Goal: Task Accomplishment & Management: Use online tool/utility

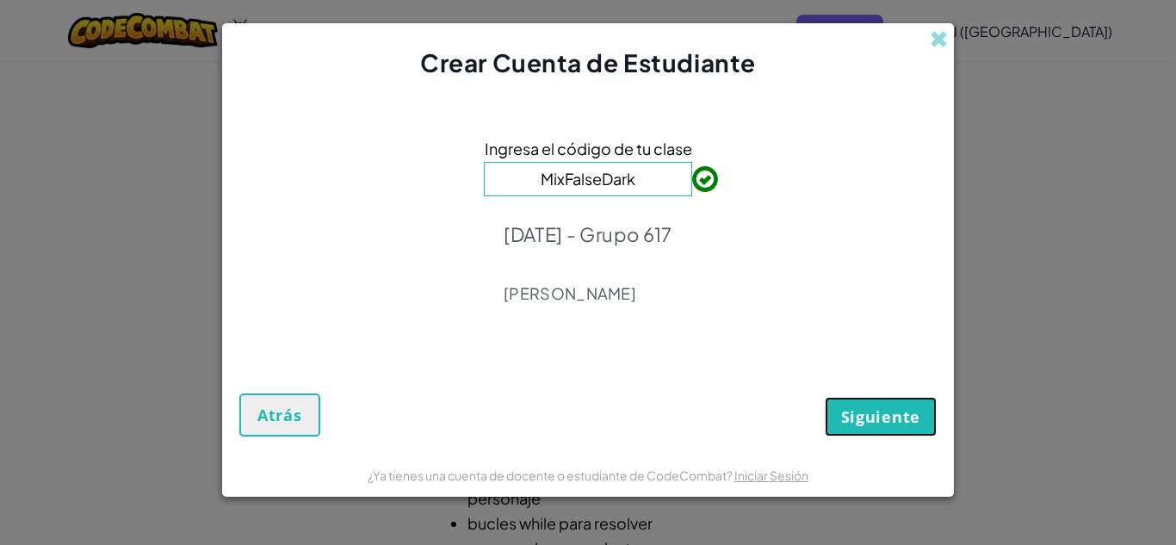
click at [862, 413] on span "Siguiente" at bounding box center [880, 416] width 79 height 21
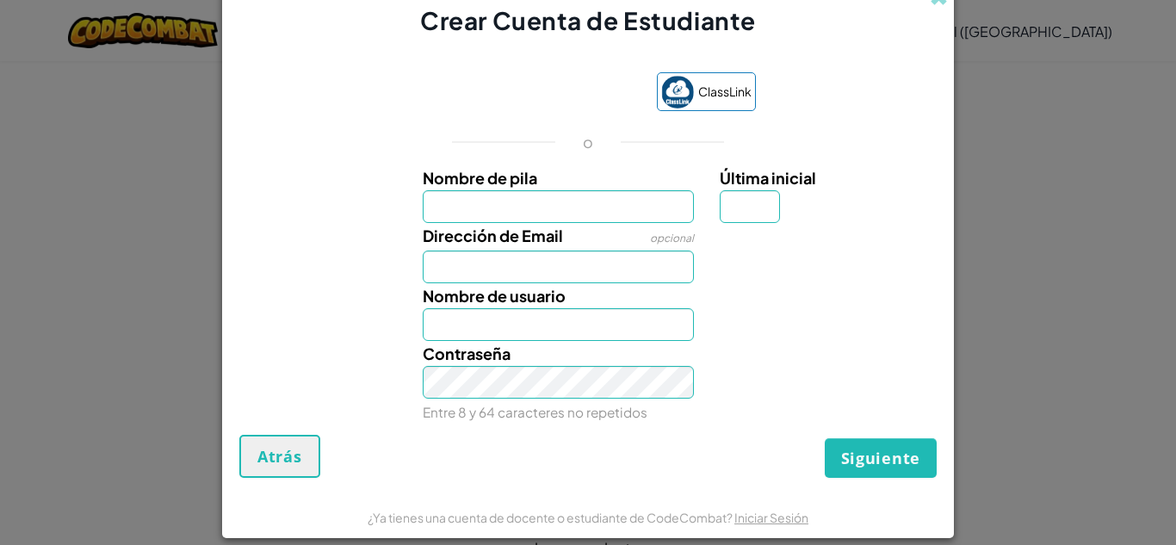
click at [862, 413] on div "Contraseña Entre 8 y 64 caracteres no repetidos" at bounding box center [588, 383] width 715 height 84
click at [550, 203] on input "Nombre de pila" at bounding box center [559, 206] width 272 height 33
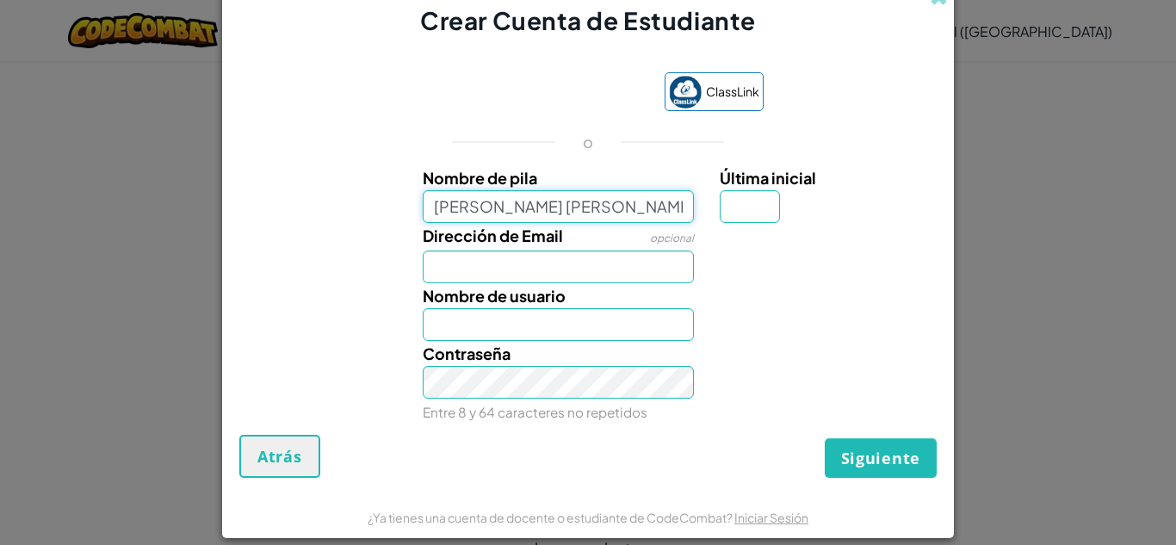
type input "Gabriel Eduardo Moreno Espinoza"
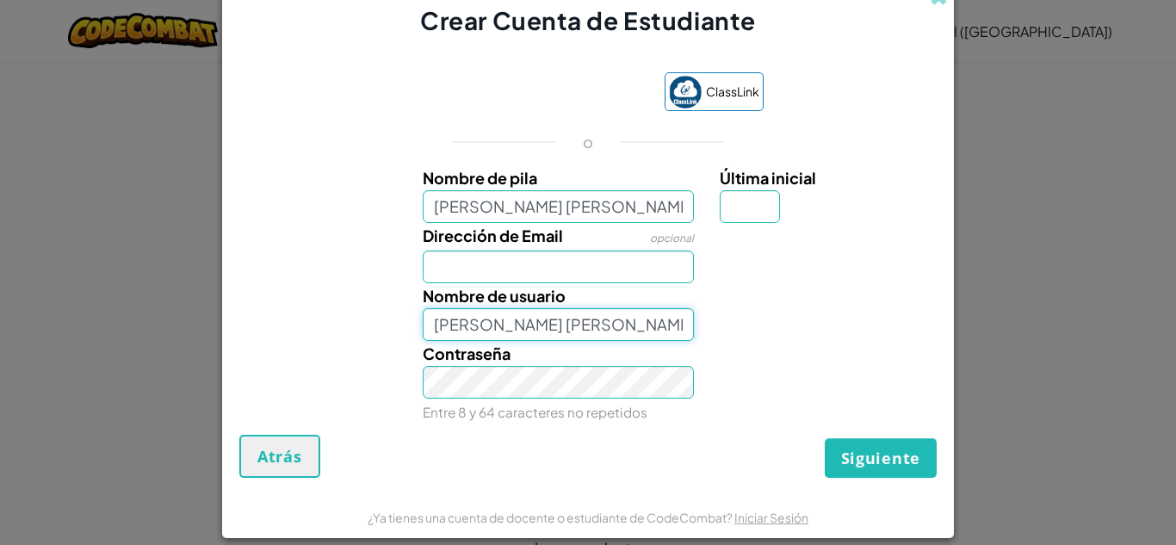
click at [557, 311] on input "Gabriel Eduardo Moreno Espinoza" at bounding box center [559, 324] width 272 height 33
click at [592, 282] on input "Dirección de Email" at bounding box center [559, 267] width 272 height 33
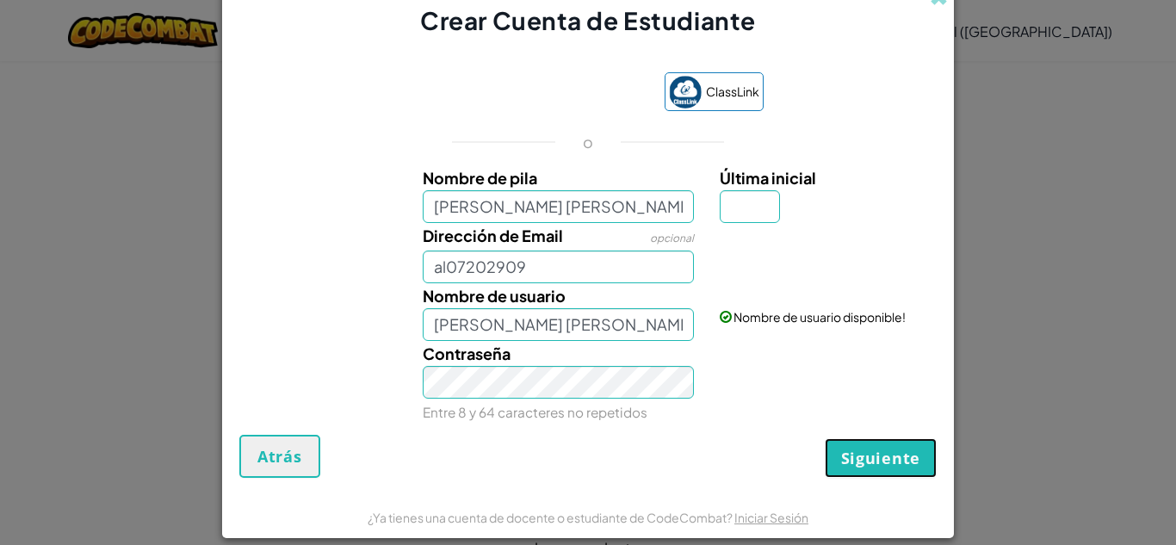
click at [853, 458] on span "Siguiente" at bounding box center [880, 458] width 79 height 21
click at [547, 263] on input "al07202909" at bounding box center [559, 267] width 272 height 33
type input "al07202909@tecmilenio.mx"
click at [873, 443] on button "Siguiente" at bounding box center [881, 458] width 112 height 40
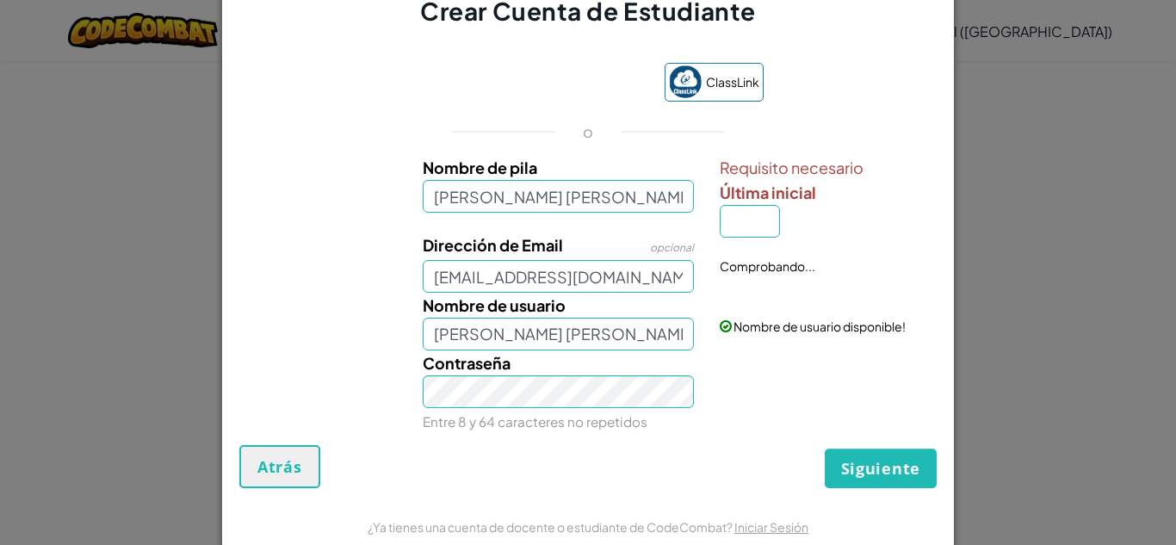
click at [873, 443] on div "ClassLink o Nombre de pila Gabriel Eduardo Moreno Espinoza Requisito necesario …" at bounding box center [587, 245] width 697 height 399
click at [744, 223] on input "Última inicial" at bounding box center [750, 221] width 60 height 33
type input "M"
type input "Gabriel Eduardo Moreno EspinozaM"
click at [845, 423] on div "Contraseña Entre 8 y 64 caracteres no repetidos" at bounding box center [588, 392] width 715 height 84
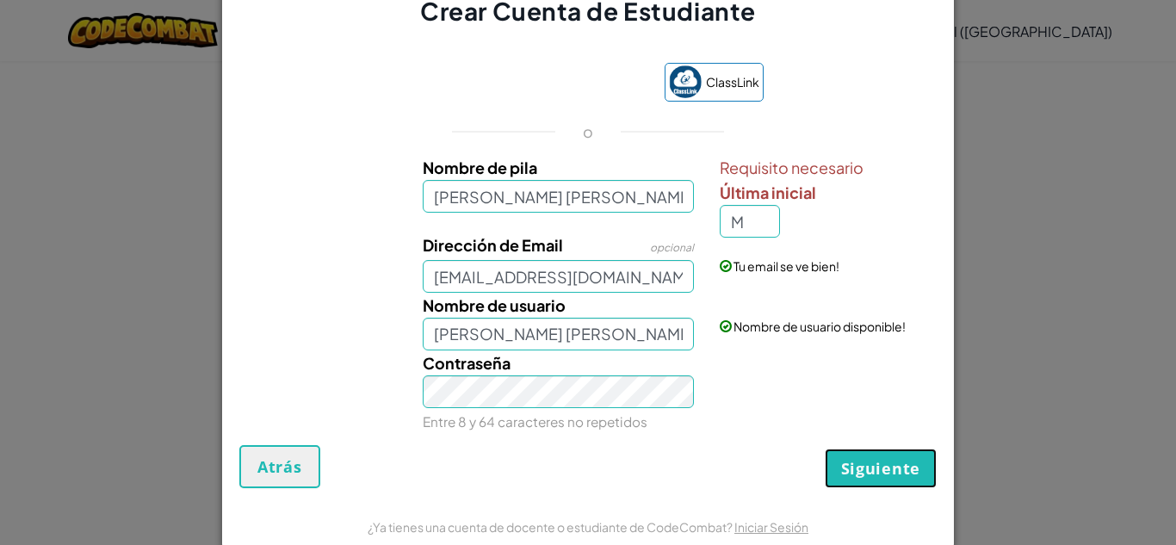
click at [858, 472] on span "Siguiente" at bounding box center [880, 468] width 79 height 21
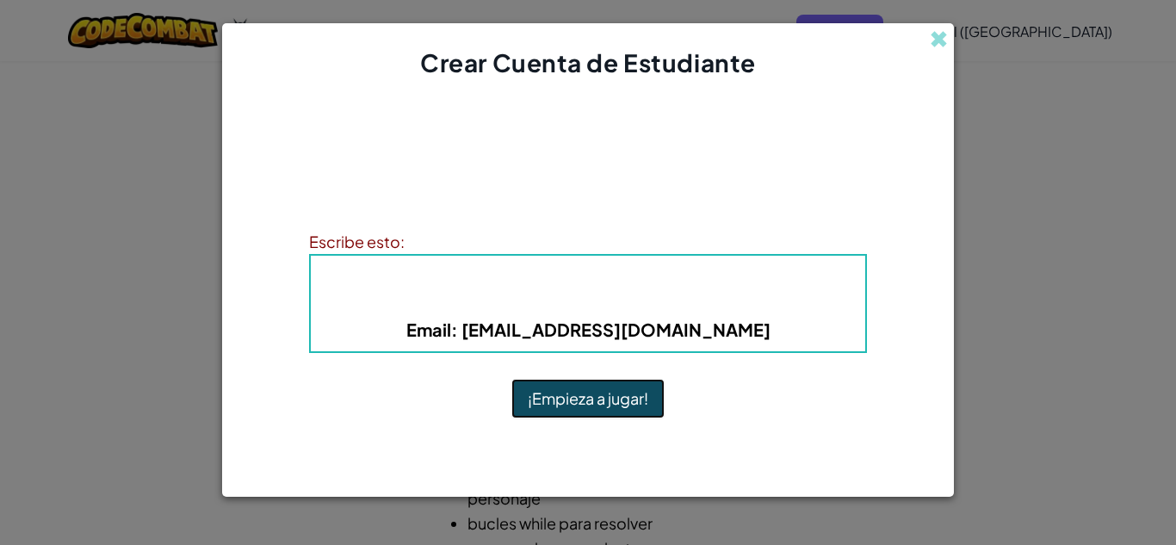
click at [604, 391] on button "¡Empieza a jugar!" at bounding box center [587, 399] width 153 height 40
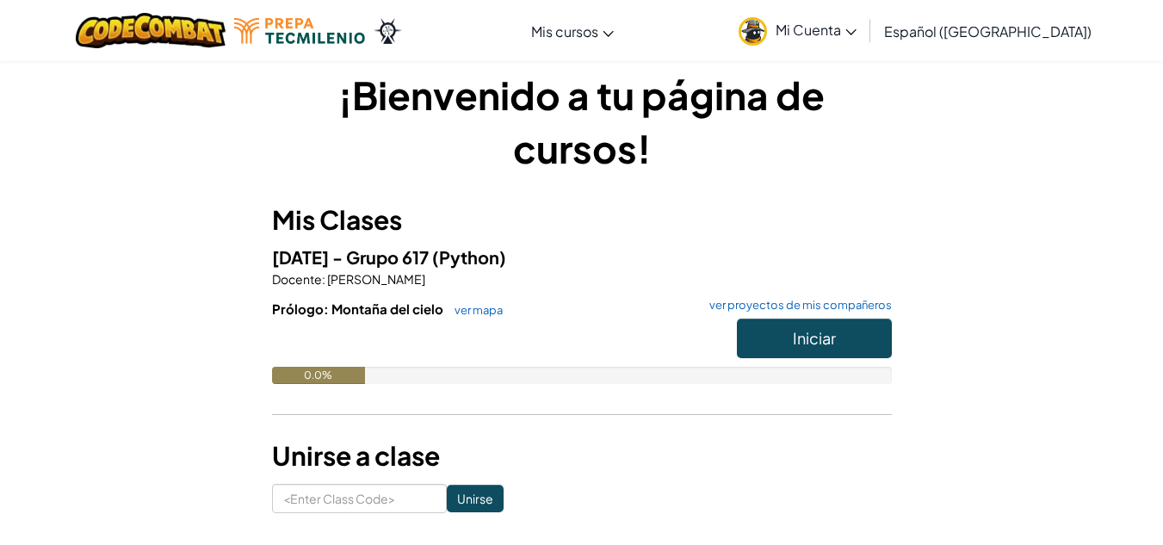
scroll to position [21, 0]
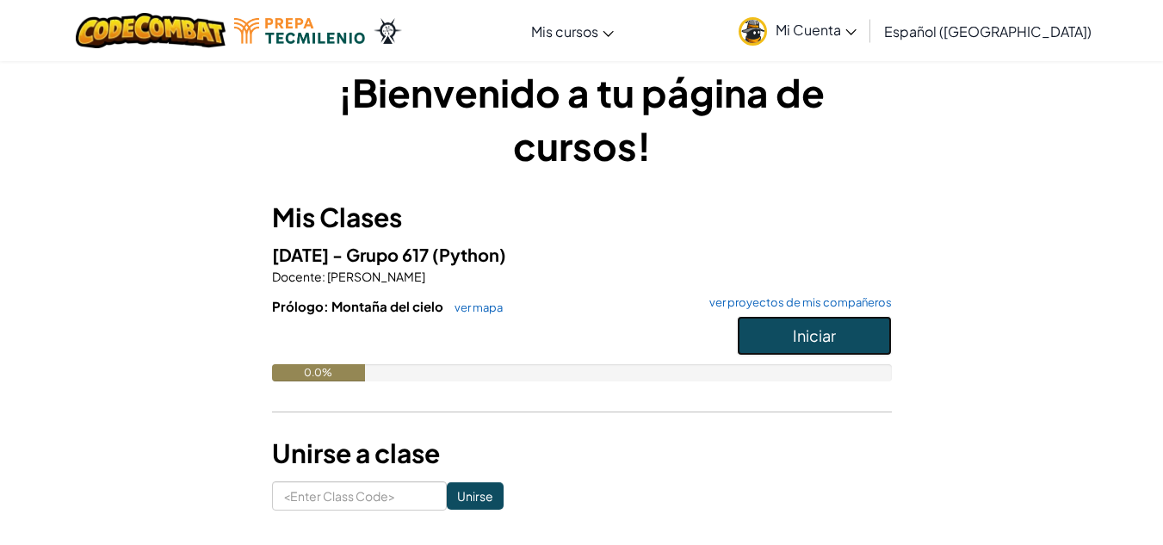
click at [801, 331] on span "Iniciar" at bounding box center [814, 335] width 43 height 20
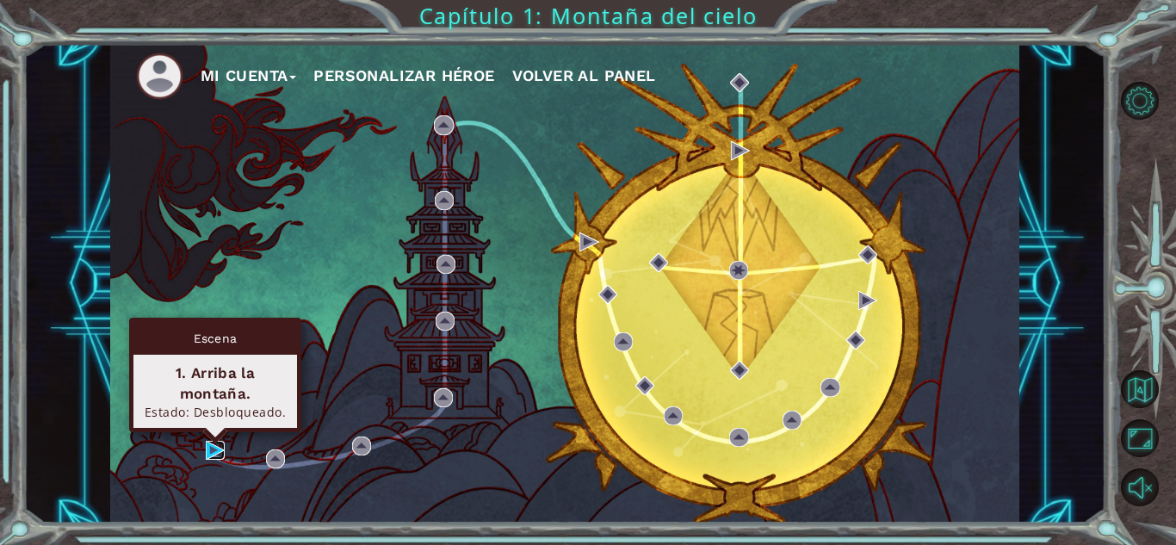
click at [213, 451] on img at bounding box center [215, 450] width 19 height 19
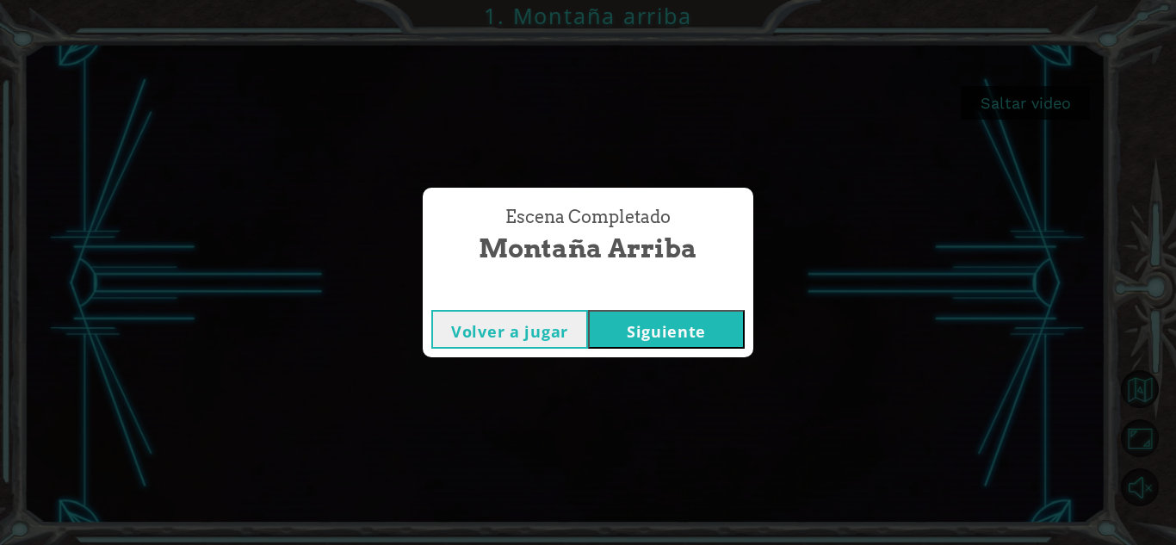
click at [700, 349] on div "Volver a jugar [GEOGRAPHIC_DATA]" at bounding box center [588, 329] width 331 height 56
click at [678, 332] on button "Siguiente" at bounding box center [666, 329] width 157 height 39
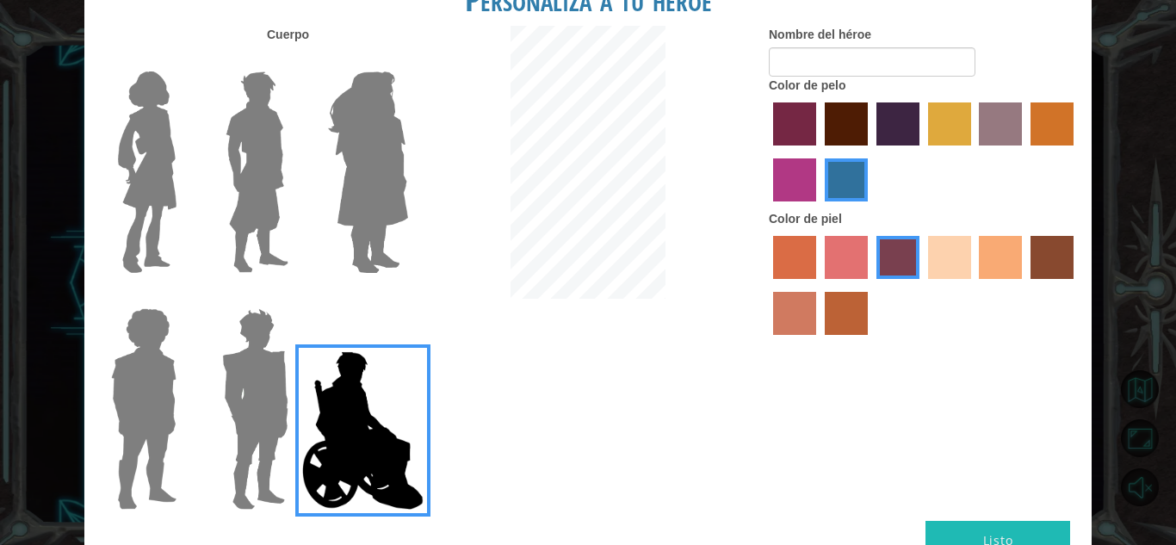
click at [252, 328] on img at bounding box center [255, 408] width 80 height 215
click at [295, 297] on input "Hero Garnet" at bounding box center [295, 297] width 0 height 0
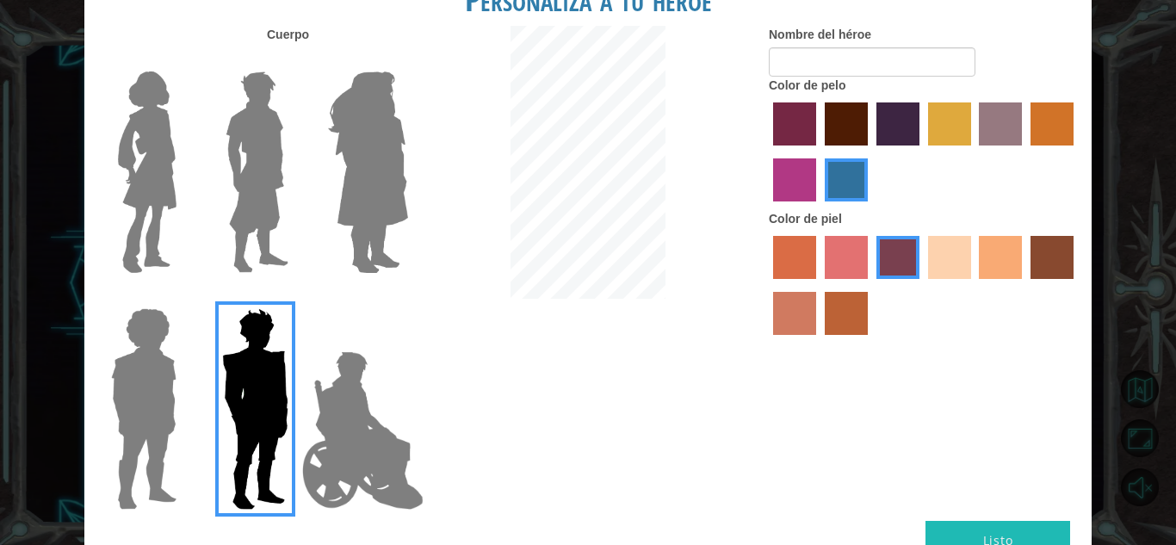
click at [177, 366] on img at bounding box center [143, 408] width 79 height 215
click at [183, 297] on input "Hero Steven" at bounding box center [183, 297] width 0 height 0
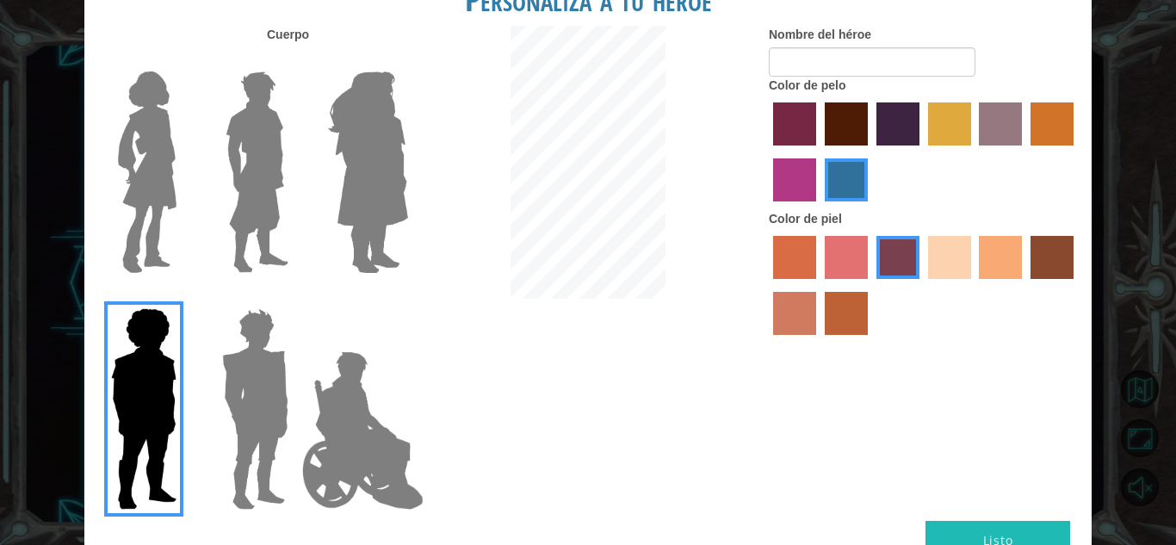
click at [265, 177] on img at bounding box center [257, 172] width 77 height 215
click at [295, 60] on input "Hero Lars" at bounding box center [295, 60] width 0 height 0
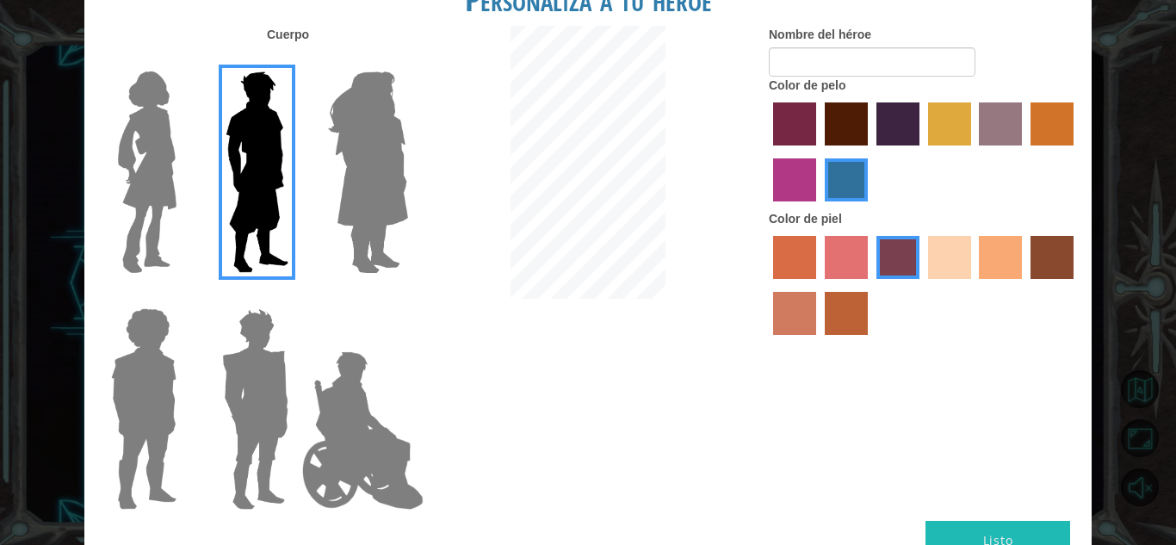
click at [849, 127] on label "maroon hair color" at bounding box center [846, 123] width 43 height 43
click at [819, 152] on input "maroon hair color" at bounding box center [819, 152] width 0 height 0
click at [947, 271] on label "sandy beach skin color" at bounding box center [949, 257] width 43 height 43
click at [922, 285] on input "sandy beach skin color" at bounding box center [922, 285] width 0 height 0
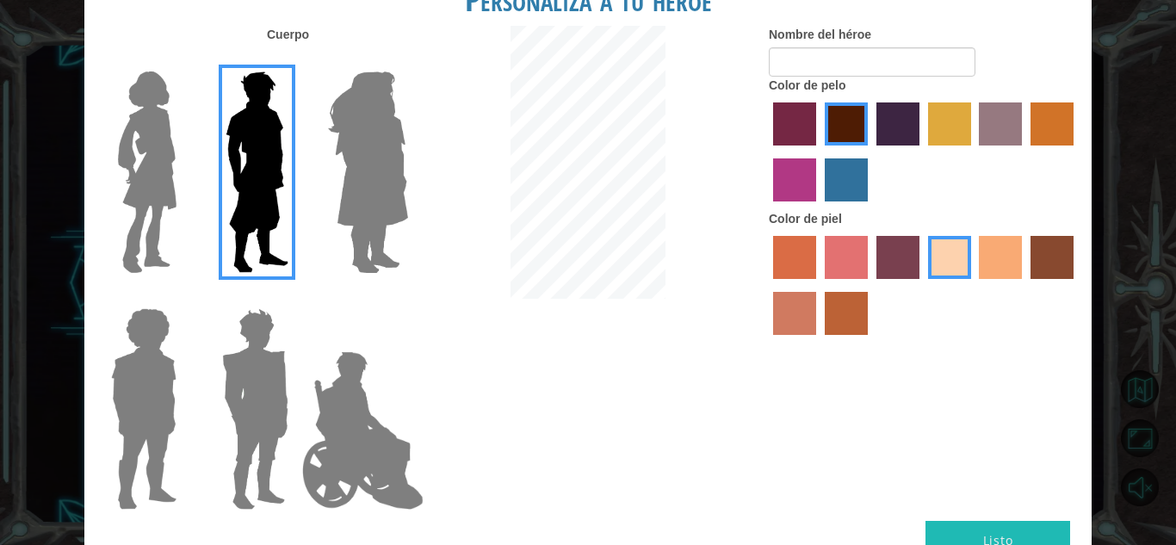
click at [1012, 269] on label "tacao skin color" at bounding box center [1000, 257] width 43 height 43
click at [974, 285] on input "tacao skin color" at bounding box center [974, 285] width 0 height 0
click at [391, 223] on img at bounding box center [368, 172] width 94 height 215
click at [407, 60] on input "Hero Amethyst" at bounding box center [407, 60] width 0 height 0
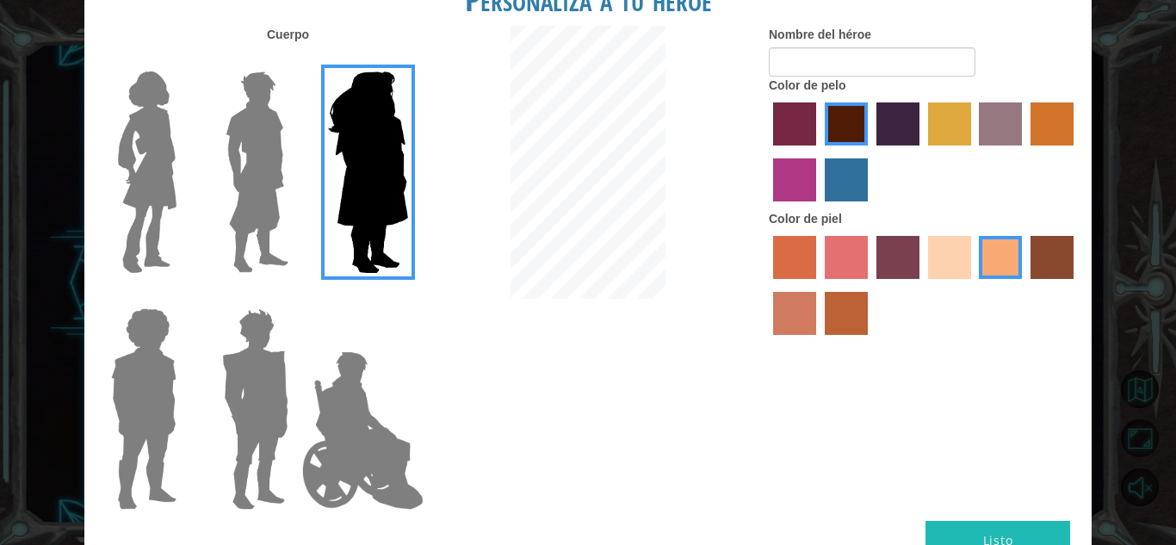
click at [236, 395] on img at bounding box center [255, 408] width 80 height 215
click at [295, 297] on input "Hero Garnet" at bounding box center [295, 297] width 0 height 0
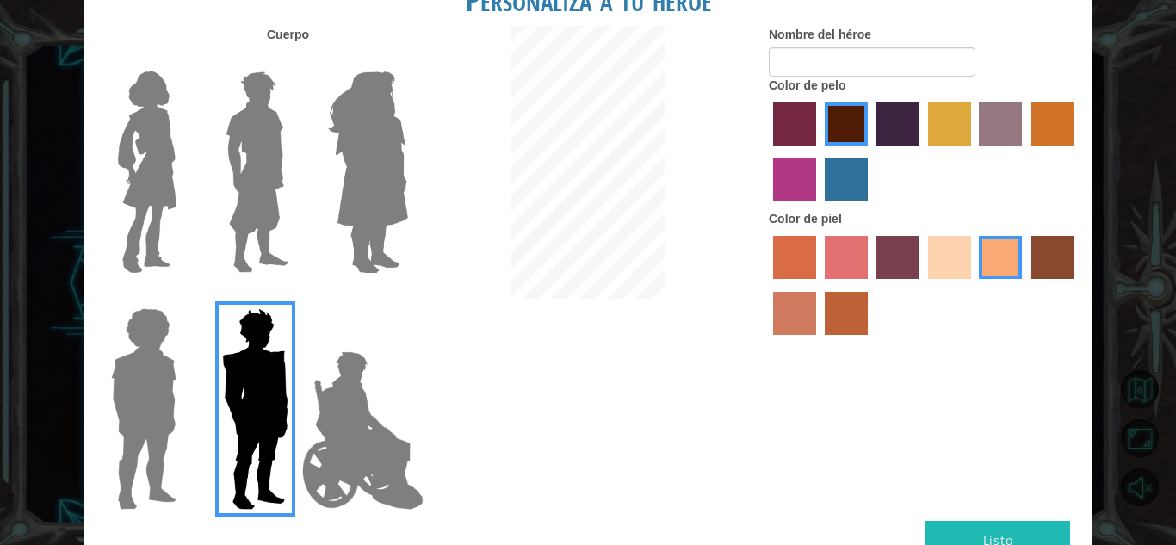
click at [190, 385] on div at bounding box center [140, 402] width 112 height 237
click at [841, 76] on input "Nombre del héroe" at bounding box center [872, 61] width 207 height 29
type input "Gabbbb"
click at [220, 131] on img at bounding box center [257, 172] width 77 height 215
click at [295, 60] on input "Hero Lars" at bounding box center [295, 60] width 0 height 0
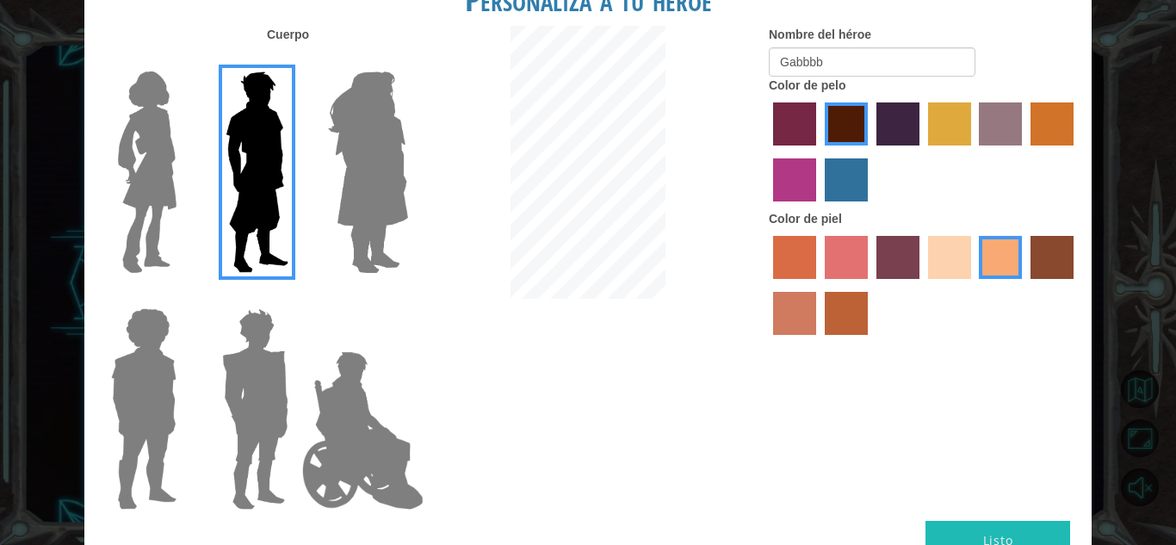
click at [270, 390] on img at bounding box center [255, 408] width 80 height 215
click at [295, 297] on input "Hero Garnet" at bounding box center [295, 297] width 0 height 0
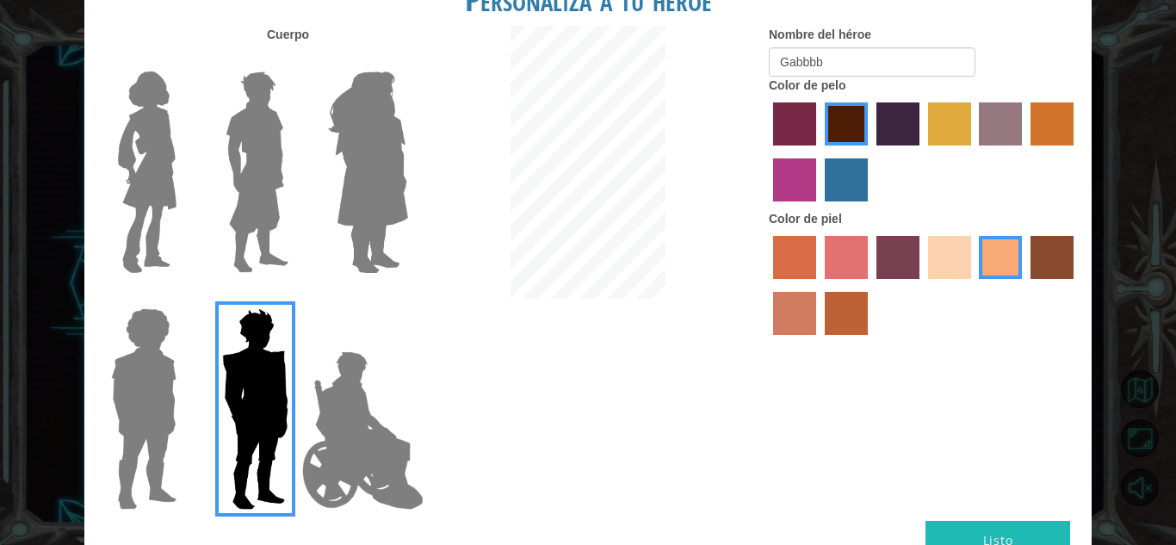
click at [200, 352] on div at bounding box center [252, 402] width 112 height 237
click at [187, 353] on div at bounding box center [140, 402] width 112 height 237
click at [175, 347] on img at bounding box center [143, 408] width 79 height 215
click at [183, 297] on input "Hero Steven" at bounding box center [183, 297] width 0 height 0
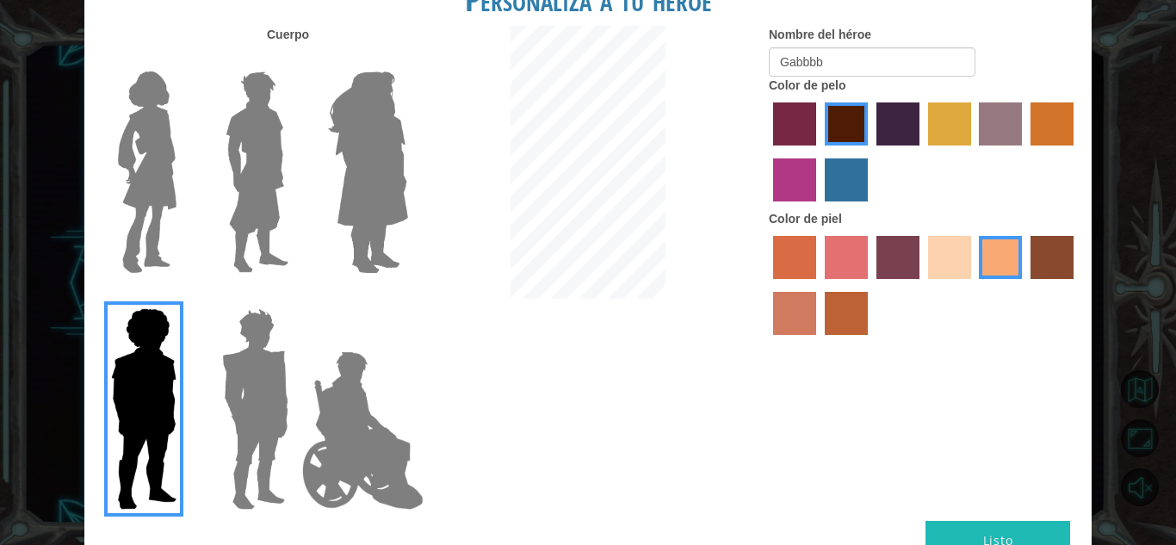
click at [941, 521] on button "Listo" at bounding box center [997, 540] width 145 height 39
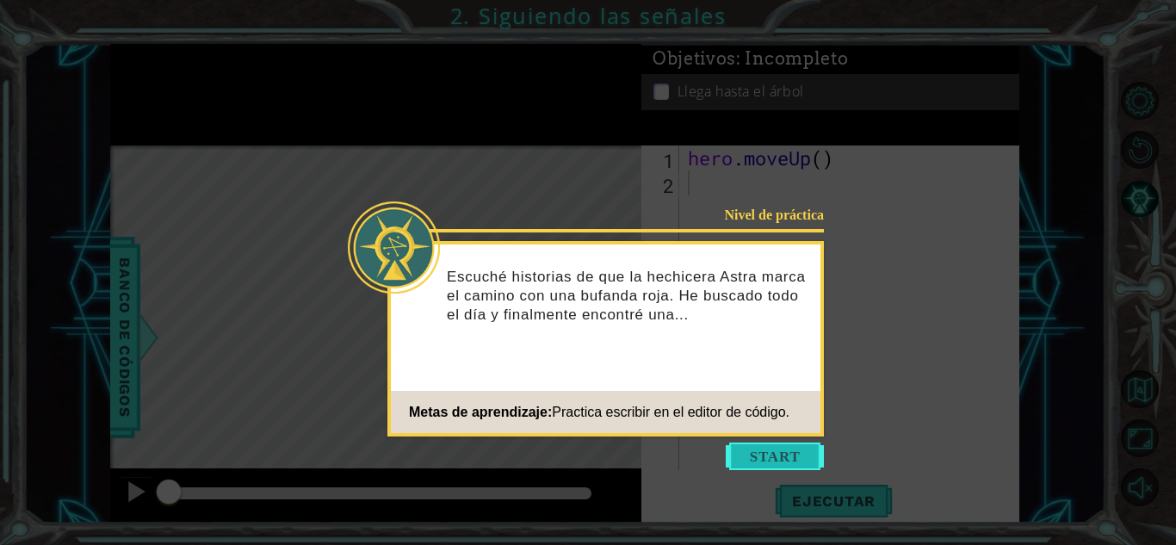
click at [756, 464] on button "Start" at bounding box center [775, 457] width 98 height 28
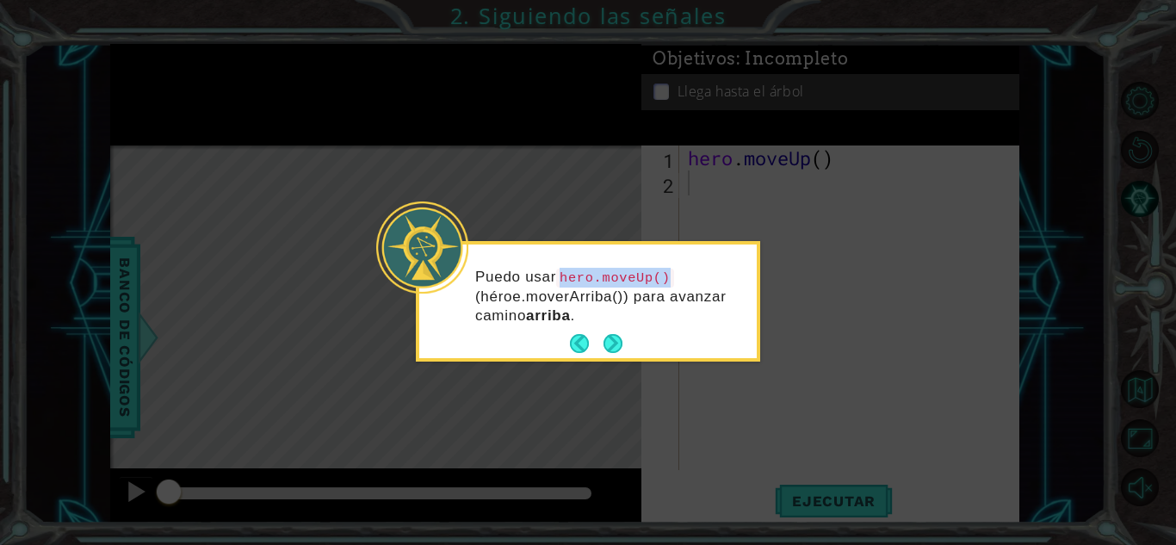
drag, startPoint x: 564, startPoint y: 271, endPoint x: 677, endPoint y: 263, distance: 113.0
click at [677, 263] on div "Puedo usar hero.moveUp() (héroe.moverArriba()) para avanzar camino arriba ." at bounding box center [587, 304] width 337 height 107
copy code "hero.moveUp()"
click at [670, 258] on div "Puedo usar hero.moveUp() (héroe.moverArriba()) para avanzar camino arriba ." at bounding box center [587, 304] width 337 height 107
click at [619, 348] on button "Next" at bounding box center [613, 344] width 20 height 20
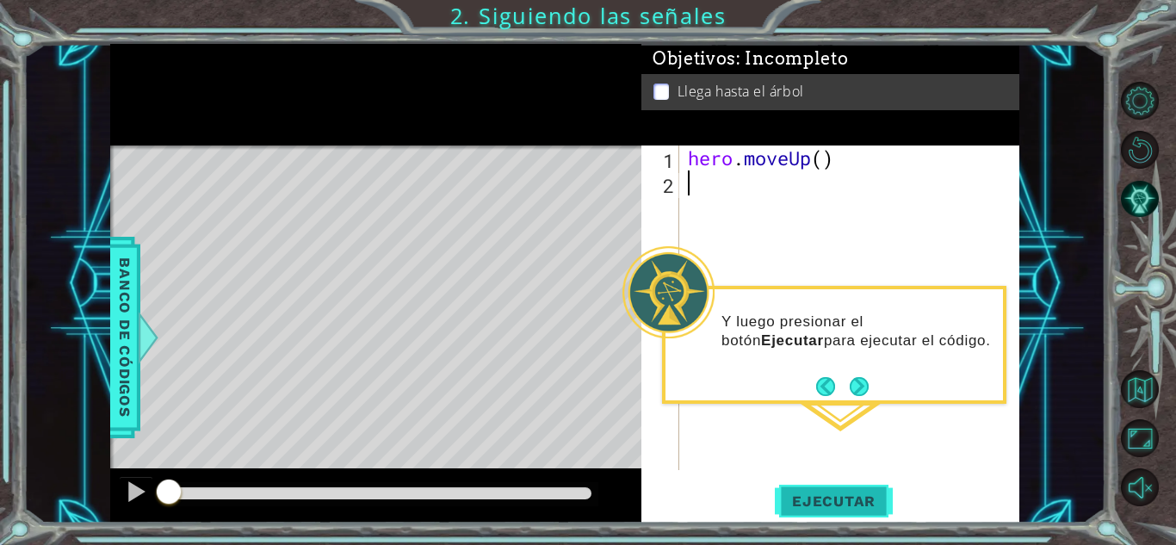
click at [839, 486] on button "Ejecutar" at bounding box center [834, 501] width 118 height 38
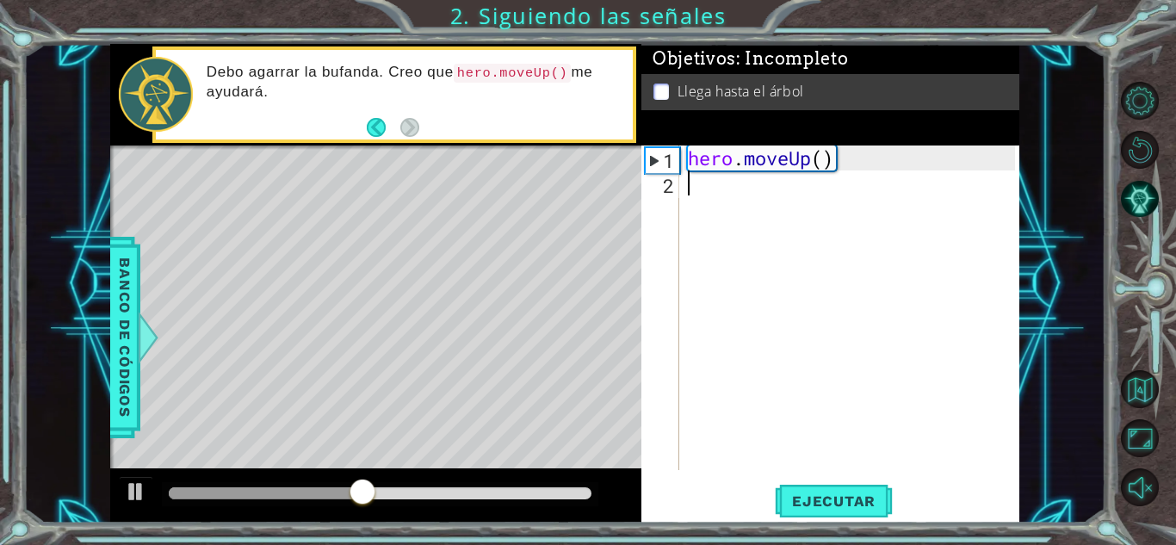
paste textarea "hero.moveUp()"
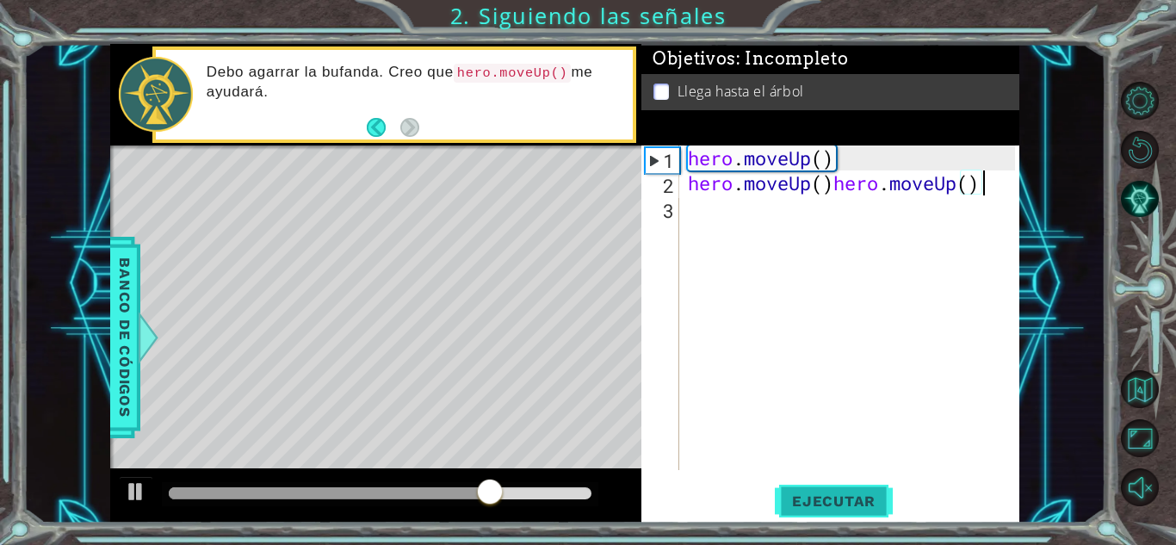
click at [819, 505] on span "Ejecutar" at bounding box center [834, 500] width 118 height 17
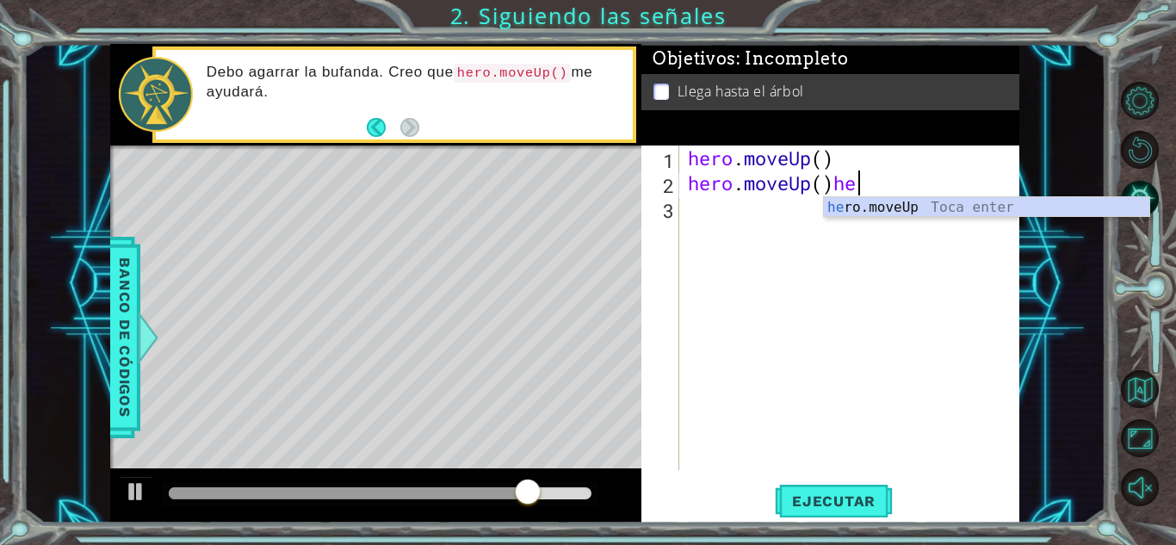
type textarea "hero.moveUp()"
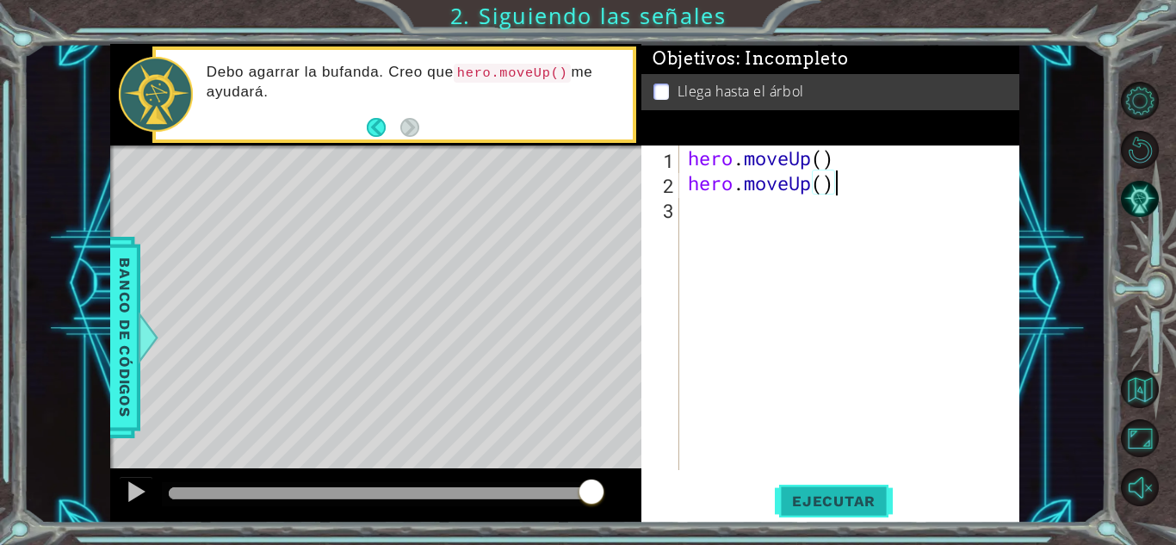
click at [826, 511] on button "Ejecutar" at bounding box center [834, 501] width 118 height 38
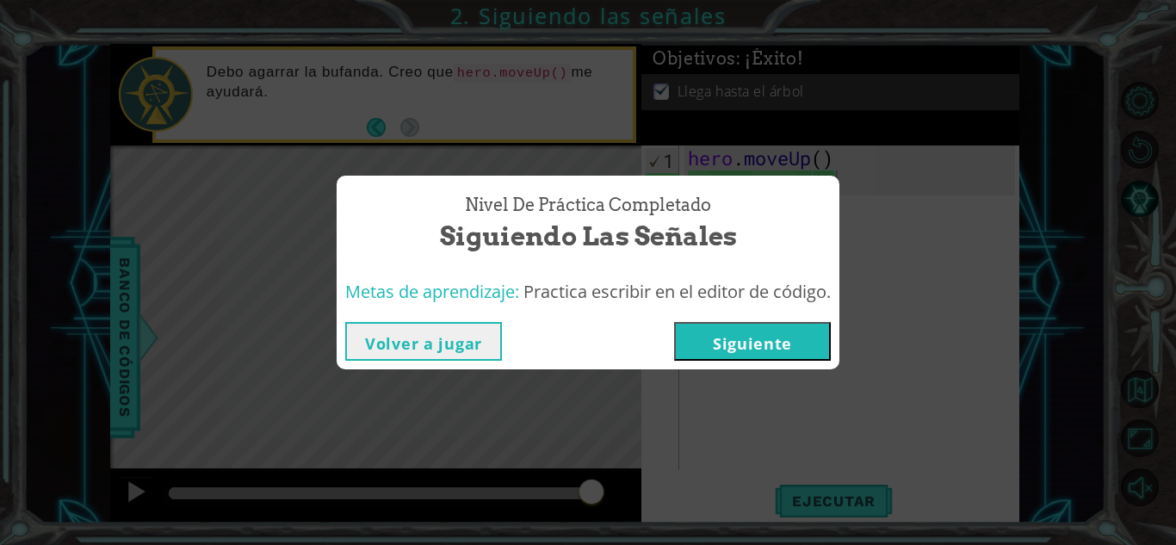
click at [738, 339] on button "Siguiente" at bounding box center [752, 341] width 157 height 39
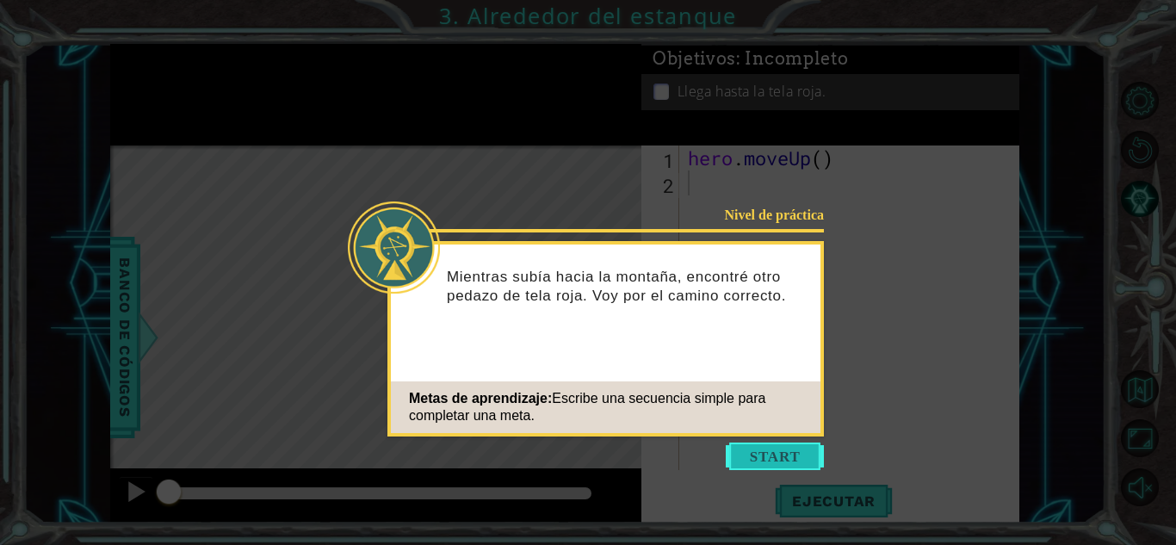
click at [784, 463] on button "Start" at bounding box center [775, 457] width 98 height 28
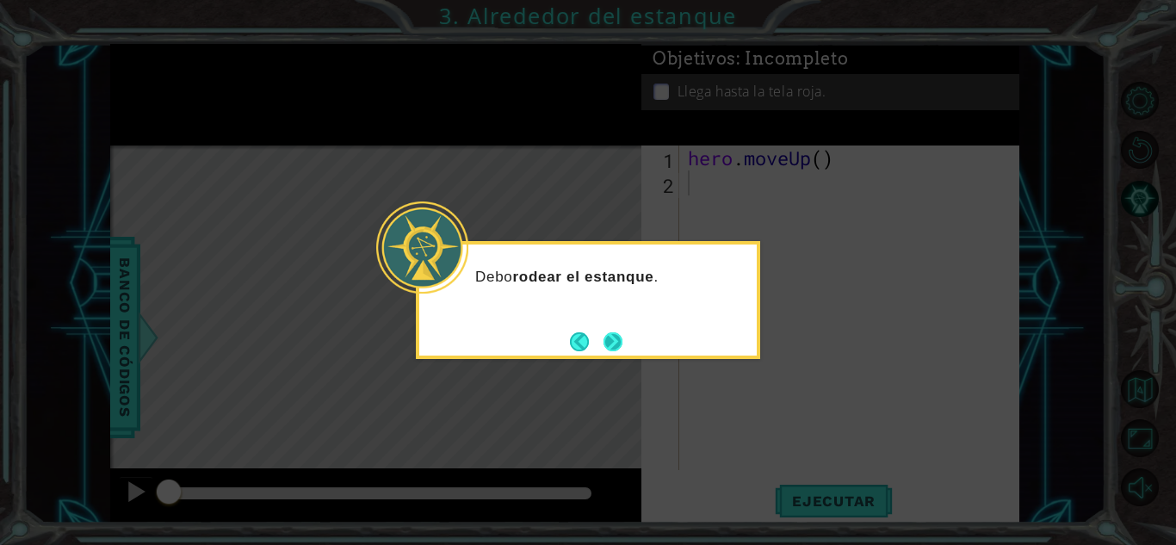
click at [622, 340] on button "Next" at bounding box center [612, 341] width 19 height 19
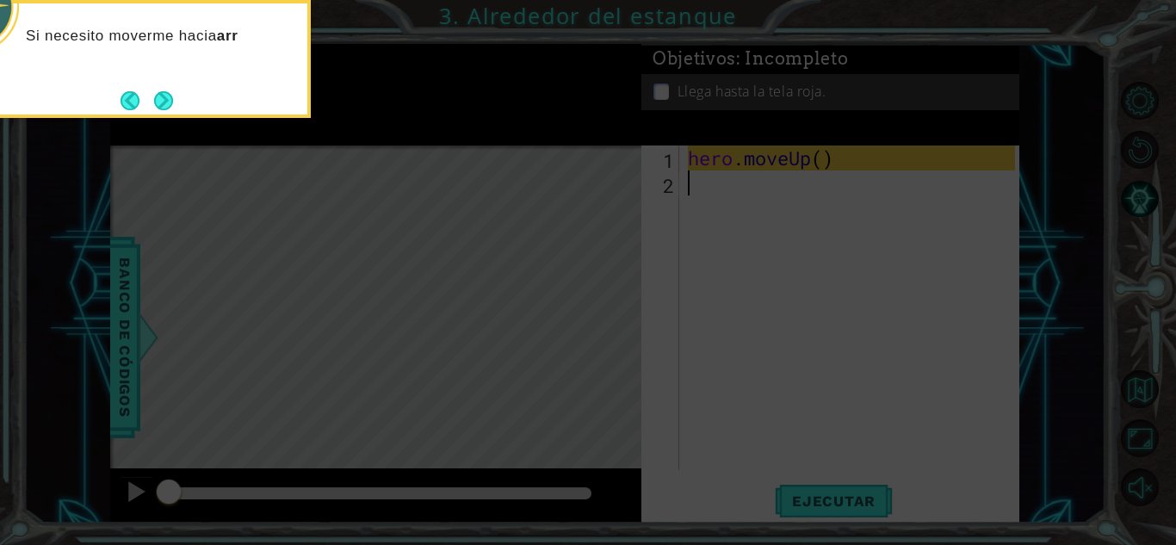
type textarea "u"
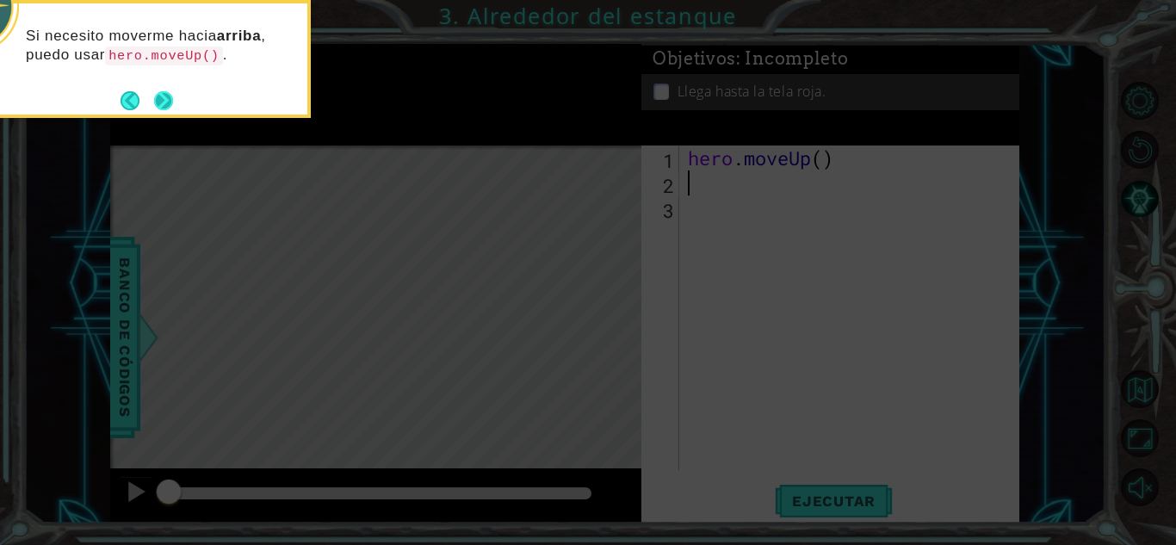
click at [171, 100] on button "Next" at bounding box center [163, 100] width 19 height 19
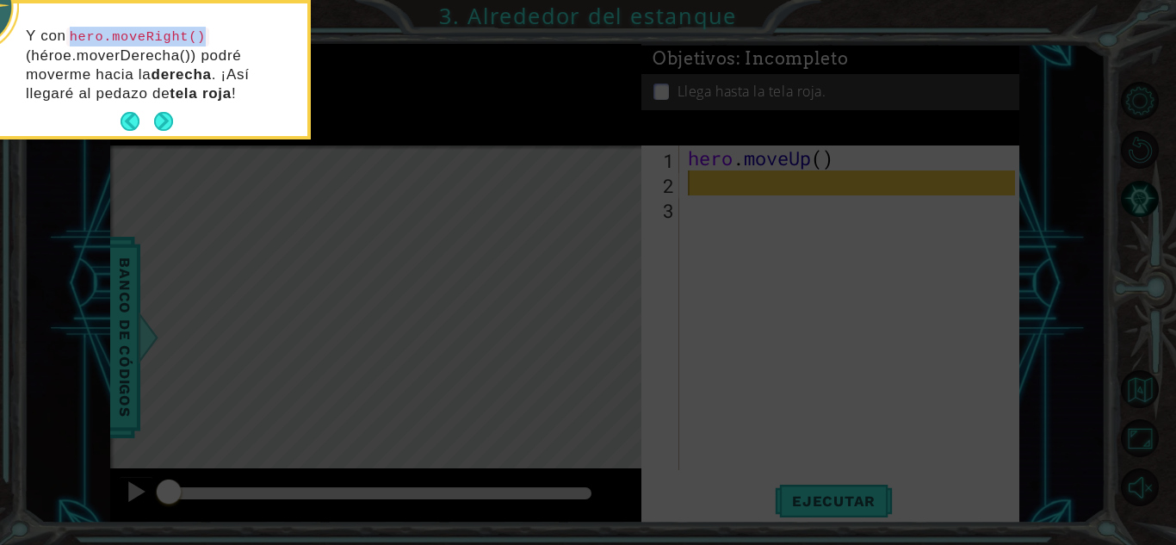
drag, startPoint x: 76, startPoint y: 34, endPoint x: 203, endPoint y: 33, distance: 127.4
click at [203, 33] on p "Y con hero.moveRight() (héroe.moverDerecha()) podré moverme hacia la derecha . …" at bounding box center [160, 65] width 269 height 77
copy code "hero.moveRight()"
click at [169, 112] on button "Next" at bounding box center [163, 121] width 19 height 19
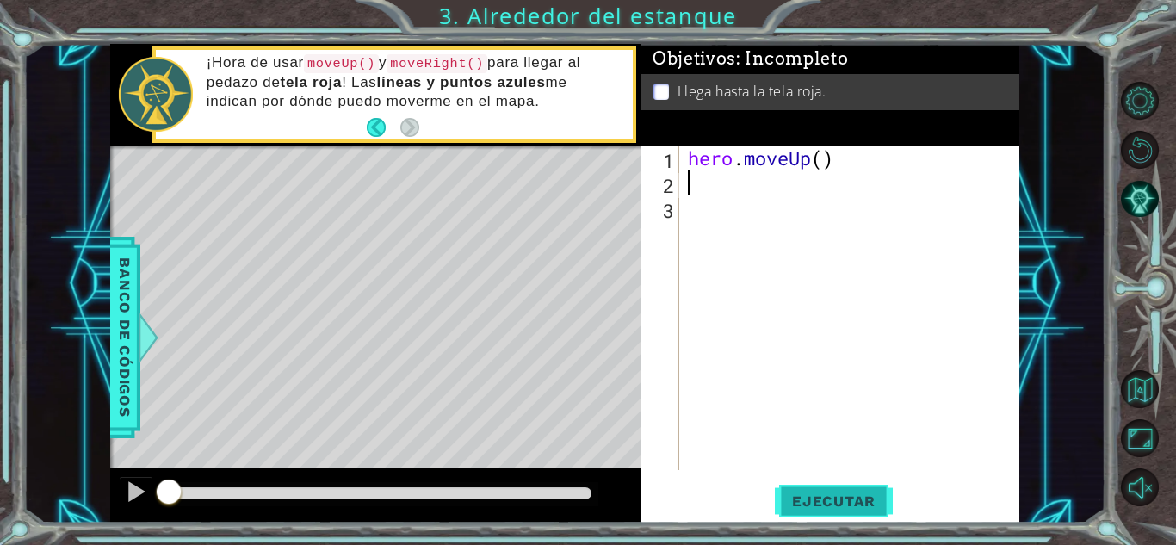
click at [801, 497] on span "Ejecutar" at bounding box center [834, 500] width 118 height 17
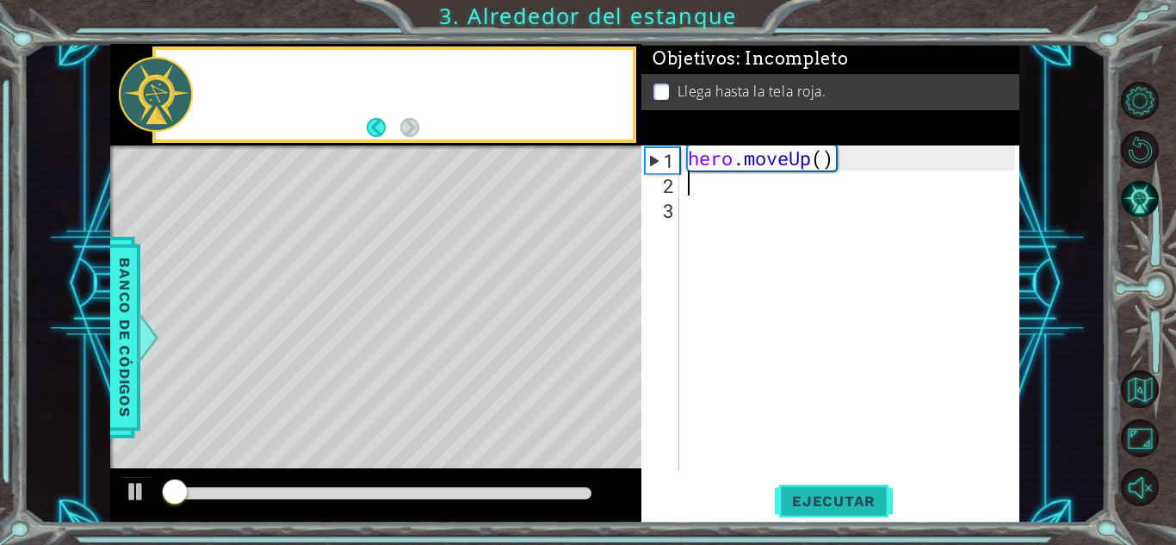
click at [801, 497] on span "Ejecutar" at bounding box center [834, 500] width 118 height 17
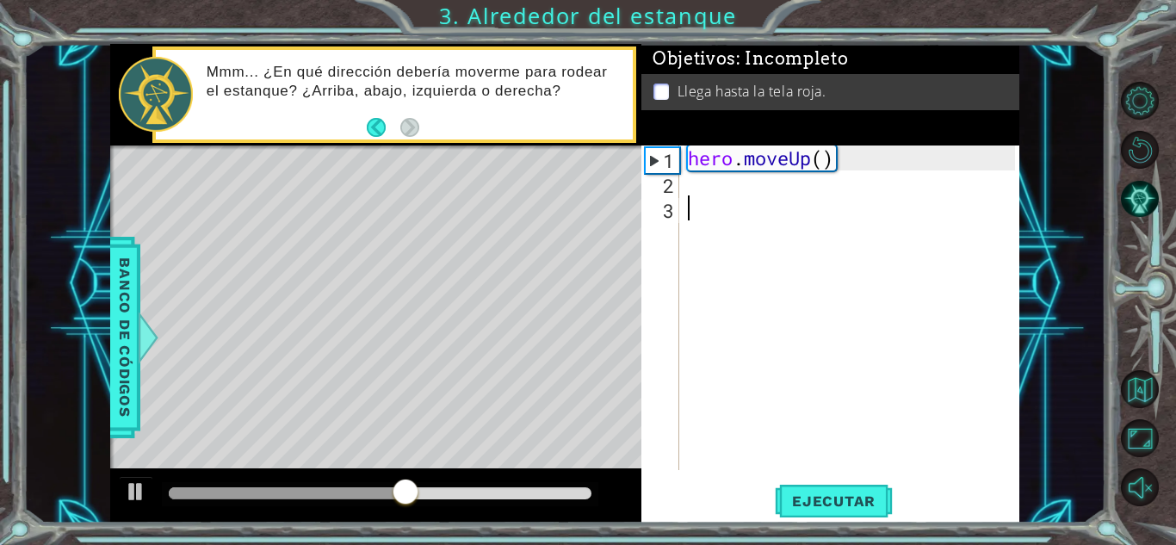
paste textarea "hero.moveRight()"
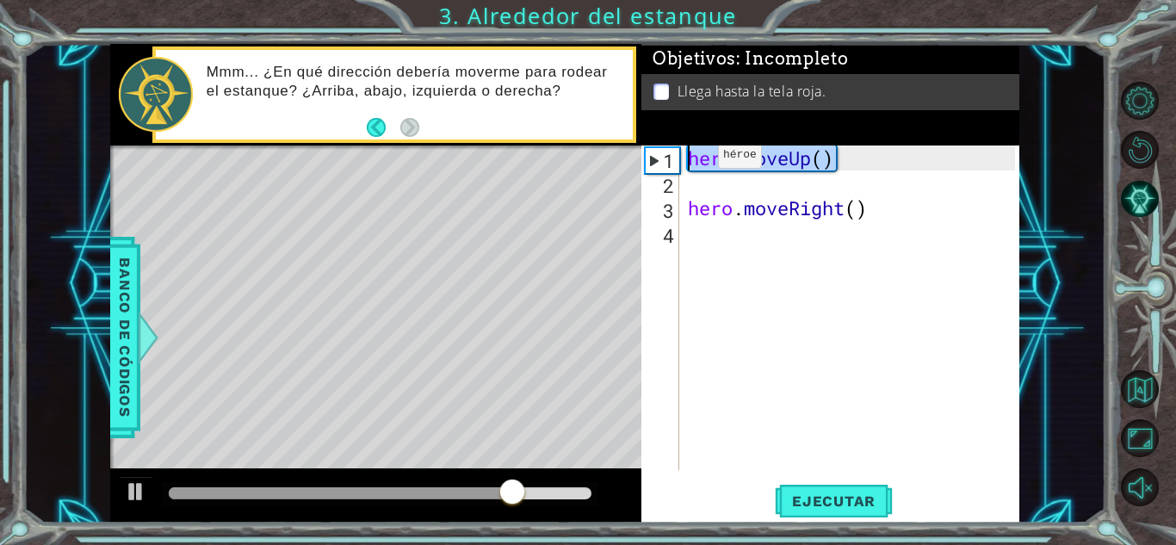
drag, startPoint x: 847, startPoint y: 165, endPoint x: 692, endPoint y: 159, distance: 155.1
click at [692, 159] on div "hero . moveUp ( ) hero . moveRight ( )" at bounding box center [853, 332] width 339 height 374
type textarea "hero.moveUp()"
click at [712, 179] on div "hero . moveUp ( ) hero . moveRight ( )" at bounding box center [853, 332] width 339 height 374
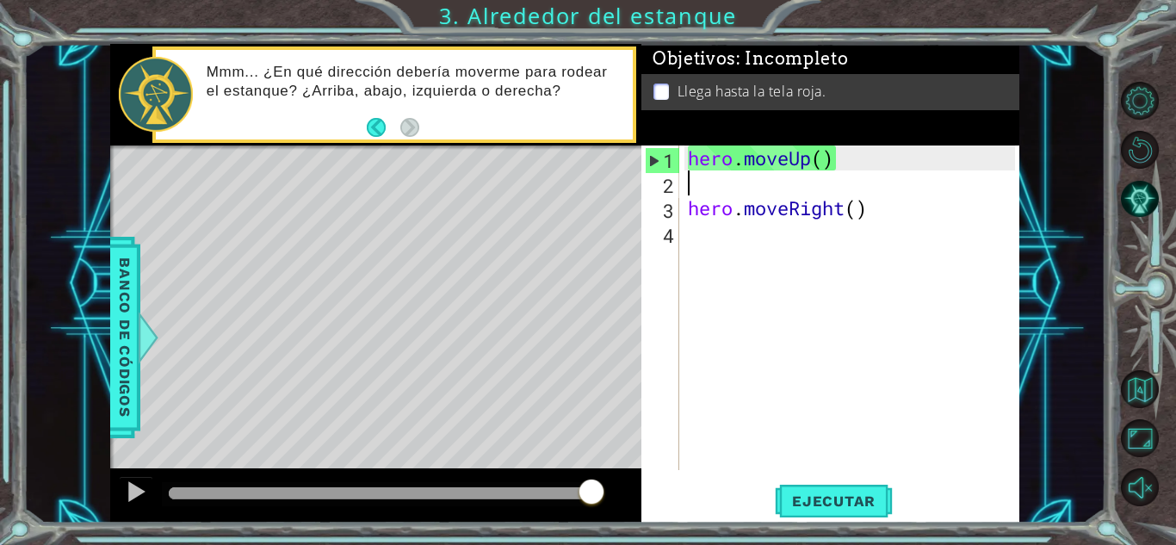
paste textarea "hero.moveUp()"
type textarea "hero.moveUp()"
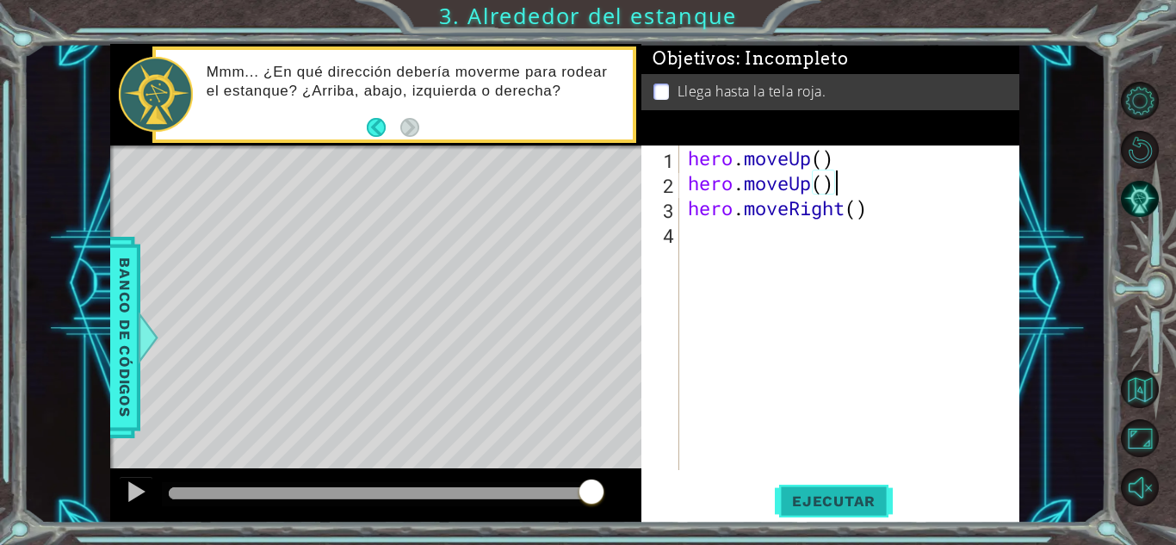
click at [861, 491] on button "Ejecutar" at bounding box center [834, 501] width 118 height 38
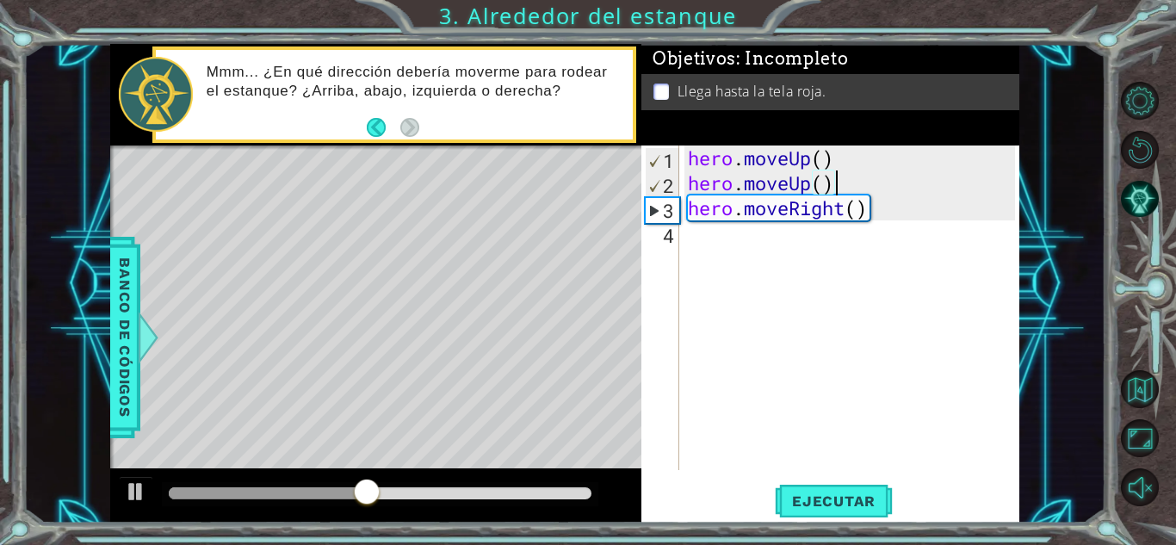
click at [750, 233] on div "hero . moveUp ( ) hero . moveUp ( ) hero . moveRight ( )" at bounding box center [853, 332] width 339 height 374
paste textarea "hero.moveUp()"
type textarea "hero.moveUp()"
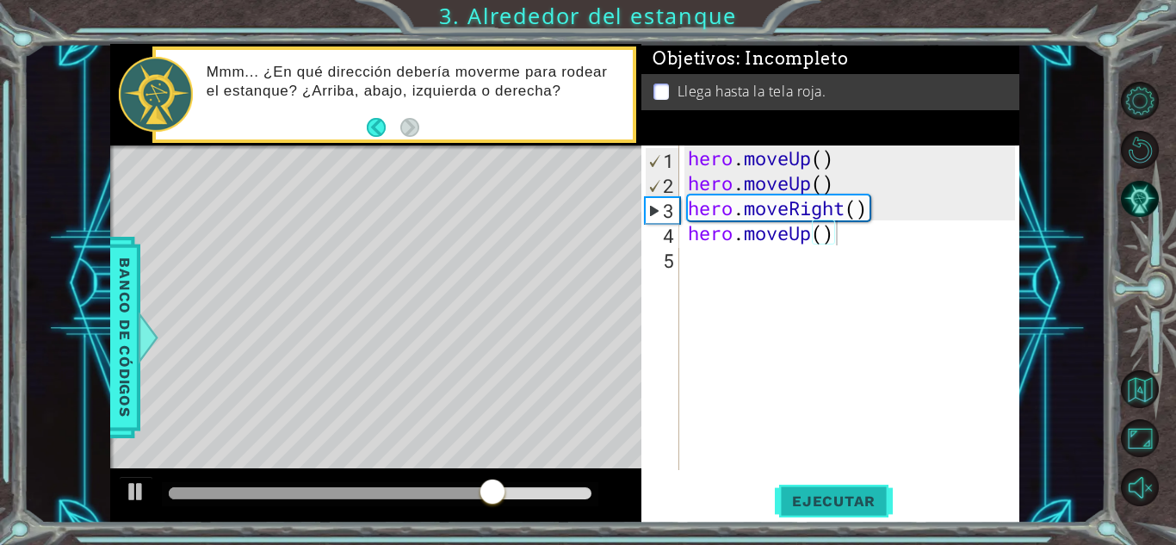
click at [826, 499] on span "Ejecutar" at bounding box center [834, 500] width 118 height 17
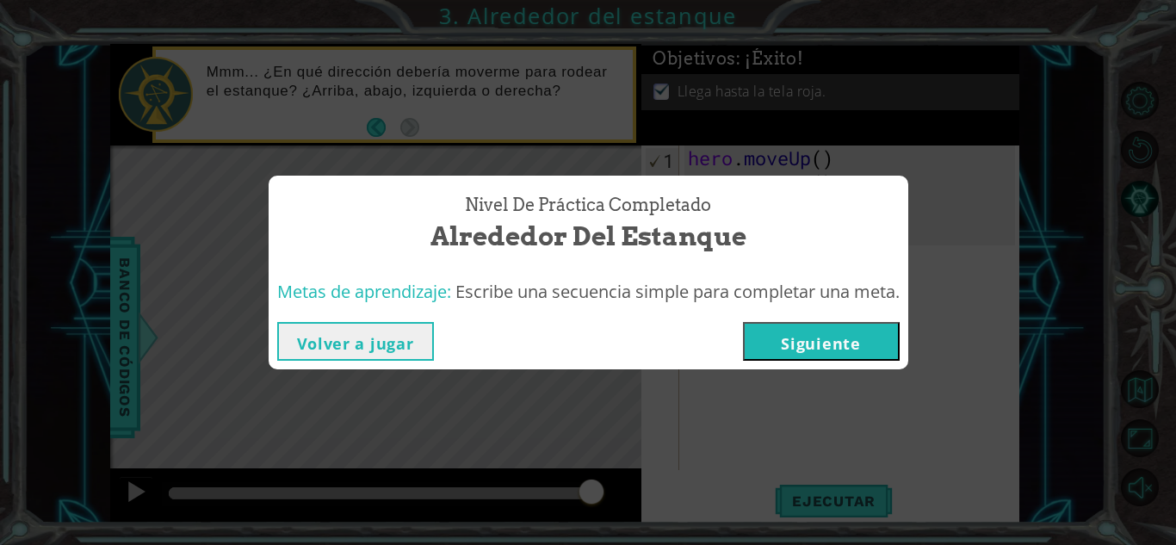
click at [840, 334] on button "Siguiente" at bounding box center [821, 341] width 157 height 39
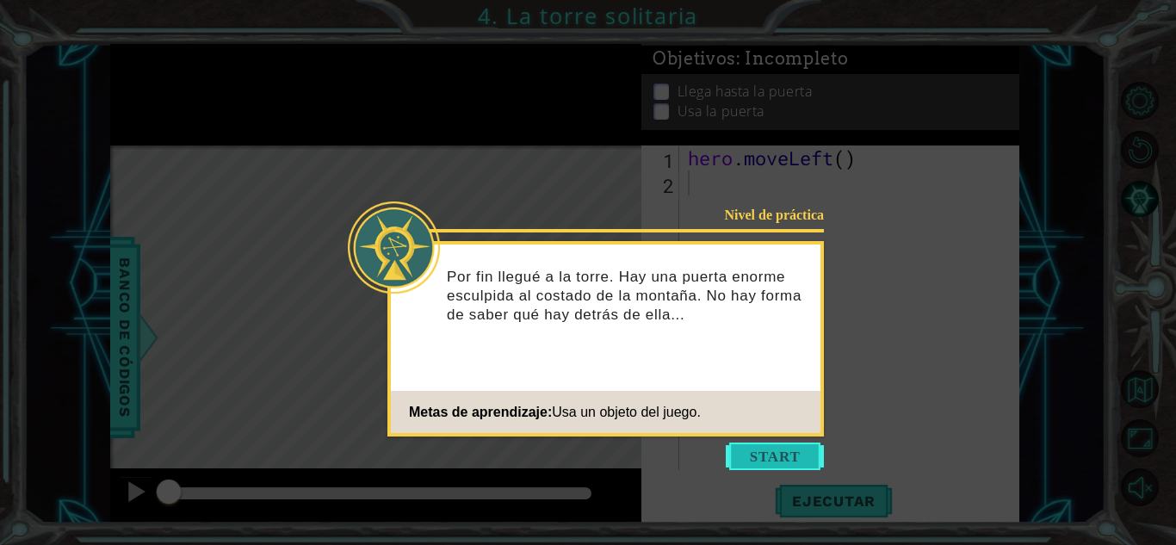
click at [789, 451] on button "Start" at bounding box center [775, 457] width 98 height 28
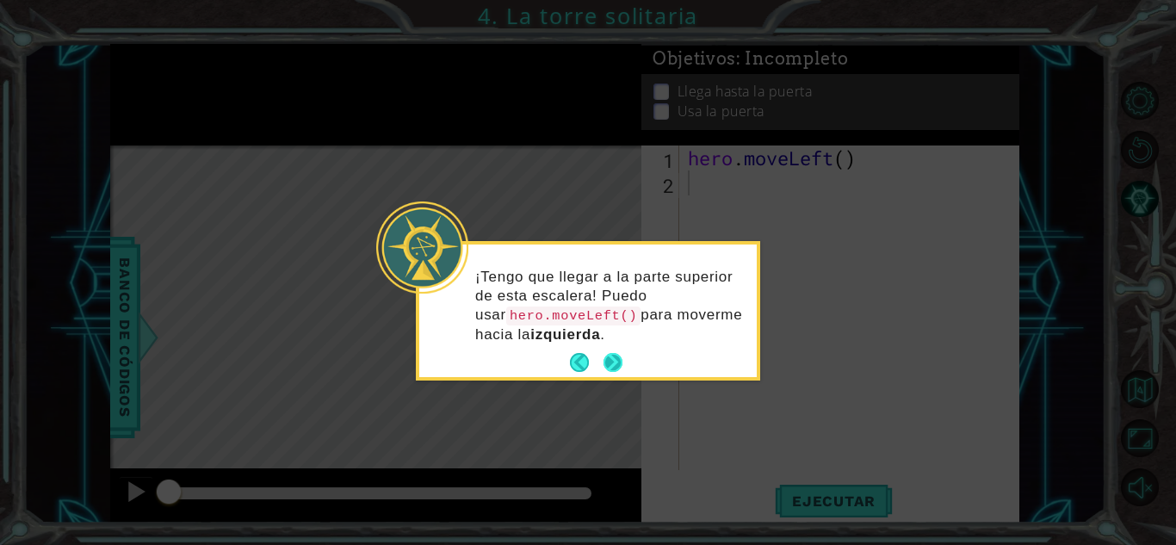
click at [610, 354] on button "Next" at bounding box center [612, 362] width 19 height 19
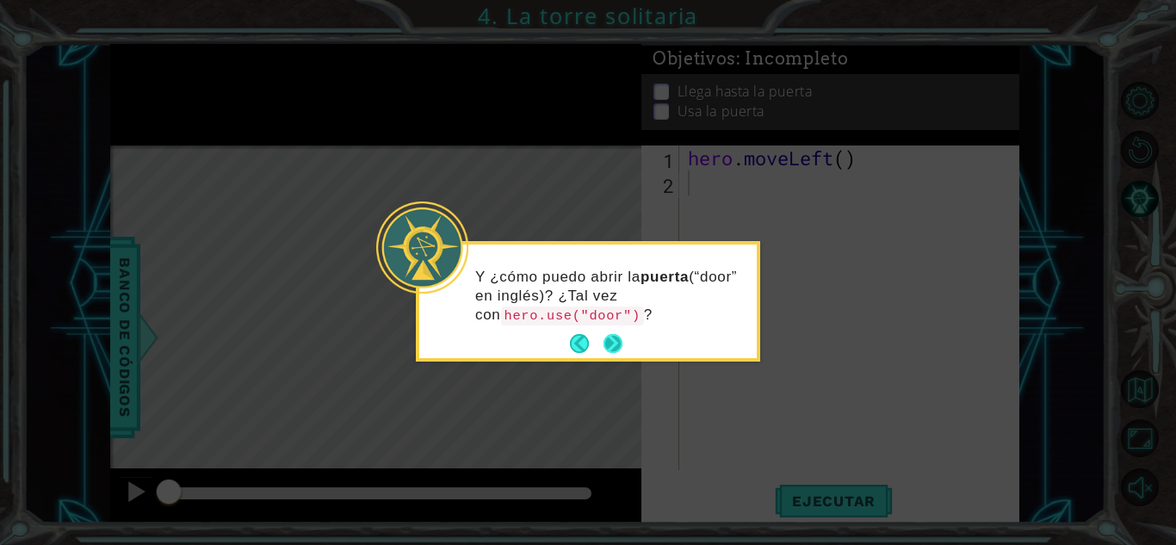
click at [622, 338] on button "Next" at bounding box center [612, 343] width 19 height 19
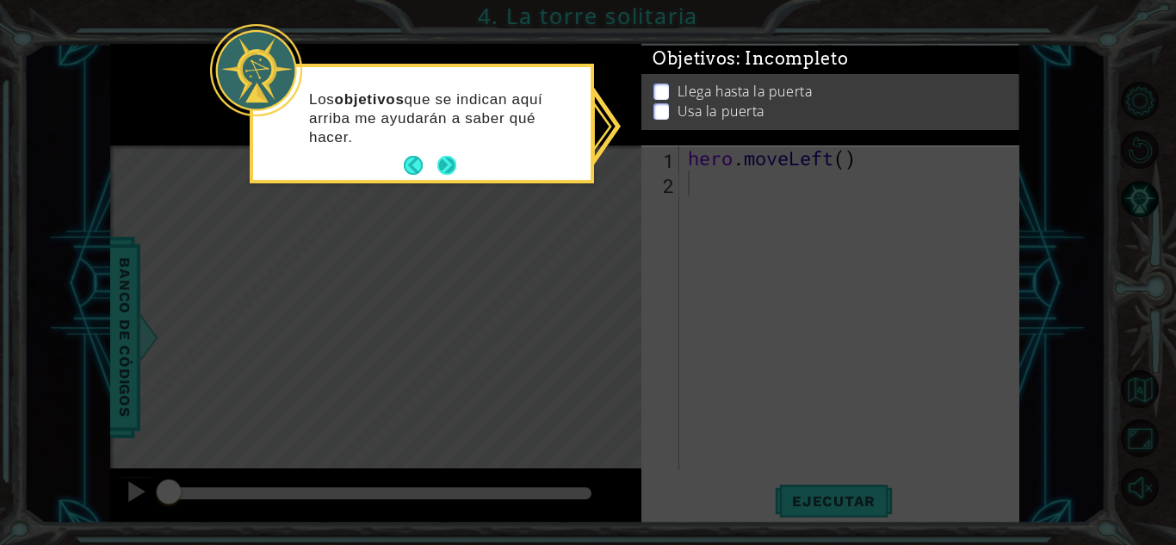
click at [444, 157] on button "Next" at bounding box center [446, 165] width 19 height 19
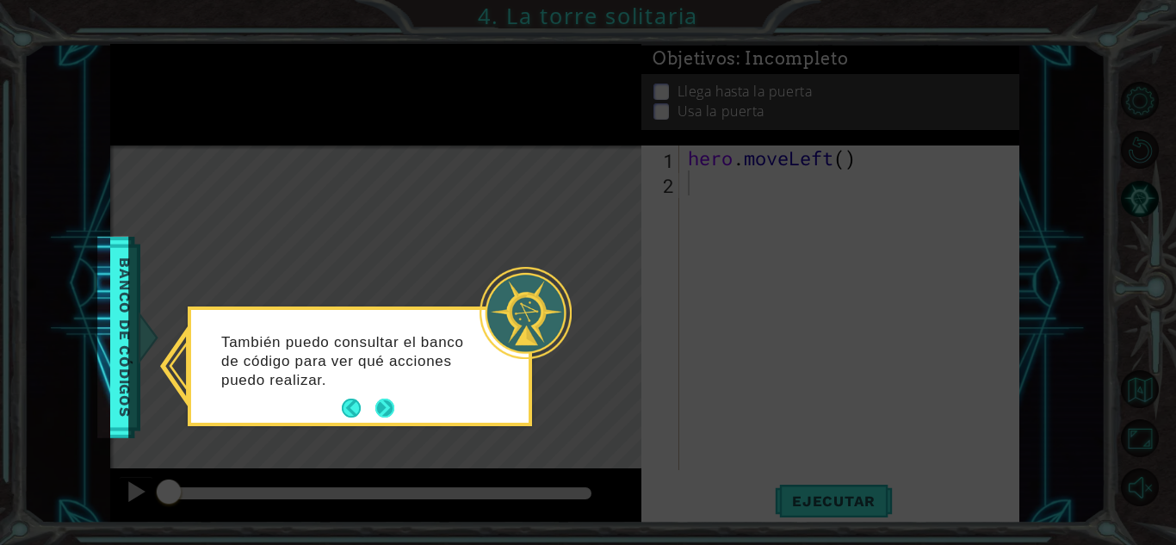
drag, startPoint x: 370, startPoint y: 407, endPoint x: 386, endPoint y: 407, distance: 15.5
click at [386, 407] on footer at bounding box center [368, 408] width 53 height 26
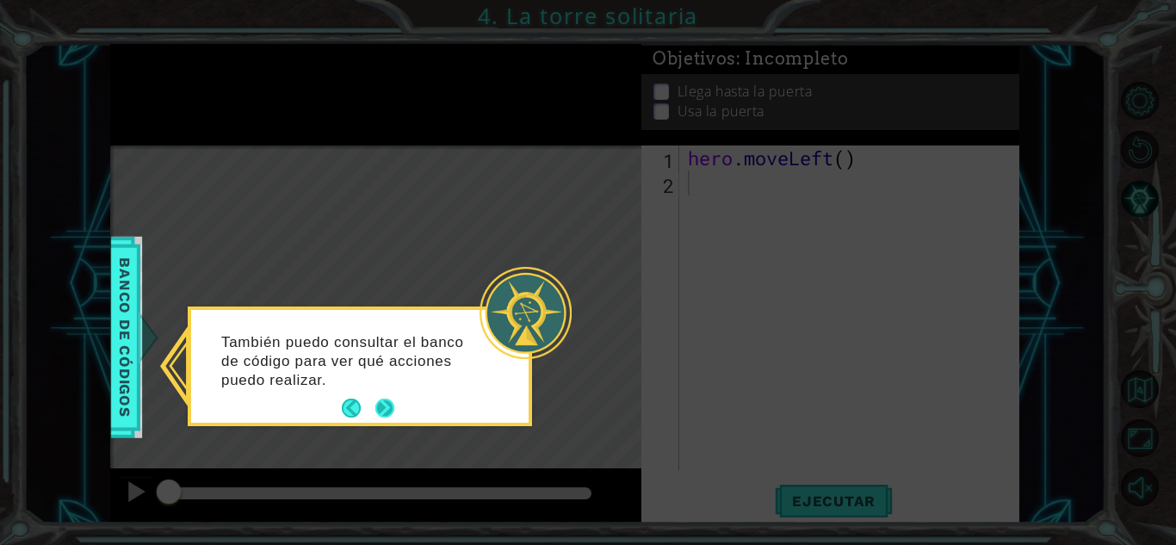
click at [386, 407] on button "Next" at bounding box center [384, 408] width 19 height 19
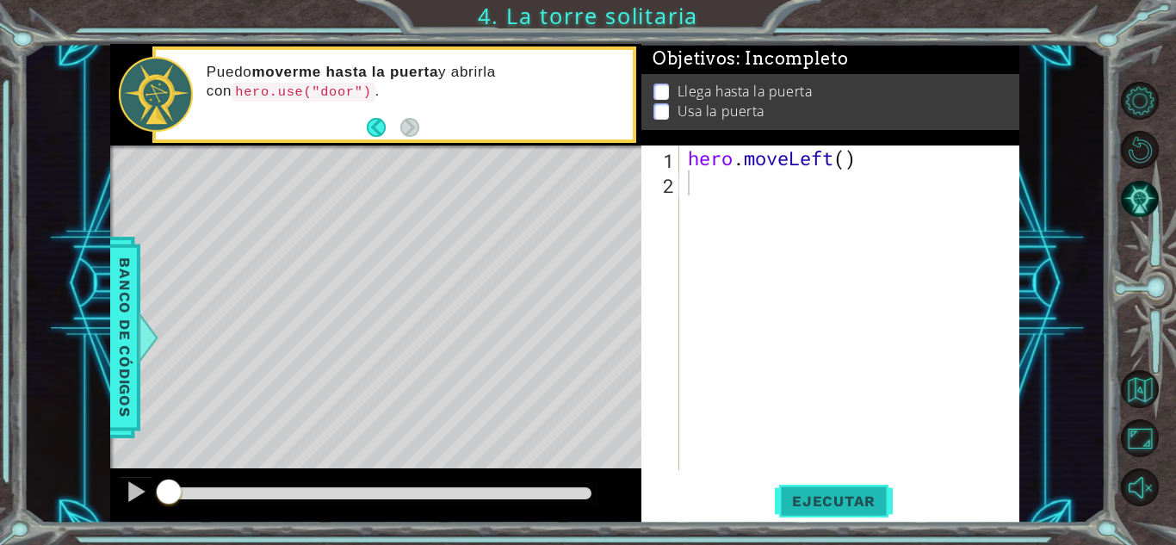
click at [814, 507] on span "Ejecutar" at bounding box center [834, 500] width 118 height 17
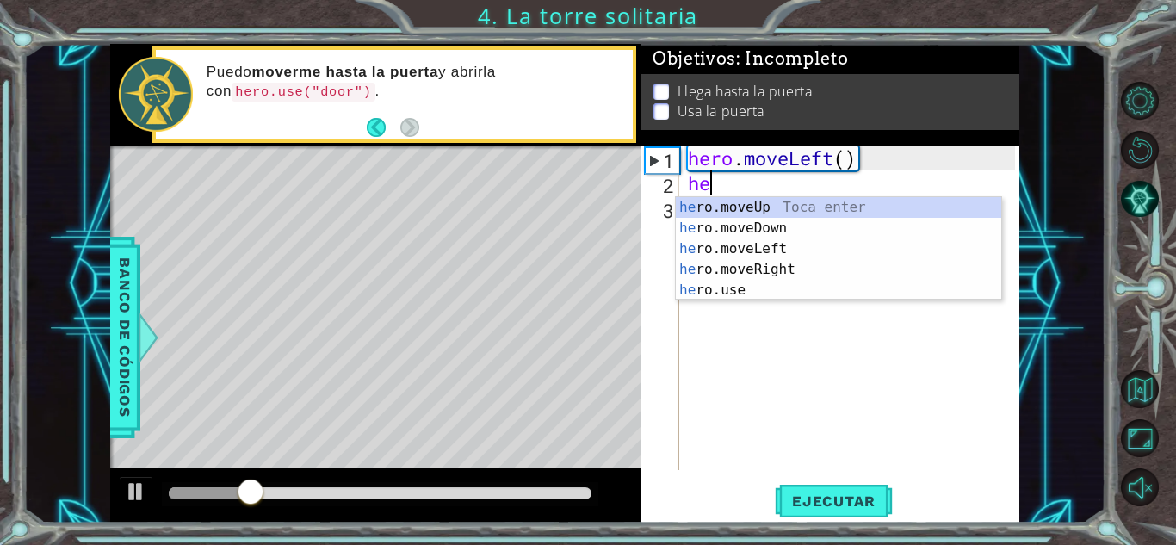
type textarea "her"
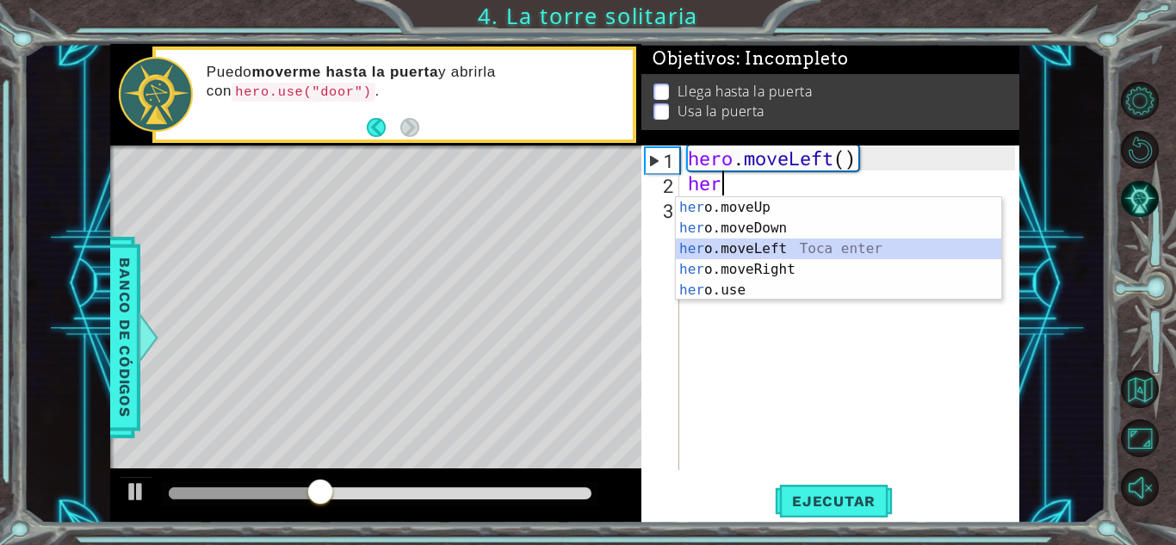
click at [786, 253] on div "her o.moveUp Toca enter her o.moveDown Toca enter her o.moveLeft [PERSON_NAME] …" at bounding box center [838, 269] width 325 height 145
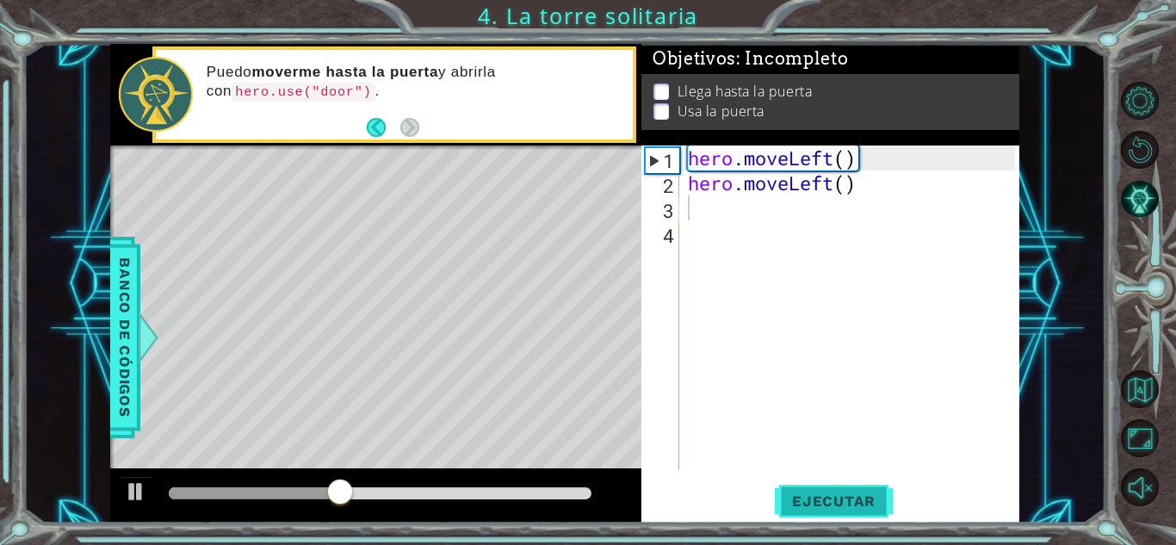
click at [824, 518] on button "Ejecutar" at bounding box center [834, 501] width 118 height 38
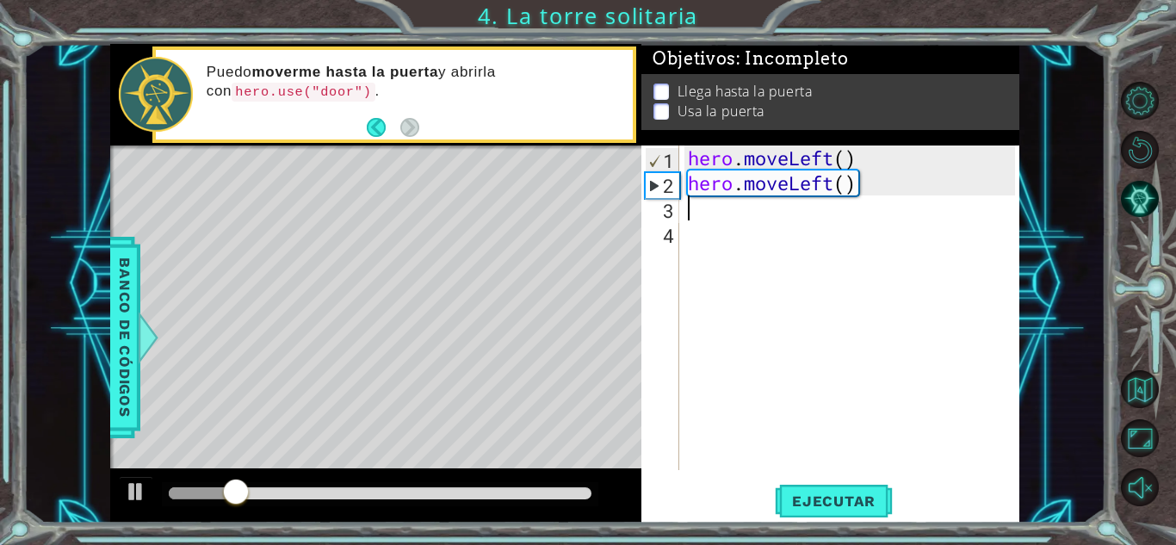
click at [752, 242] on div "hero . moveLeft ( ) hero . moveLeft ( )" at bounding box center [853, 332] width 339 height 374
click at [733, 222] on div "hero . moveLeft ( ) hero . moveLeft ( )" at bounding box center [853, 332] width 339 height 374
click at [722, 216] on div "hero . moveLeft ( ) hero . moveLeft ( )" at bounding box center [853, 332] width 339 height 374
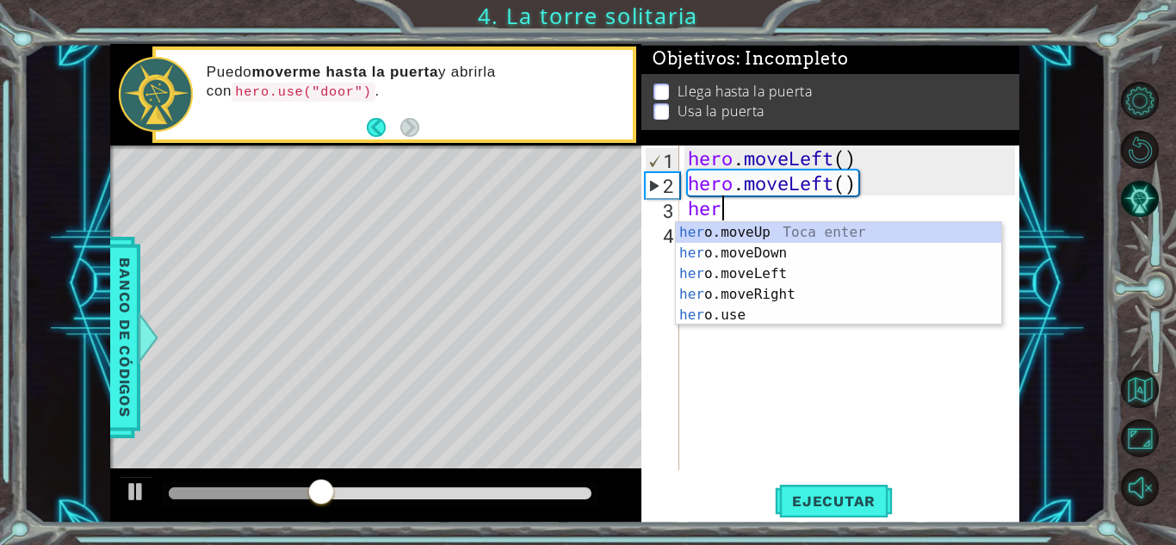
type textarea "hero"
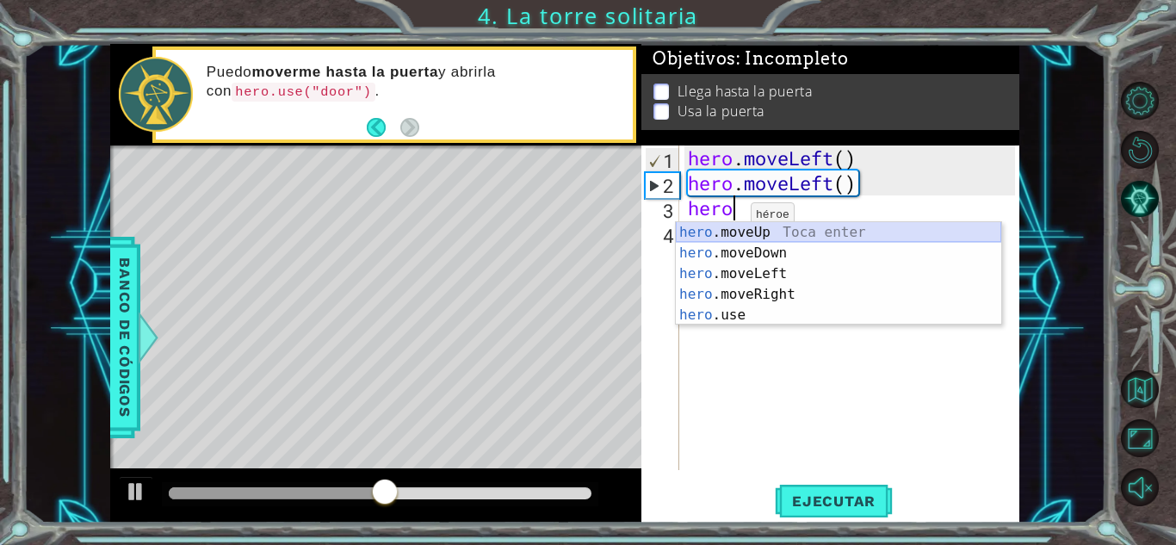
click at [733, 232] on div "hero .moveUp Toca enter hero .moveDown Toca enter hero .moveLeft Toca enter her…" at bounding box center [838, 294] width 325 height 145
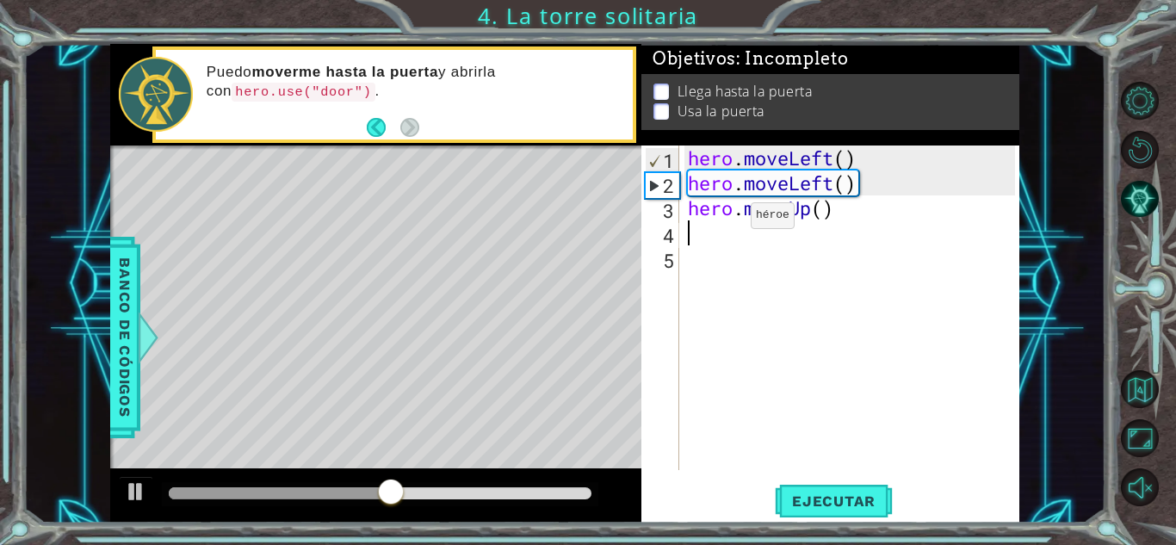
scroll to position [0, 0]
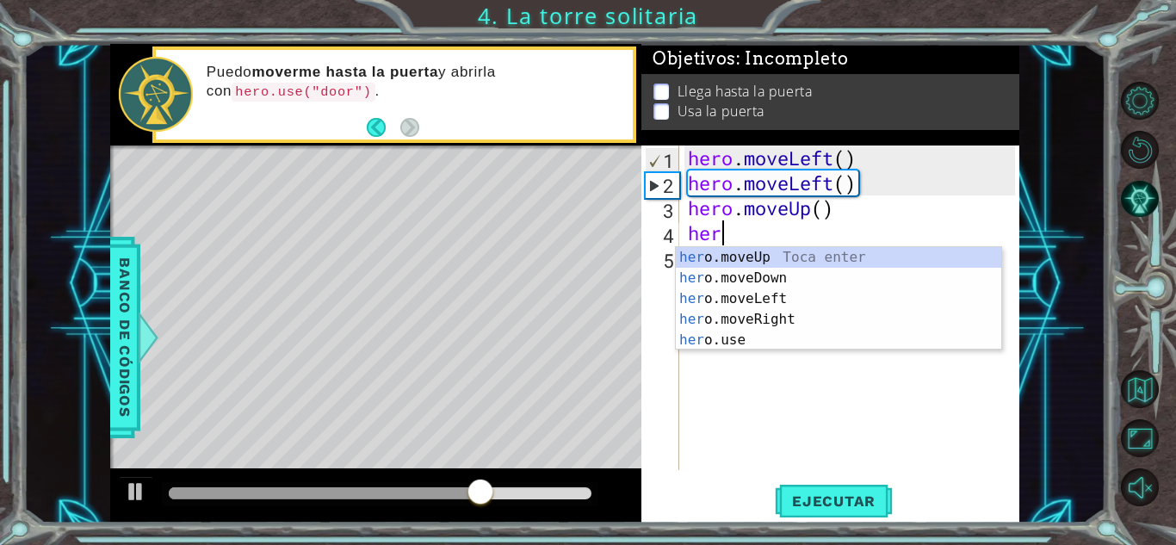
type textarea "hero"
click at [727, 254] on div "hero .moveUp Toca enter hero .moveDown Toca enter hero .moveLeft Toca enter her…" at bounding box center [838, 319] width 325 height 145
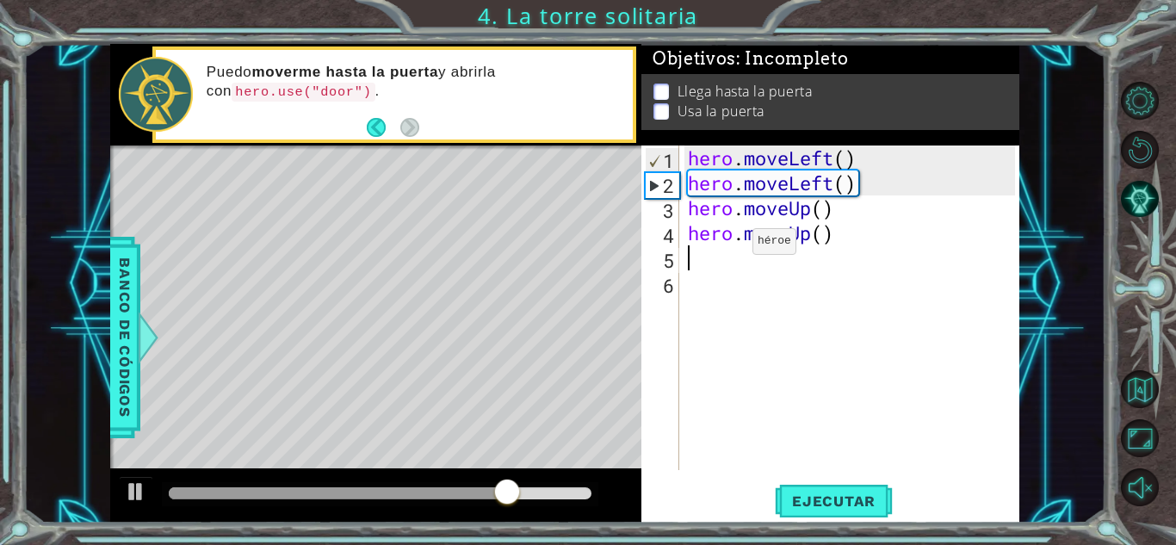
scroll to position [0, 0]
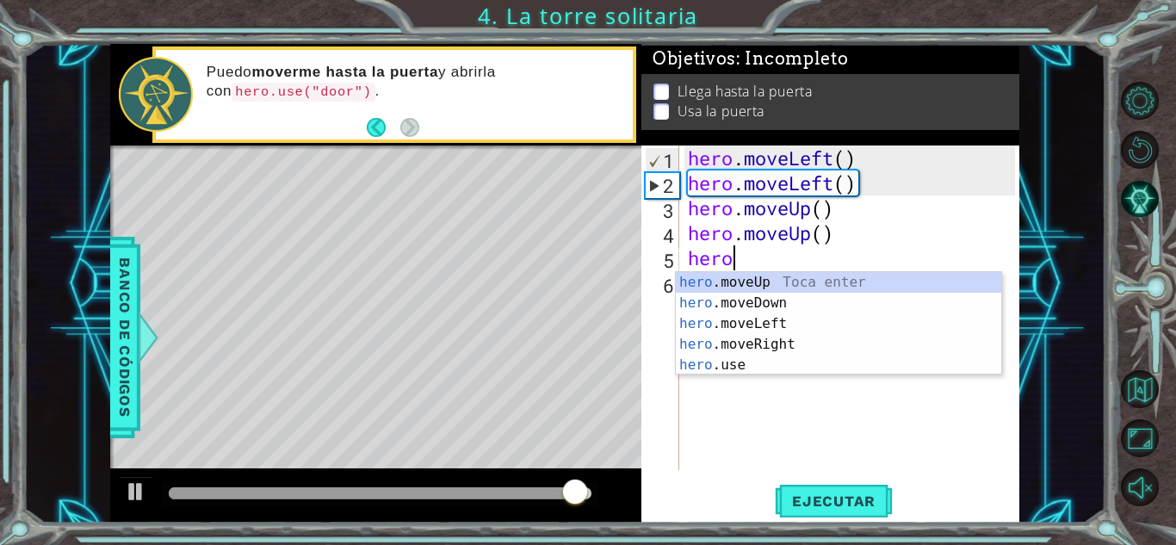
type textarea "hero."
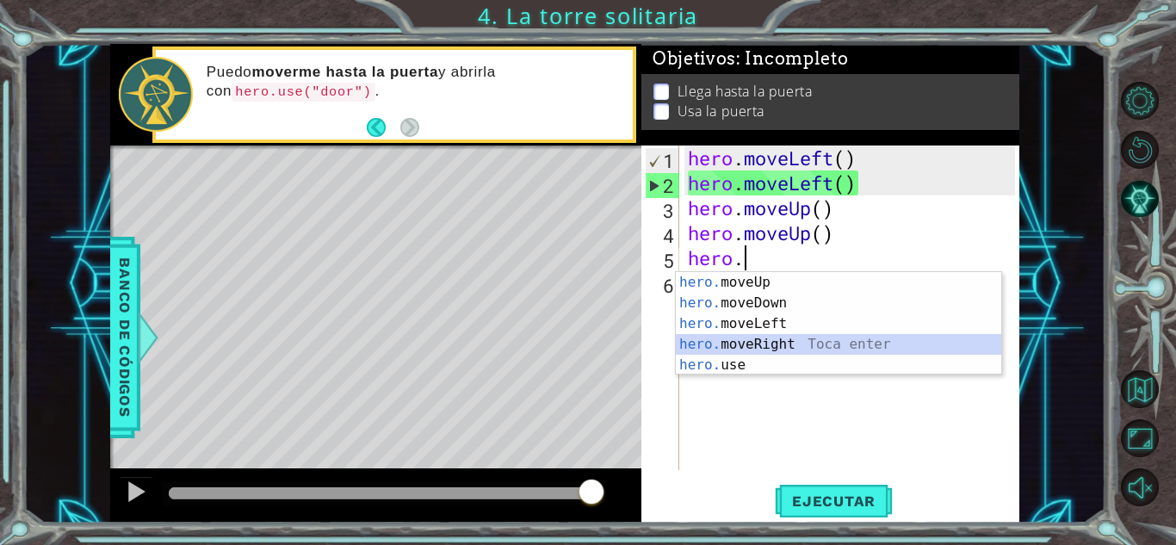
click at [767, 338] on div "hero. moveUp Toca enter hero. moveDown Toca enter hero. moveLeft Toca enter her…" at bounding box center [838, 344] width 325 height 145
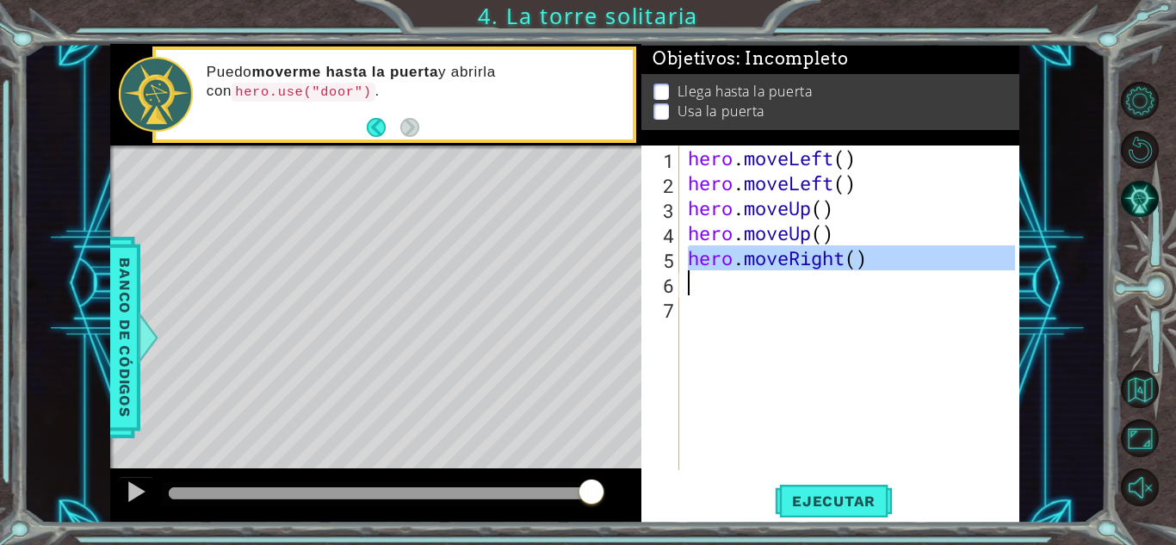
drag, startPoint x: 686, startPoint y: 257, endPoint x: 868, endPoint y: 275, distance: 182.5
click at [868, 275] on div "hero . moveLeft ( ) hero . moveLeft ( ) hero . moveUp ( ) hero . moveUp ( ) her…" at bounding box center [853, 332] width 339 height 374
type textarea "hero.moveRight()"
click at [703, 289] on div "hero . moveLeft ( ) hero . moveLeft ( ) hero . moveUp ( ) hero . moveUp ( ) her…" at bounding box center [849, 307] width 331 height 325
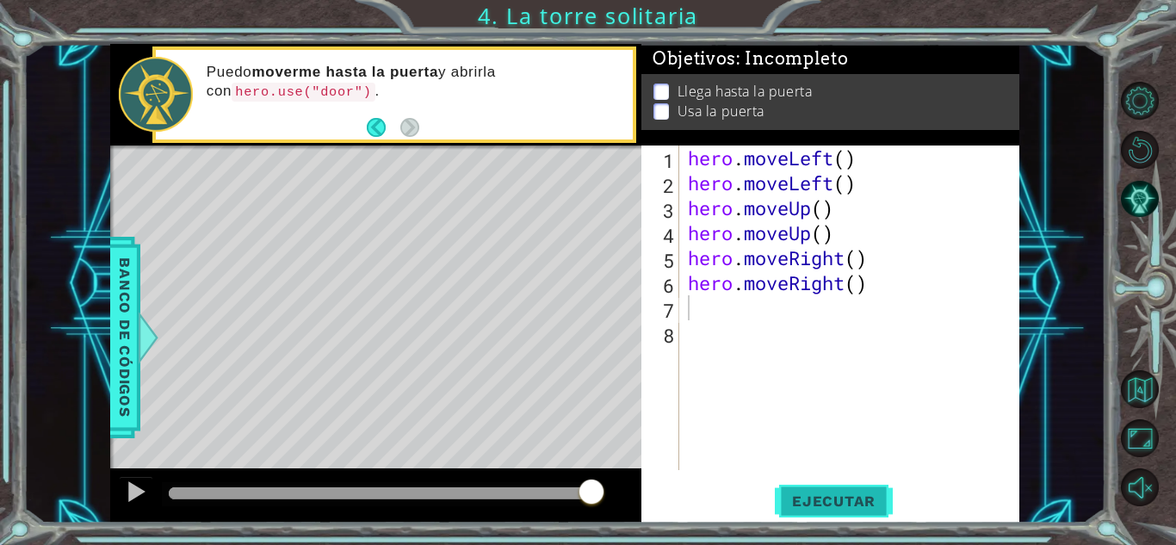
click at [801, 486] on button "Ejecutar" at bounding box center [834, 501] width 118 height 38
type textarea "hero.use(door)"
click at [801, 486] on button "Ejecutar" at bounding box center [834, 501] width 118 height 38
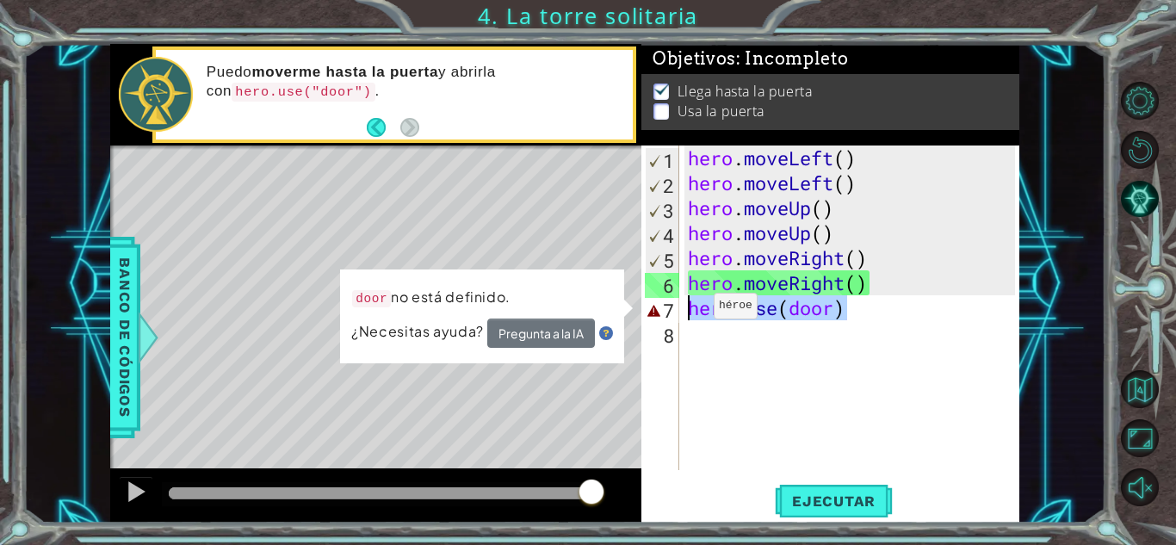
drag, startPoint x: 875, startPoint y: 302, endPoint x: 688, endPoint y: 310, distance: 187.0
click at [688, 310] on div "hero . moveLeft ( ) hero . moveLeft ( ) hero . moveUp ( ) hero . moveUp ( ) her…" at bounding box center [853, 332] width 339 height 374
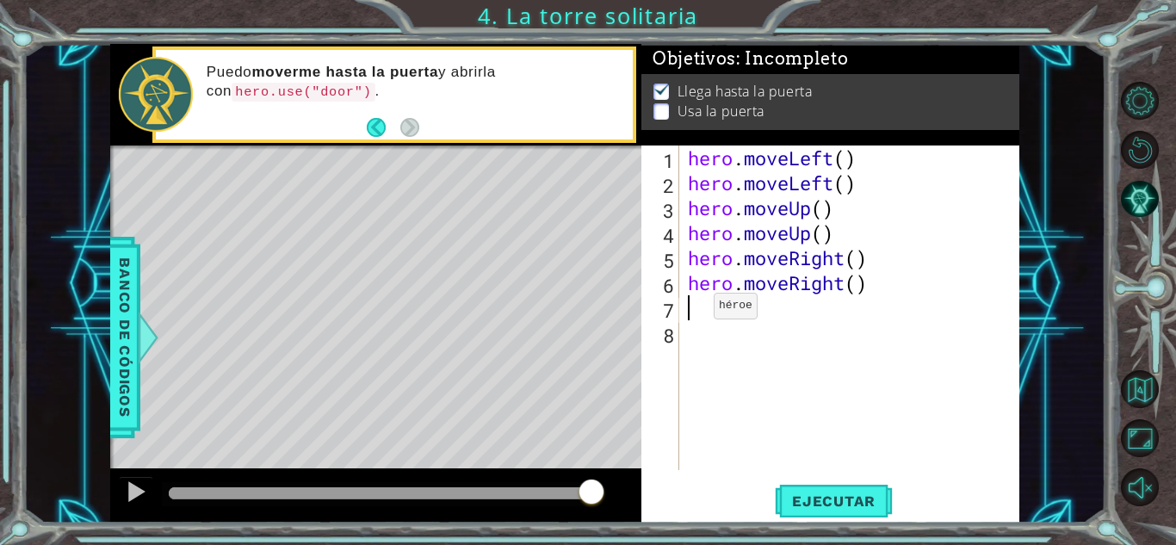
scroll to position [0, 0]
drag, startPoint x: 331, startPoint y: 96, endPoint x: 250, endPoint y: 90, distance: 82.0
click at [250, 90] on code "hero.use("door")" at bounding box center [303, 92] width 143 height 19
click at [199, 94] on div "Puedo moverme hasta la puerta y abrirla con hero.use("door") ." at bounding box center [414, 94] width 438 height 81
drag, startPoint x: 338, startPoint y: 64, endPoint x: 415, endPoint y: 95, distance: 82.7
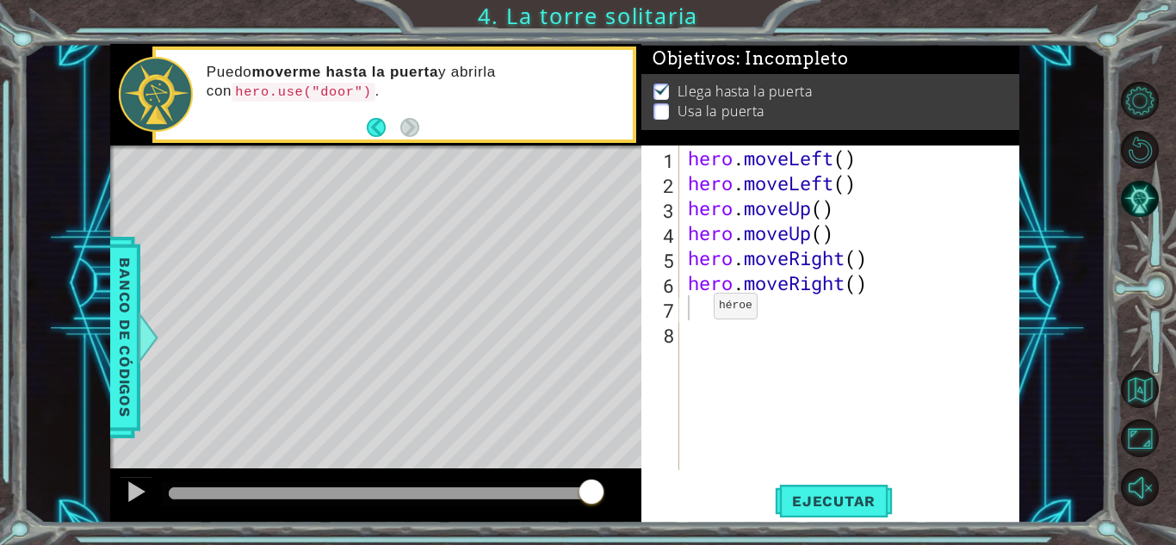
click at [414, 91] on p "Puedo moverme hasta la puerta y abrirla con hero.use("door") ." at bounding box center [414, 82] width 414 height 39
click at [124, 346] on span "Banco de códigos" at bounding box center [122, 337] width 28 height 178
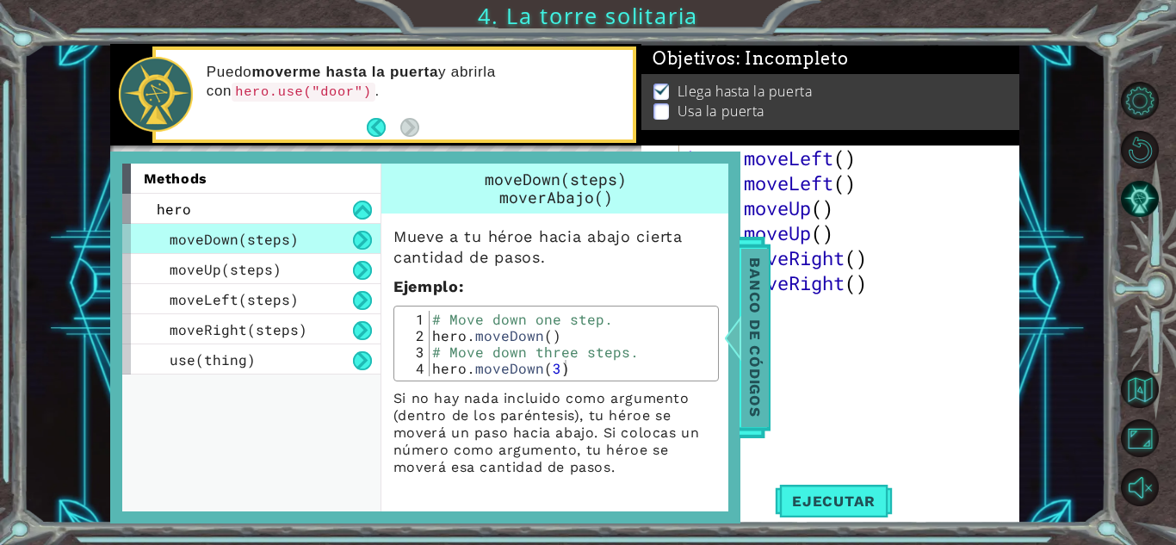
click at [764, 414] on span "Banco de códigos" at bounding box center [753, 337] width 28 height 178
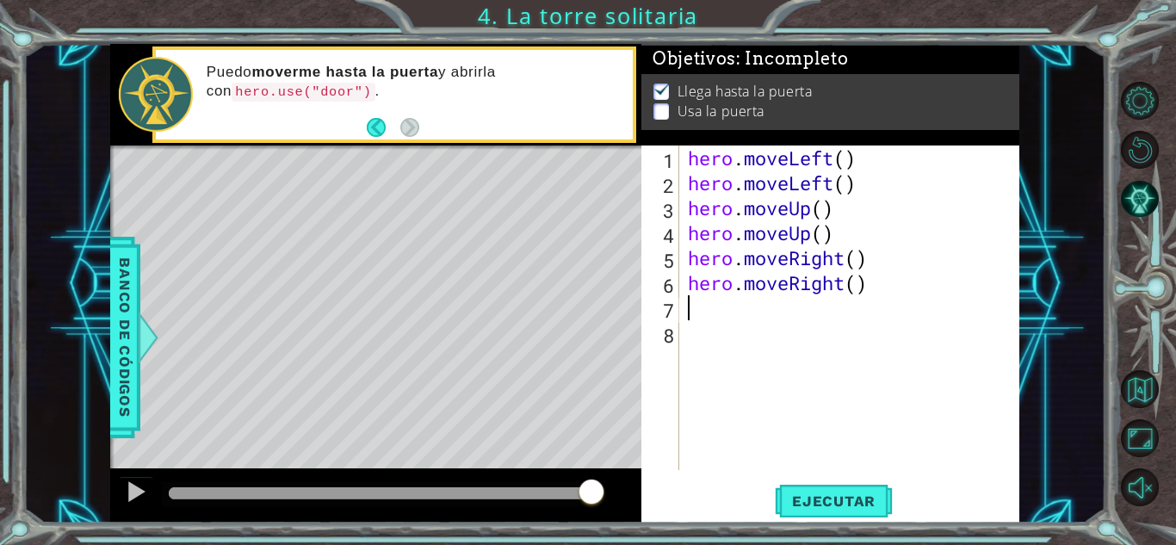
click at [743, 314] on div "hero . moveLeft ( ) hero . moveLeft ( ) hero . moveUp ( ) hero . moveUp ( ) her…" at bounding box center [853, 332] width 339 height 374
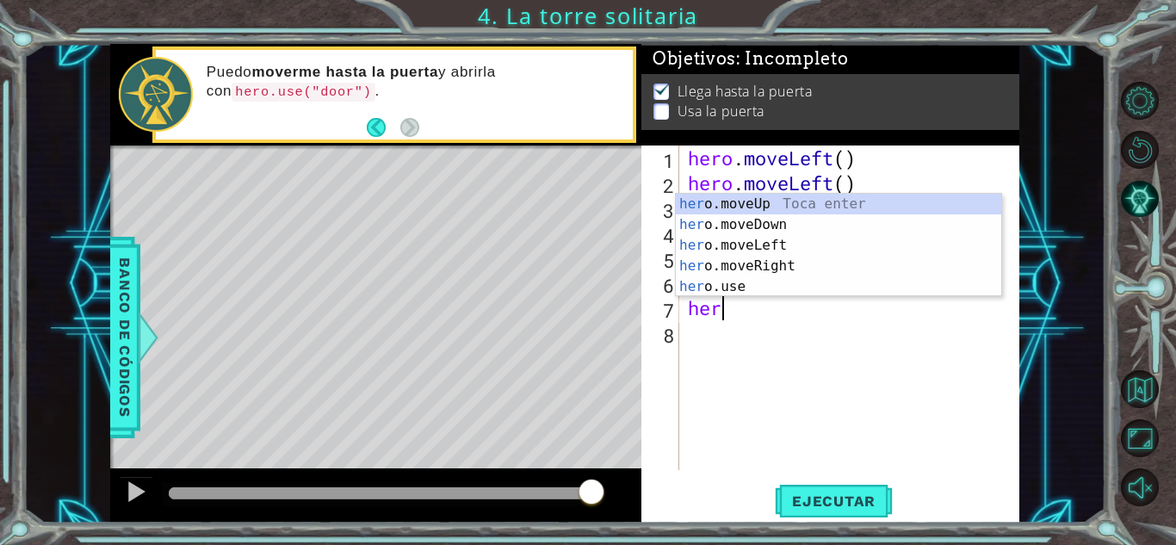
scroll to position [0, 1]
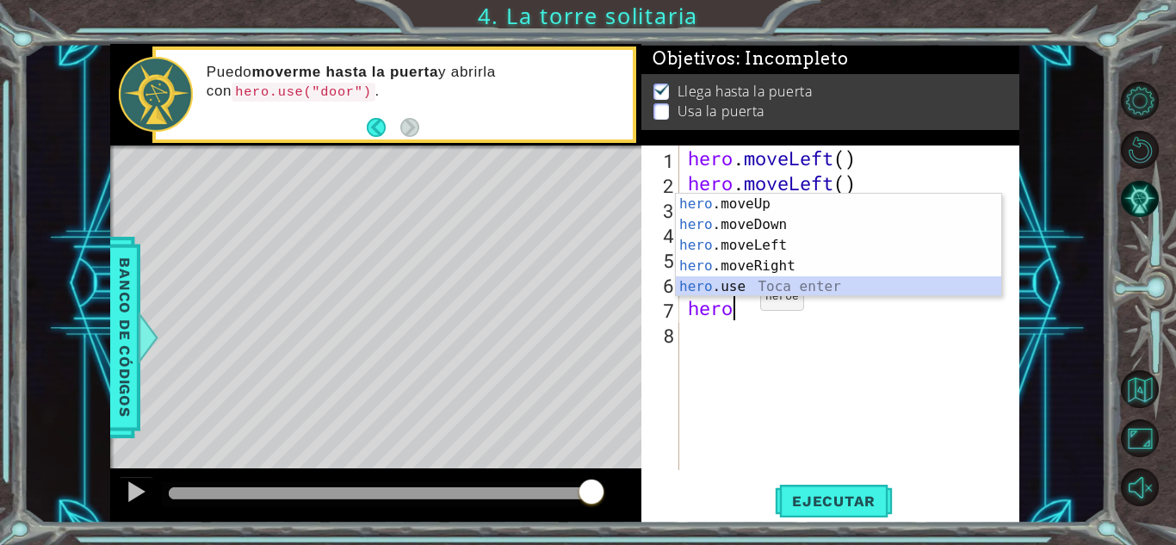
click at [728, 290] on div "hero .moveUp Toca enter hero .moveDown Toca enter hero .moveLeft Toca enter her…" at bounding box center [838, 266] width 325 height 145
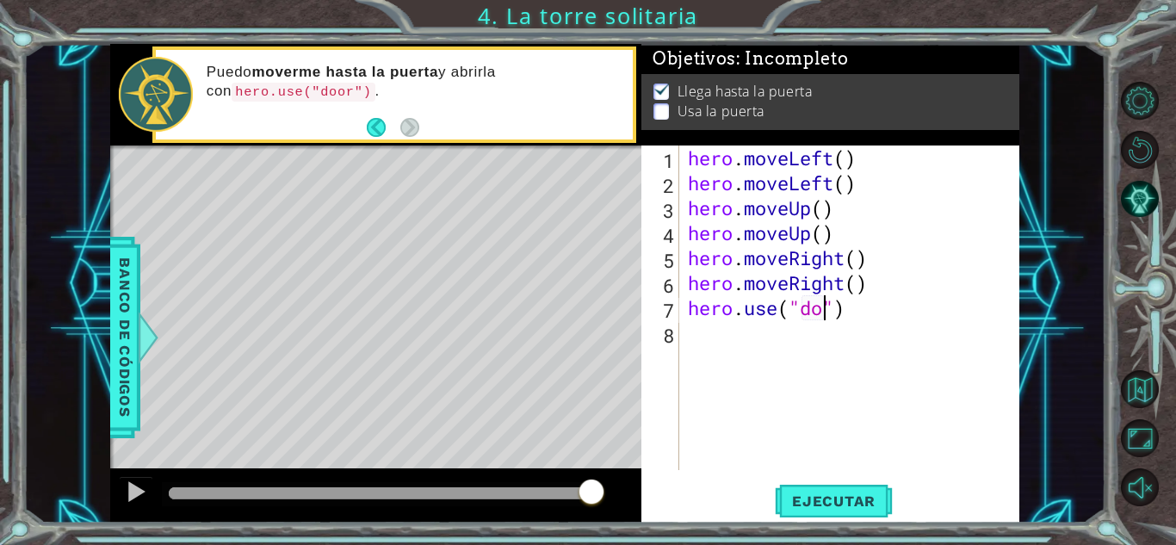
type textarea "hero.use("door")"
click at [851, 498] on span "Ejecutar" at bounding box center [834, 500] width 118 height 17
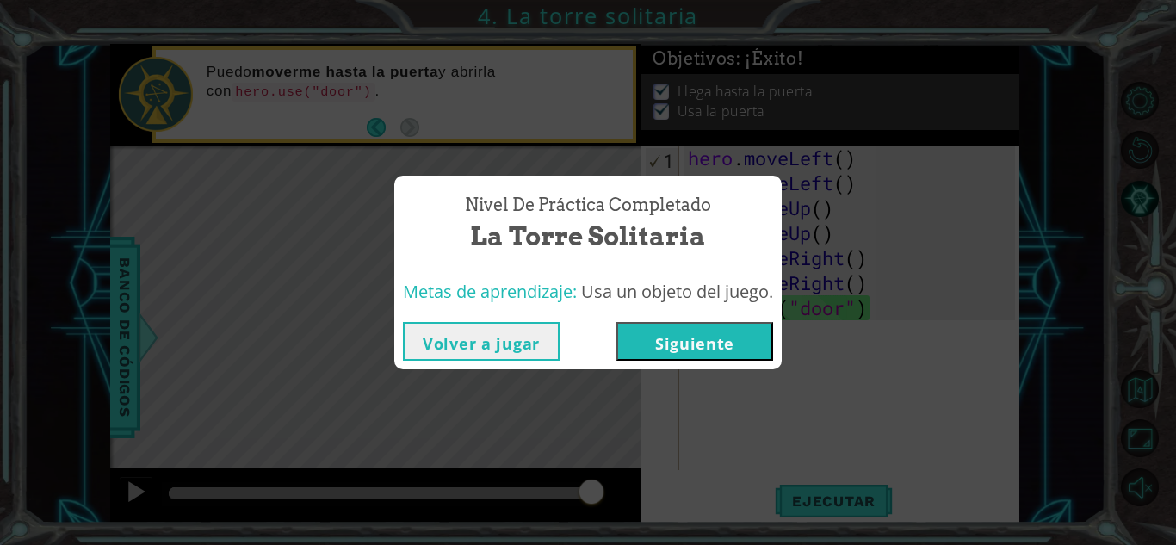
click at [677, 338] on button "Siguiente" at bounding box center [694, 341] width 157 height 39
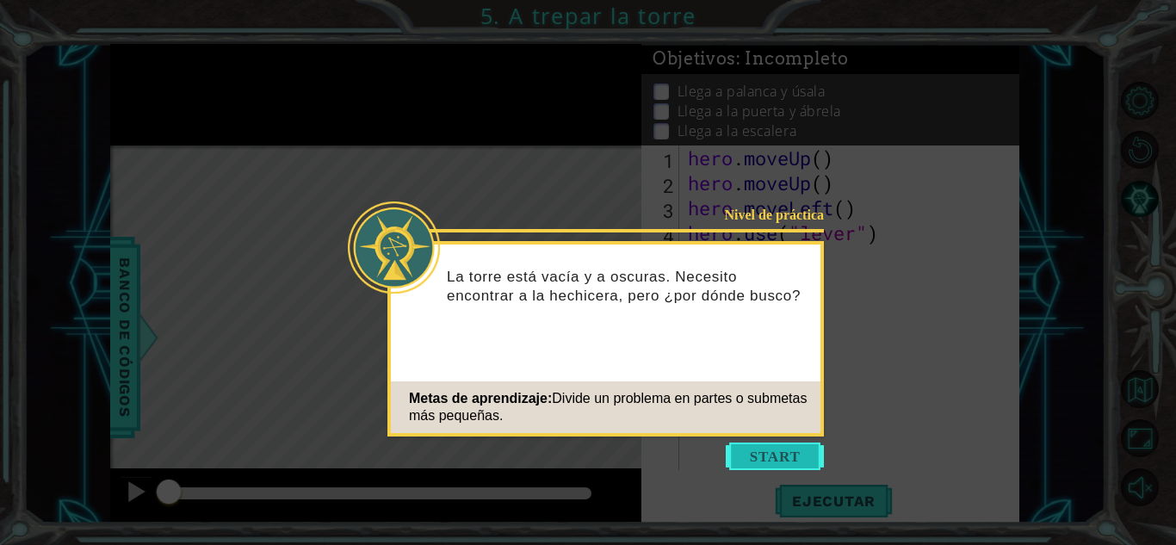
click at [740, 452] on button "Start" at bounding box center [775, 457] width 98 height 28
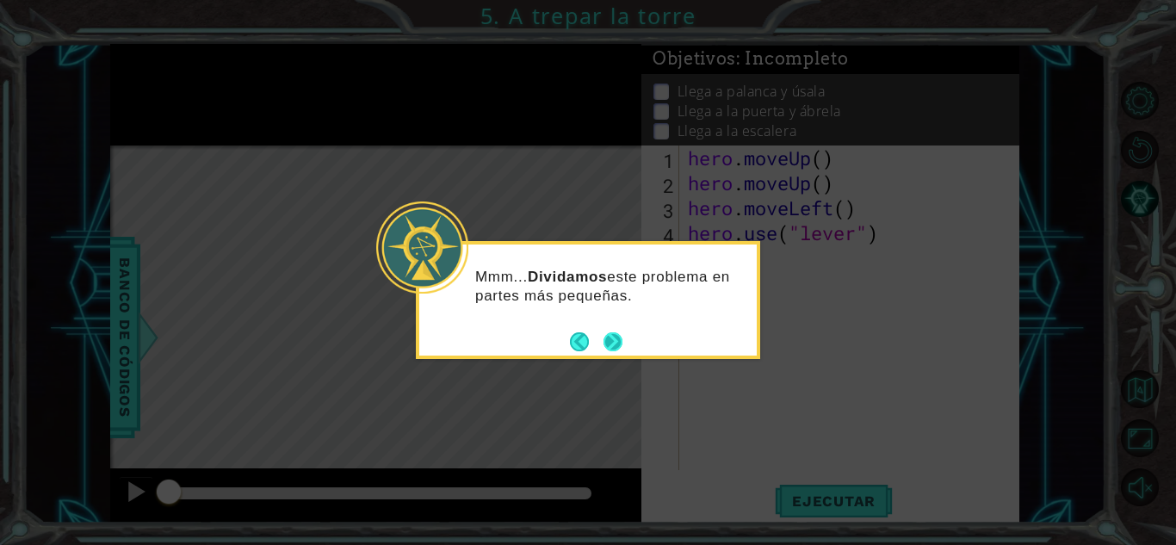
click at [616, 338] on button "Next" at bounding box center [612, 341] width 19 height 19
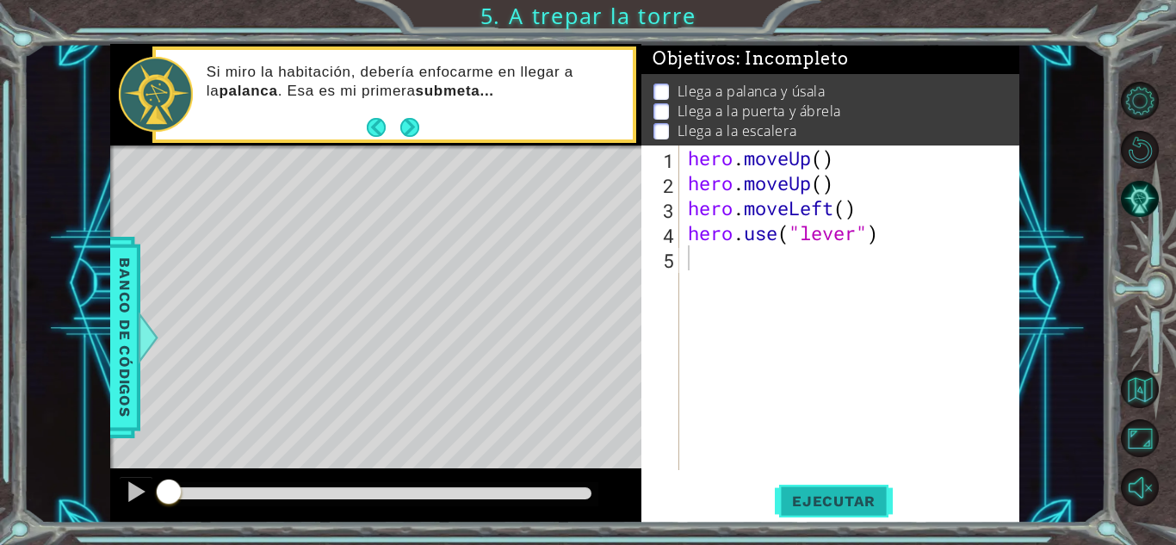
click at [872, 506] on span "Ejecutar" at bounding box center [834, 500] width 118 height 17
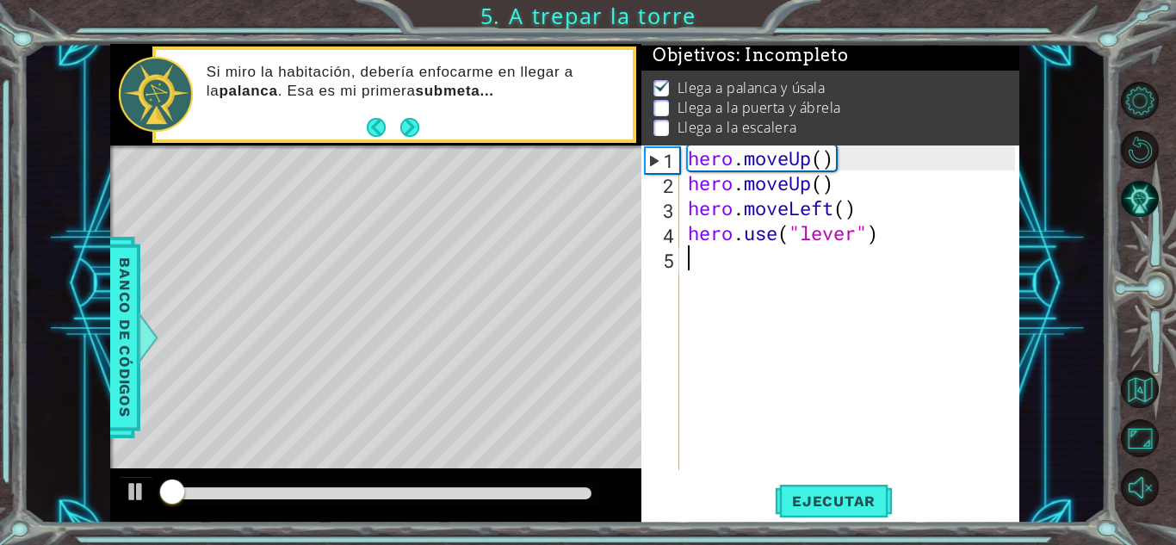
scroll to position [13, 0]
click at [412, 129] on button "Next" at bounding box center [410, 128] width 20 height 20
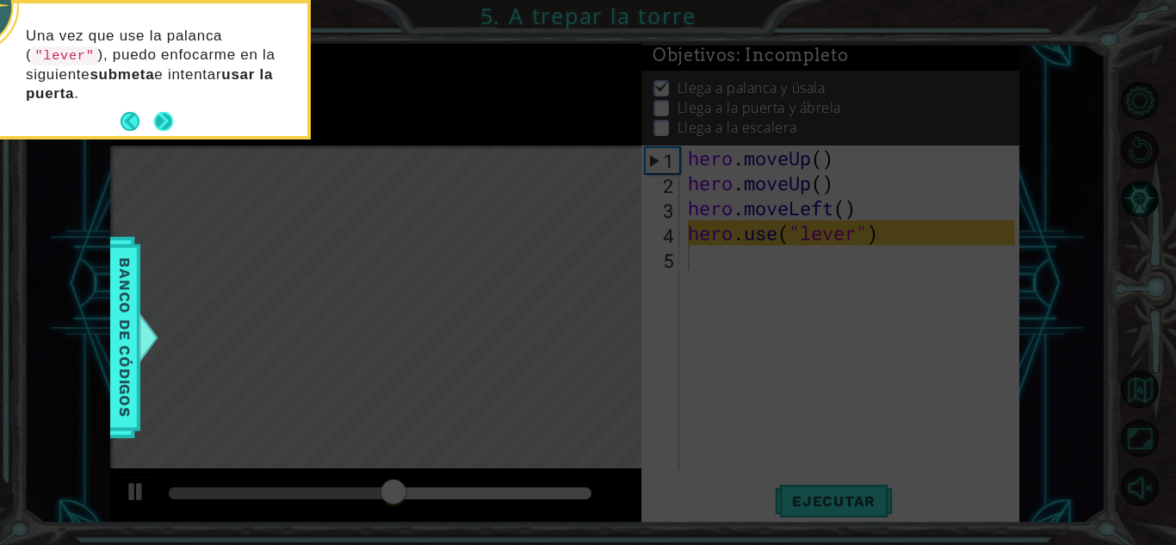
click at [166, 117] on button "Next" at bounding box center [163, 121] width 19 height 19
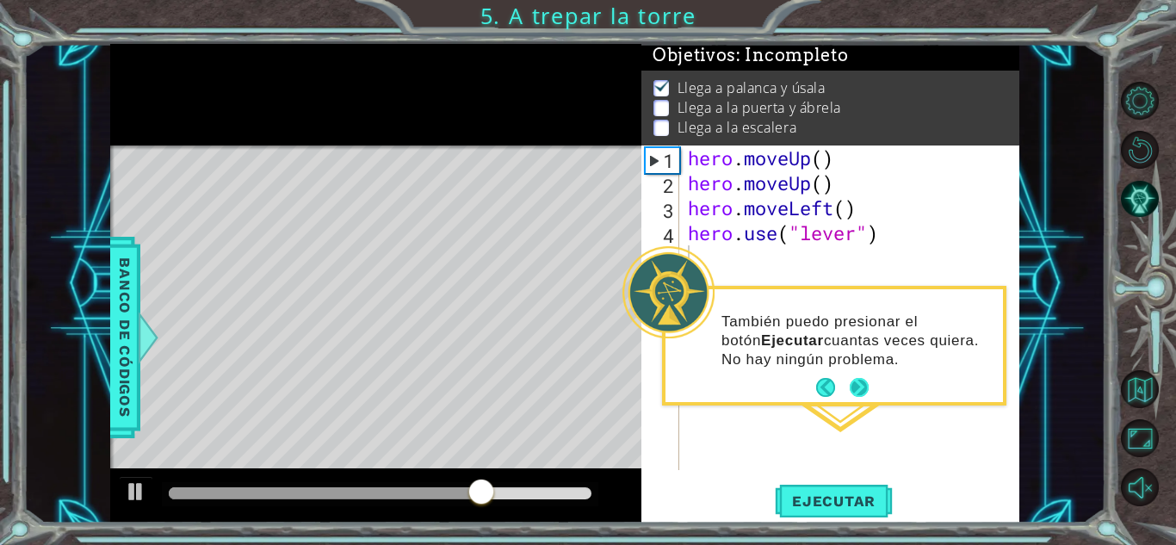
click at [866, 385] on button "Next" at bounding box center [859, 387] width 19 height 19
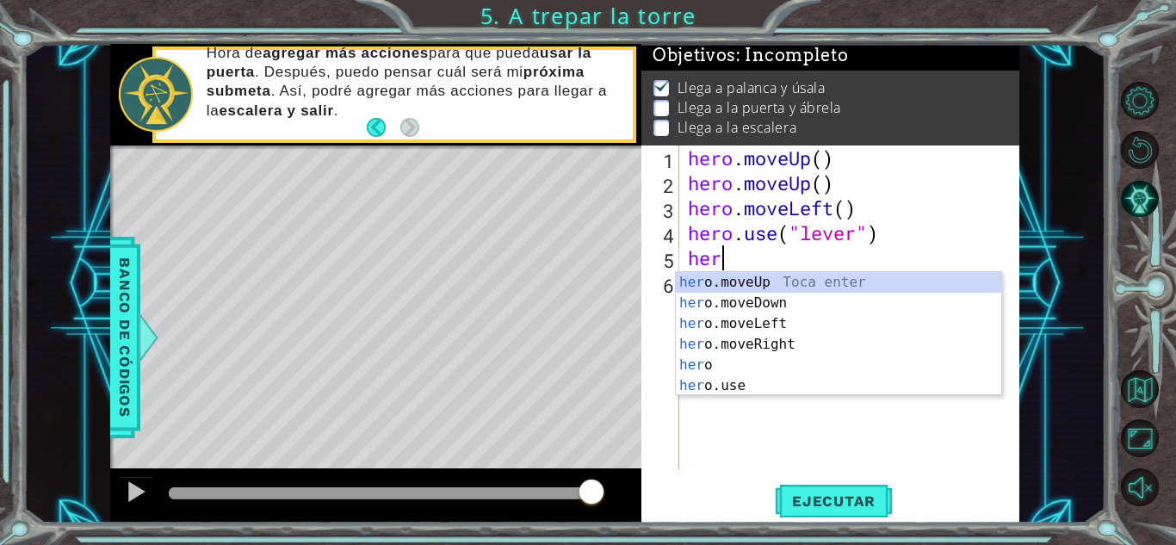
scroll to position [0, 1]
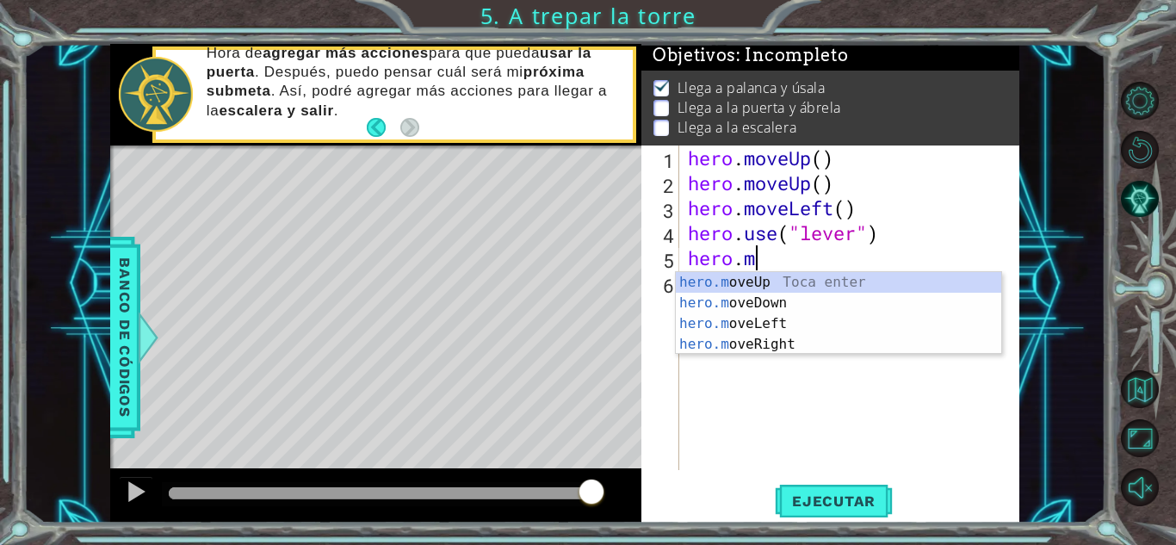
type textarea "[DOMAIN_NAME]"
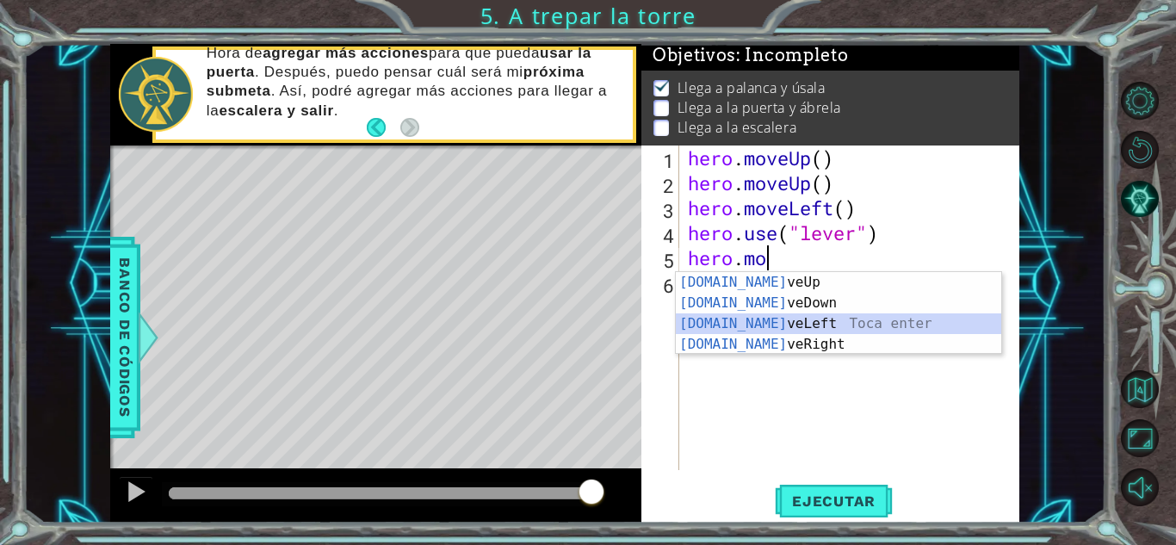
click at [760, 333] on div "[DOMAIN_NAME] veUp Toca enter [DOMAIN_NAME] veDown Toca enter [DOMAIN_NAME] veL…" at bounding box center [838, 334] width 325 height 124
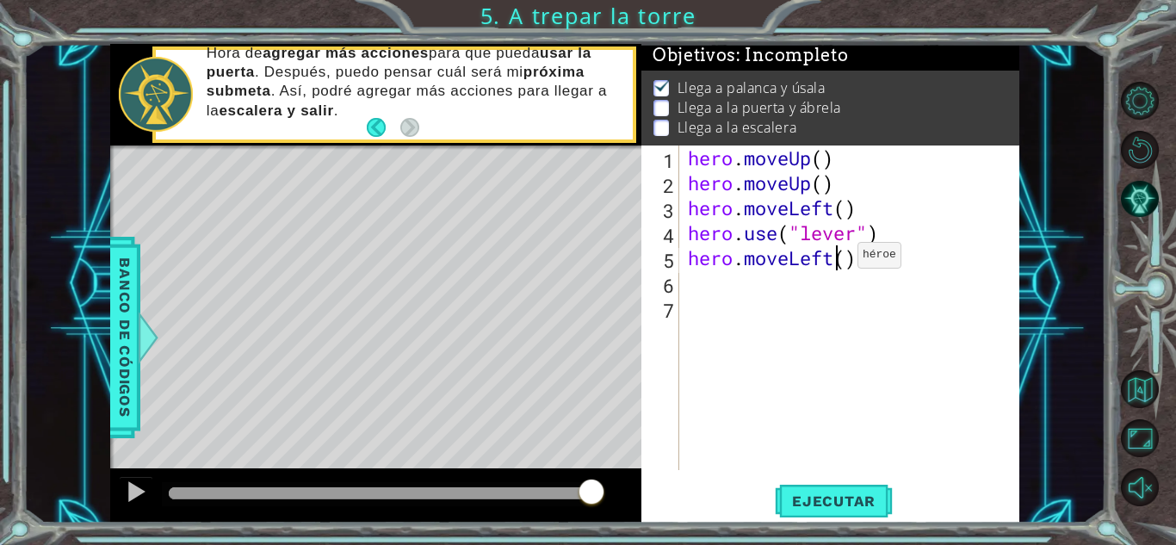
click at [832, 259] on div "hero . moveUp ( ) hero . moveUp ( ) hero . moveLeft ( ) hero . use ( "lever" ) …" at bounding box center [853, 332] width 339 height 374
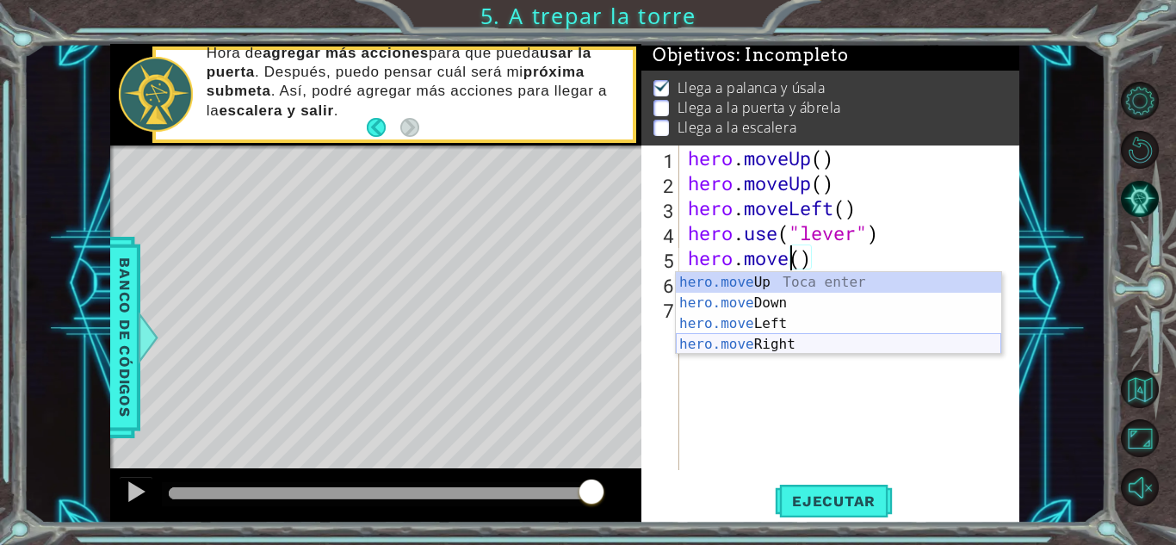
click at [823, 346] on div "hero.move Up Toca enter hero.move Down Toca enter hero.move Left Toca enter her…" at bounding box center [838, 334] width 325 height 124
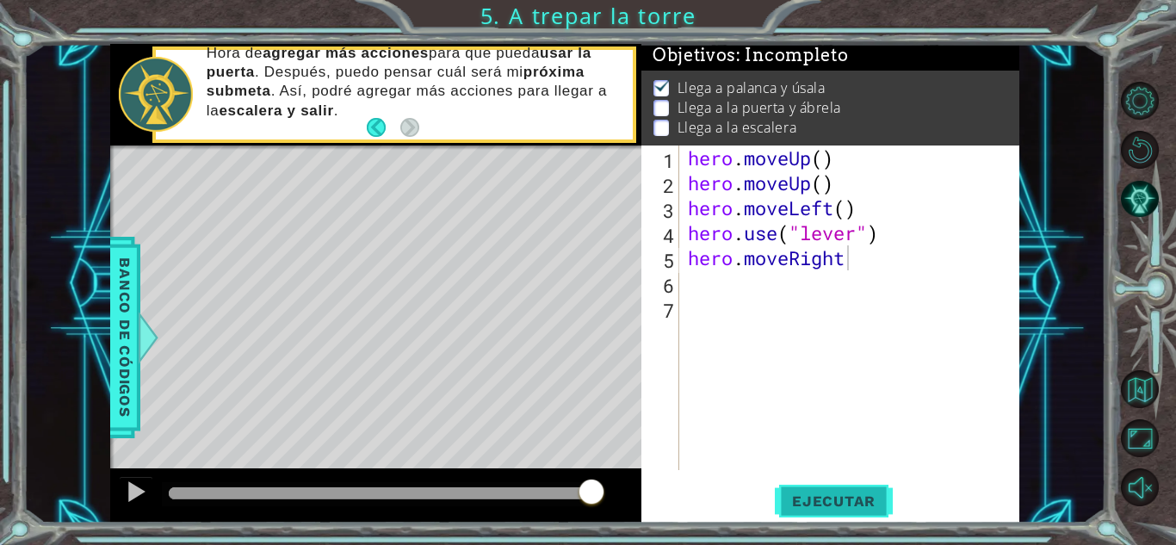
click at [827, 488] on button "Ejecutar" at bounding box center [834, 501] width 118 height 38
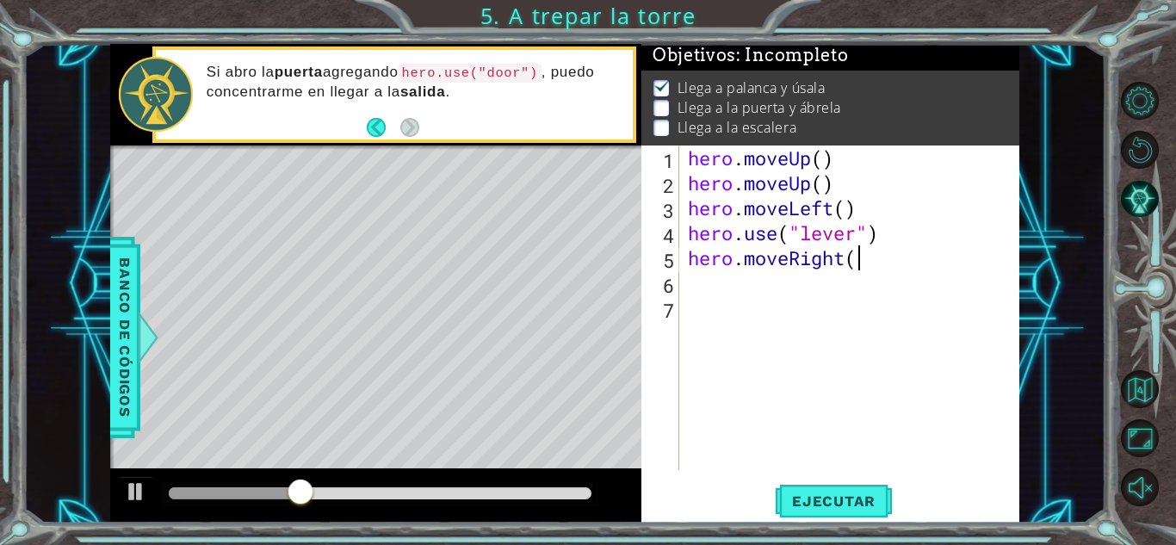
scroll to position [0, 7]
click at [838, 503] on span "Ejecutar" at bounding box center [834, 500] width 118 height 17
click at [827, 490] on button "Ejecutar" at bounding box center [834, 501] width 118 height 38
type textarea "hero.moveRight(3)"
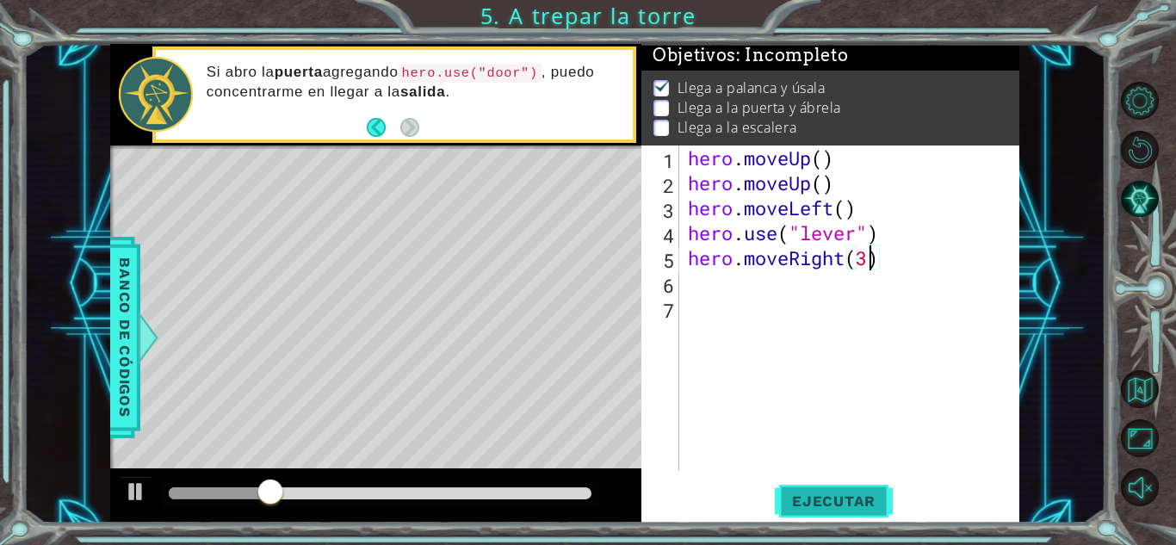
click at [830, 503] on span "Ejecutar" at bounding box center [834, 500] width 118 height 17
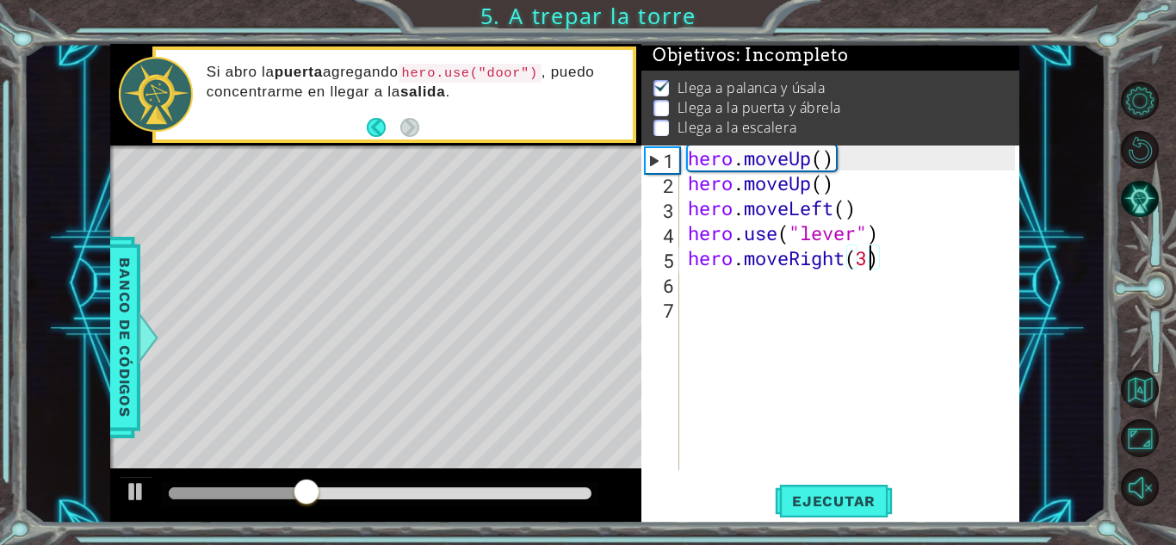
click at [946, 260] on div "hero . moveUp ( ) hero . moveUp ( ) hero . moveLeft ( ) hero . use ( "lever" ) …" at bounding box center [853, 332] width 339 height 374
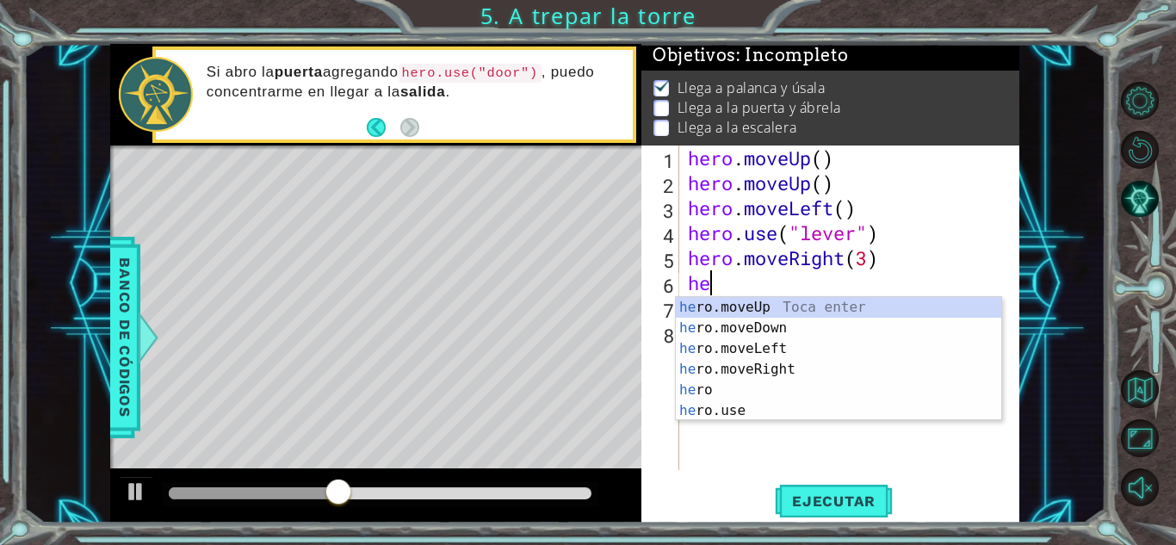
scroll to position [0, 1]
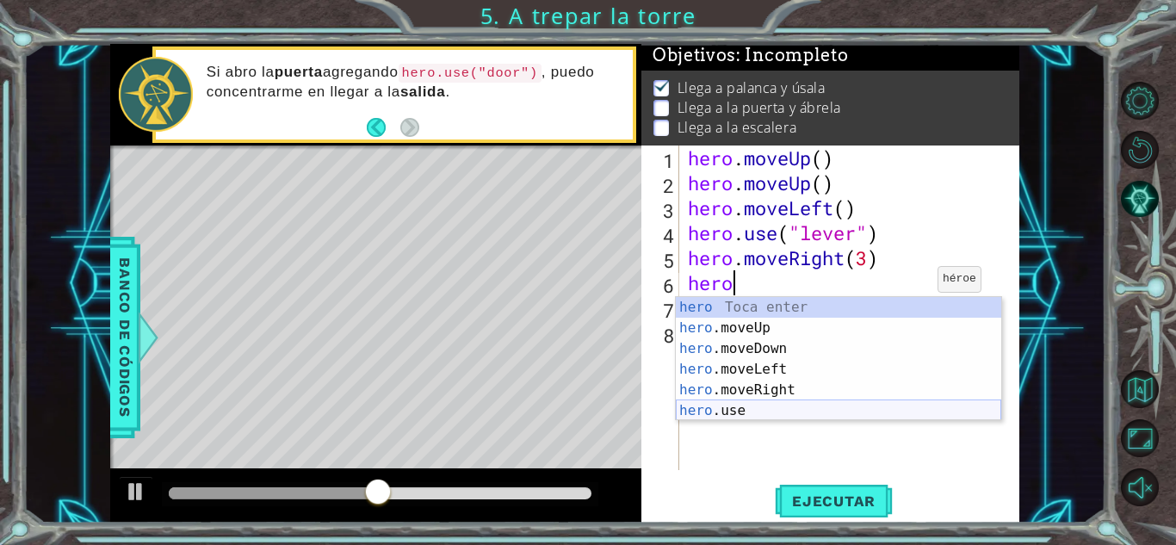
click at [753, 412] on div "hero Toca enter hero .moveUp Toca enter hero .moveDown Toca enter hero .moveLef…" at bounding box center [838, 379] width 325 height 165
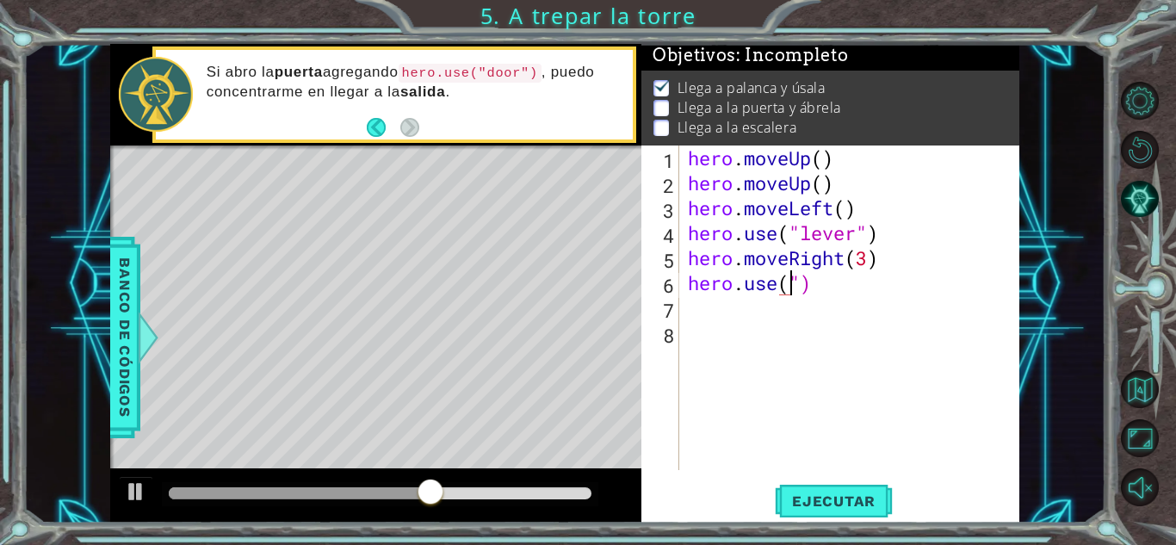
click at [827, 293] on div "hero . moveUp ( ) hero . moveUp ( ) hero . moveLeft ( ) hero . use ( "lever" ) …" at bounding box center [853, 332] width 339 height 374
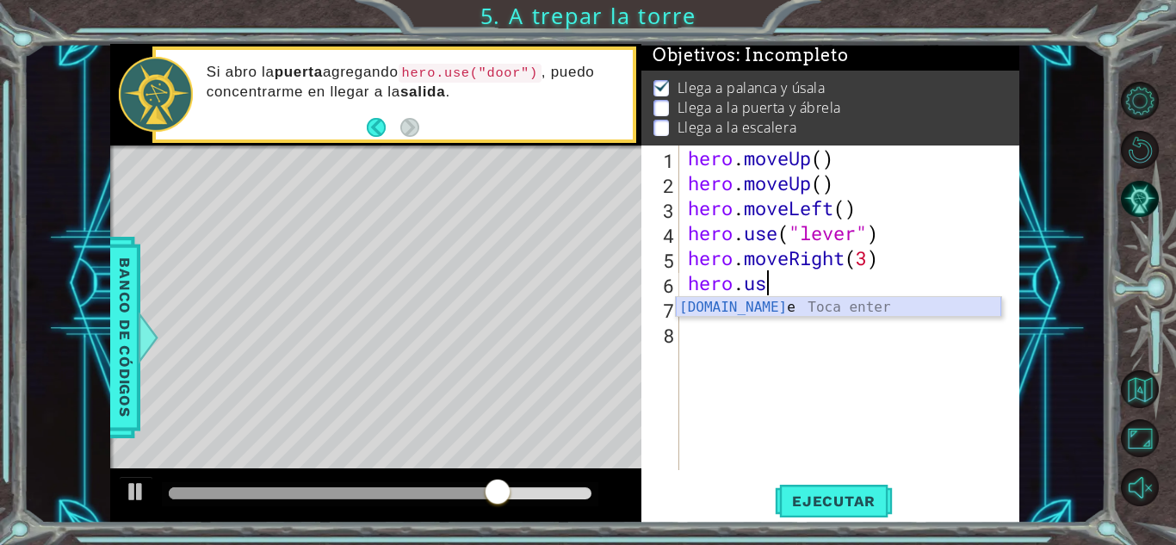
click at [740, 308] on div "[DOMAIN_NAME] e Toca enter" at bounding box center [838, 328] width 325 height 62
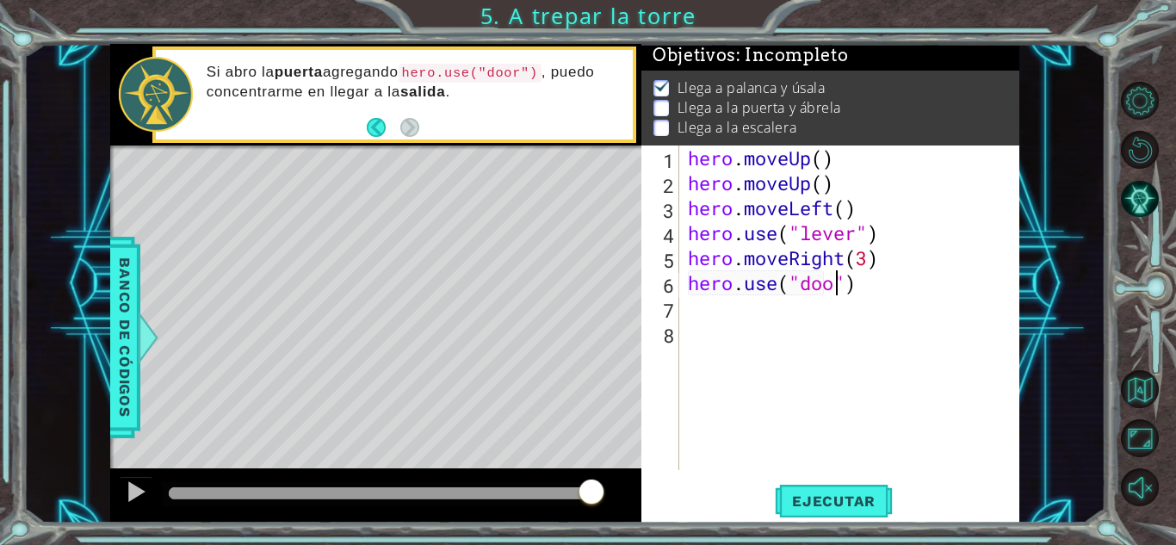
scroll to position [0, 7]
type textarea "hero.use("door")"
click at [856, 513] on button "Ejecutar" at bounding box center [834, 501] width 118 height 38
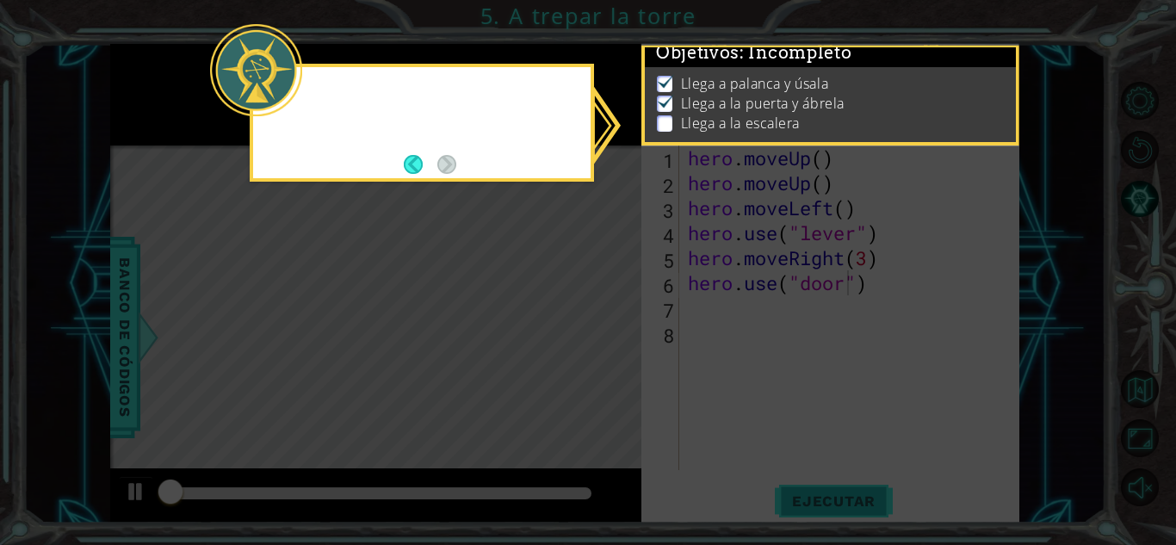
scroll to position [13, 0]
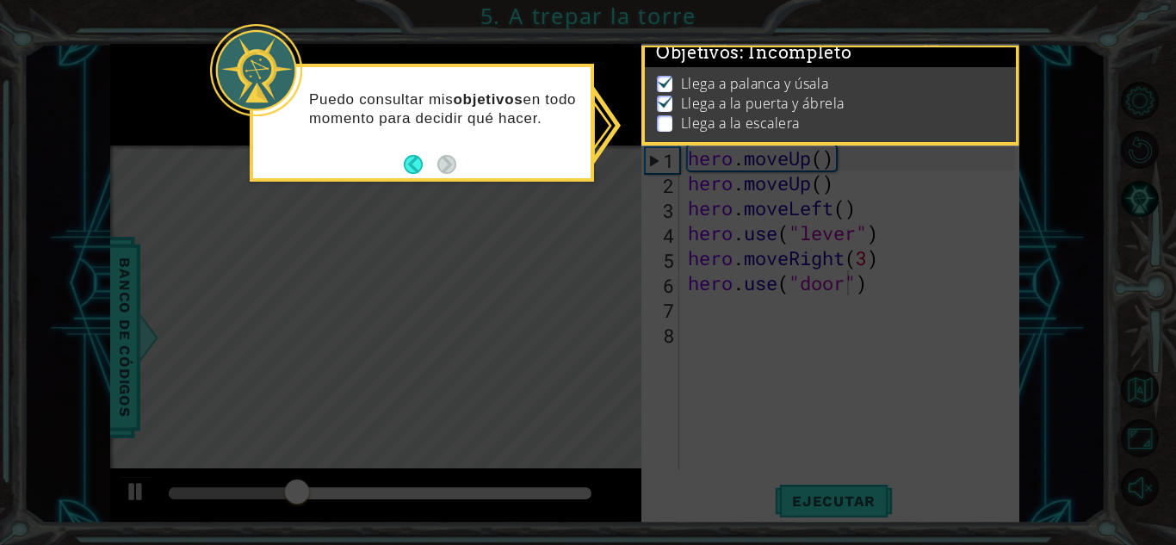
click at [446, 164] on footer at bounding box center [430, 165] width 53 height 26
click at [682, 102] on p "Llega a la puerta y ábrela" at bounding box center [763, 103] width 164 height 19
click at [665, 115] on p at bounding box center [664, 123] width 15 height 16
click at [665, 103] on p at bounding box center [664, 104] width 15 height 16
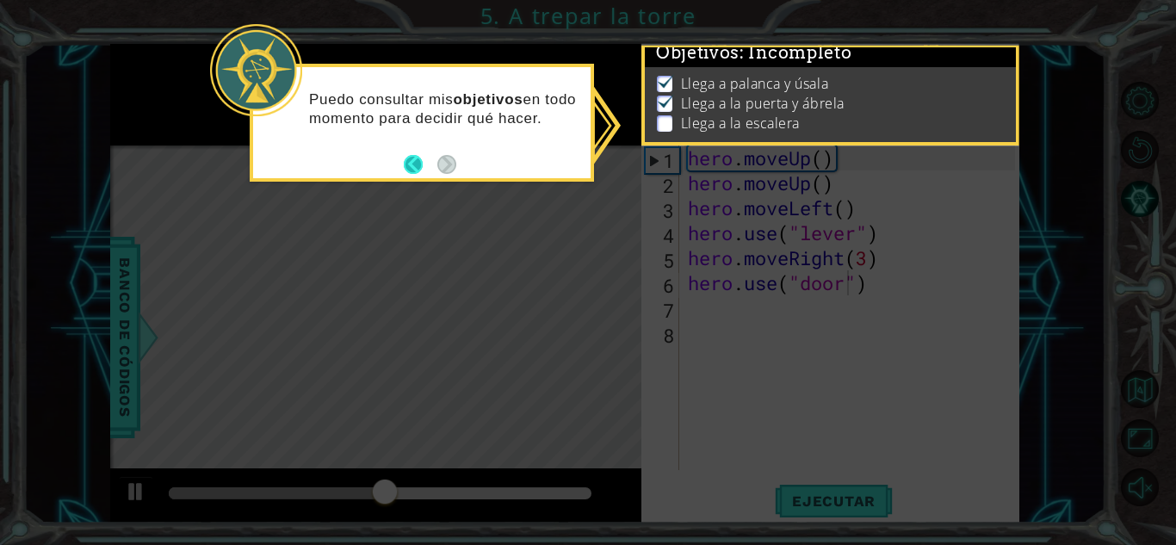
click at [422, 157] on button "Back" at bounding box center [421, 164] width 34 height 19
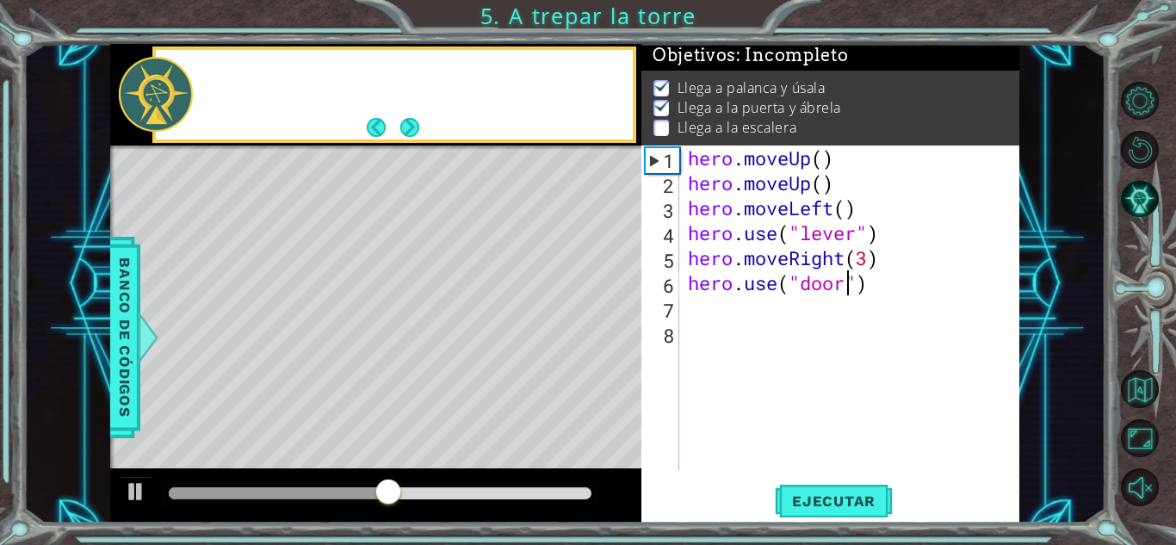
scroll to position [10, 0]
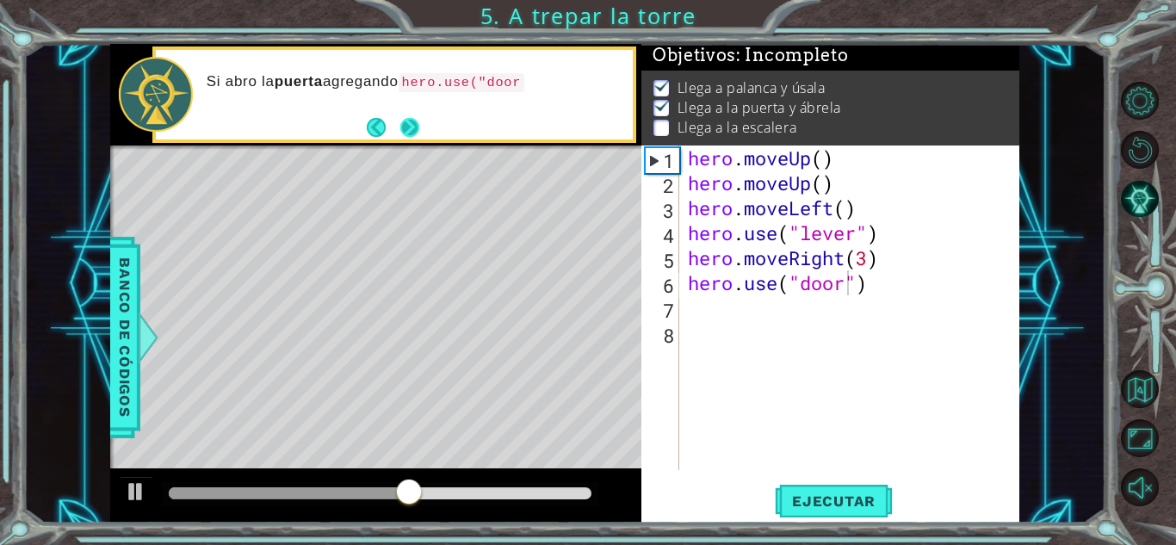
click at [402, 116] on button "Next" at bounding box center [410, 127] width 22 height 22
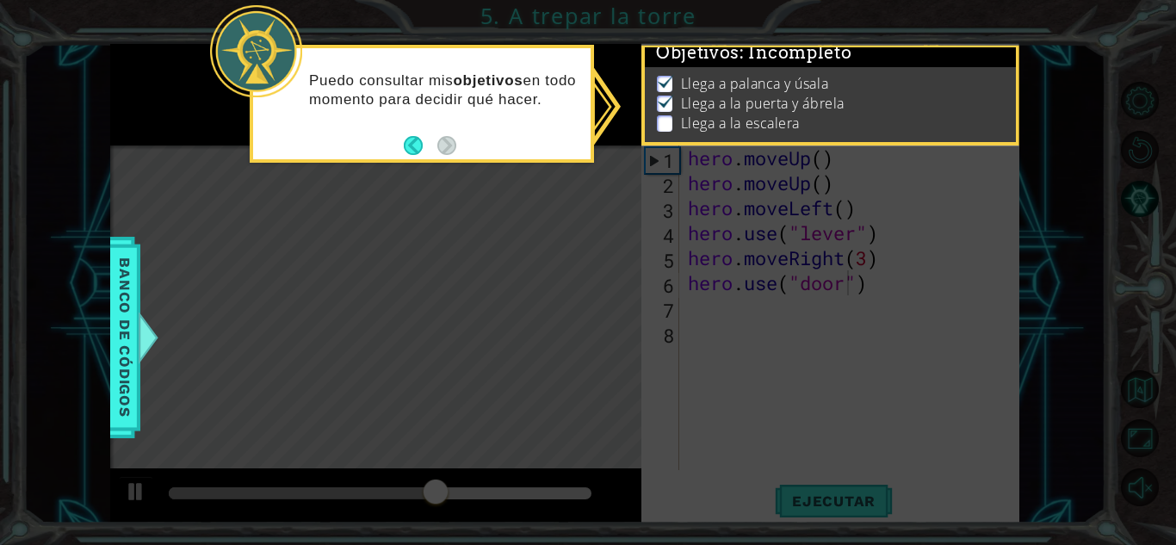
click at [659, 347] on icon at bounding box center [588, 272] width 1176 height 545
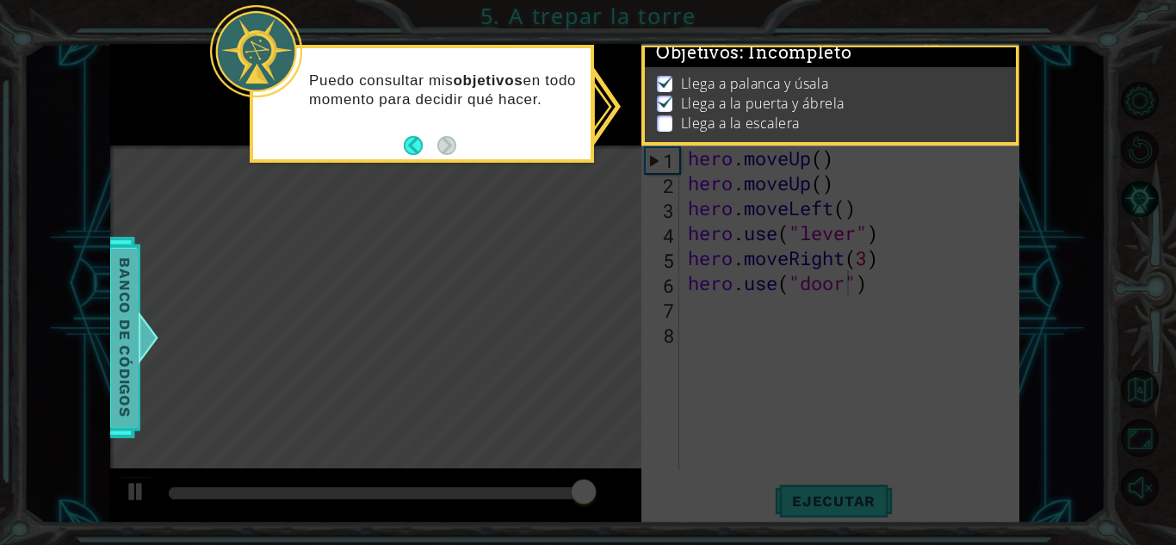
click at [146, 337] on div at bounding box center [148, 338] width 22 height 52
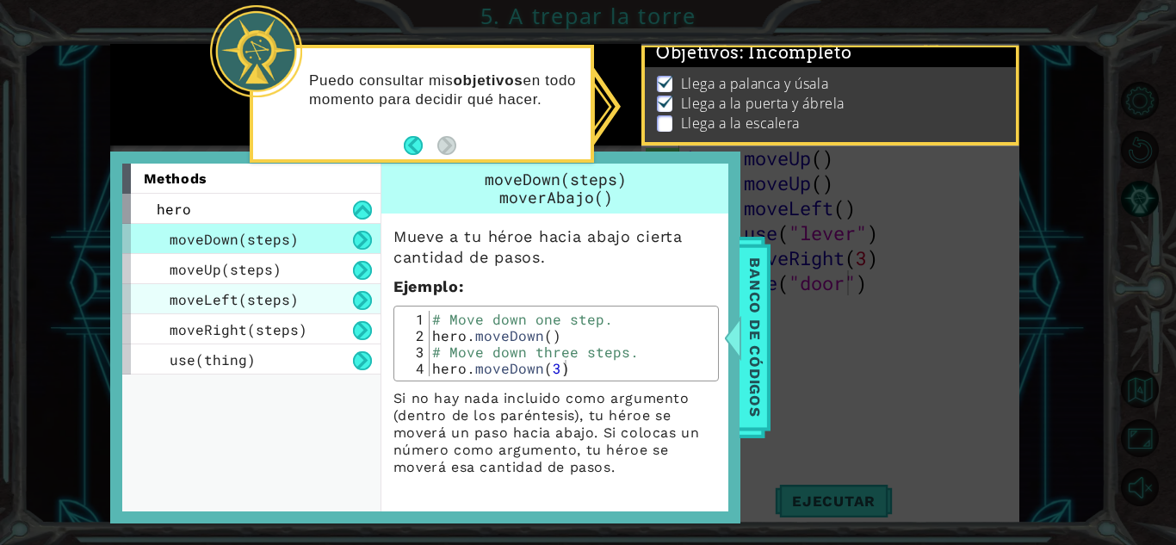
click at [311, 301] on div "moveLeft(steps)" at bounding box center [251, 299] width 258 height 30
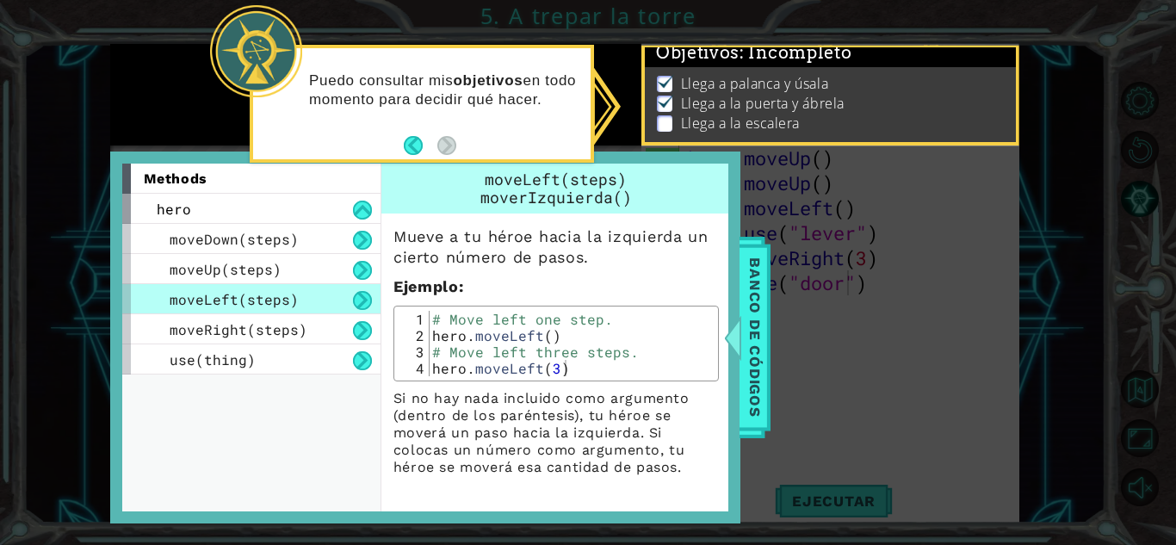
click at [265, 293] on span "moveLeft(steps)" at bounding box center [234, 299] width 129 height 18
click at [960, 323] on icon at bounding box center [588, 272] width 1176 height 545
click at [777, 349] on icon at bounding box center [588, 272] width 1176 height 545
click at [755, 343] on span "Banco de códigos" at bounding box center [755, 337] width 28 height 178
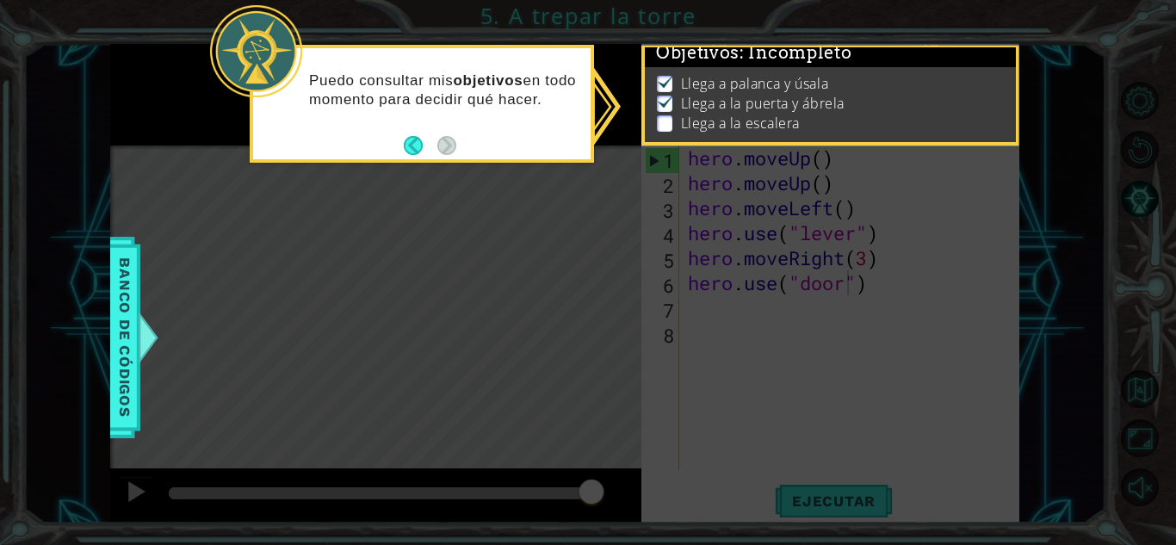
drag, startPoint x: 685, startPoint y: 82, endPoint x: 697, endPoint y: 87, distance: 13.1
click at [697, 87] on ul "Llega a palanca y úsala Llega a la puerta y ábrela Llega a la escalera" at bounding box center [831, 103] width 356 height 59
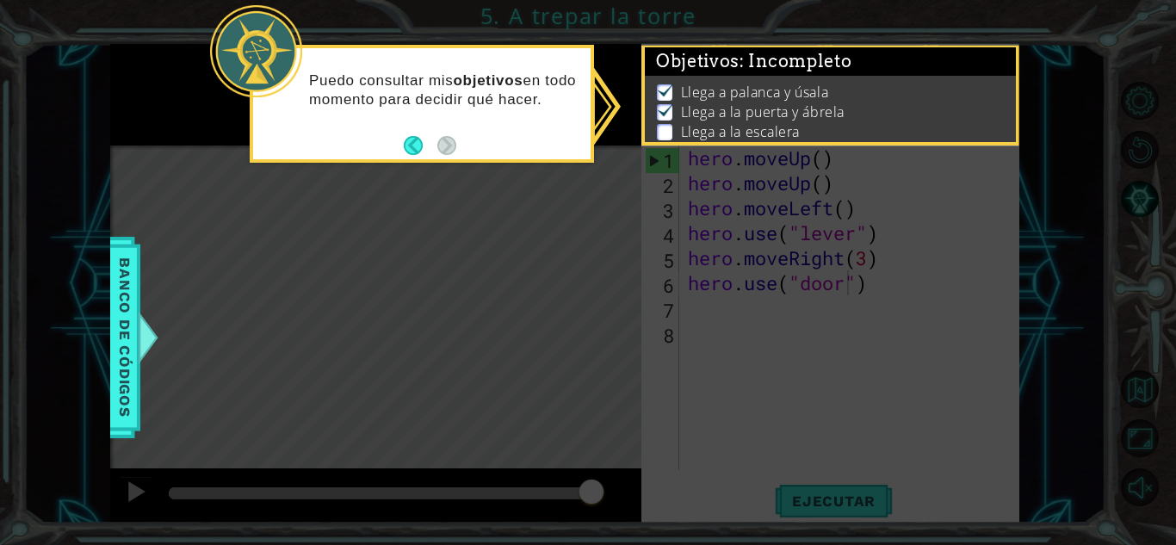
click at [448, 155] on footer at bounding box center [430, 146] width 53 height 26
drag, startPoint x: 615, startPoint y: 108, endPoint x: 825, endPoint y: 87, distance: 211.1
click at [813, 88] on div "1 ההההההההההההההההההההההההההההההההההההההההההההההההההההההההההההההההההההההההההההה…" at bounding box center [588, 272] width 1176 height 545
drag, startPoint x: 825, startPoint y: 87, endPoint x: 854, endPoint y: 85, distance: 29.3
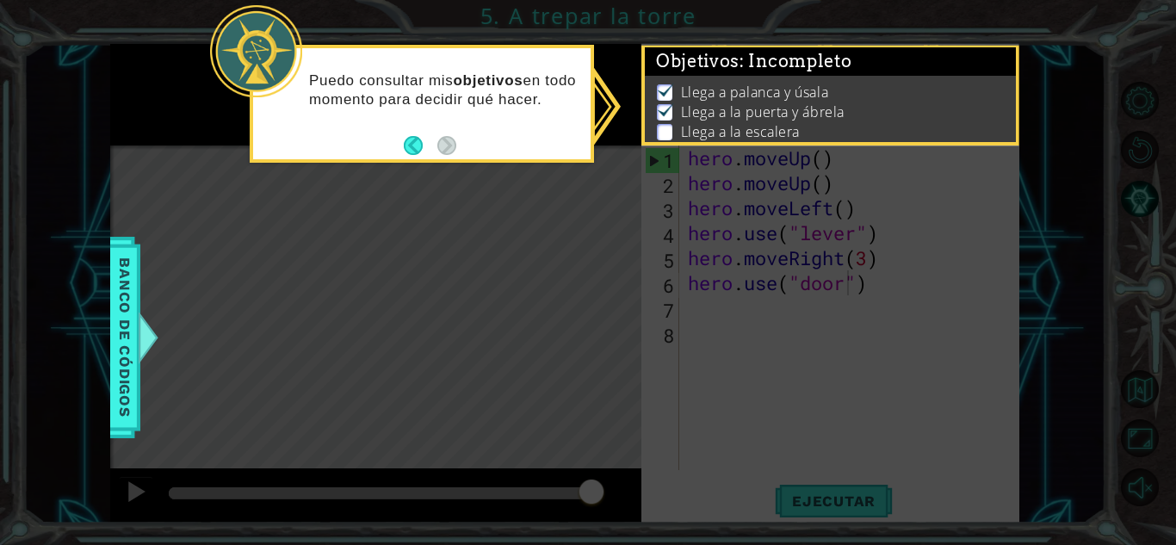
click at [854, 85] on li "Llega a palanca y úsala" at bounding box center [832, 93] width 351 height 20
drag, startPoint x: 729, startPoint y: 96, endPoint x: 752, endPoint y: 28, distance: 71.6
click at [732, 28] on div "1 ההההההההההההההההההההההההההההההההההההההההההההההההההההההההההההההההההההההההההההה…" at bounding box center [588, 272] width 1176 height 545
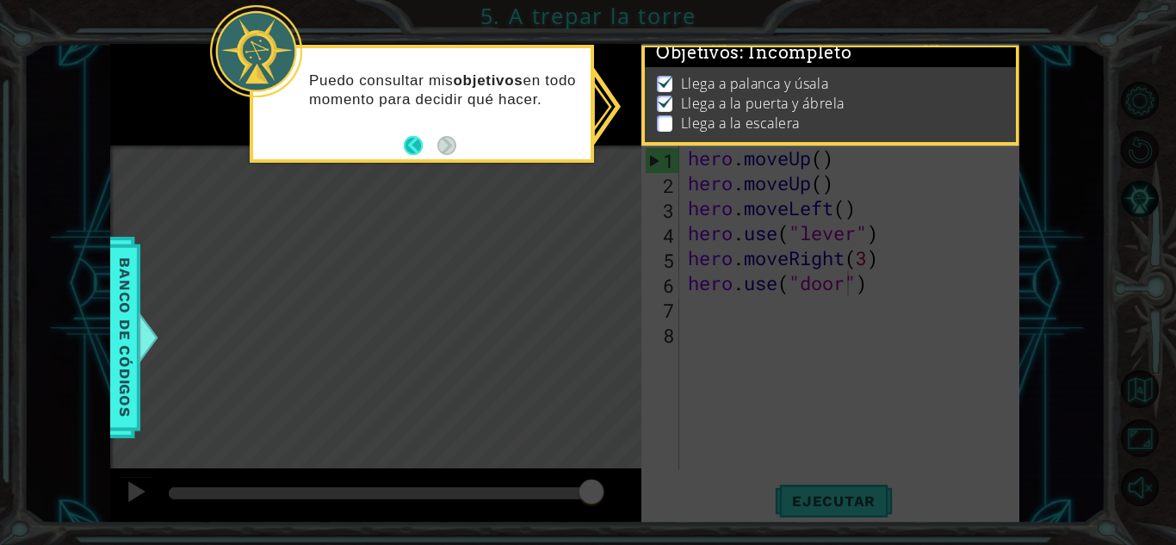
click at [417, 139] on button "Back" at bounding box center [421, 145] width 34 height 19
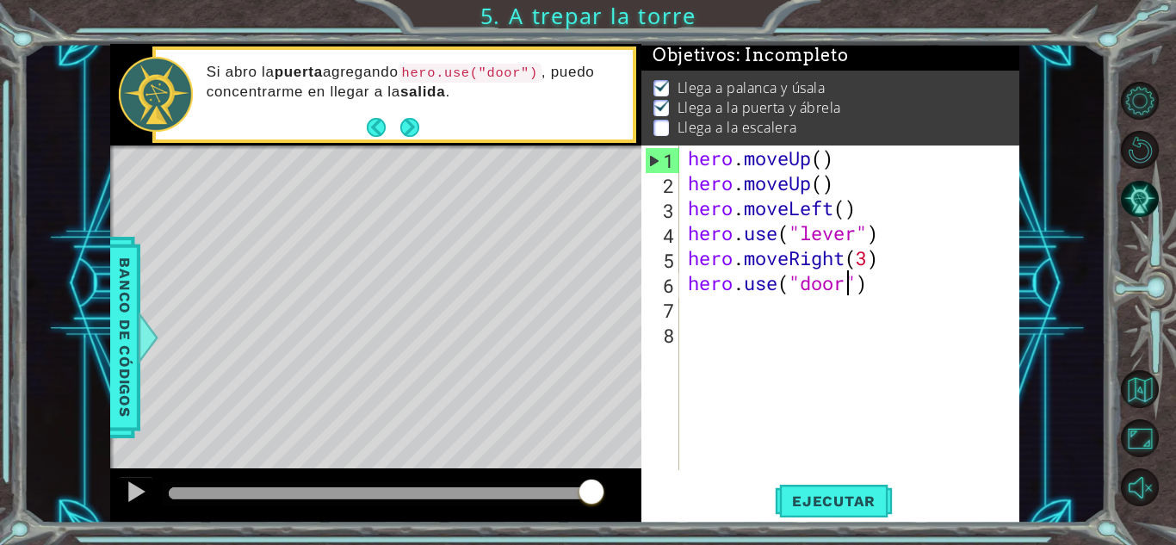
scroll to position [26, 0]
click at [908, 300] on div "hero . moveUp ( ) hero . moveUp ( ) hero . moveLeft ( ) hero . use ( "lever" ) …" at bounding box center [853, 332] width 339 height 374
drag, startPoint x: 908, startPoint y: 300, endPoint x: 806, endPoint y: 311, distance: 103.0
click at [806, 311] on div "hero . moveUp ( ) hero . moveUp ( ) hero . moveLeft ( ) hero . use ( "lever" ) …" at bounding box center [853, 332] width 339 height 374
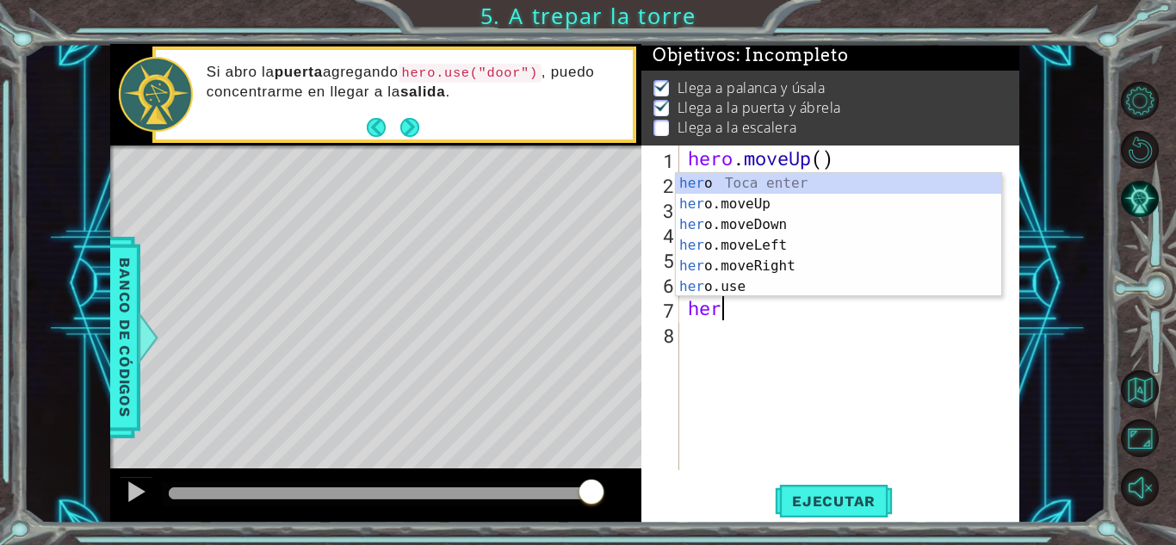
type textarea "hero"
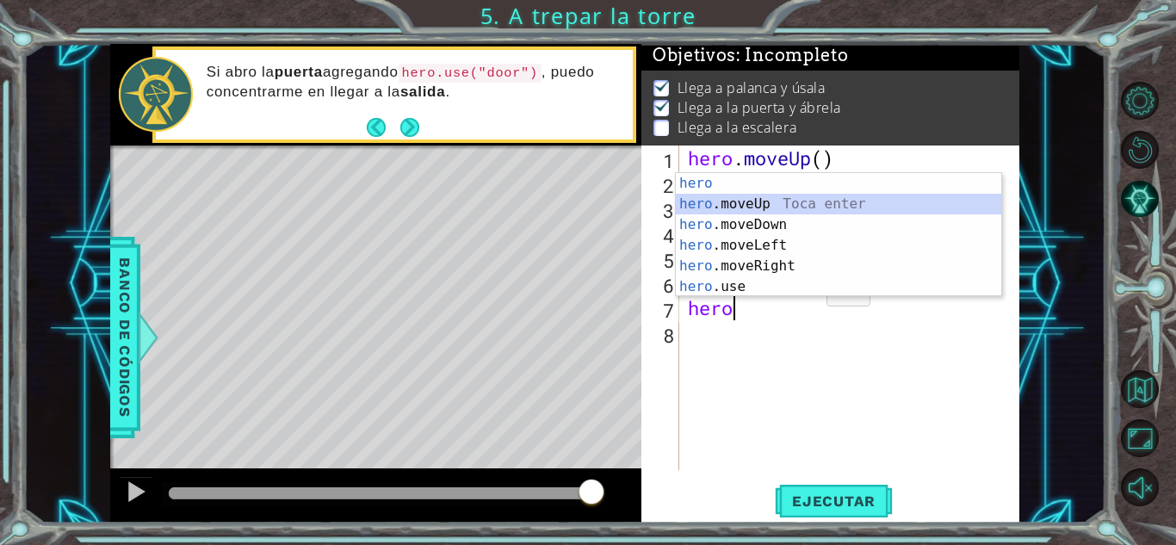
click at [737, 201] on div "hero Toca enter hero .moveUp Toca enter hero .moveDown Toca enter hero .moveLef…" at bounding box center [838, 255] width 325 height 165
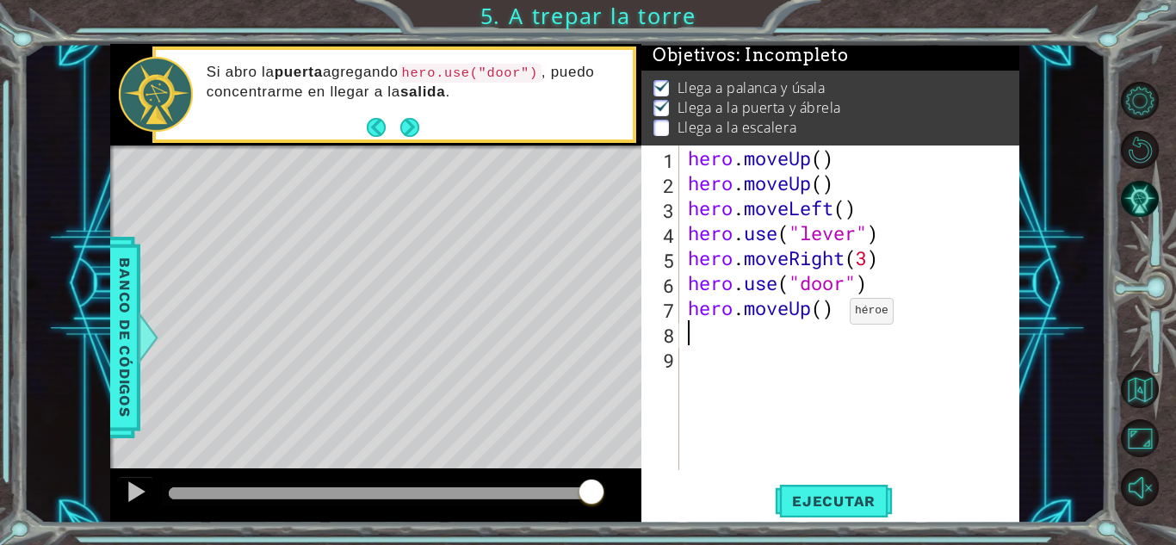
click at [826, 311] on div "hero . moveUp ( ) hero . moveUp ( ) hero . moveLeft ( ) hero . use ( "lever" ) …" at bounding box center [853, 332] width 339 height 374
type textarea "hero.moveUp(2)"
click at [755, 337] on div "hero . moveUp ( ) hero . moveUp ( ) hero . moveLeft ( ) hero . use ( "lever" ) …" at bounding box center [853, 332] width 339 height 374
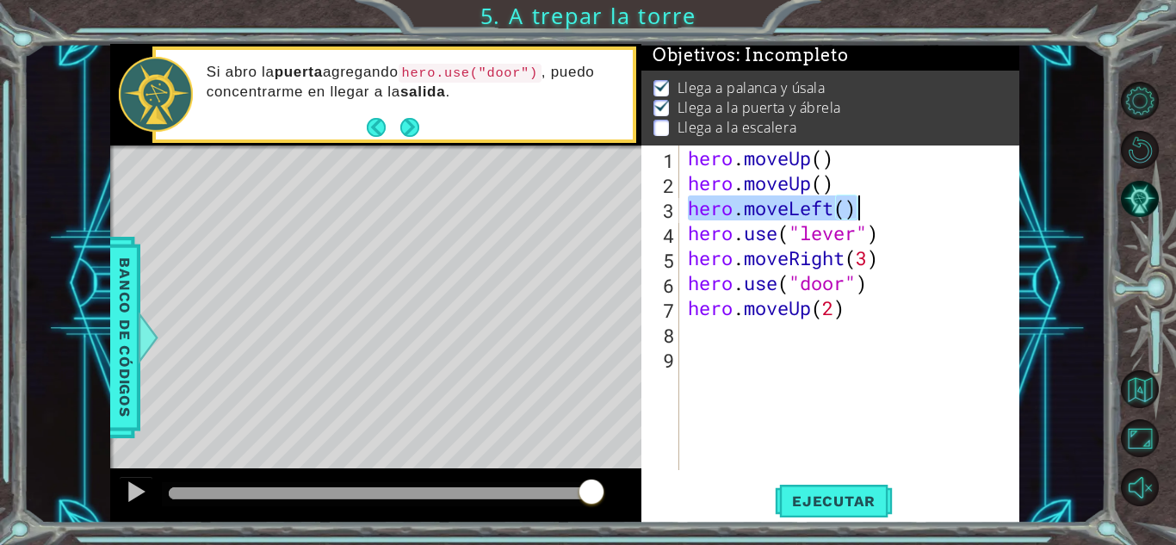
drag, startPoint x: 693, startPoint y: 207, endPoint x: 870, endPoint y: 210, distance: 176.5
click at [870, 210] on div "hero . moveUp ( ) hero . moveUp ( ) hero . moveLeft ( ) hero . use ( "lever" ) …" at bounding box center [853, 332] width 339 height 374
type textarea "hero.moveLeft()"
click at [710, 343] on div "hero . moveUp ( ) hero . moveUp ( ) hero . moveLeft ( ) hero . use ( "lever" ) …" at bounding box center [853, 332] width 339 height 374
paste textarea "hero.moveLeft()"
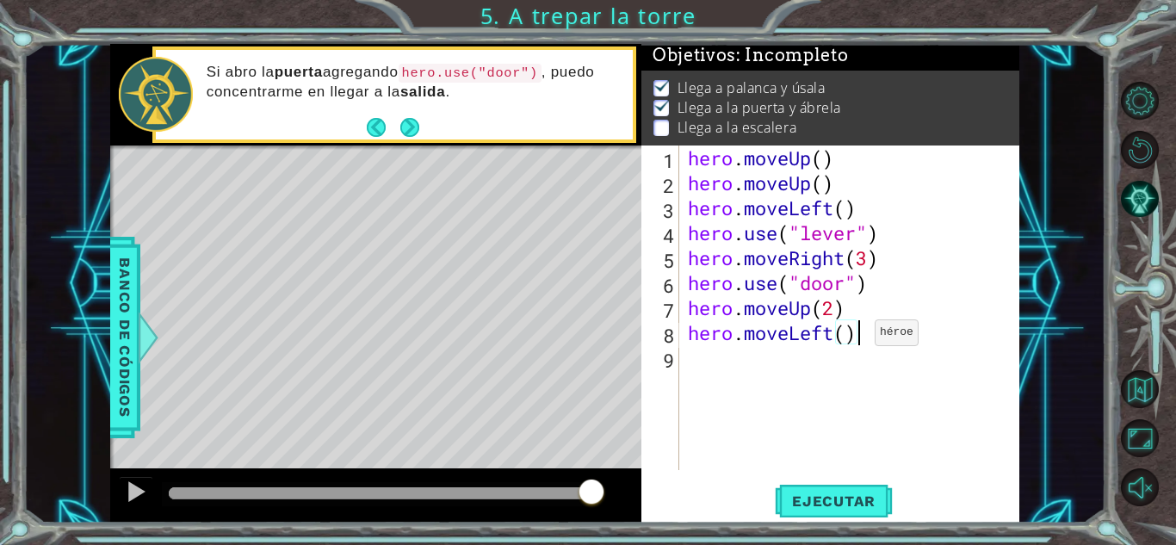
click at [851, 340] on div "hero . moveUp ( ) hero . moveUp ( ) hero . moveLeft ( ) hero . use ( "lever" ) …" at bounding box center [853, 332] width 339 height 374
type textarea "hero.moveLeft(3)"
click at [746, 365] on div "hero . moveUp ( ) hero . moveUp ( ) hero . moveLeft ( ) hero . use ( "lever" ) …" at bounding box center [853, 332] width 339 height 374
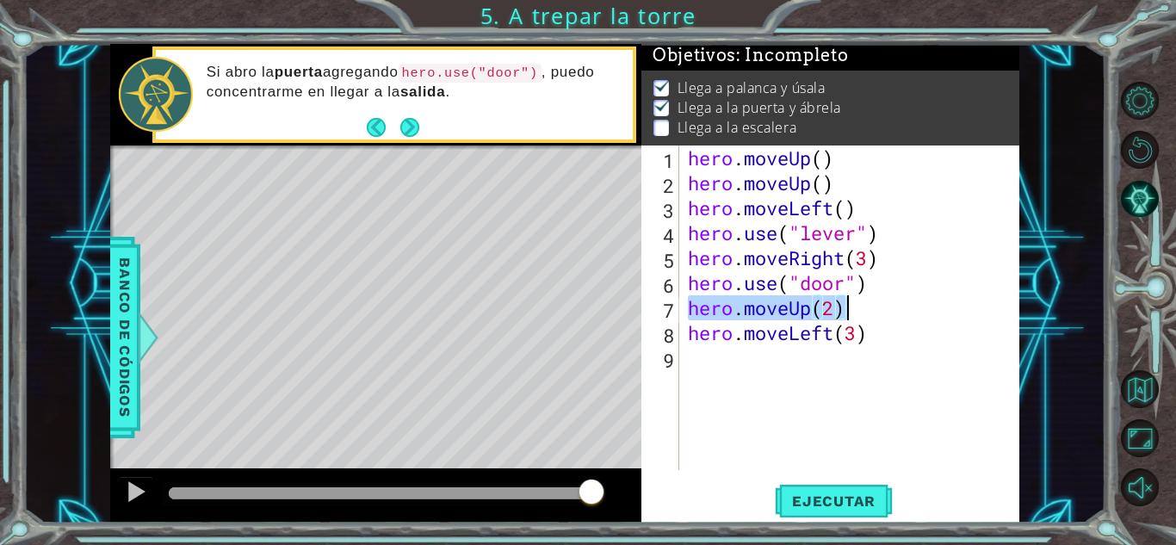
drag, startPoint x: 686, startPoint y: 316, endPoint x: 870, endPoint y: 314, distance: 183.4
click at [870, 314] on div "hero . moveUp ( ) hero . moveUp ( ) hero . moveLeft ( ) hero . use ( "lever" ) …" at bounding box center [853, 332] width 339 height 374
click at [727, 343] on div "hero . moveUp ( ) hero . moveUp ( ) hero . moveLeft ( ) hero . use ( "lever" ) …" at bounding box center [853, 332] width 339 height 374
type textarea "hero.moveLeft(3)"
click at [728, 360] on div "hero . moveUp ( ) hero . moveUp ( ) hero . moveLeft ( ) hero . use ( "lever" ) …" at bounding box center [853, 332] width 339 height 374
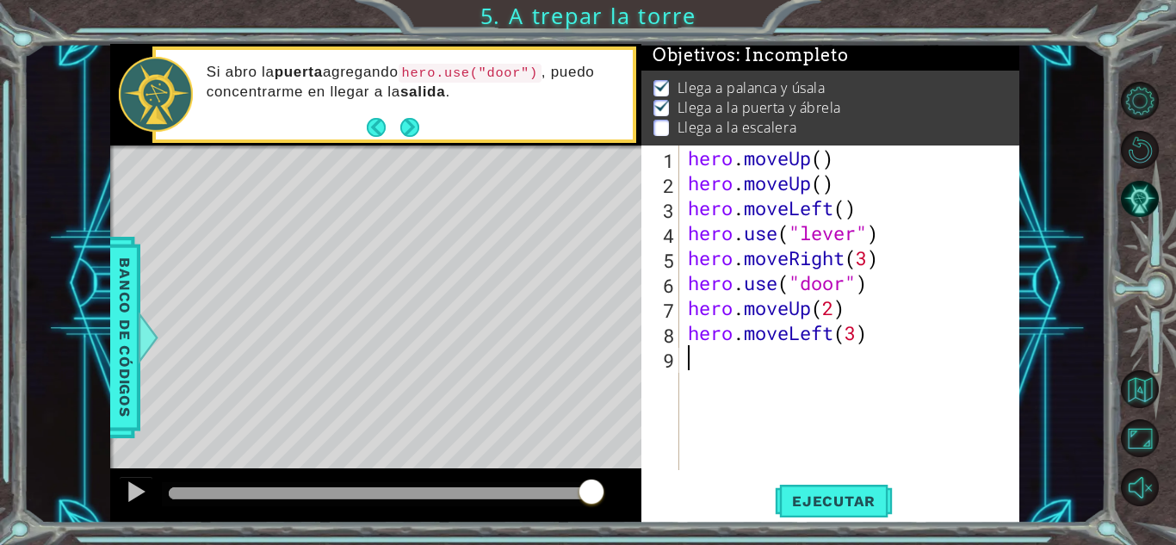
paste textarea "hero.moveUp(2)"
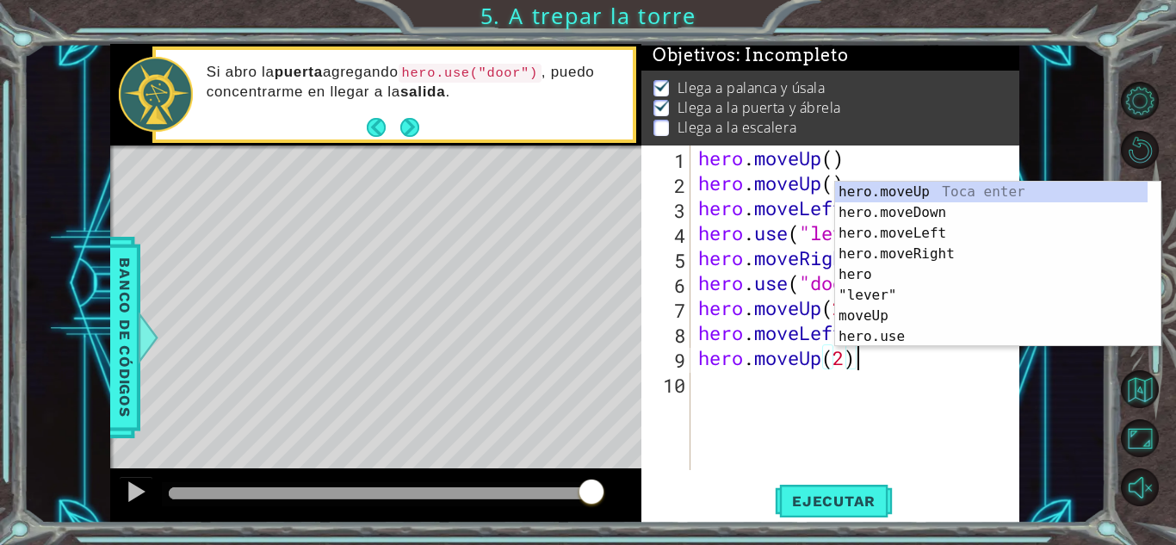
click at [851, 352] on div "hero . moveUp ( ) hero . moveUp ( ) hero . moveLeft ( ) hero . use ( "lever" ) …" at bounding box center [859, 332] width 329 height 374
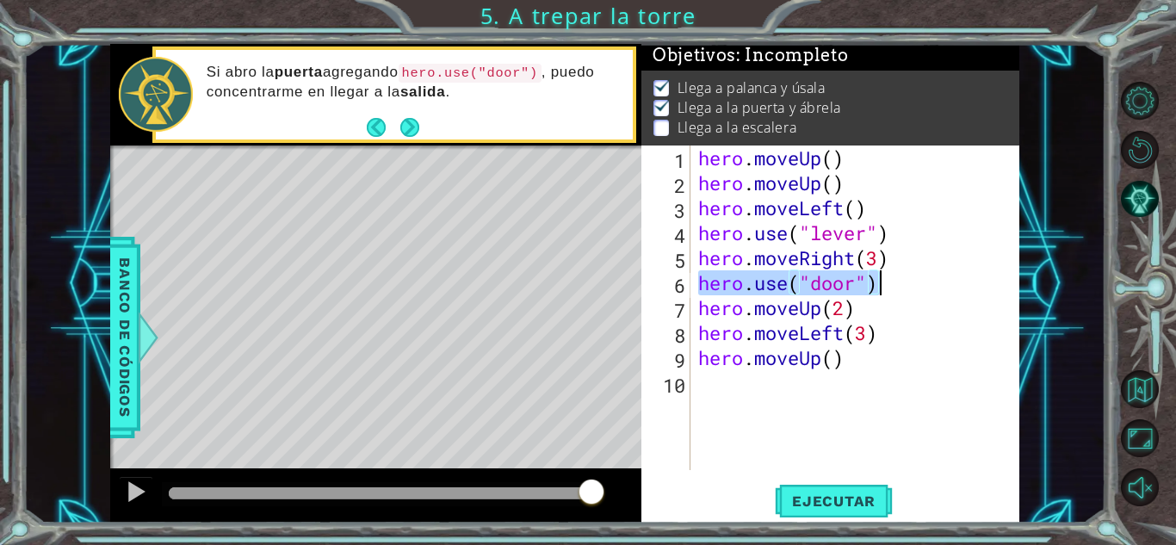
drag, startPoint x: 715, startPoint y: 288, endPoint x: 919, endPoint y: 290, distance: 204.0
click at [919, 290] on div "hero . moveUp ( ) hero . moveUp ( ) hero . moveLeft ( ) hero . use ( "lever" ) …" at bounding box center [859, 332] width 329 height 374
type textarea "hero.use("door")"
click at [729, 389] on div "hero . moveUp ( ) hero . moveUp ( ) hero . moveLeft ( ) hero . use ( "lever" ) …" at bounding box center [859, 332] width 329 height 374
paste textarea "hero.use("door")"
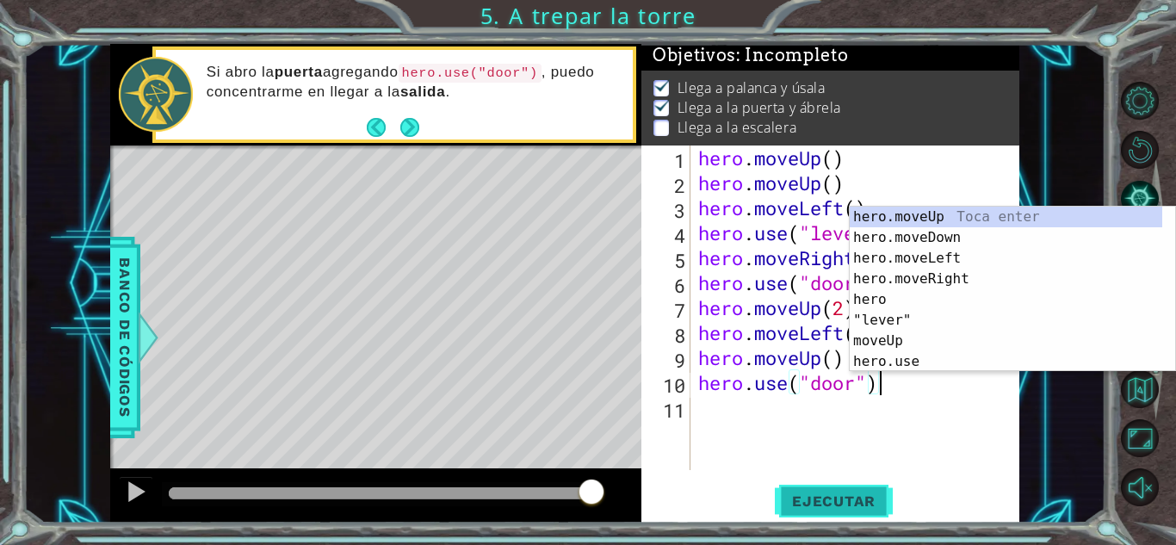
type textarea "hero.use("door")"
click at [856, 498] on span "Ejecutar" at bounding box center [834, 500] width 118 height 17
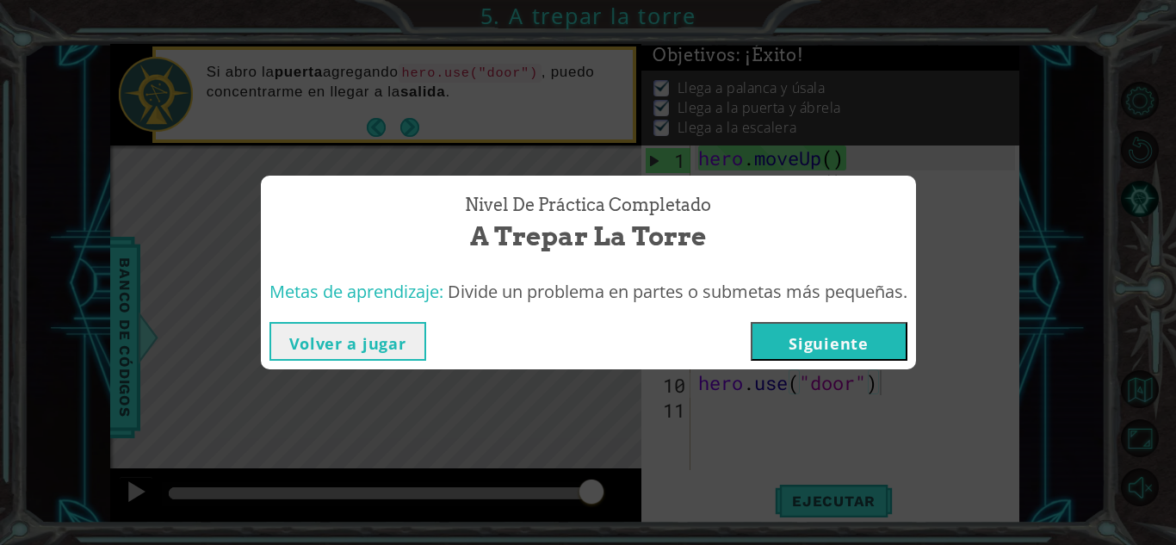
click at [821, 337] on button "Siguiente" at bounding box center [829, 341] width 157 height 39
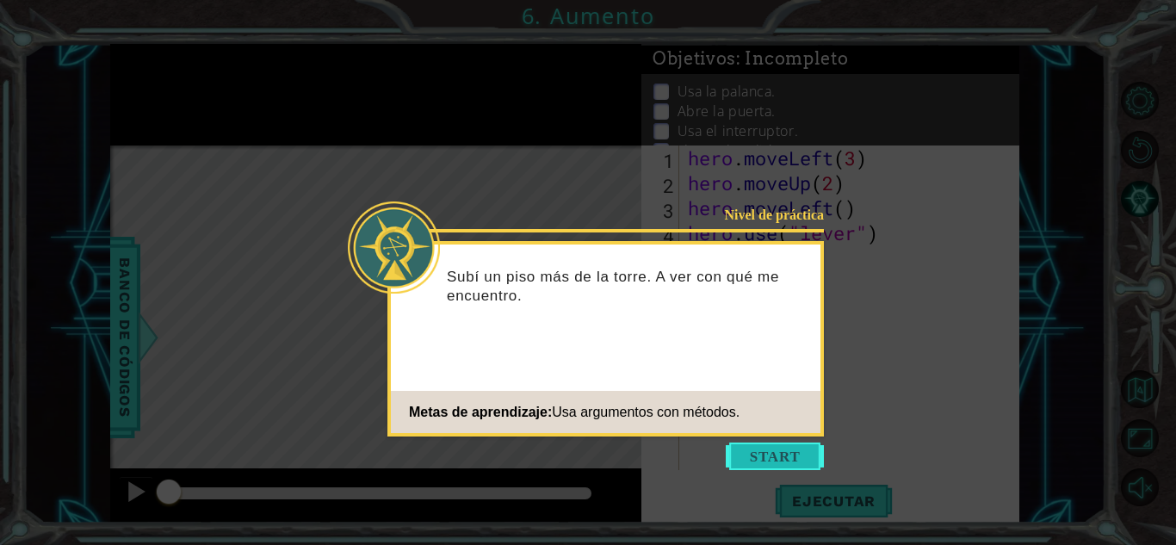
click at [779, 460] on button "Start" at bounding box center [775, 457] width 98 height 28
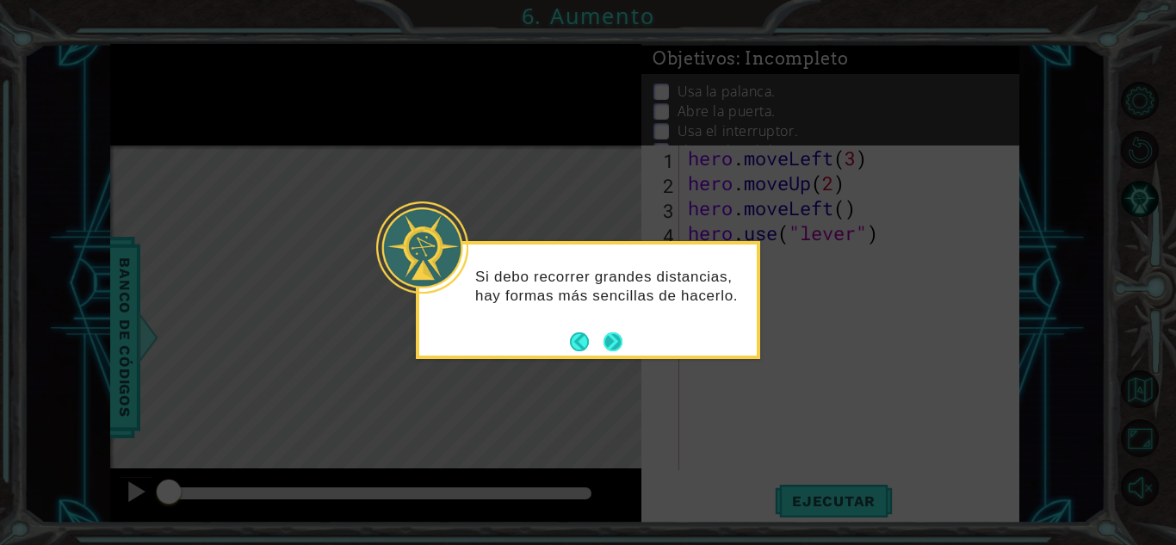
click at [620, 343] on button "Next" at bounding box center [613, 341] width 20 height 20
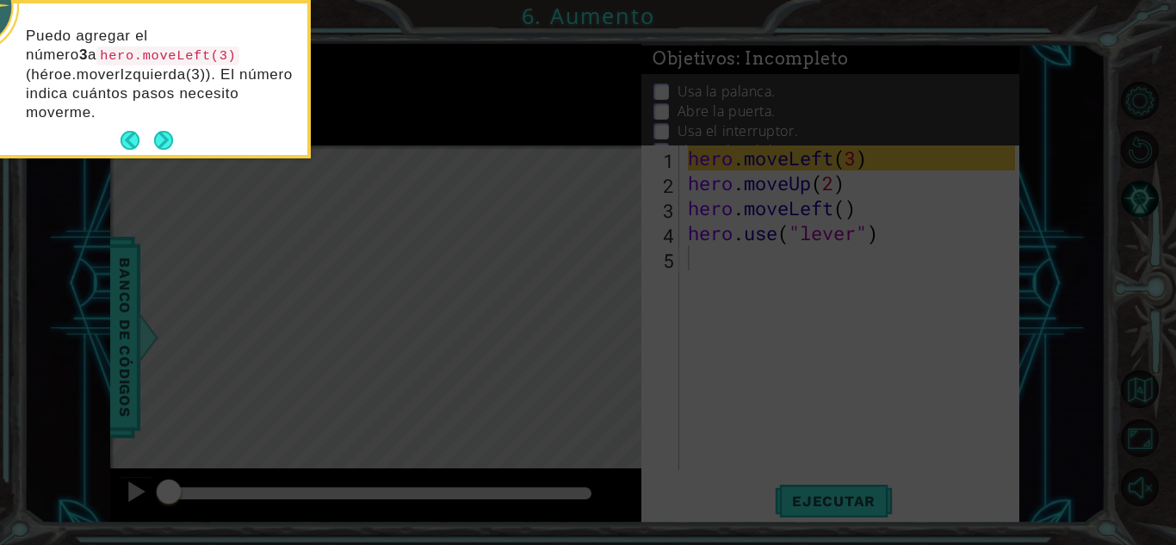
click at [170, 121] on div "Puedo agregar el número 3 a hero.moveLeft(3) (héroe.moverIzquierda(3)). El núme…" at bounding box center [138, 82] width 337 height 145
click at [173, 146] on button "Next" at bounding box center [163, 140] width 19 height 19
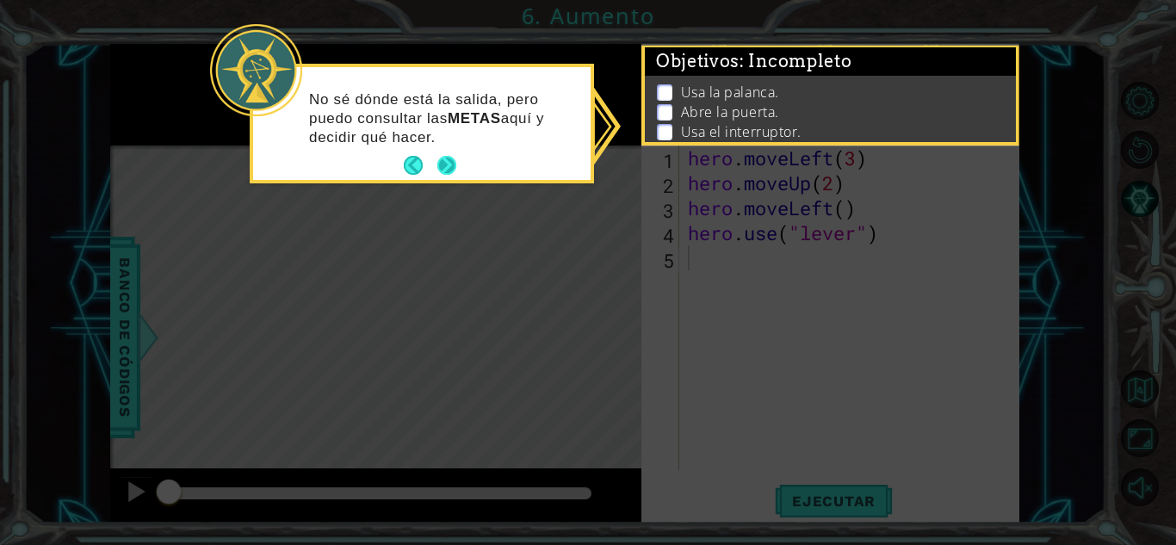
click at [453, 166] on button "Next" at bounding box center [446, 165] width 19 height 19
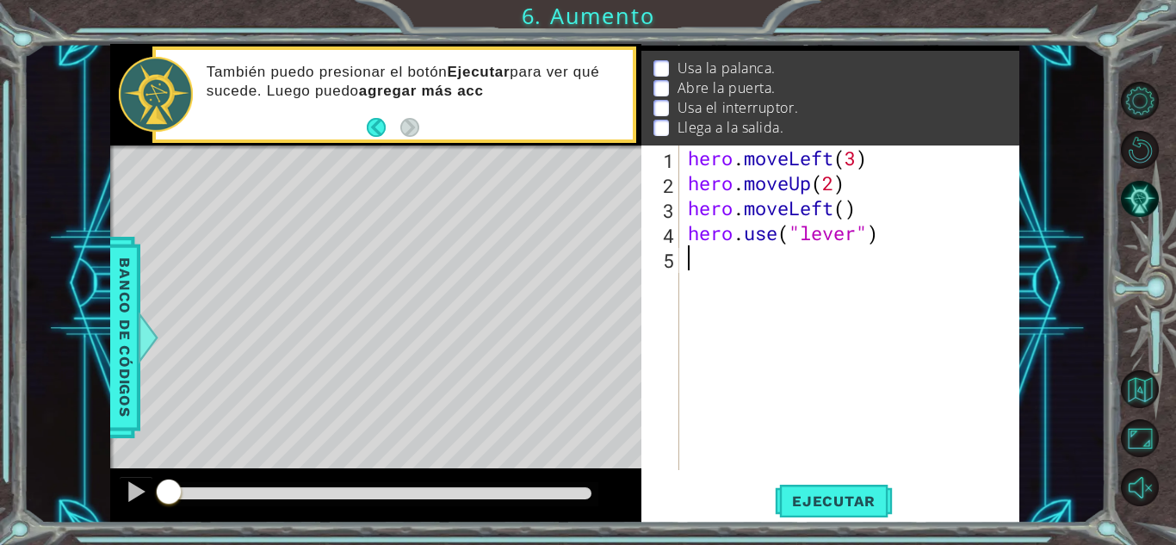
scroll to position [14, 0]
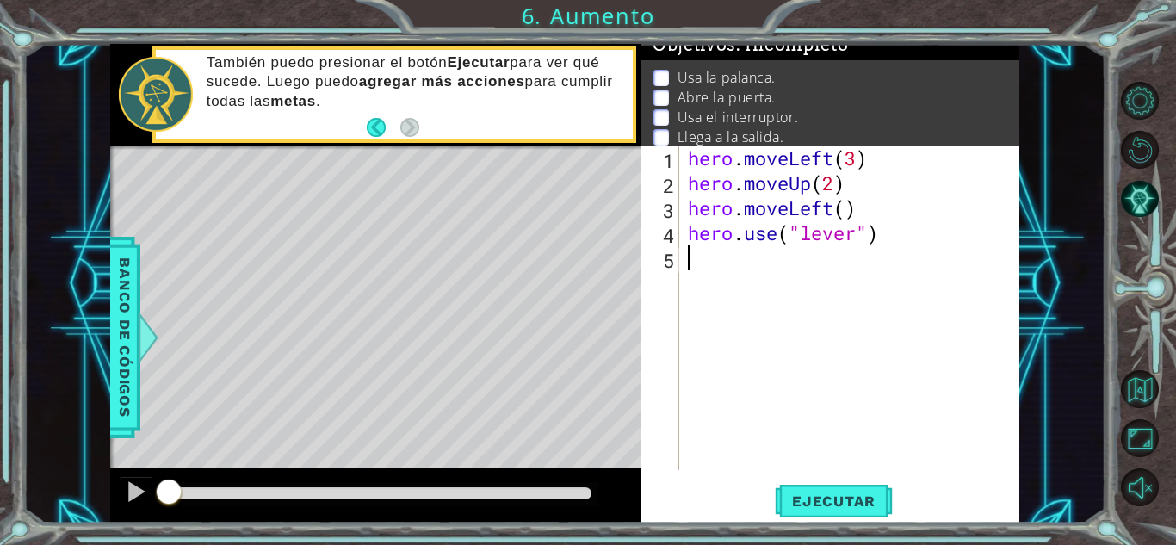
click at [736, 271] on div "hero . moveLeft ( 3 ) hero . moveUp ( 2 ) hero . moveLeft ( ) hero . use ( "lev…" at bounding box center [853, 332] width 339 height 374
click at [165, 158] on div "Level Map" at bounding box center [507, 398] width 795 height 507
click at [837, 502] on span "Ejecutar" at bounding box center [834, 500] width 118 height 17
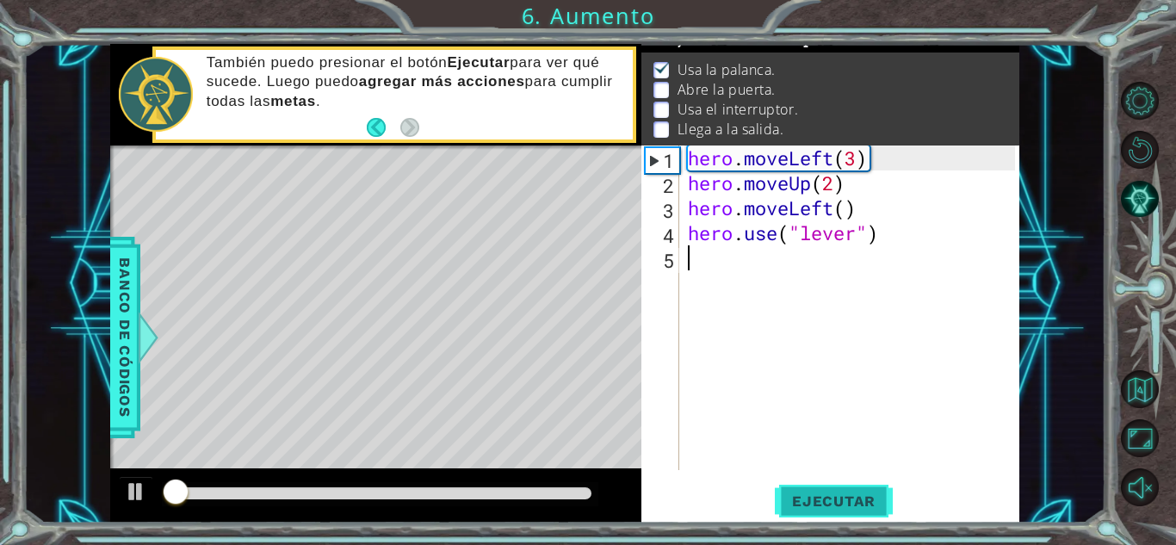
scroll to position [23, 0]
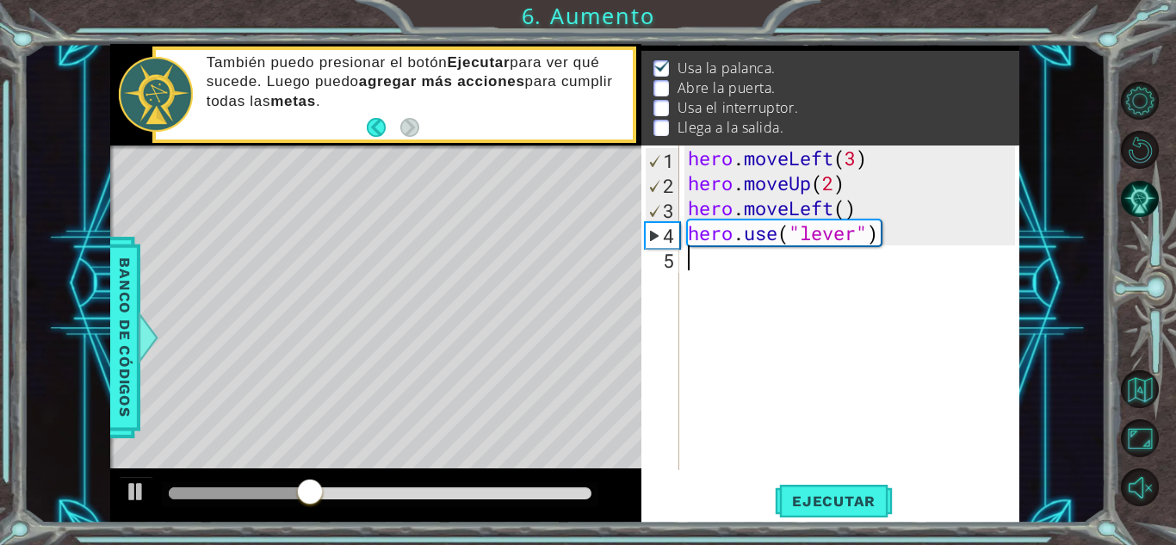
click at [716, 269] on div "hero . moveLeft ( 3 ) hero . moveUp ( 2 ) hero . moveLeft ( ) hero . use ( "lev…" at bounding box center [853, 332] width 339 height 374
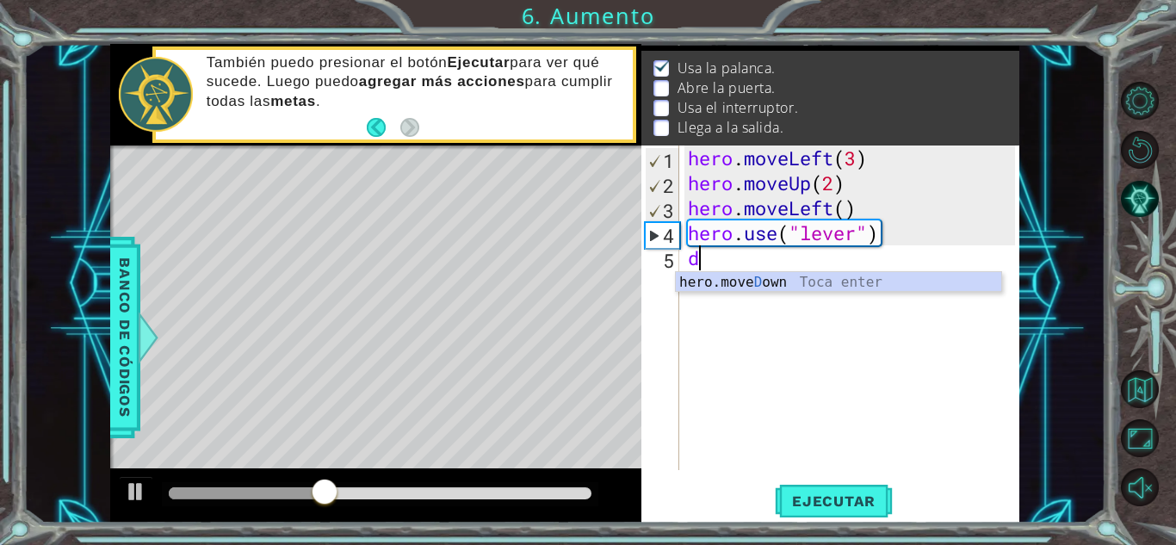
type textarea "d"
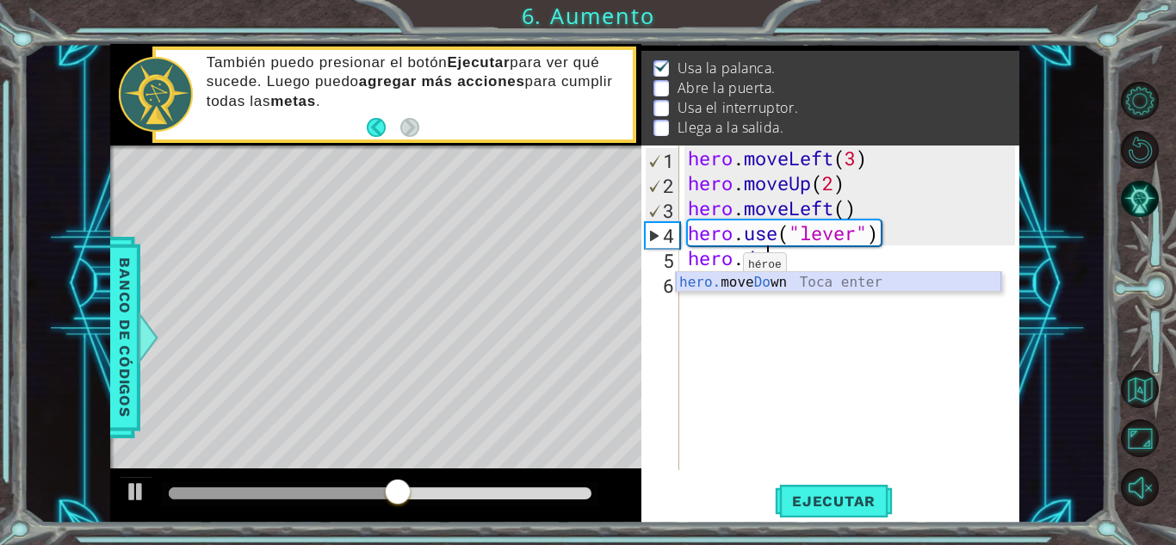
click at [733, 284] on div "hero. move Do wn Toca enter" at bounding box center [838, 303] width 325 height 62
type textarea "hero.moveDown(1)"
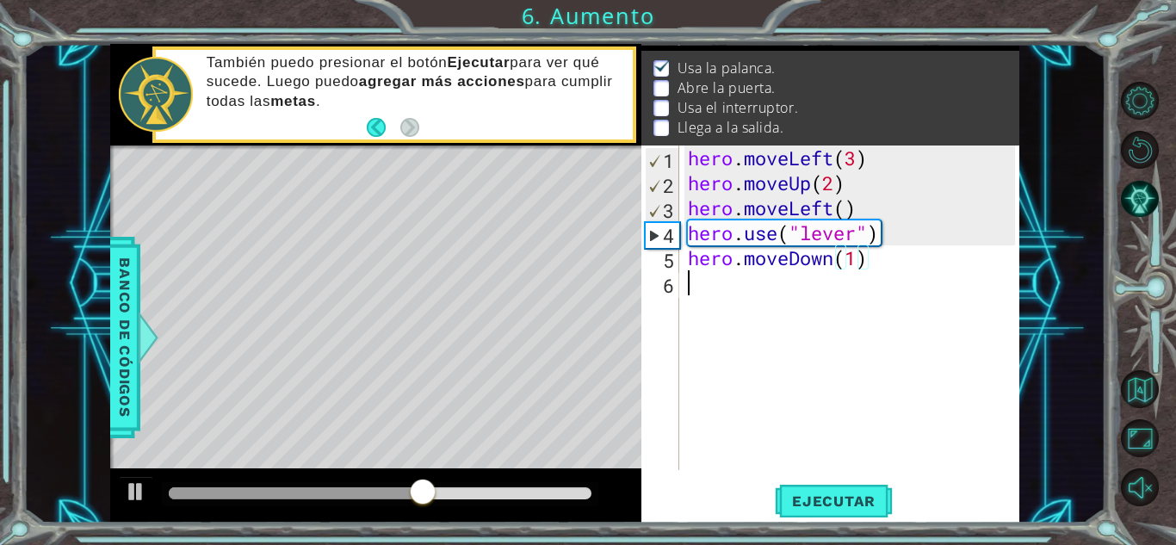
click at [724, 313] on div "hero . moveLeft ( 3 ) hero . moveUp ( 2 ) hero . moveLeft ( ) hero . use ( "lev…" at bounding box center [853, 332] width 339 height 374
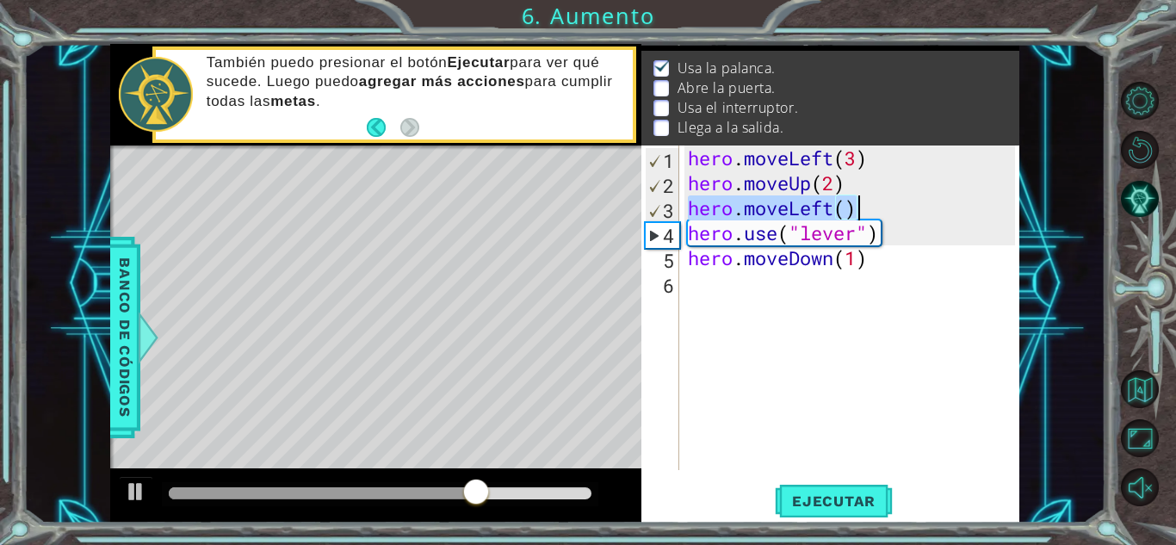
drag, startPoint x: 685, startPoint y: 207, endPoint x: 897, endPoint y: 201, distance: 211.9
click at [897, 201] on div "hero . moveLeft ( 3 ) hero . moveUp ( 2 ) hero . moveLeft ( ) hero . use ( "lev…" at bounding box center [853, 332] width 339 height 374
type textarea "hero.moveLeft()"
click at [732, 282] on div "hero . moveLeft ( 3 ) hero . moveUp ( 2 ) hero . moveLeft ( ) hero . use ( "lev…" at bounding box center [853, 332] width 339 height 374
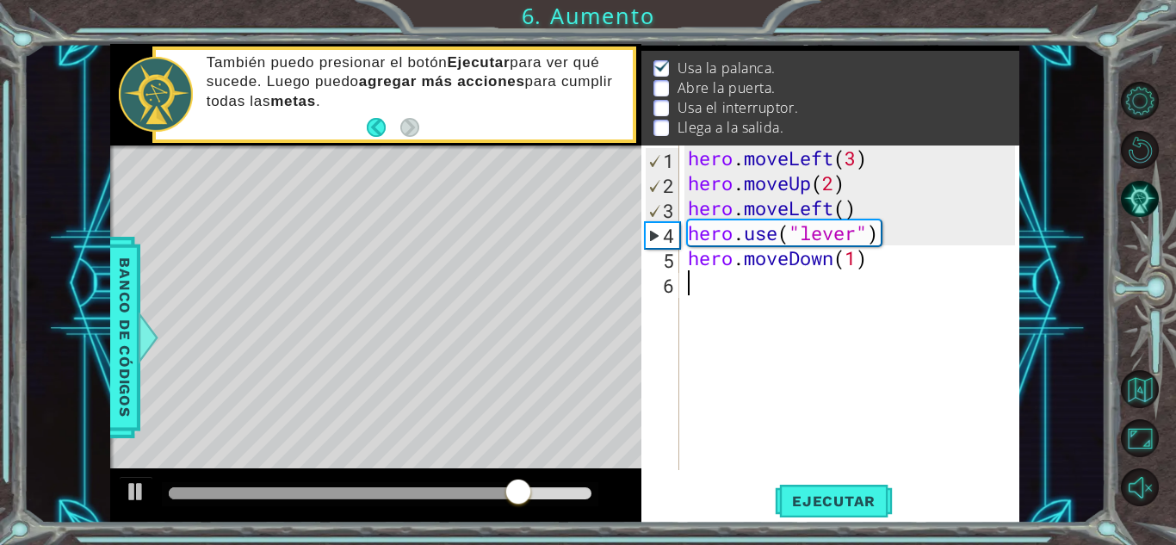
paste textarea "hero.moveLeft()"
type textarea "hero.moveLeft()"
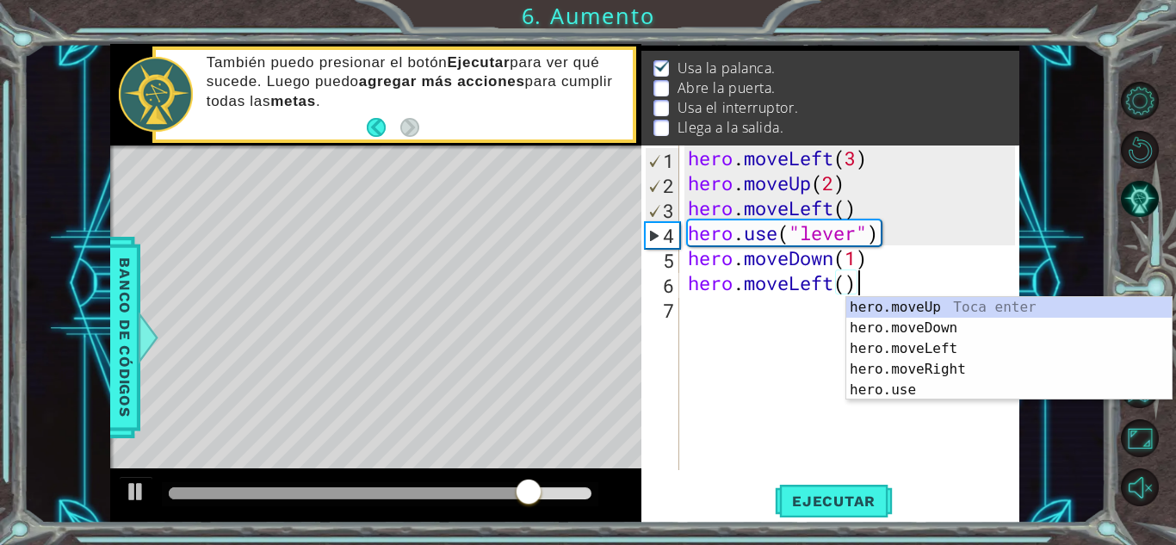
click at [788, 319] on div "hero . moveLeft ( 3 ) hero . moveUp ( 2 ) hero . moveLeft ( ) hero . use ( "lev…" at bounding box center [853, 332] width 339 height 374
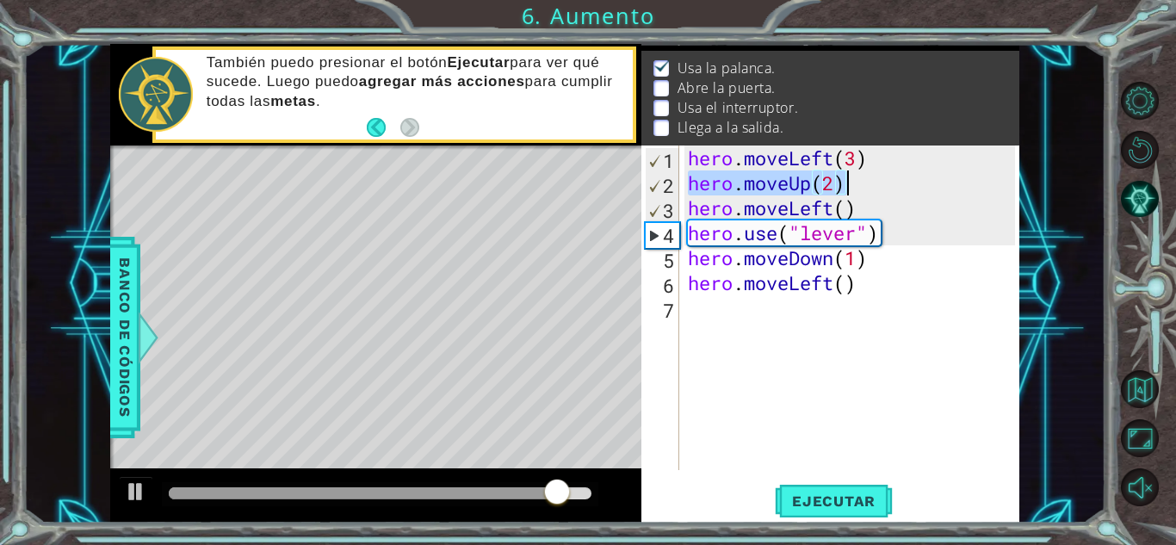
drag, startPoint x: 691, startPoint y: 190, endPoint x: 885, endPoint y: 190, distance: 193.7
click at [885, 190] on div "hero . moveLeft ( 3 ) hero . moveUp ( 2 ) hero . moveLeft ( ) hero . use ( "lev…" at bounding box center [853, 332] width 339 height 374
type textarea "hero.moveUp(2)"
click at [710, 335] on div "hero . moveLeft ( 3 ) hero . moveUp ( 2 ) hero . moveLeft ( ) hero . use ( "lev…" at bounding box center [853, 332] width 339 height 374
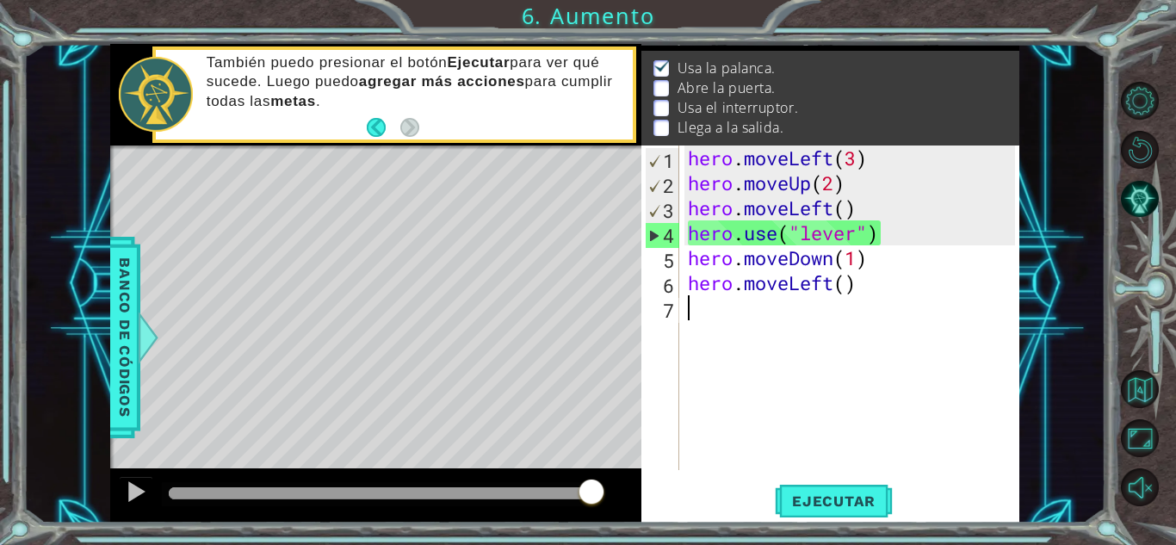
paste textarea "hero.moveUp(2)"
type textarea "hero.moveUp(2)"
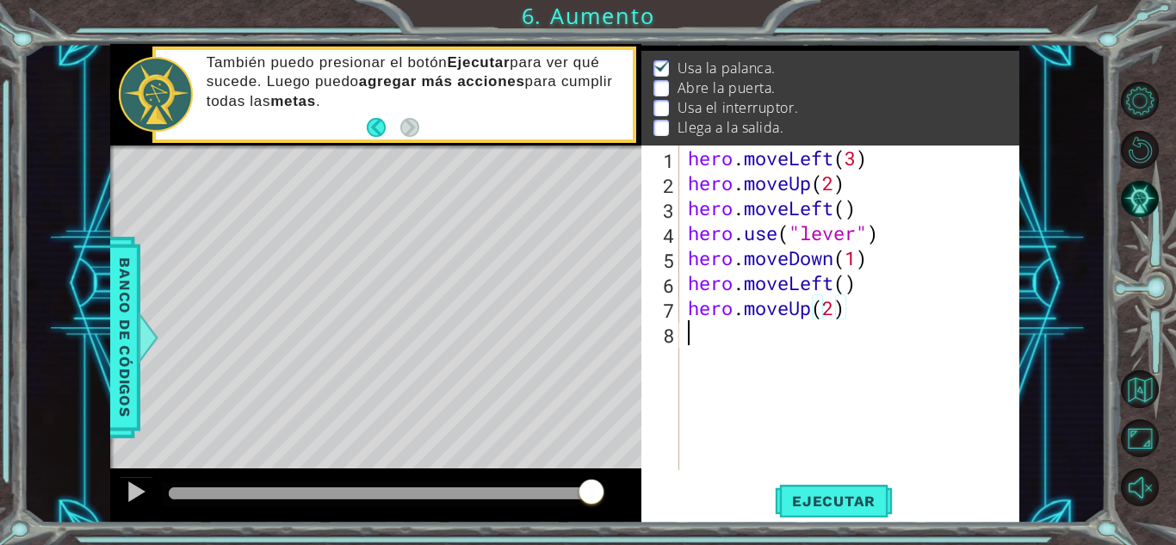
click at [765, 351] on div "hero . moveLeft ( 3 ) hero . moveUp ( 2 ) hero . moveLeft ( ) hero . use ( "lev…" at bounding box center [853, 332] width 339 height 374
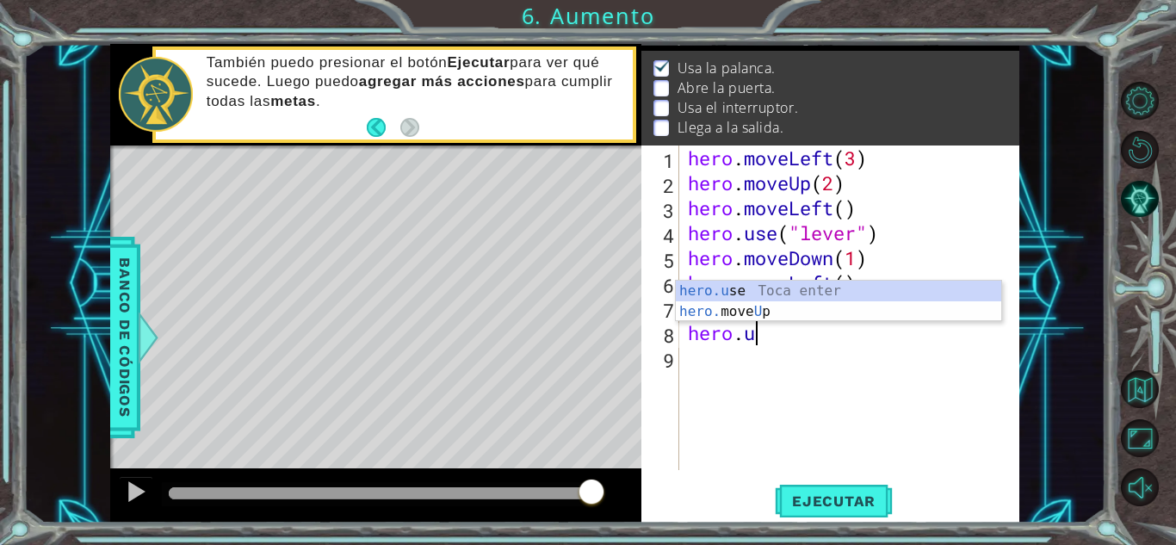
scroll to position [0, 3]
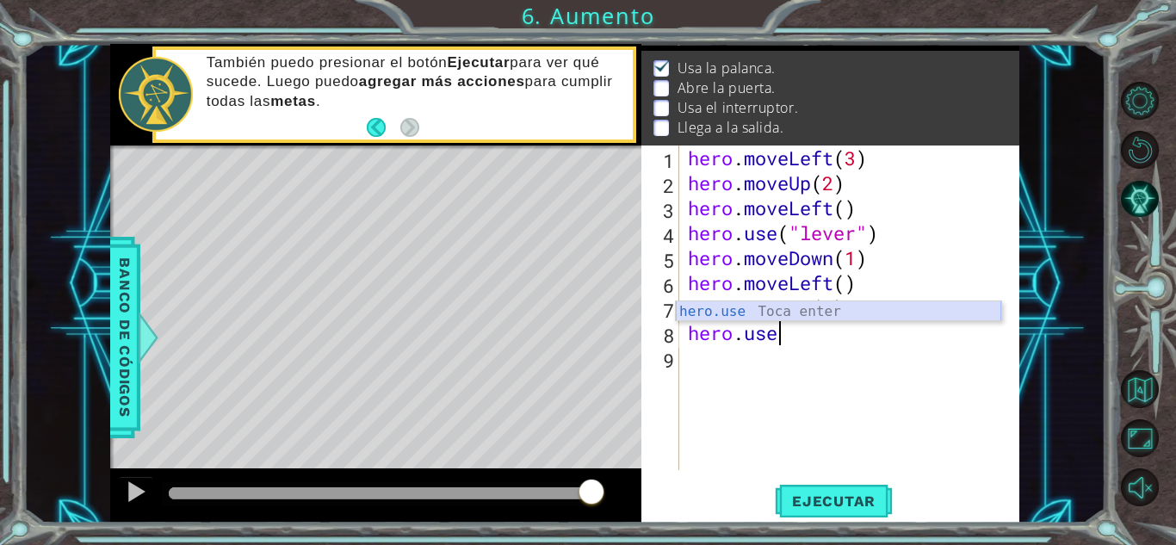
click at [733, 314] on div "hero.use Toca enter" at bounding box center [838, 332] width 325 height 62
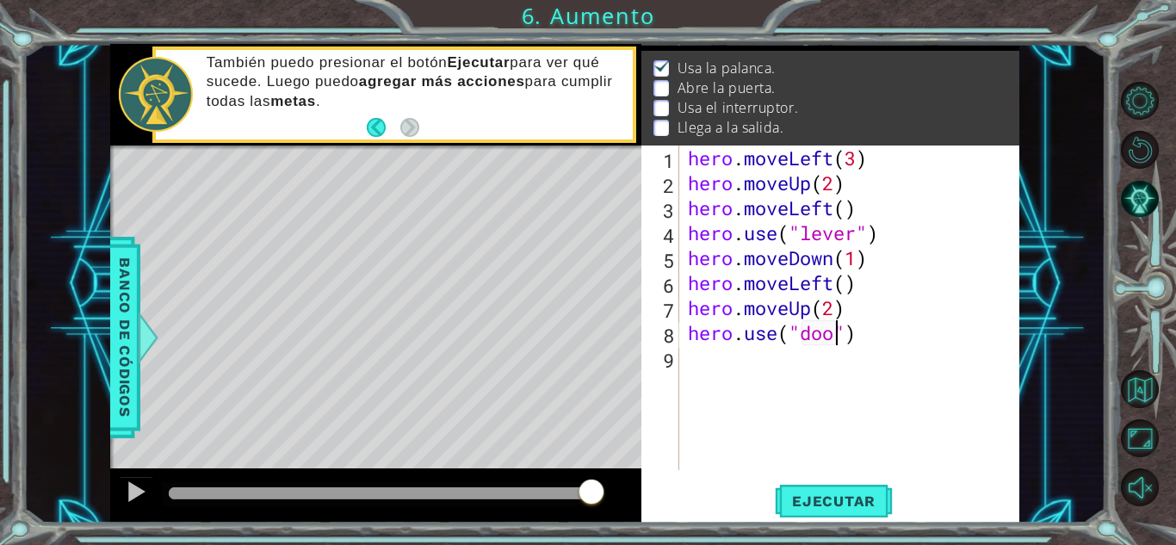
type textarea "hero.use("door")"
click at [771, 373] on div "hero . moveLeft ( 3 ) hero . moveUp ( 2 ) hero . moveLeft ( ) hero . use ( "lev…" at bounding box center [853, 332] width 339 height 374
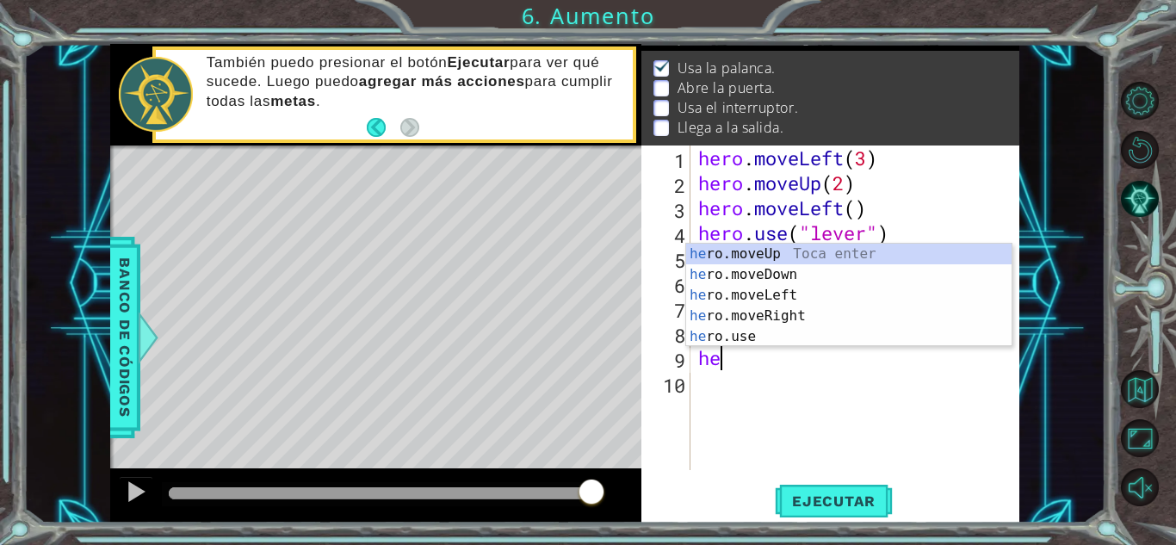
scroll to position [0, 0]
type textarea "h"
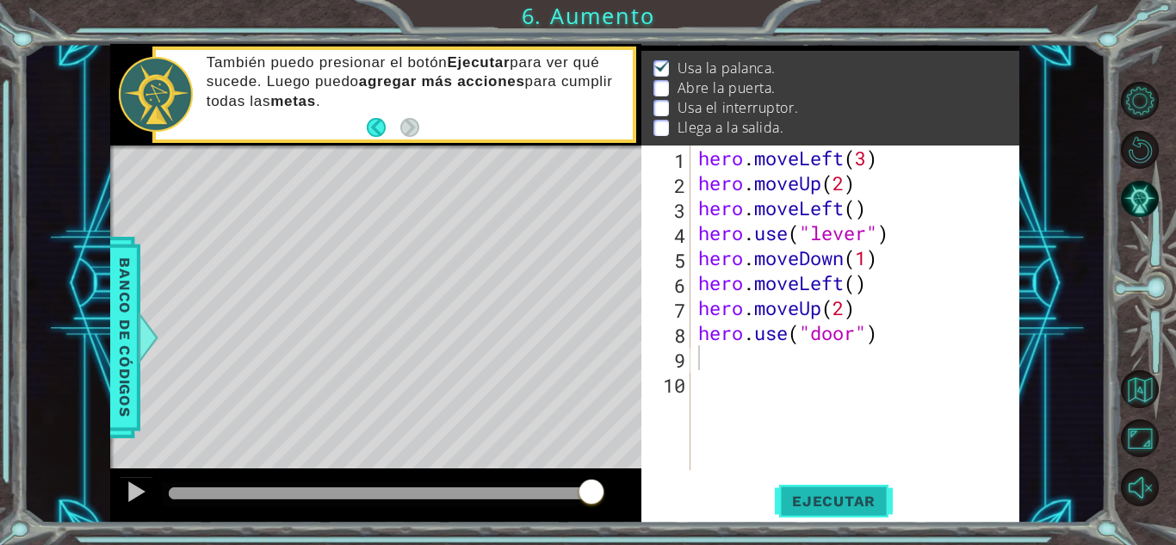
click at [805, 501] on span "Ejecutar" at bounding box center [834, 500] width 118 height 17
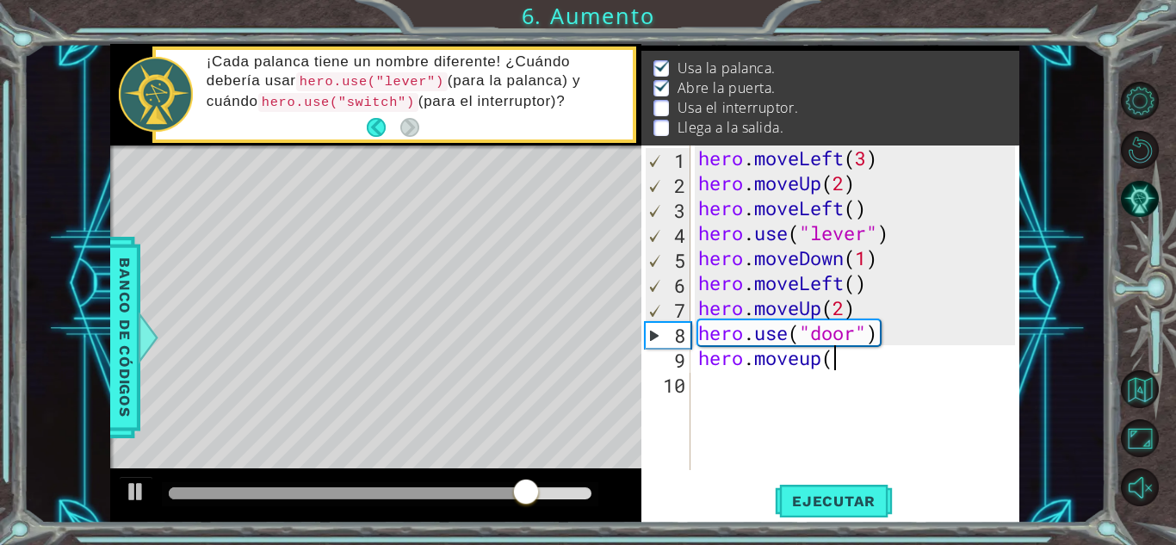
scroll to position [0, 5]
type textarea "hero.moveup(2)"
click at [704, 377] on div "hero . moveLeft ( 3 ) hero . moveUp ( 2 ) hero . moveLeft ( ) hero . use ( "lev…" at bounding box center [859, 332] width 329 height 374
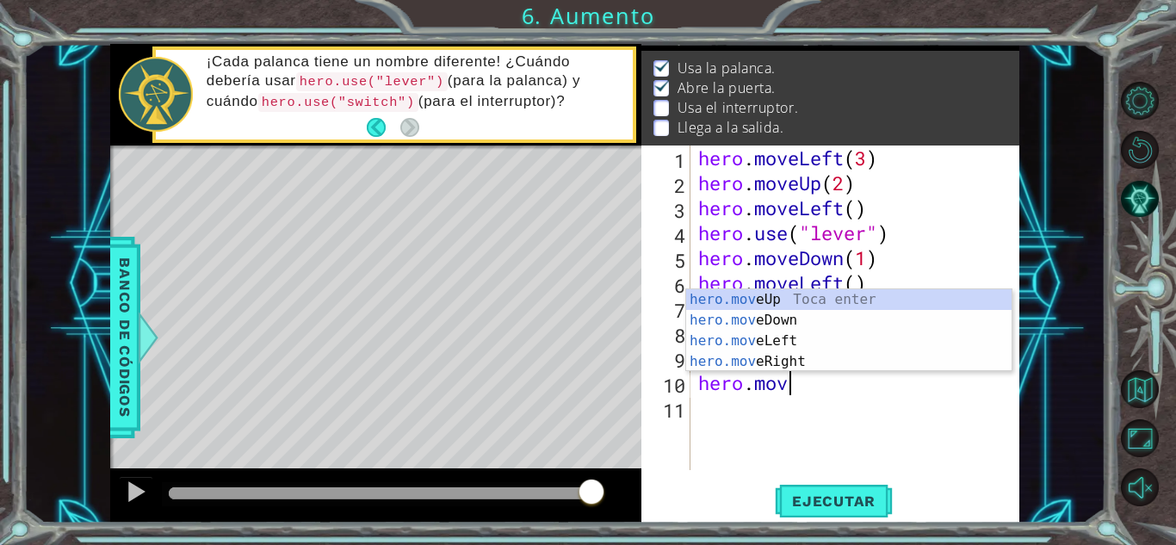
scroll to position [0, 3]
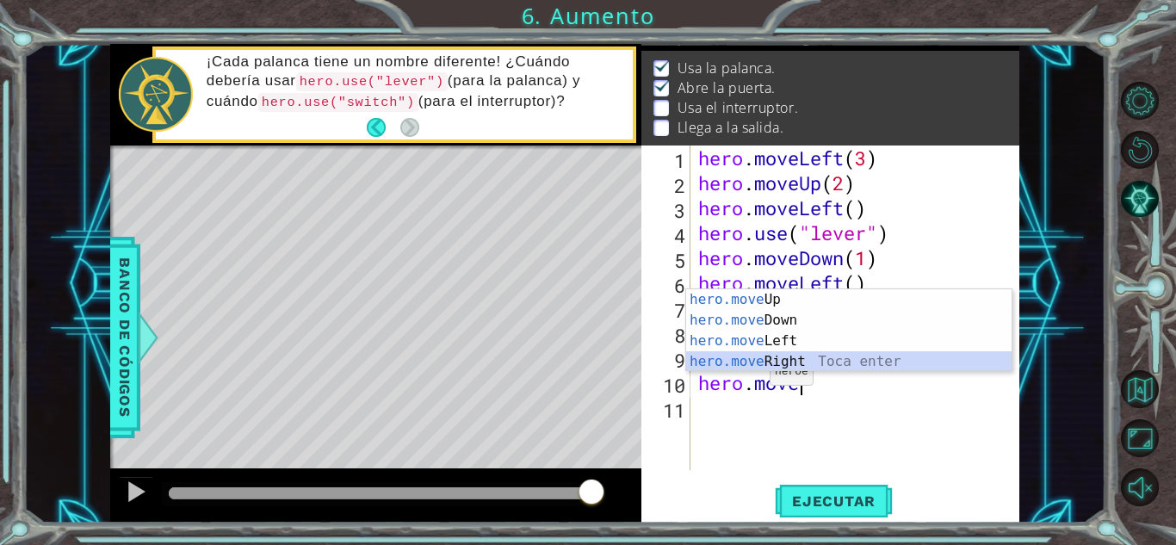
click at [770, 356] on div "hero.move Up Toca enter hero.move Down Toca enter hero.move Left Toca enter her…" at bounding box center [848, 351] width 325 height 124
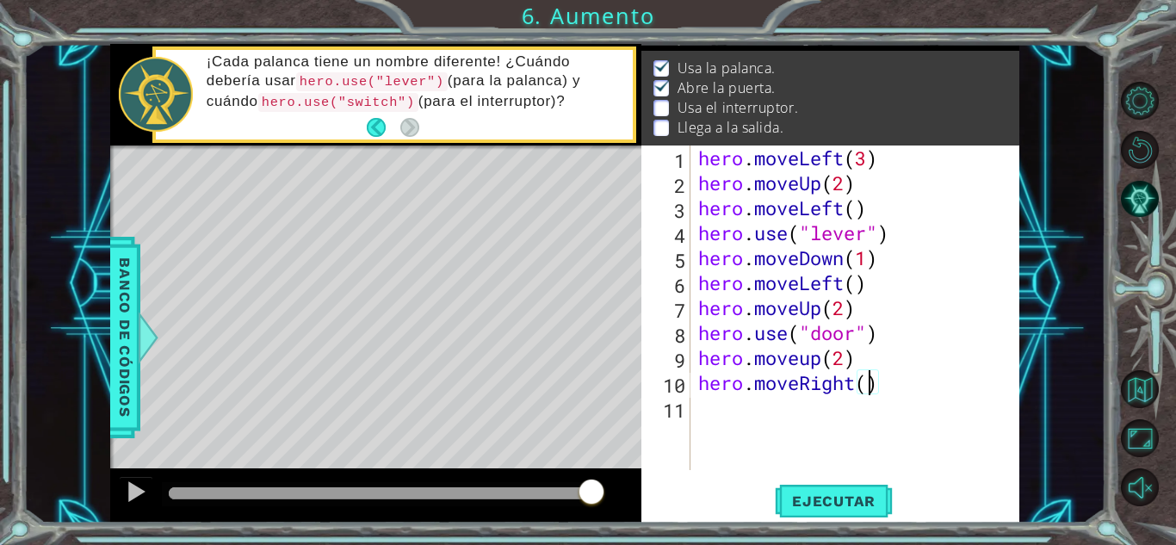
type textarea "hero.moveRight(2)"
click at [859, 504] on span "Ejecutar" at bounding box center [834, 500] width 118 height 17
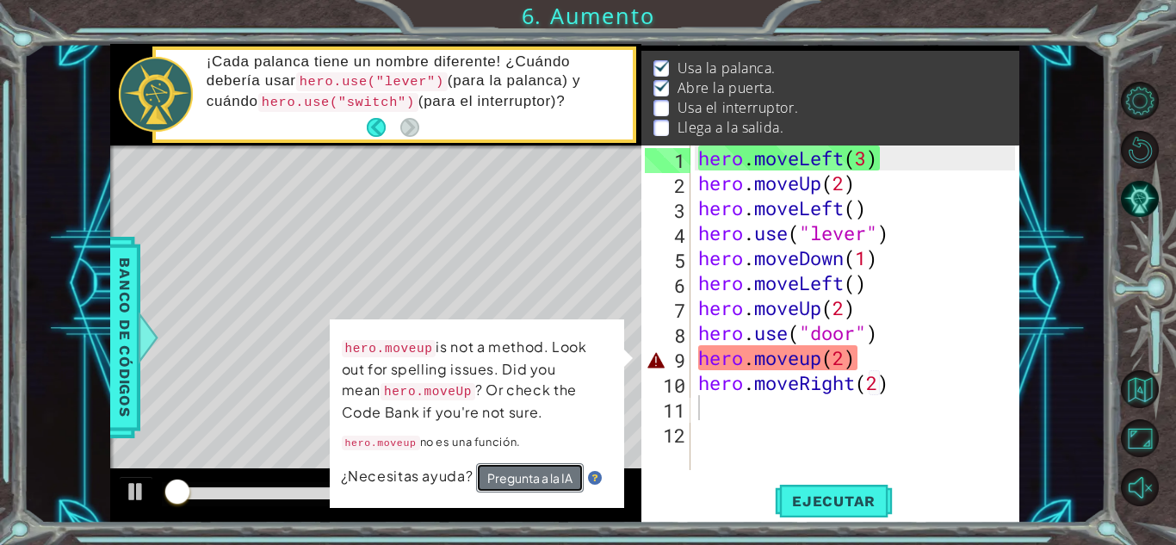
drag, startPoint x: 545, startPoint y: 485, endPoint x: 533, endPoint y: 483, distance: 12.2
click at [533, 484] on button "Pregunta a la IA" at bounding box center [529, 478] width 108 height 31
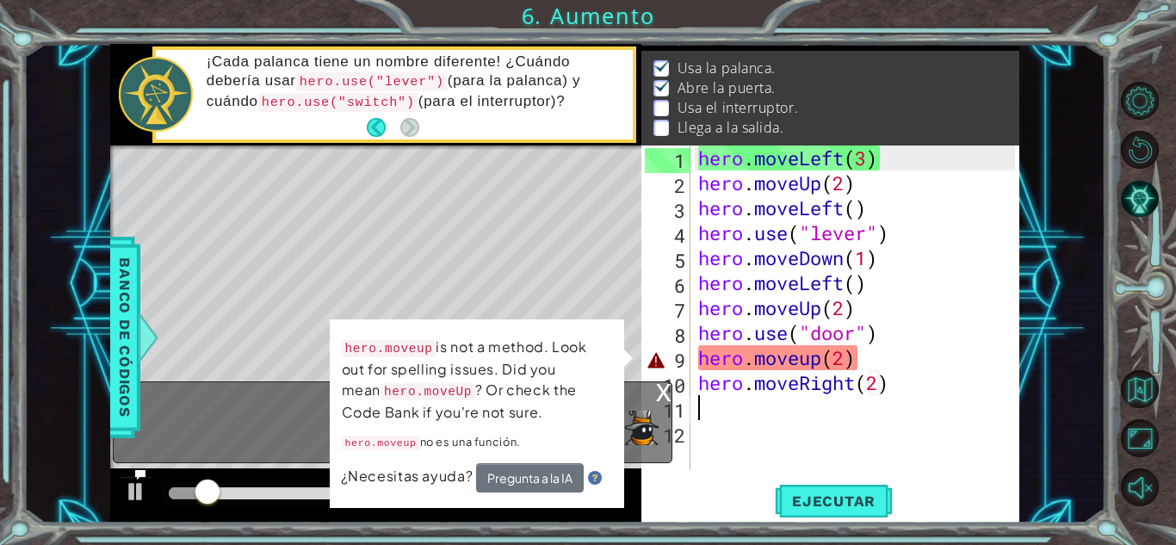
click at [436, 295] on div "Level Map" at bounding box center [507, 398] width 795 height 507
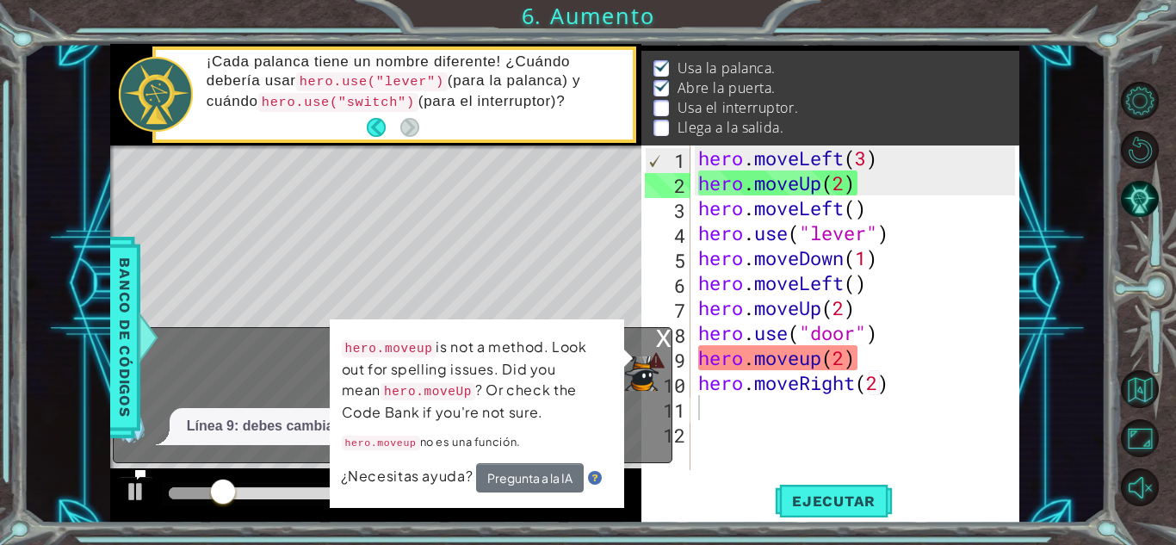
click at [715, 471] on div "1 2 3 4 5 6 7 8 9 10 11 12 hero . moveLeft ( 3 ) hero . moveUp ( 2 ) hero . mov…" at bounding box center [830, 333] width 378 height 377
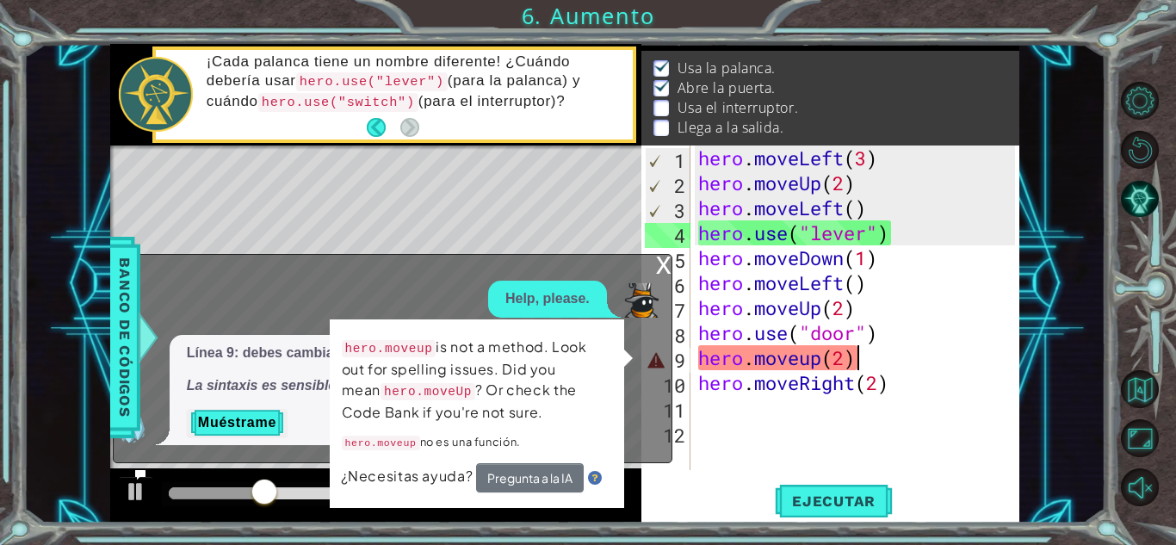
click at [886, 358] on div "hero . moveLeft ( 3 ) hero . moveUp ( 2 ) hero . moveLeft ( ) hero . use ( "lev…" at bounding box center [859, 332] width 329 height 374
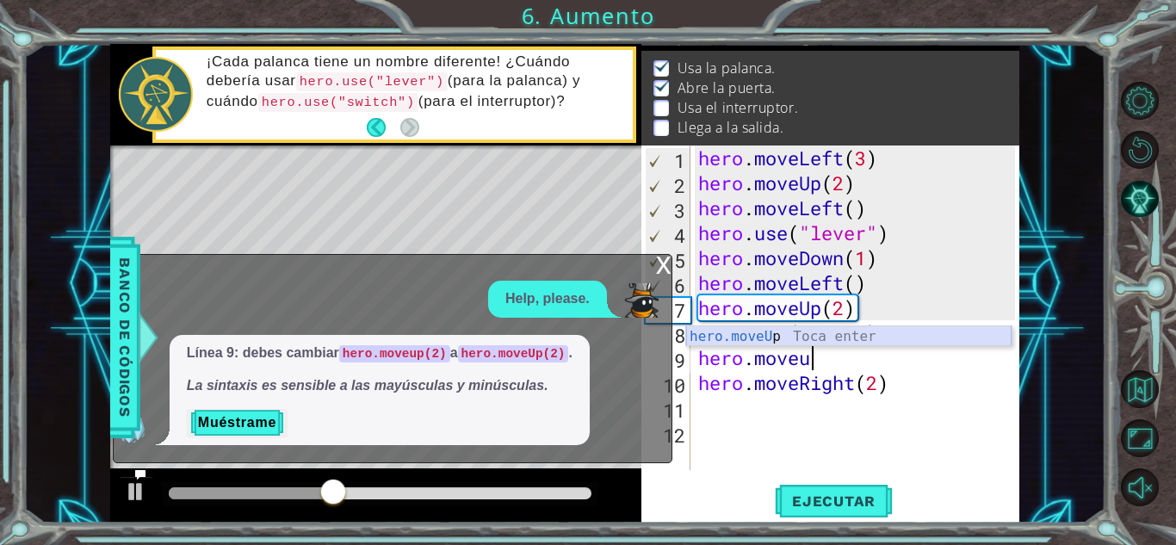
click at [763, 338] on div "hero.moveU p Toca enter" at bounding box center [848, 357] width 325 height 62
type textarea "hero.moveUp(1)"
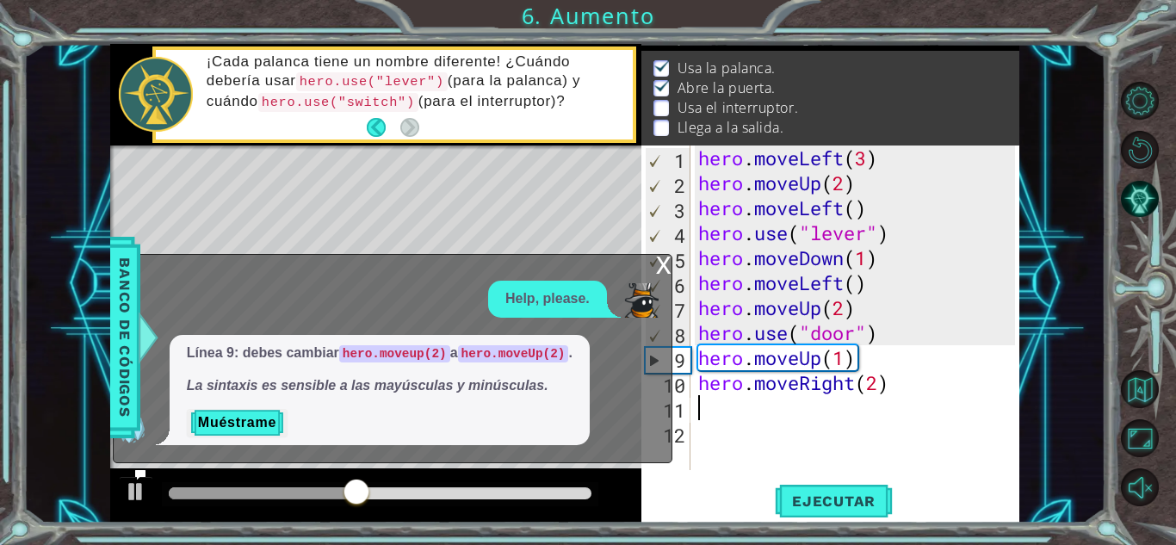
click at [846, 418] on div "hero . moveLeft ( 3 ) hero . moveUp ( 2 ) hero . moveLeft ( ) hero . use ( "lev…" at bounding box center [859, 332] width 329 height 374
click at [825, 492] on span "Ejecutar" at bounding box center [834, 500] width 118 height 17
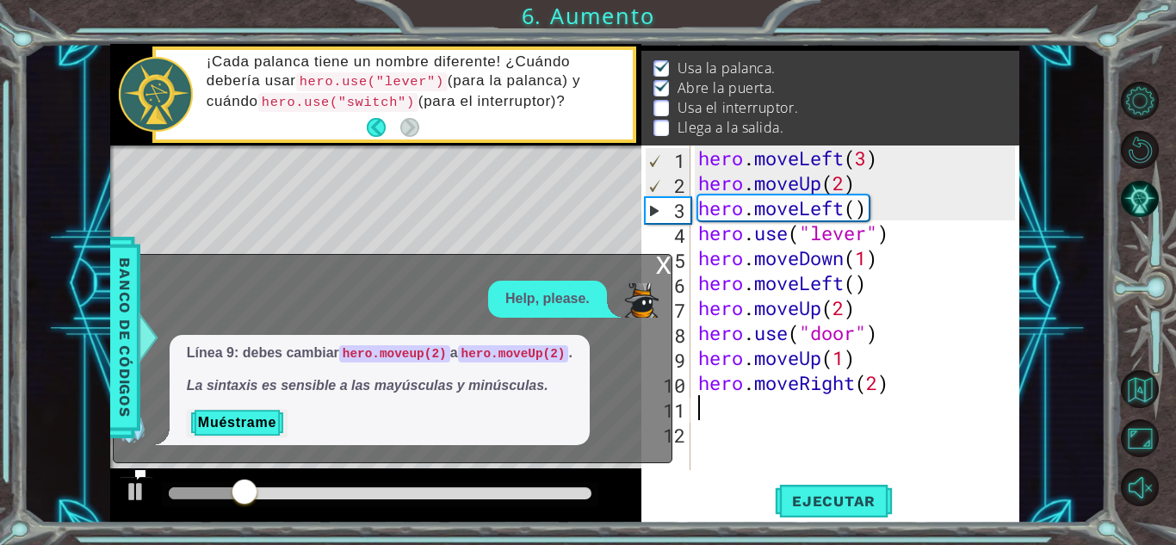
click at [659, 267] on div "x" at bounding box center [663, 263] width 15 height 17
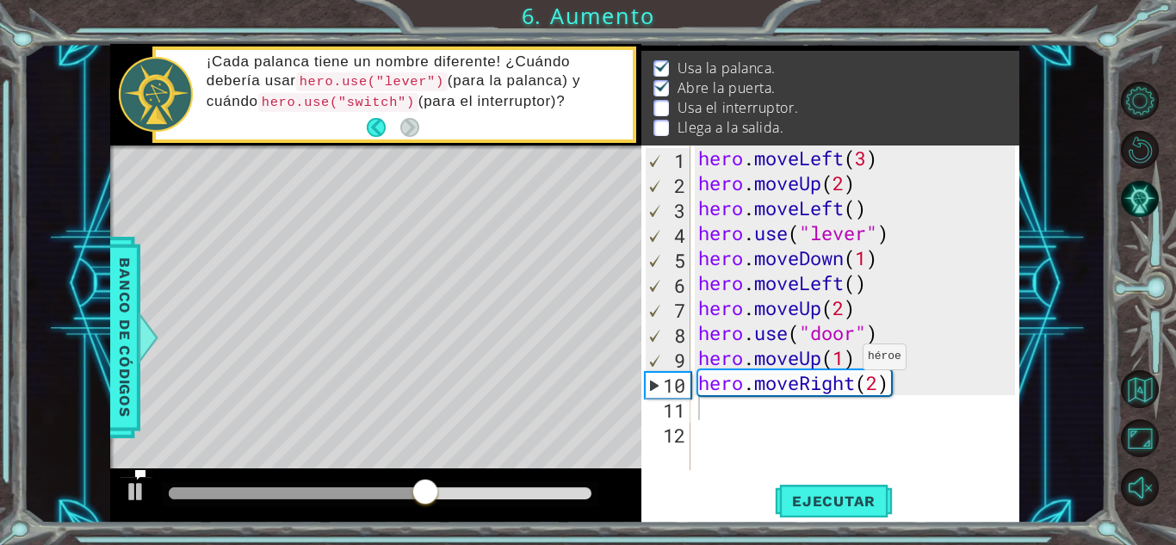
click at [847, 361] on div "hero . moveLeft ( 3 ) hero . moveUp ( 2 ) hero . moveLeft ( ) hero . use ( "lev…" at bounding box center [859, 332] width 329 height 374
type textarea "hero.moveUp(2)"
click at [830, 488] on button "Ejecutar" at bounding box center [834, 501] width 118 height 38
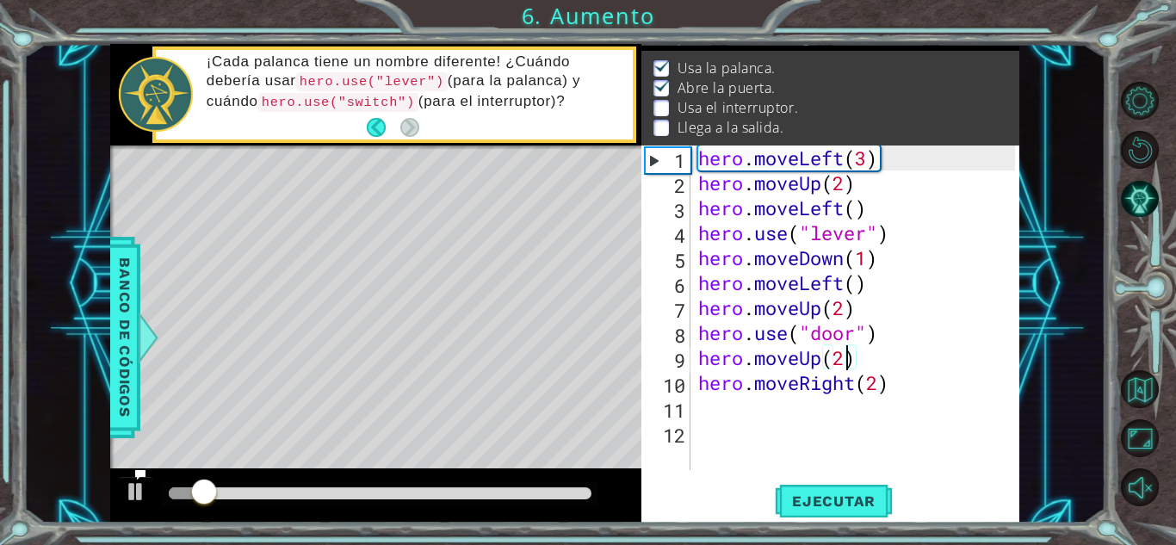
click at [475, 495] on div at bounding box center [380, 493] width 423 height 12
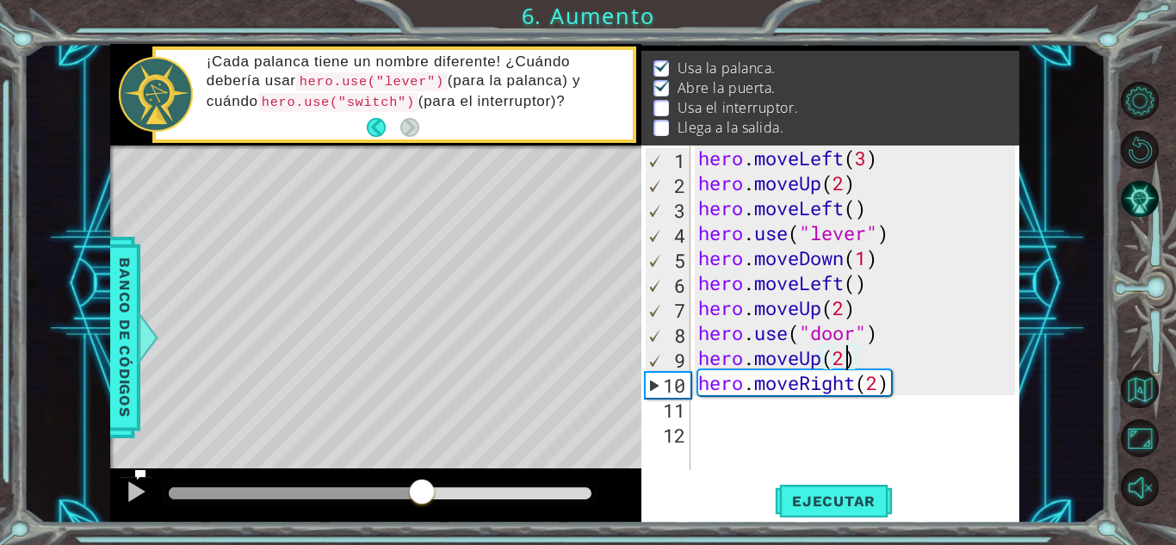
click at [422, 497] on div at bounding box center [295, 493] width 253 height 12
click at [809, 497] on span "Ejecutar" at bounding box center [834, 500] width 118 height 17
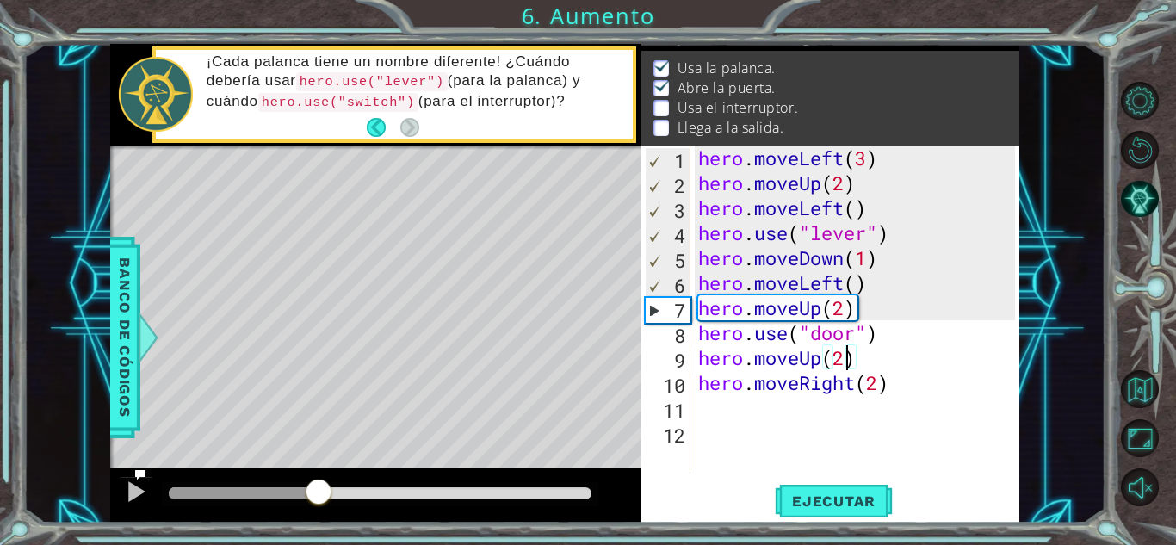
click at [319, 488] on div at bounding box center [380, 493] width 423 height 12
click at [337, 488] on div at bounding box center [380, 493] width 423 height 12
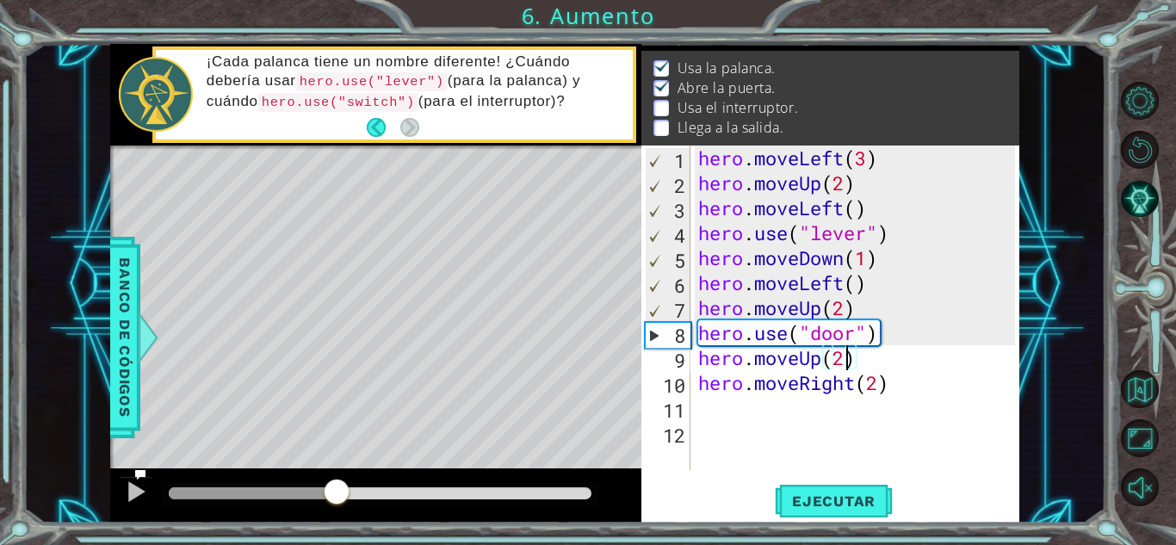
click at [369, 487] on div at bounding box center [380, 493] width 423 height 12
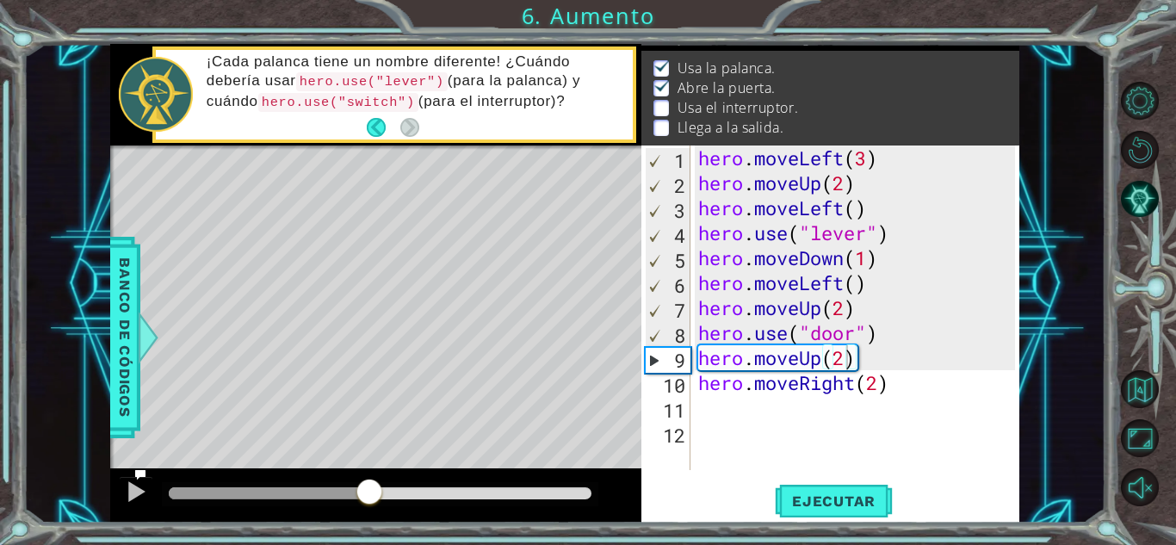
click at [404, 486] on div at bounding box center [380, 494] width 436 height 24
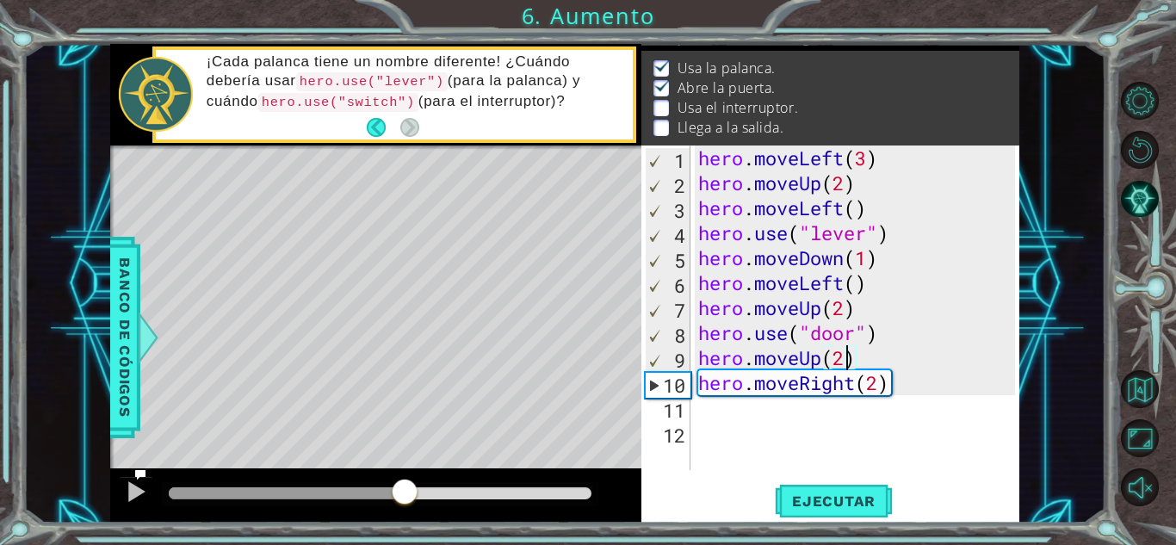
click at [405, 490] on div at bounding box center [380, 493] width 423 height 12
click at [840, 502] on span "Ejecutar" at bounding box center [834, 500] width 118 height 17
click at [749, 432] on div "hero . moveLeft ( 3 ) hero . moveUp ( 2 ) hero . moveLeft ( ) hero . use ( "lev…" at bounding box center [859, 332] width 329 height 374
click at [745, 419] on div "hero . moveLeft ( 3 ) hero . moveUp ( 2 ) hero . moveLeft ( ) hero . use ( "lev…" at bounding box center [859, 332] width 329 height 374
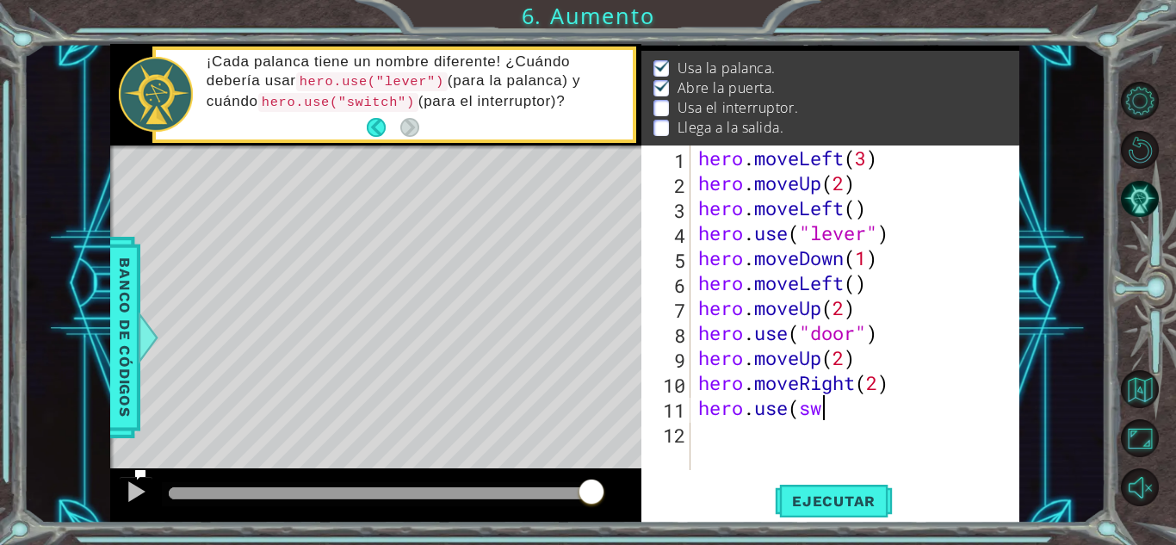
scroll to position [0, 4]
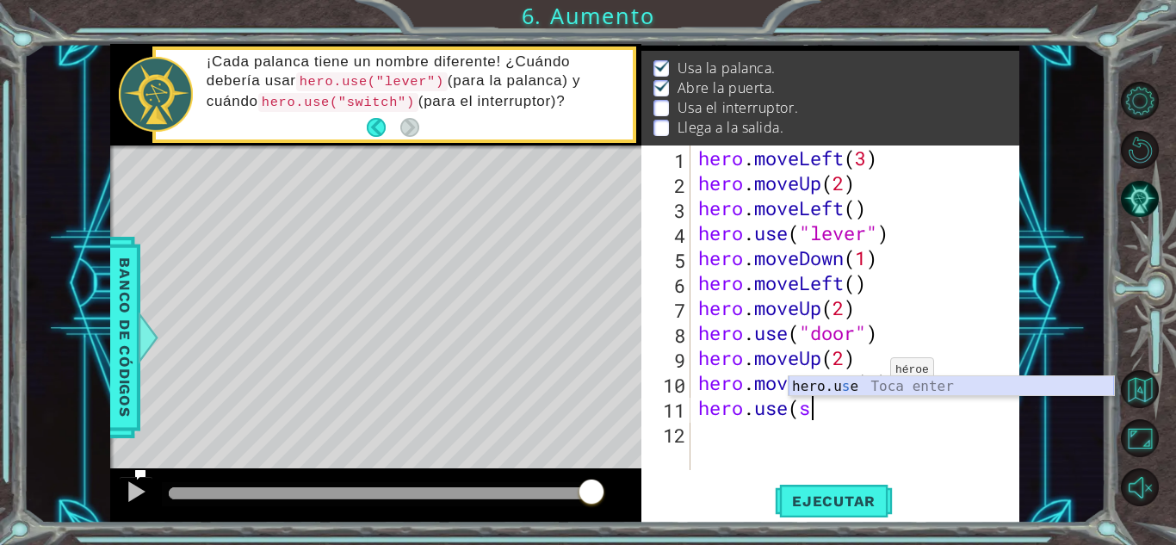
click at [866, 382] on div "hero.u s e Toca enter" at bounding box center [951, 407] width 325 height 62
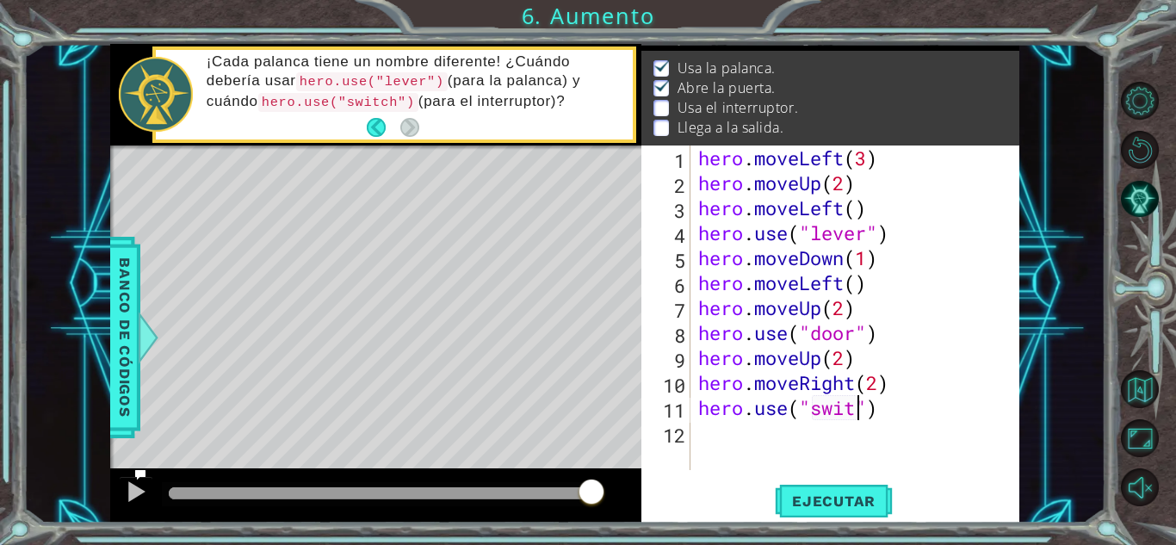
scroll to position [0, 8]
type textarea "hero.use("switch")"
click at [826, 497] on span "Ejecutar" at bounding box center [834, 500] width 118 height 17
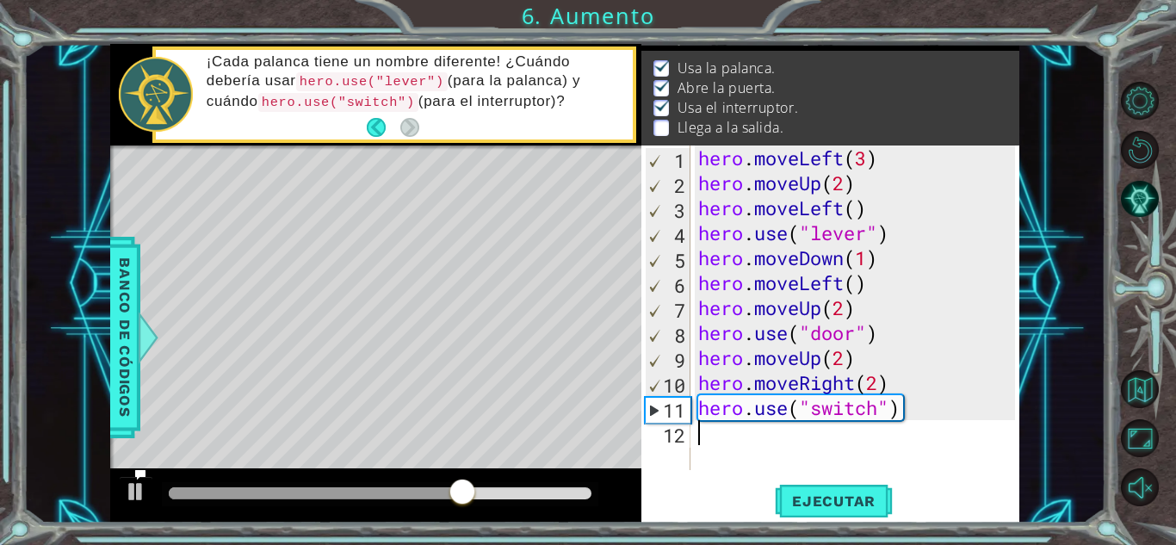
click at [740, 434] on div "hero . moveLeft ( 3 ) hero . moveUp ( 2 ) hero . moveLeft ( ) hero . use ( "lev…" at bounding box center [859, 332] width 329 height 374
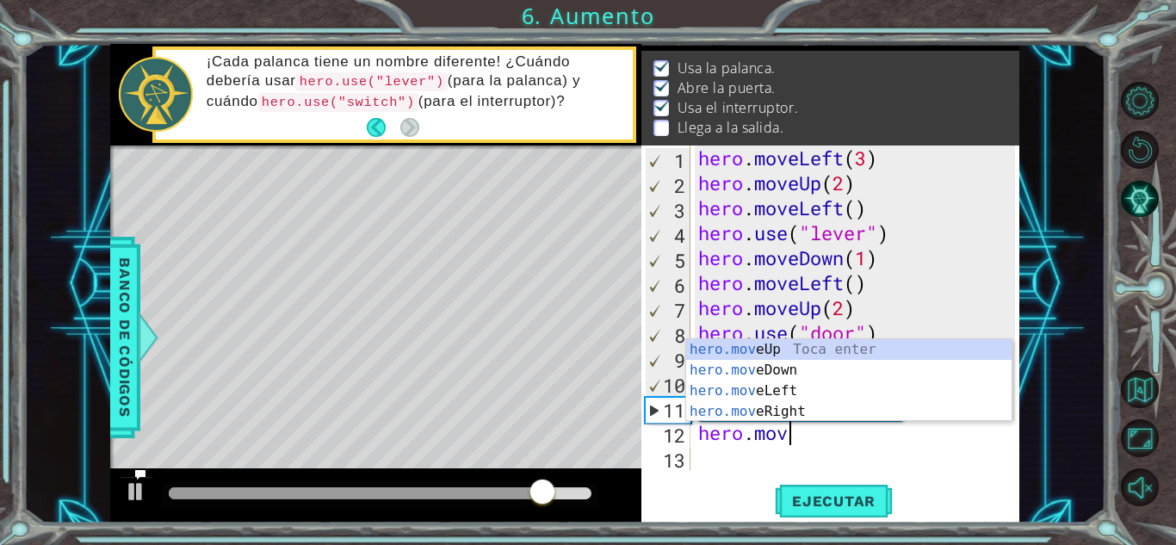
scroll to position [0, 3]
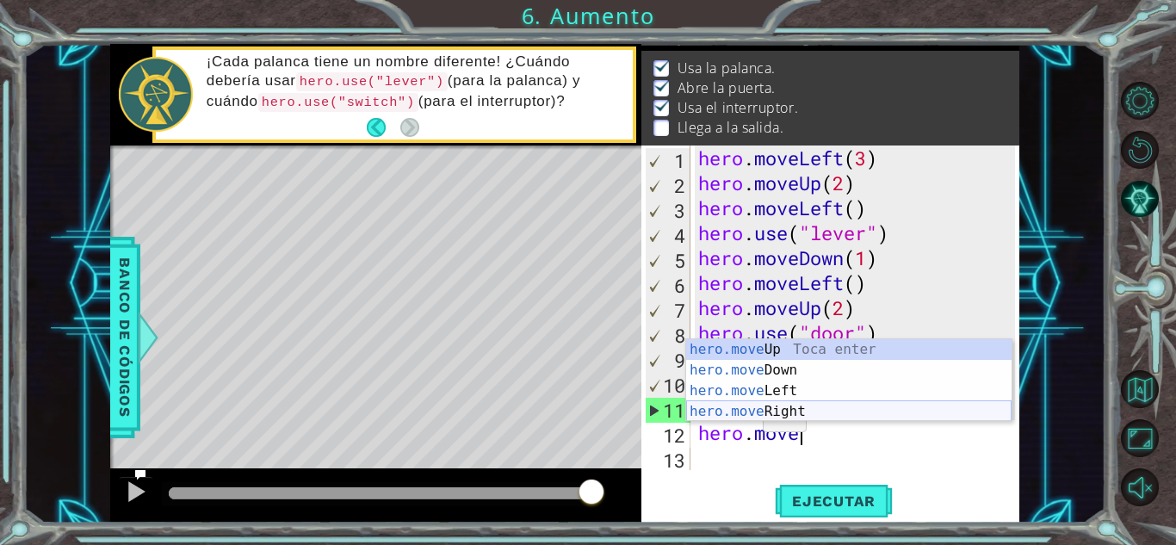
click at [763, 412] on div "hero.move Up Toca enter hero.move Down Toca enter hero.move Left Toca enter her…" at bounding box center [848, 401] width 325 height 124
type textarea "hero.moveRight(1)"
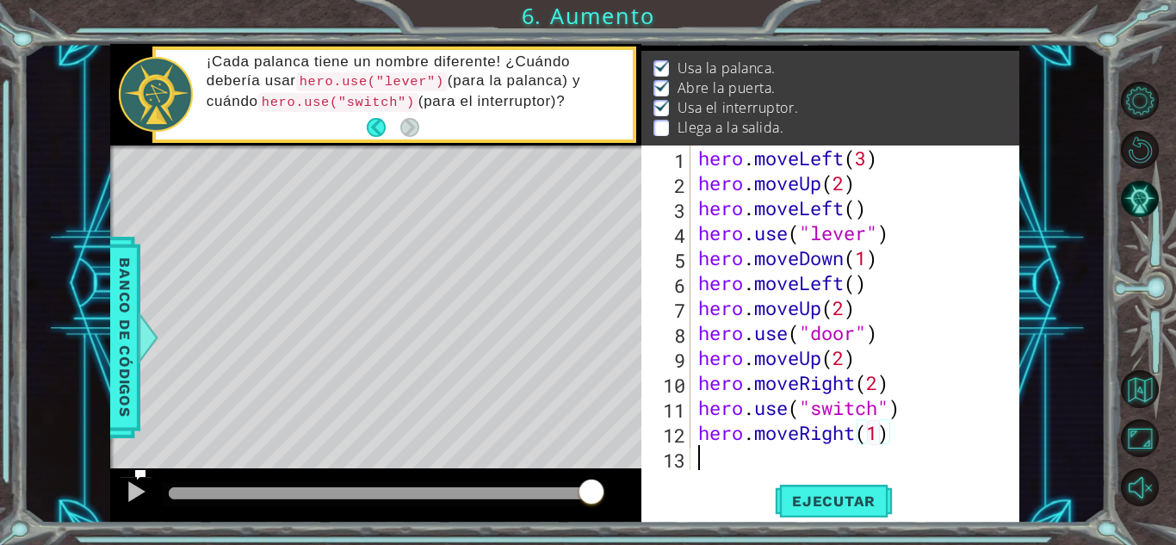
click at [741, 457] on div "hero . moveLeft ( 3 ) hero . moveUp ( 2 ) hero . moveLeft ( ) hero . use ( "lev…" at bounding box center [859, 332] width 329 height 374
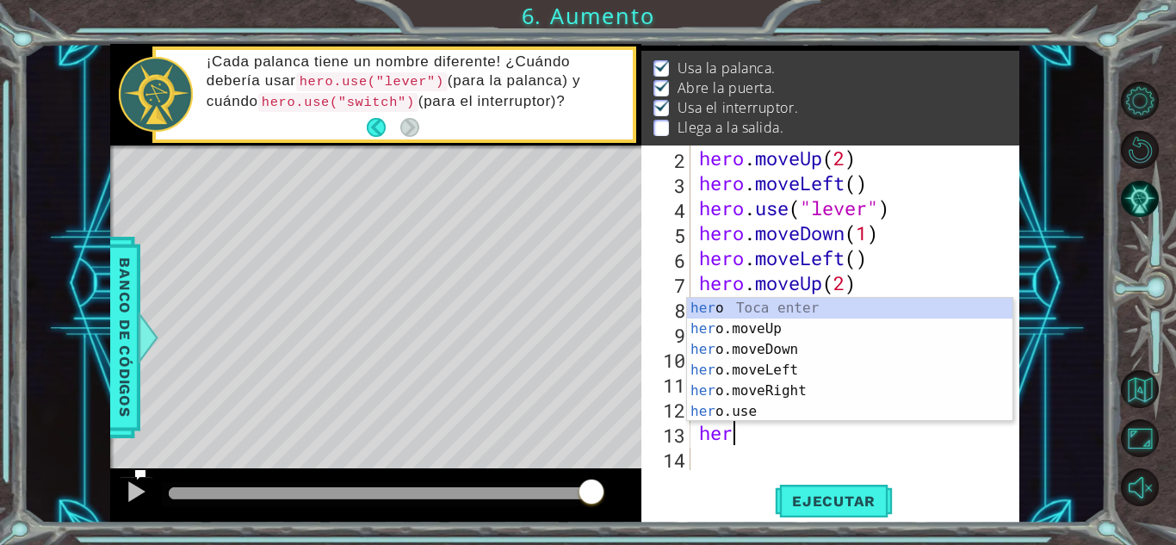
scroll to position [0, 1]
click at [771, 331] on div "hero Toca enter hero .moveUp Toca enter hero .moveDown Toca enter hero .moveLef…" at bounding box center [849, 380] width 325 height 165
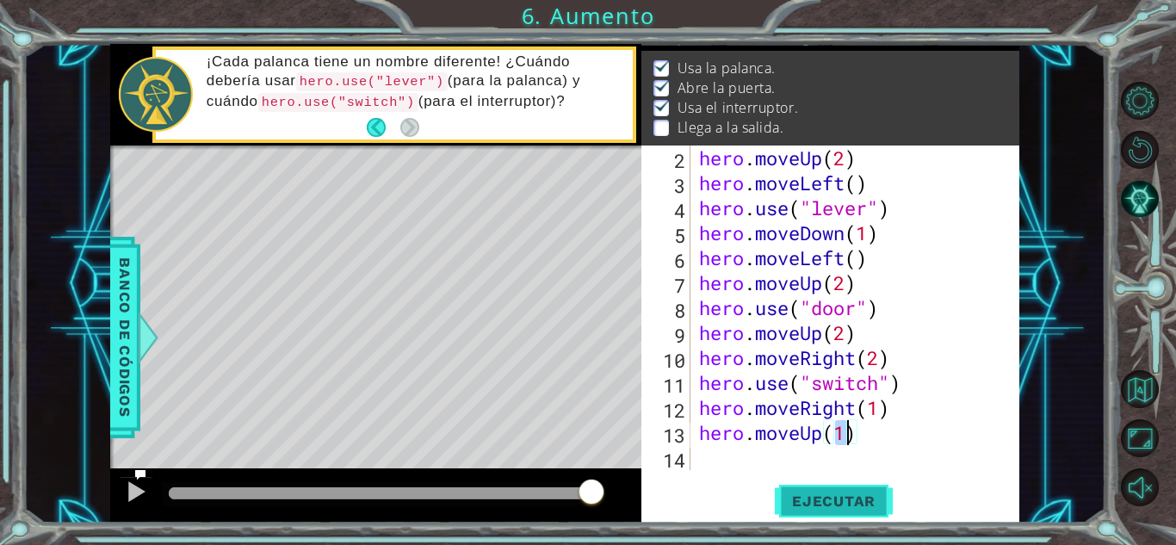
type textarea "hero.moveUp(1)"
click at [801, 496] on span "Ejecutar" at bounding box center [834, 500] width 118 height 17
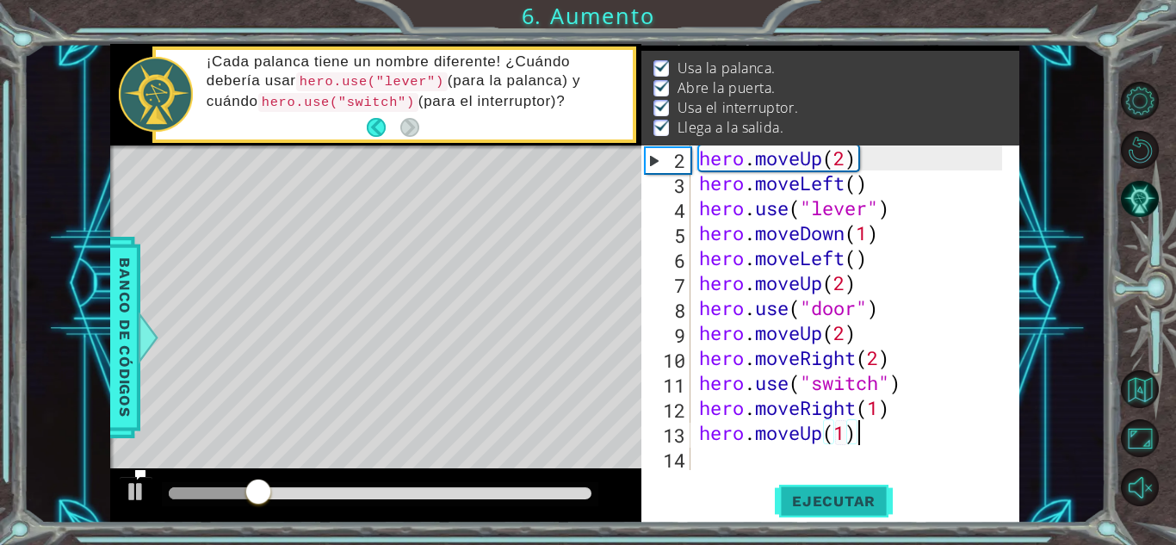
scroll to position [0, 0]
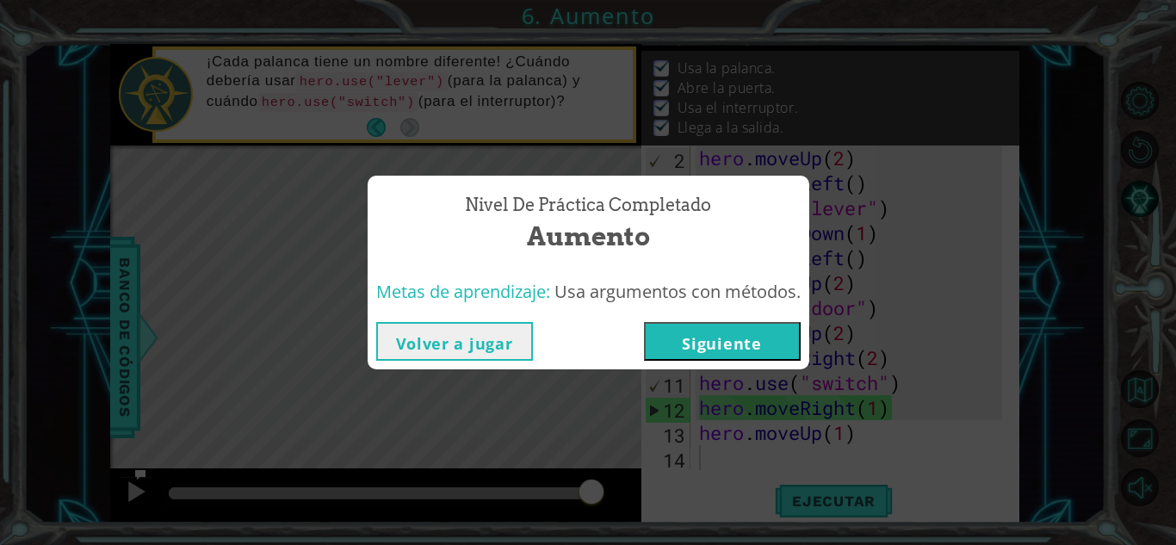
click at [747, 343] on button "Siguiente" at bounding box center [722, 341] width 157 height 39
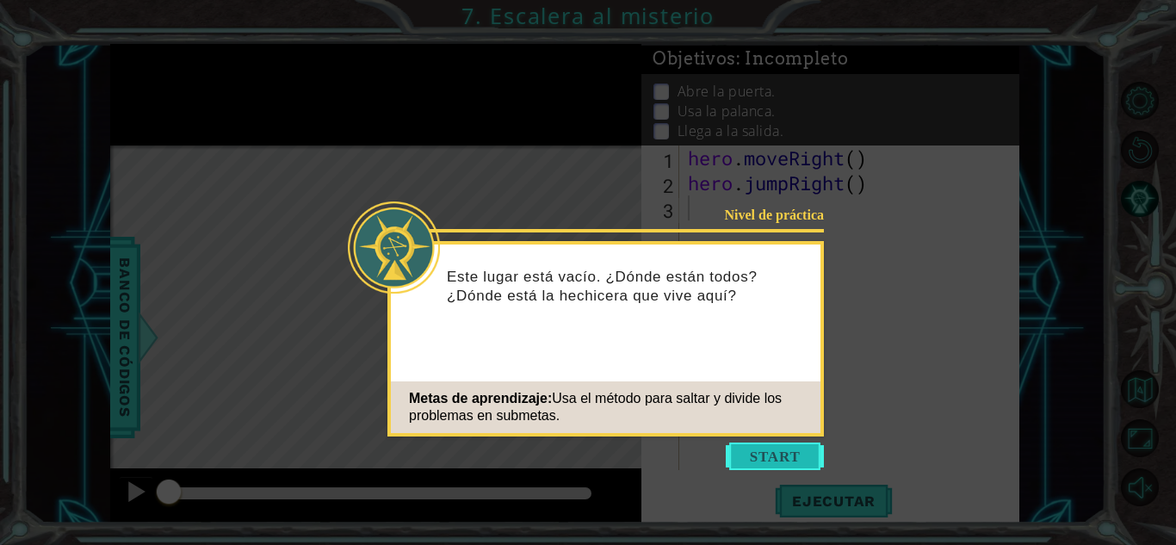
click at [754, 449] on button "Start" at bounding box center [775, 457] width 98 height 28
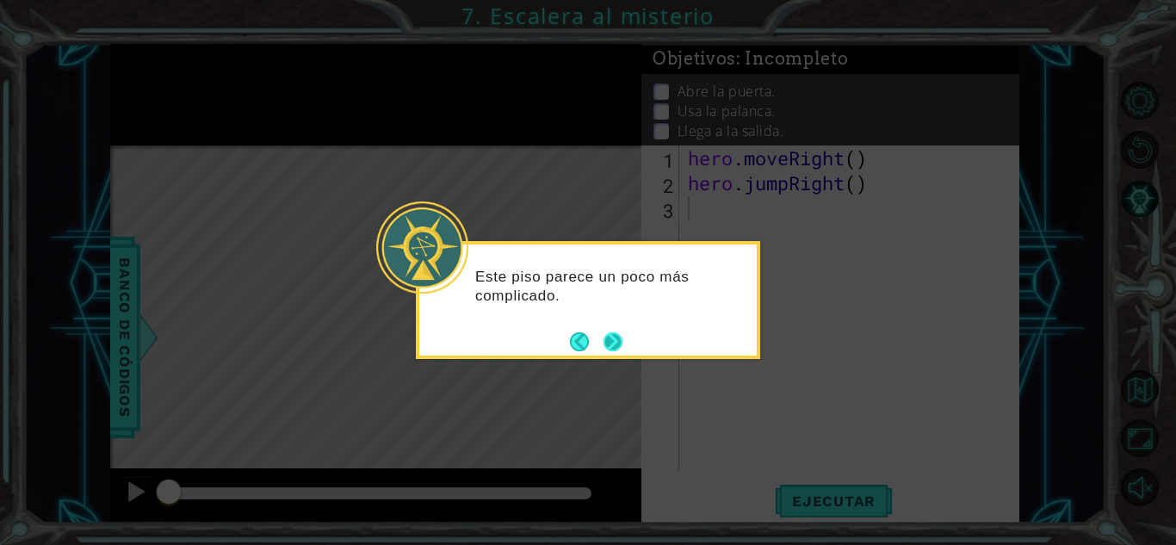
click at [616, 337] on button "Next" at bounding box center [612, 341] width 19 height 19
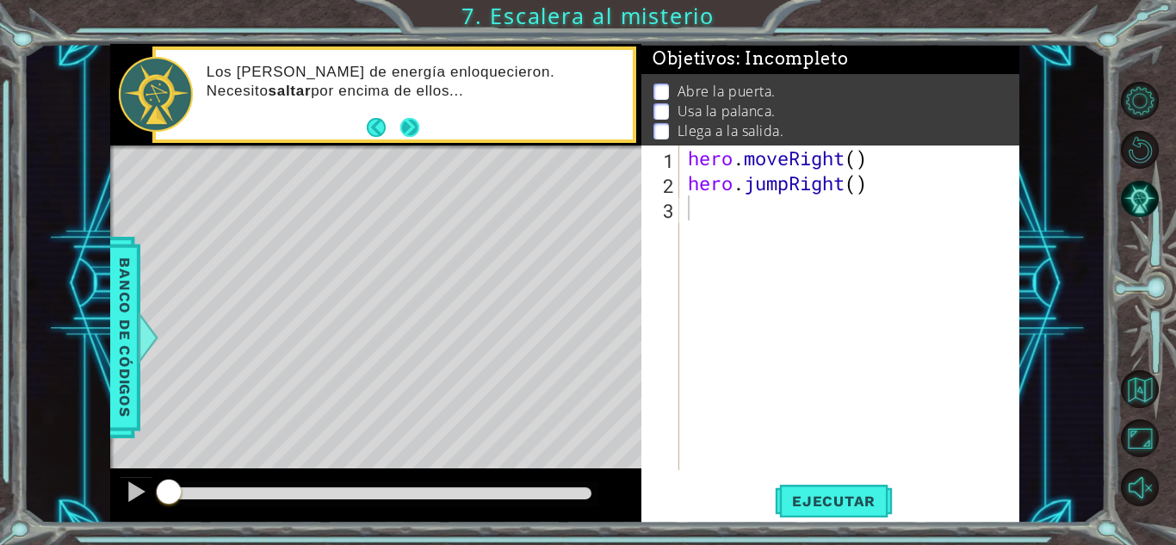
click at [412, 121] on button "Next" at bounding box center [409, 127] width 19 height 19
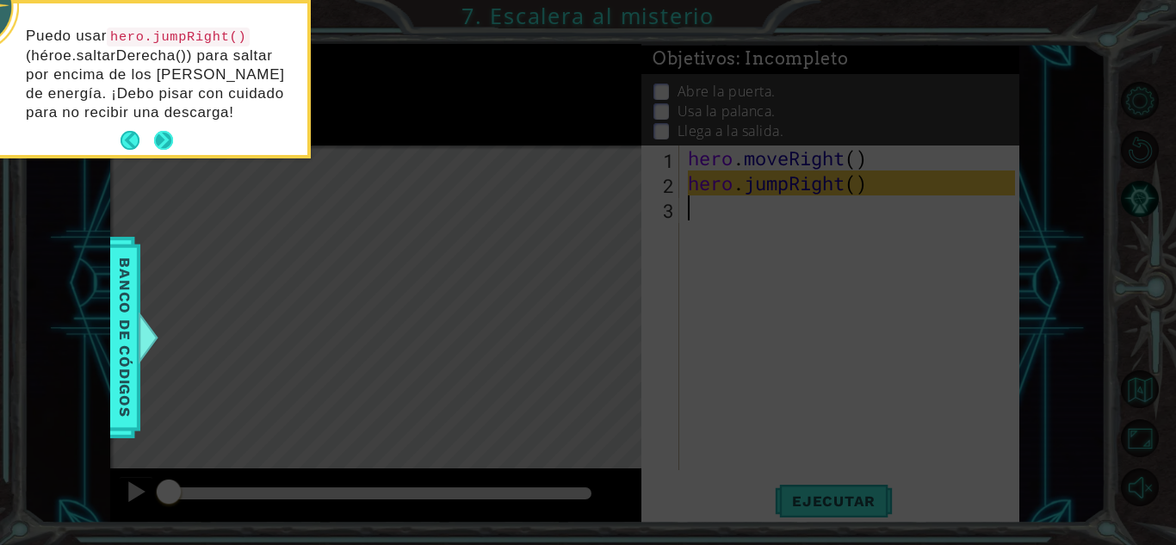
click at [161, 140] on button "Next" at bounding box center [163, 140] width 19 height 19
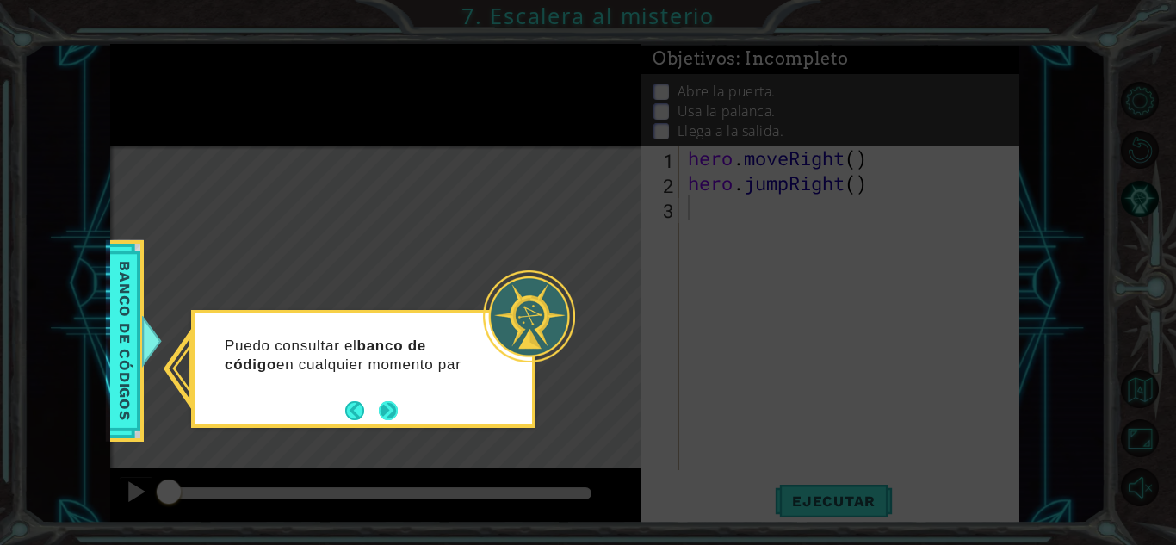
click at [388, 412] on button "Next" at bounding box center [388, 410] width 19 height 19
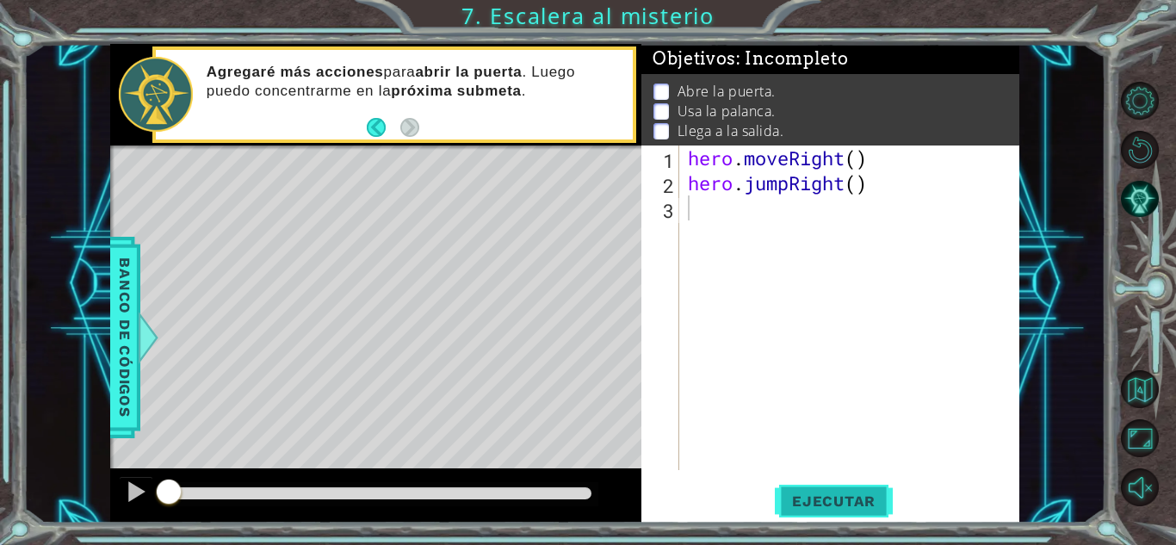
click at [800, 488] on button "Ejecutar" at bounding box center [834, 501] width 118 height 38
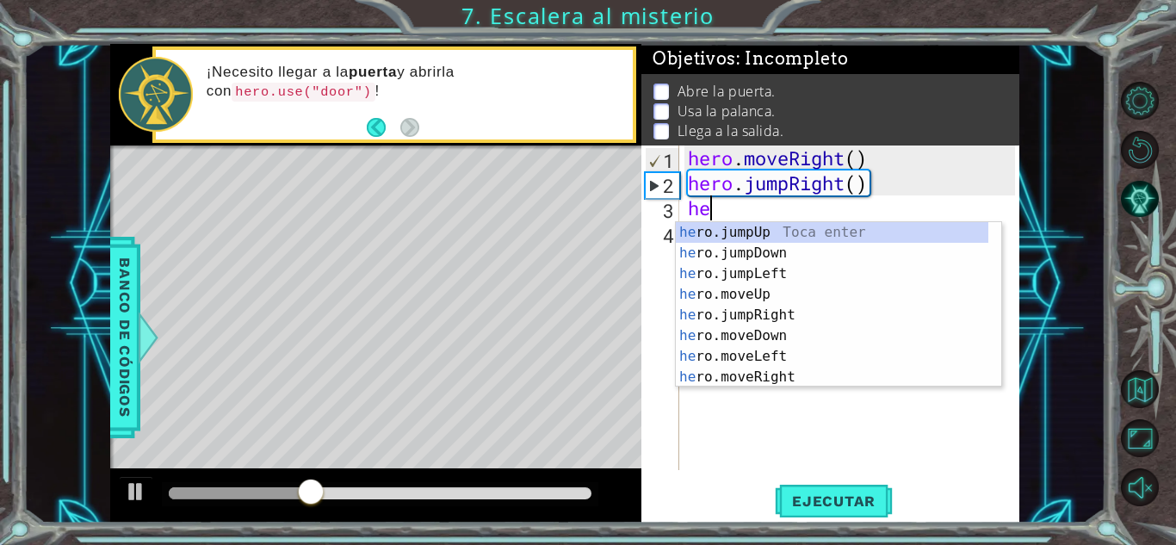
type textarea "her"
click at [756, 322] on div "her o.jumpUp Toca enter her o.jumpDown Toca enter her o.jumpLeft Toca enter her…" at bounding box center [832, 325] width 313 height 207
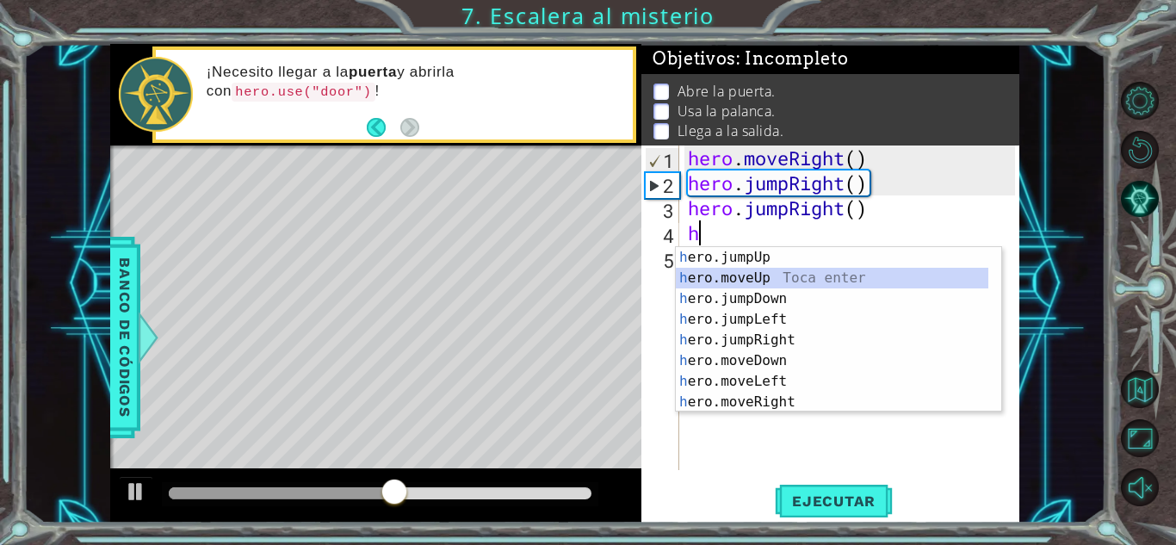
click at [761, 287] on div "h ero.jumpUp Toca enter h ero.moveUp Toca enter h ero.jumpDown Toca enter h ero…" at bounding box center [832, 350] width 313 height 207
type textarea "hero.moveUp(1)"
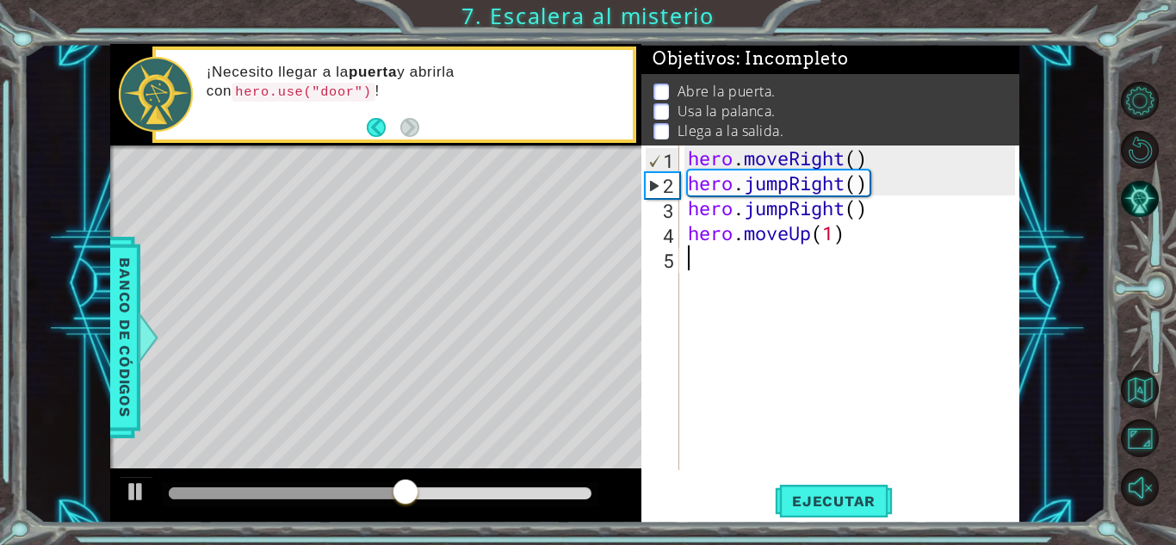
click at [761, 289] on div "hero . moveRight ( ) hero . jumpRight ( ) hero . jumpRight ( ) hero . moveUp ( …" at bounding box center [853, 332] width 339 height 374
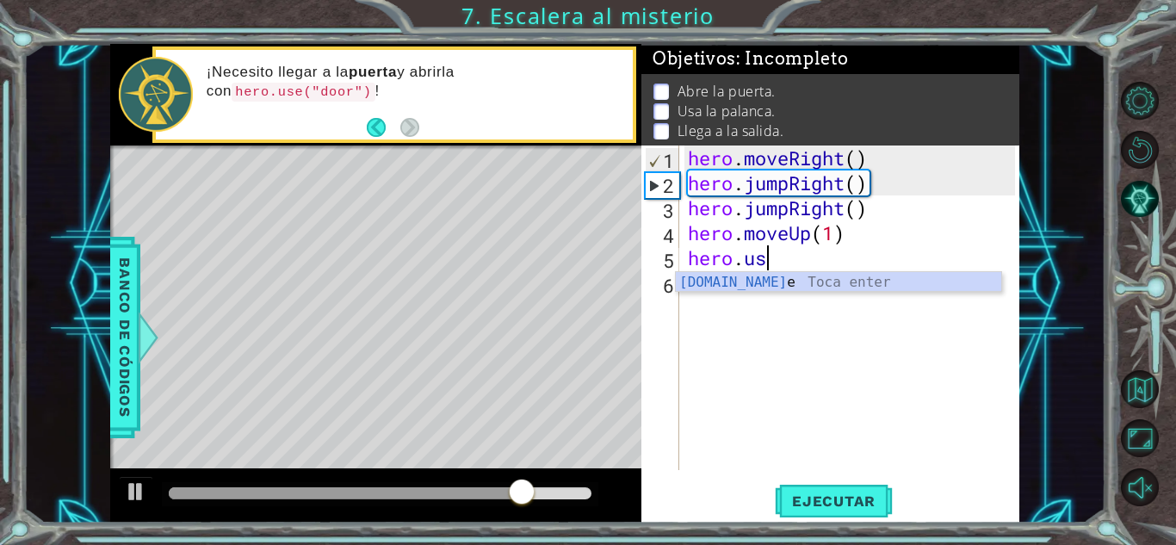
scroll to position [0, 3]
click at [771, 291] on div "hero.use Toca enter" at bounding box center [838, 303] width 325 height 62
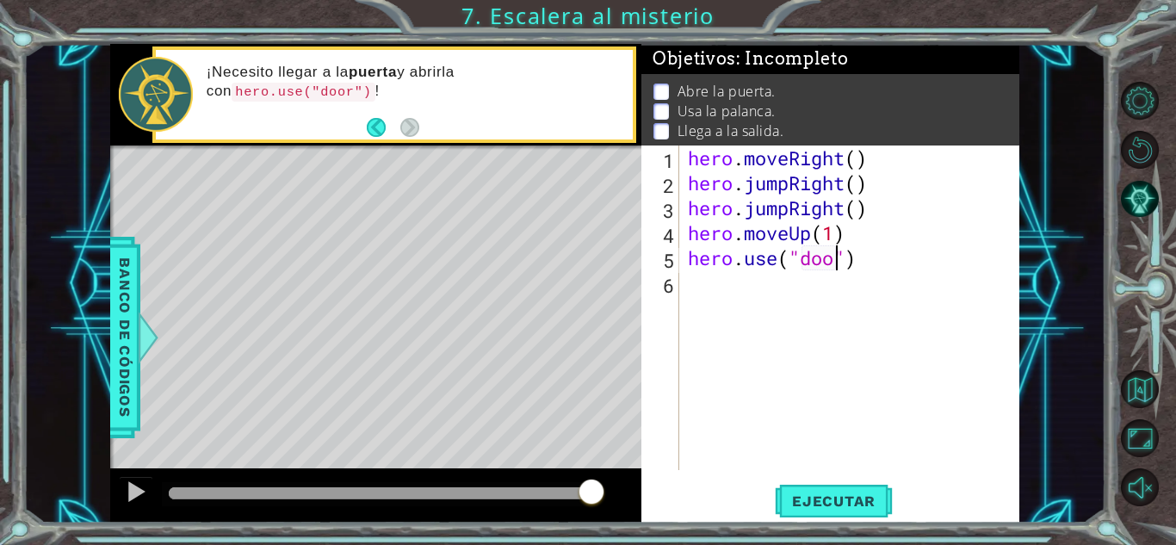
scroll to position [0, 7]
click at [866, 511] on button "Ejecutar" at bounding box center [834, 501] width 118 height 38
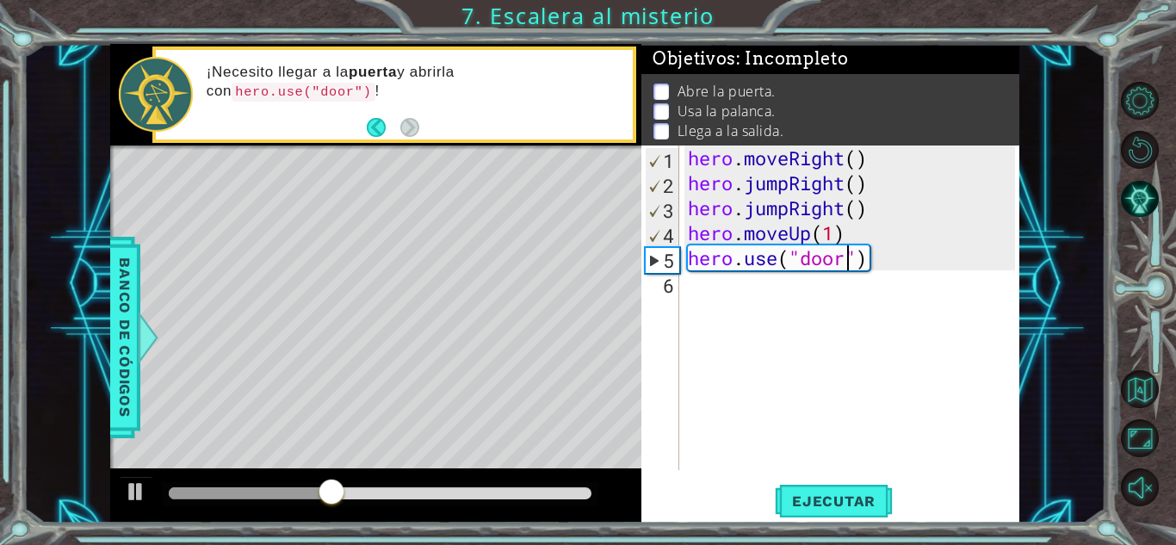
click at [914, 216] on div "hero . moveRight ( ) hero . jumpRight ( ) hero . jumpRight ( ) hero . moveUp ( …" at bounding box center [853, 332] width 339 height 374
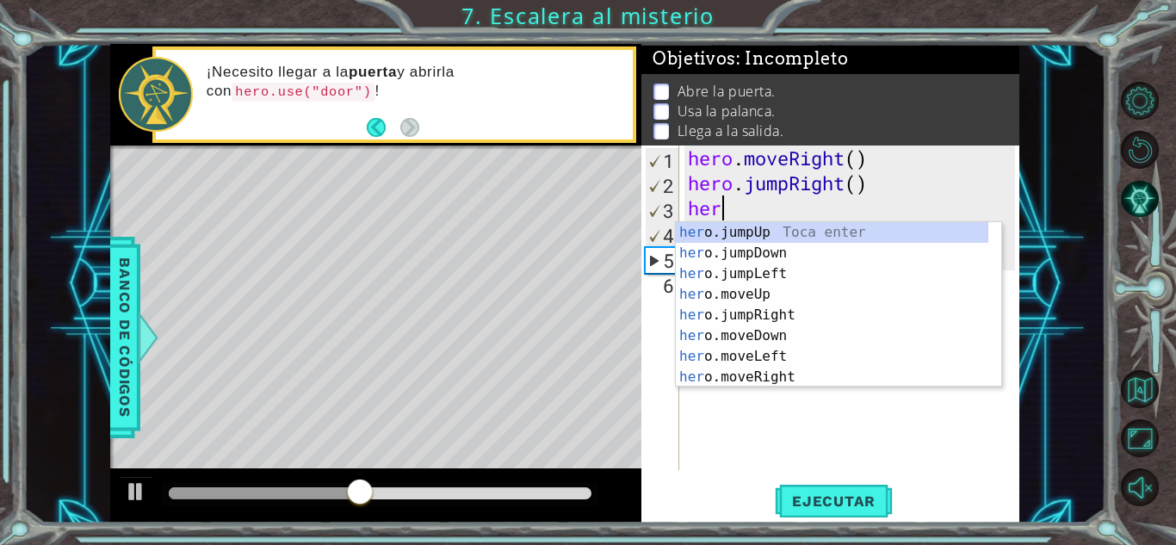
scroll to position [0, 0]
type textarea "h"
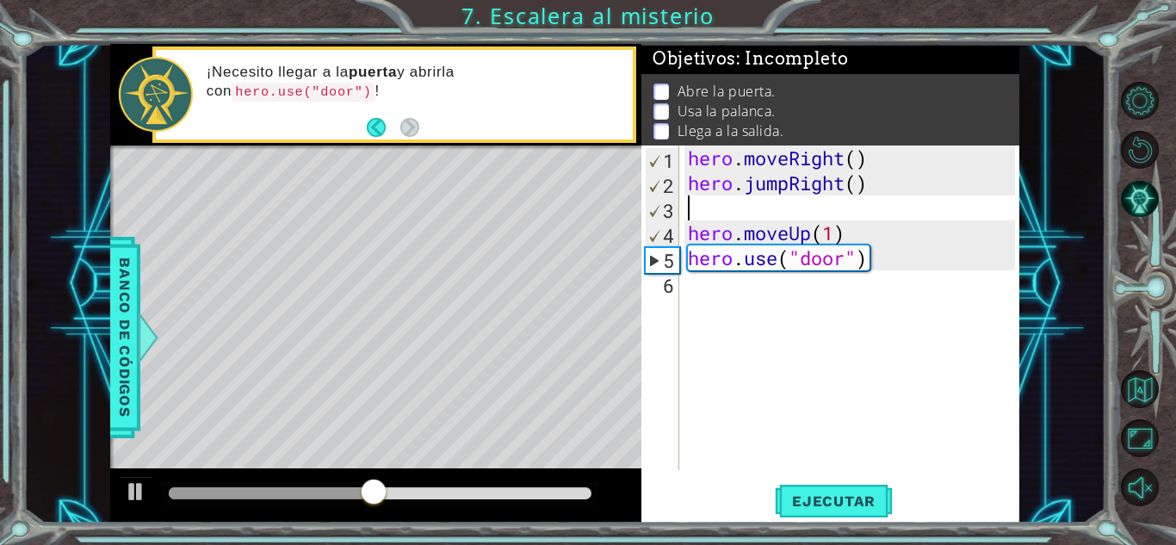
type textarea "hero.jumpRight()"
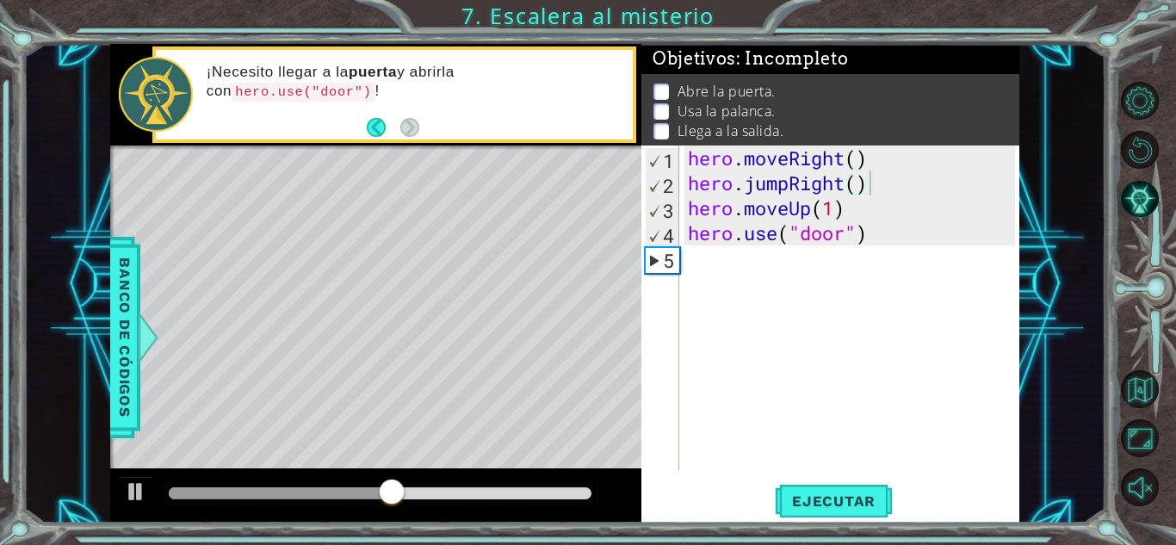
click at [809, 480] on div "hero.jumpRight() 1 2 3 4 5 hero . moveRight ( ) hero . jumpRight ( ) hero . mov…" at bounding box center [830, 333] width 378 height 377
click at [809, 488] on button "Ejecutar" at bounding box center [834, 501] width 118 height 38
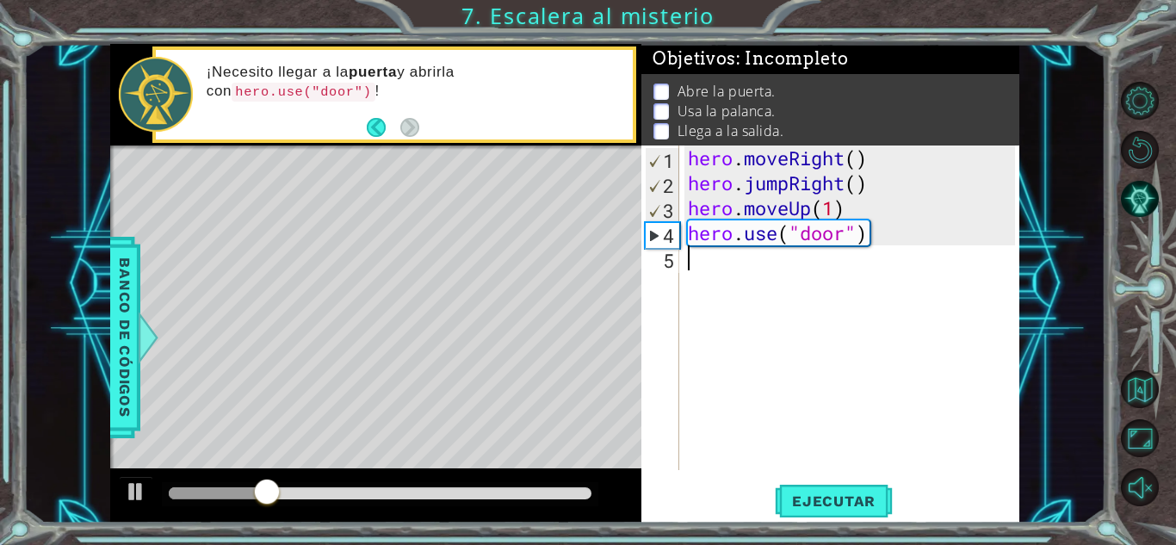
click at [780, 277] on div "hero . moveRight ( ) hero . jumpRight ( ) hero . moveUp ( 1 ) hero . use ( "doo…" at bounding box center [853, 332] width 339 height 374
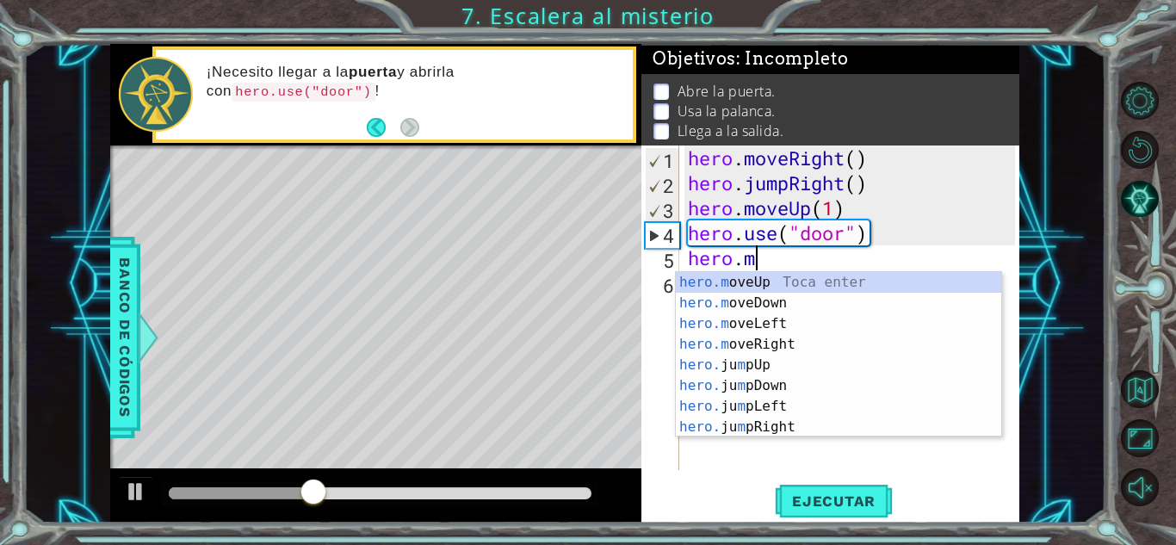
scroll to position [0, 3]
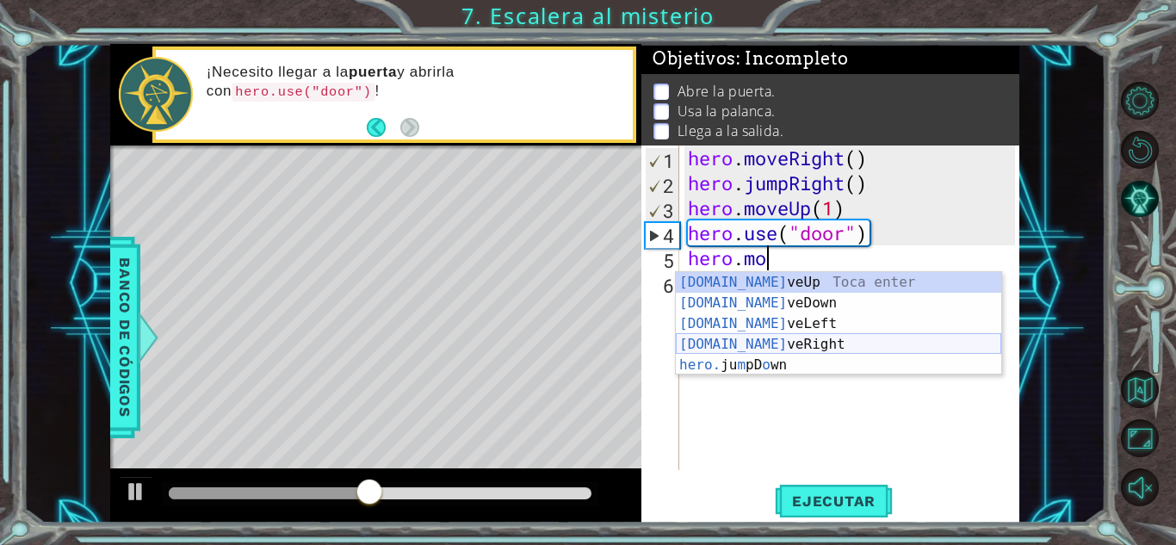
click at [787, 339] on div "[DOMAIN_NAME] veUp Toca enter [DOMAIN_NAME] veDown Toca enter [DOMAIN_NAME] veL…" at bounding box center [838, 344] width 325 height 145
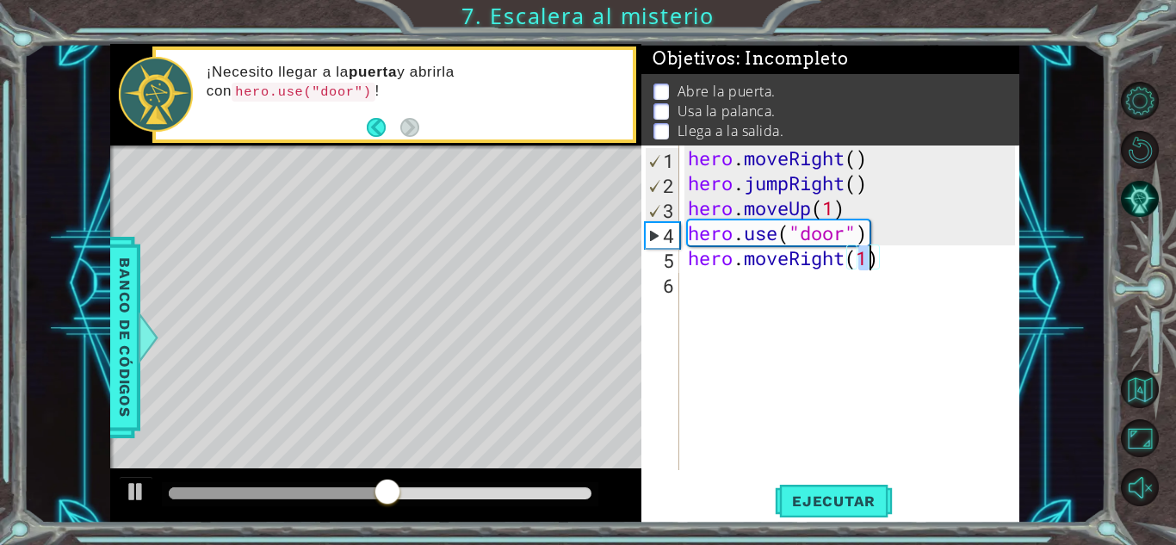
click at [901, 245] on div "hero . moveRight ( ) hero . jumpRight ( ) hero . moveUp ( 1 ) hero . use ( "doo…" at bounding box center [853, 332] width 339 height 374
type textarea "hero.use("door")"
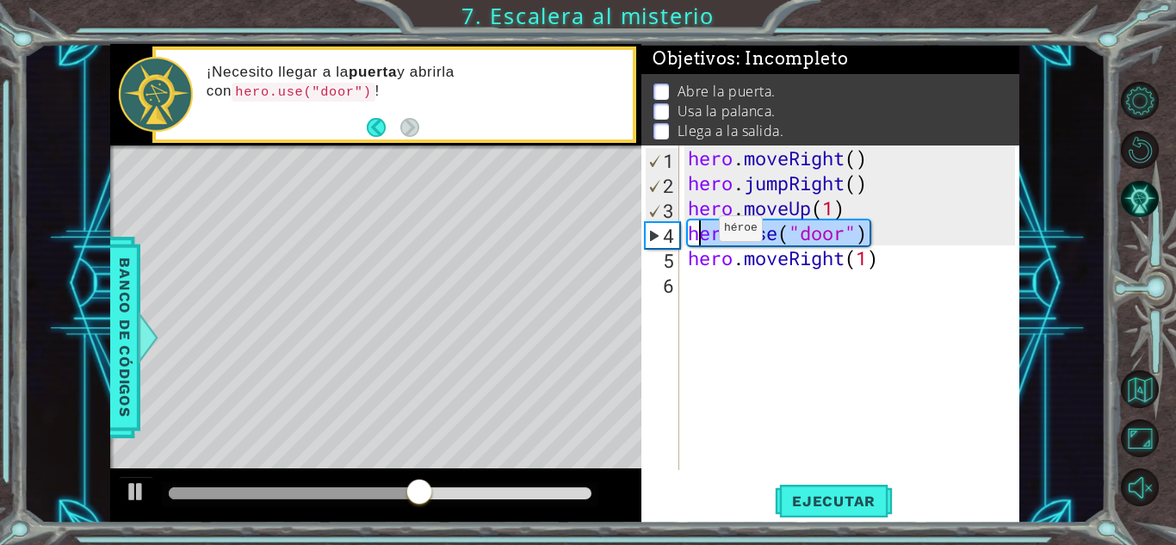
drag, startPoint x: 889, startPoint y: 239, endPoint x: 692, endPoint y: 233, distance: 197.2
click at [692, 233] on div "hero . moveRight ( ) hero . jumpRight ( ) hero . moveUp ( 1 ) hero . use ( "doo…" at bounding box center [853, 332] width 339 height 374
click at [711, 296] on div "hero . moveRight ( ) hero . jumpRight ( ) hero . moveUp ( 1 ) hero . use ( "doo…" at bounding box center [853, 332] width 339 height 374
paste textarea "hero.use("door")"
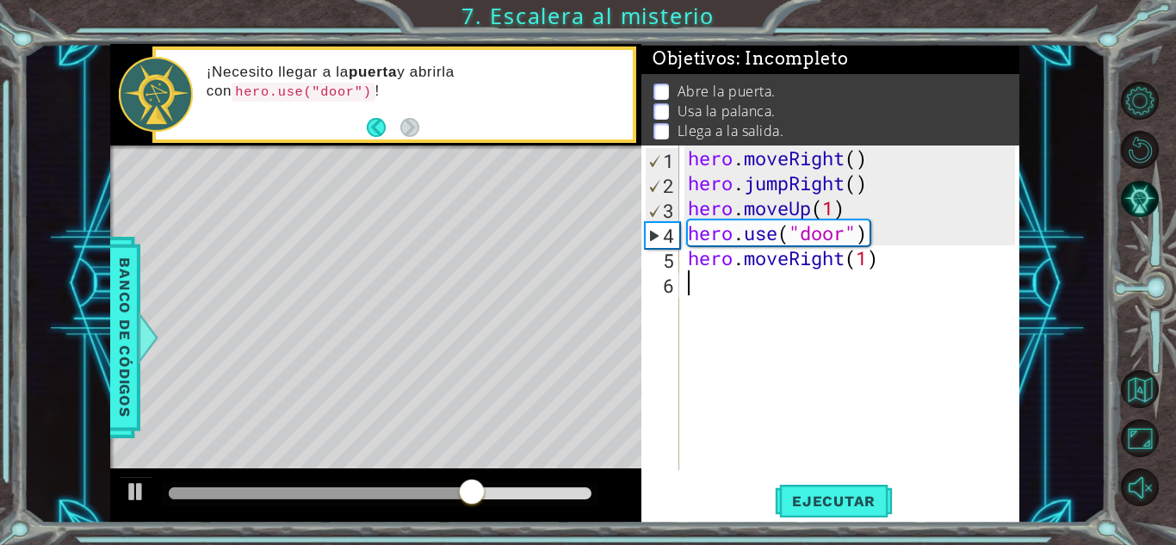
type textarea "hero.use("door")"
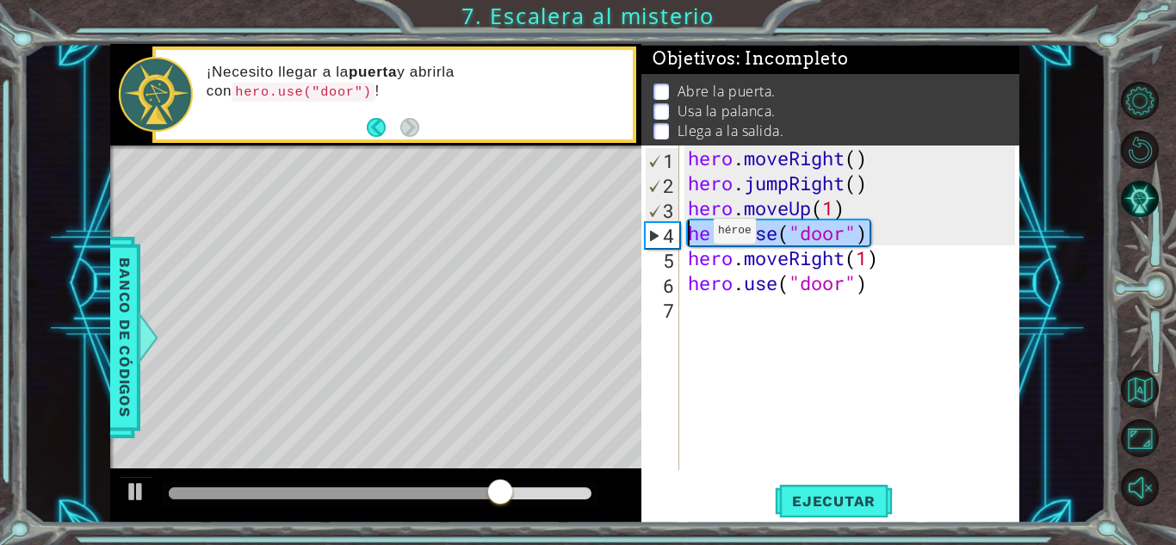
drag, startPoint x: 884, startPoint y: 236, endPoint x: 687, endPoint y: 234, distance: 197.2
click at [687, 234] on div "hero . moveRight ( ) hero . jumpRight ( ) hero . moveUp ( 1 ) hero . use ( "doo…" at bounding box center [853, 332] width 339 height 374
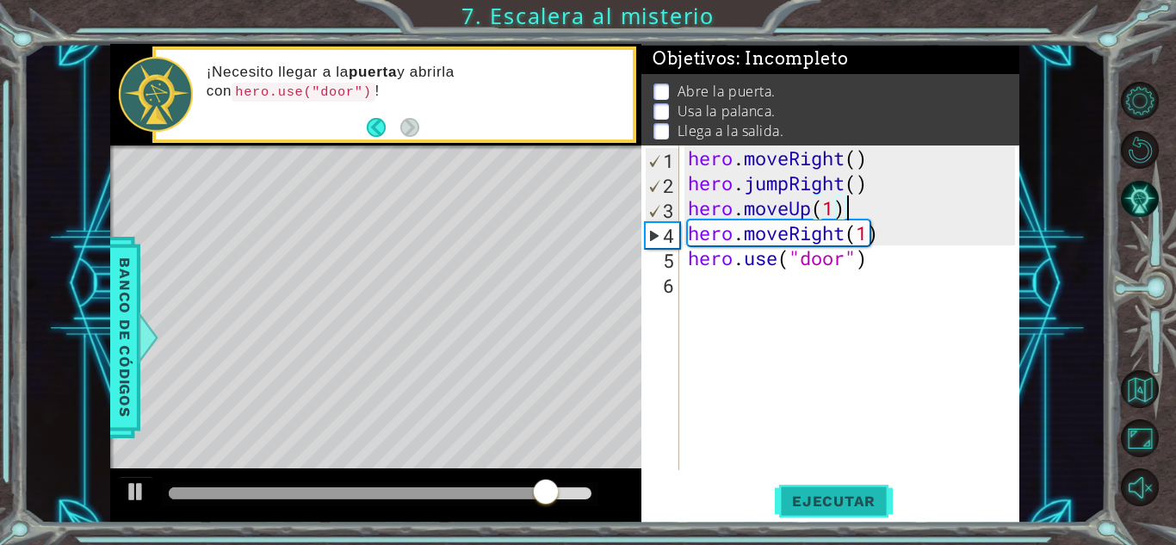
type textarea "hero.moveUp(1)"
click at [857, 490] on button "Ejecutar" at bounding box center [834, 501] width 118 height 38
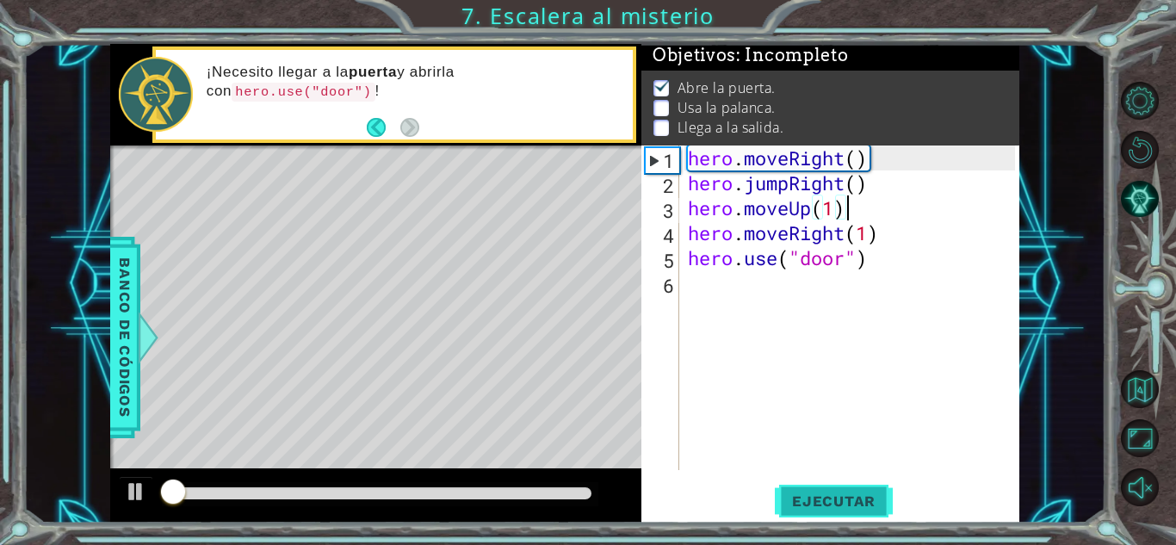
scroll to position [13, 0]
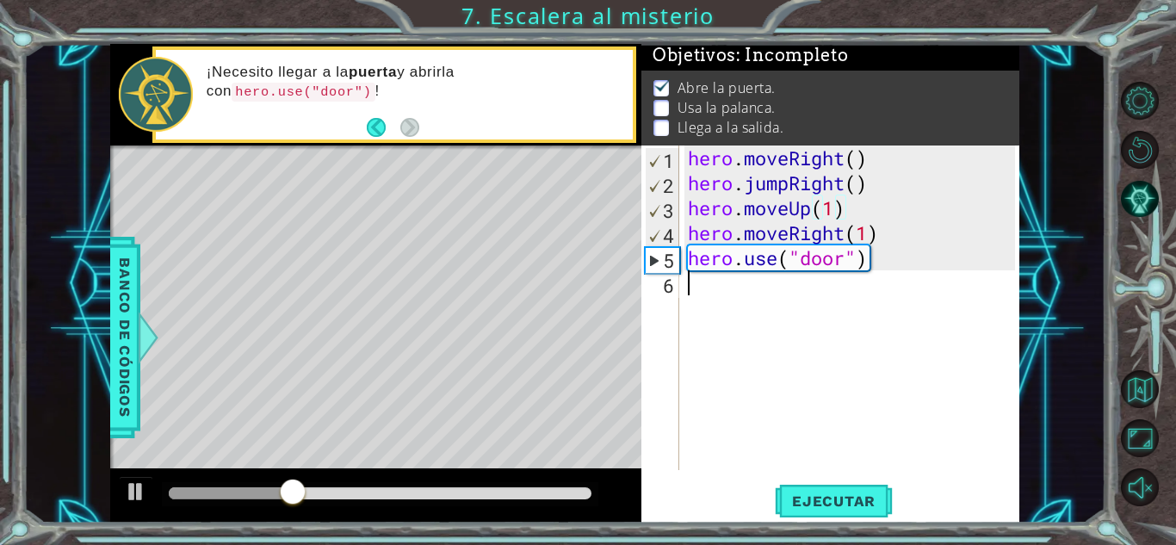
click at [723, 289] on div "hero . moveRight ( ) hero . jumpRight ( ) hero . moveUp ( 1 ) hero . moveRight …" at bounding box center [853, 332] width 339 height 374
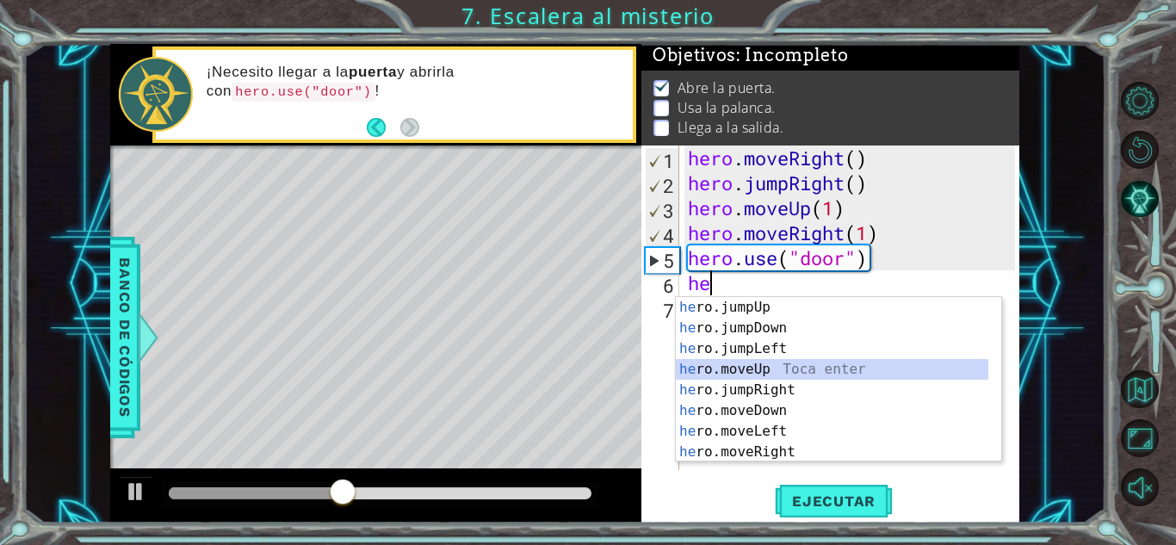
click at [761, 363] on div "he ro.jumpUp Toca enter he ro.jumpDown Toca enter he ro.jumpLeft Toca enter he …" at bounding box center [832, 400] width 313 height 207
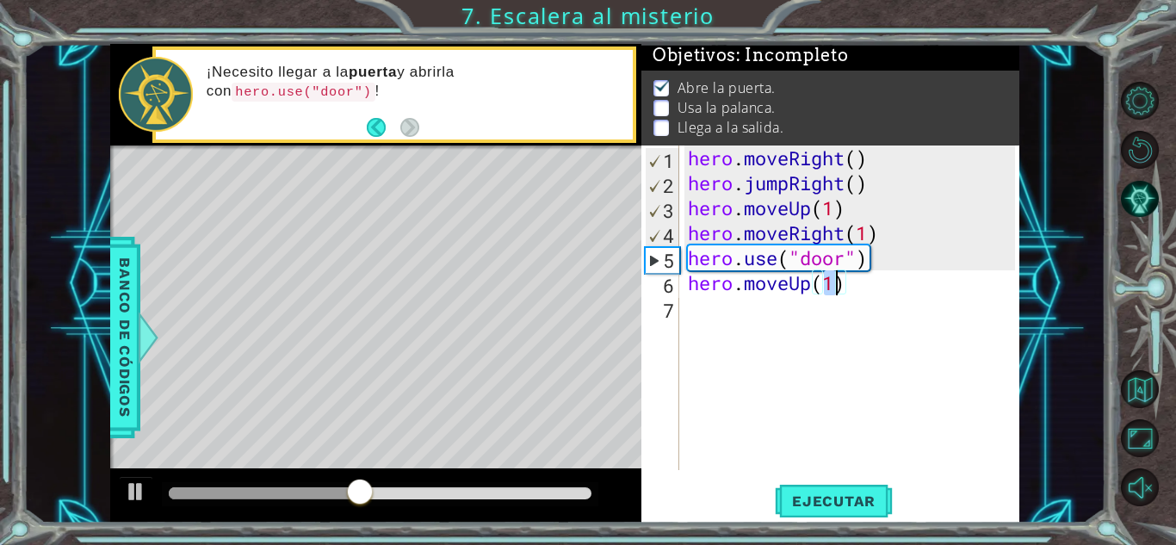
type textarea "hero.moveUp(2)"
click at [743, 325] on div "hero . moveRight ( ) hero . jumpRight ( ) hero . moveUp ( 1 ) hero . moveRight …" at bounding box center [853, 332] width 339 height 374
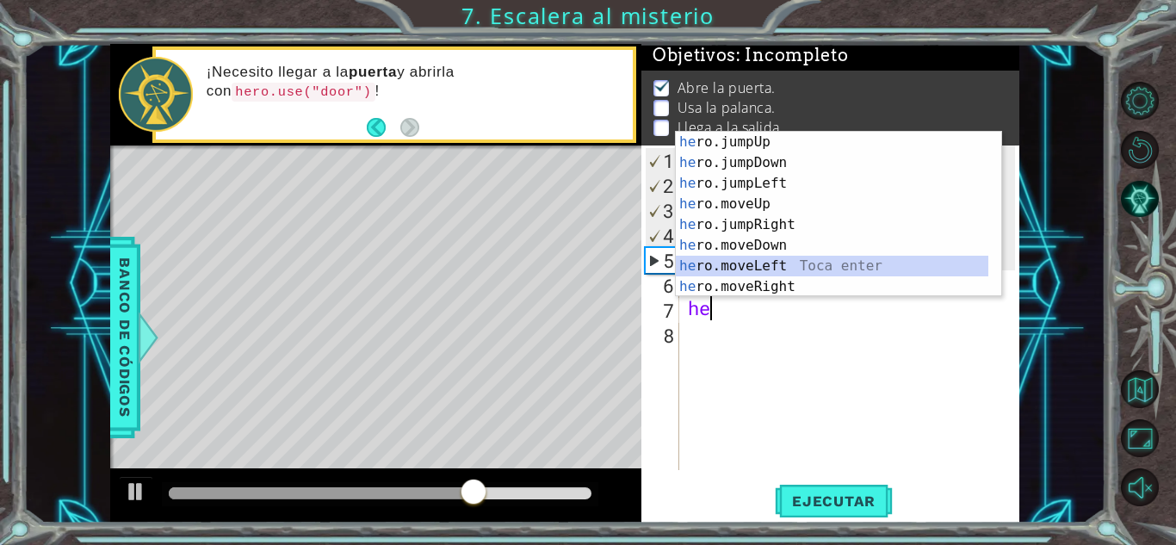
click at [810, 263] on div "he ro.jumpUp Toca enter he ro.jumpDown Toca enter he ro.jumpLeft Toca enter he …" at bounding box center [832, 235] width 313 height 207
type textarea "hero.moveLeft(1)"
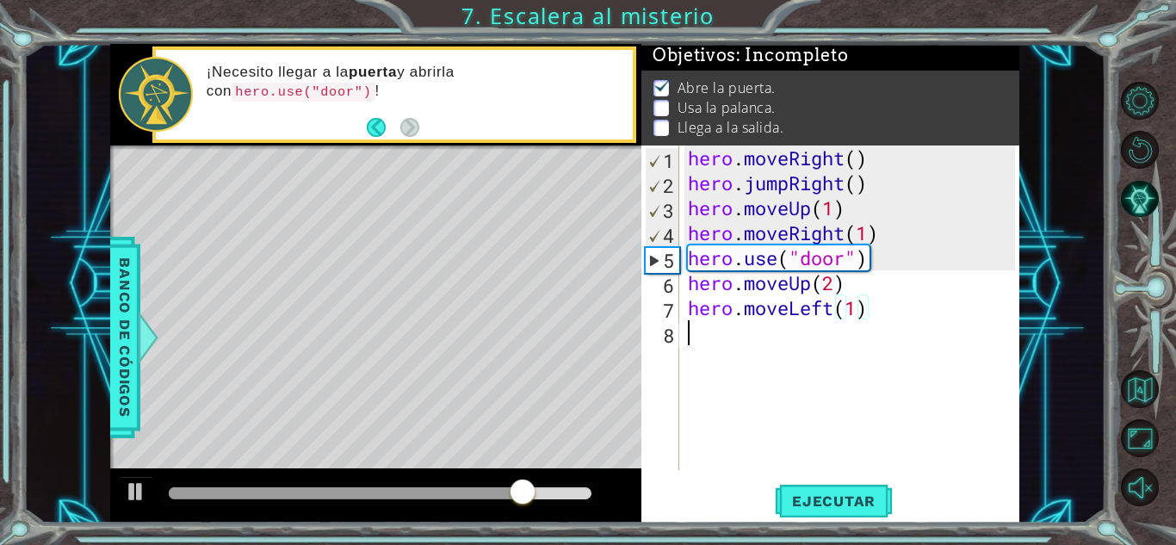
click at [704, 350] on div "hero . moveRight ( ) hero . jumpRight ( ) hero . moveUp ( 1 ) hero . moveRight …" at bounding box center [853, 332] width 339 height 374
click at [845, 511] on button "Ejecutar" at bounding box center [834, 501] width 118 height 38
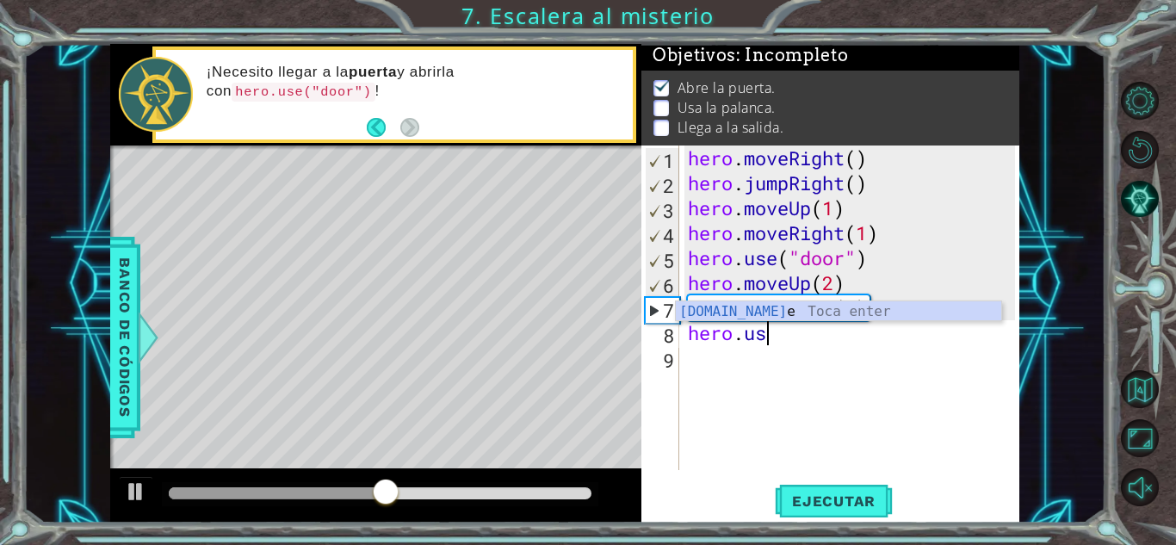
scroll to position [0, 3]
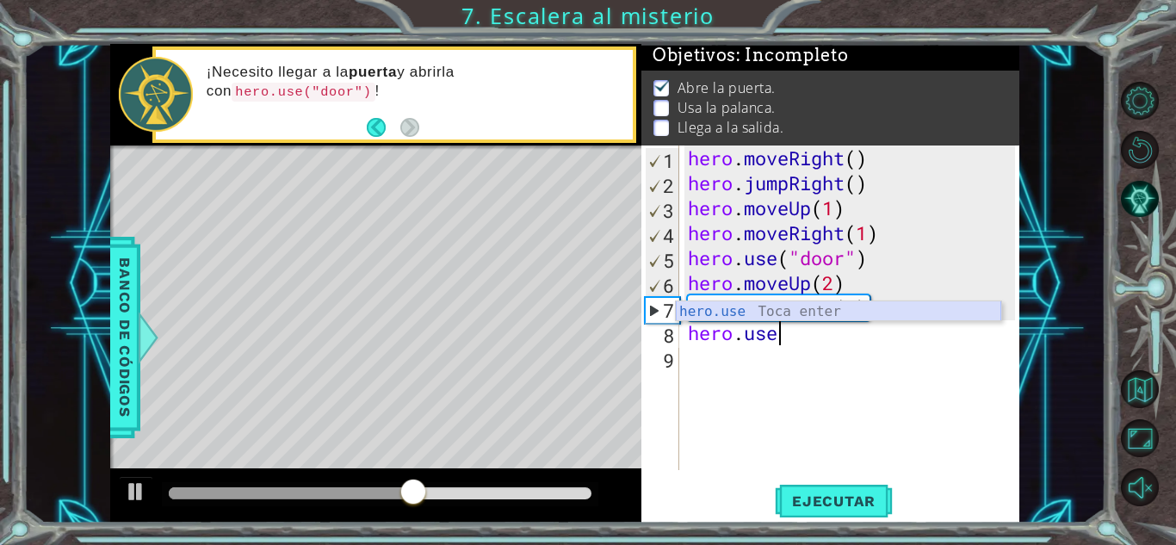
click at [750, 313] on div "hero.use Toca enter" at bounding box center [838, 332] width 325 height 62
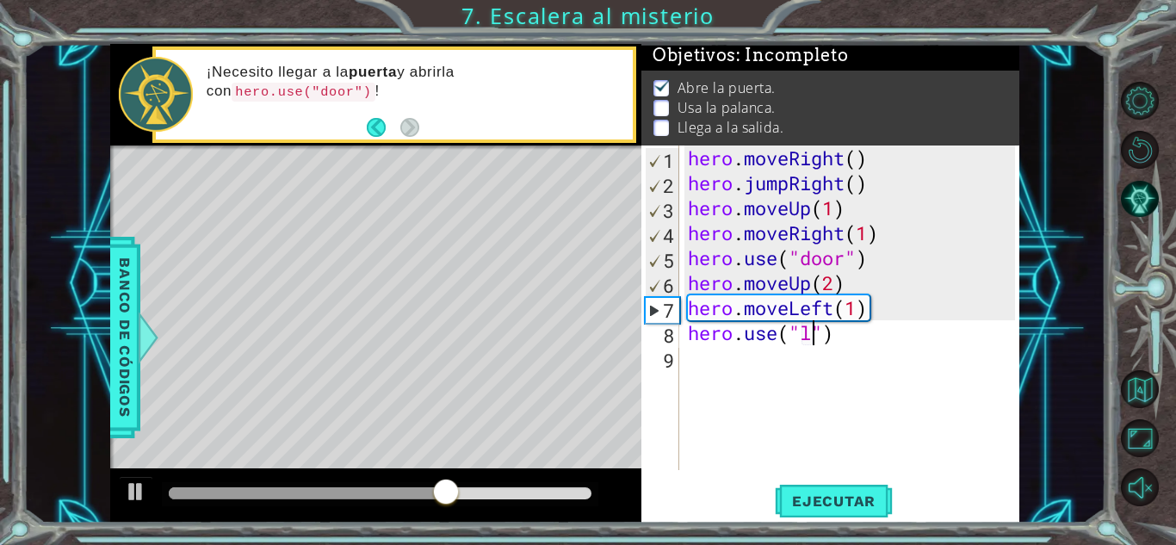
scroll to position [0, 6]
type textarea "hero.use("lever")"
click at [707, 361] on div "hero . moveRight ( ) hero . jumpRight ( ) hero . moveUp ( 1 ) hero . moveRight …" at bounding box center [853, 332] width 339 height 374
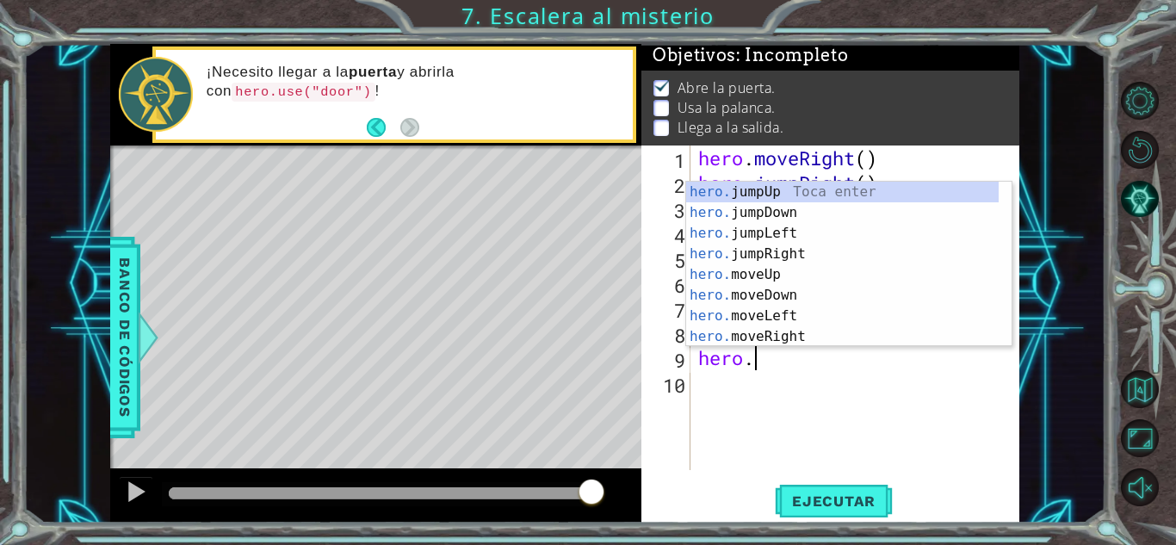
scroll to position [0, 2]
click at [752, 322] on div "hero. jumpUp Toca enter hero. jumpDown Toca enter hero. jumpLeft Toca enter her…" at bounding box center [842, 285] width 313 height 207
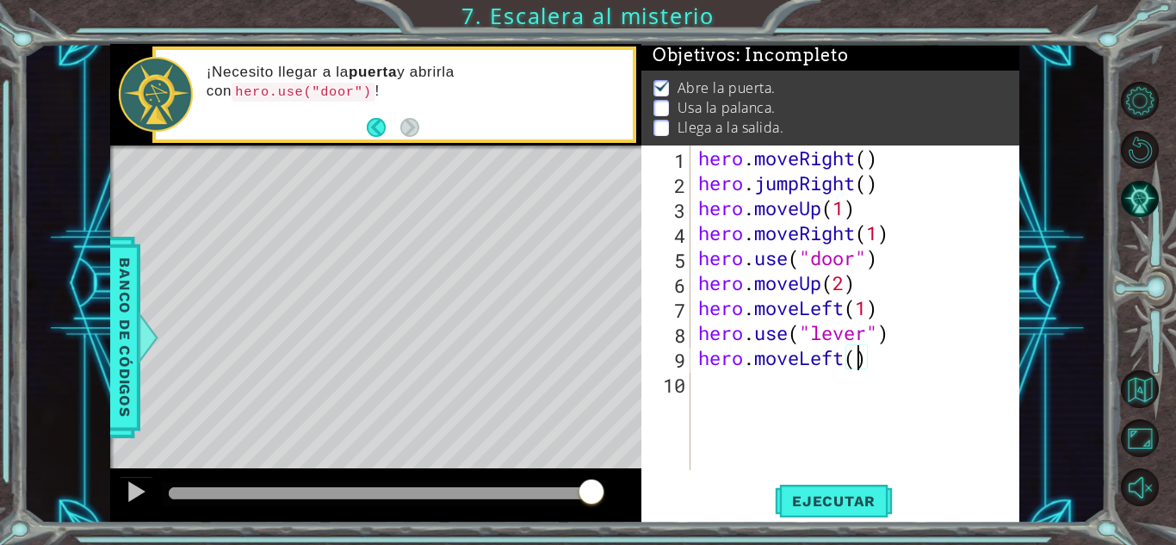
scroll to position [0, 7]
type textarea "hero.moveLeft(2)"
click at [749, 388] on div "hero . moveRight ( ) hero . jumpRight ( ) hero . moveUp ( 1 ) hero . moveRight …" at bounding box center [859, 332] width 329 height 374
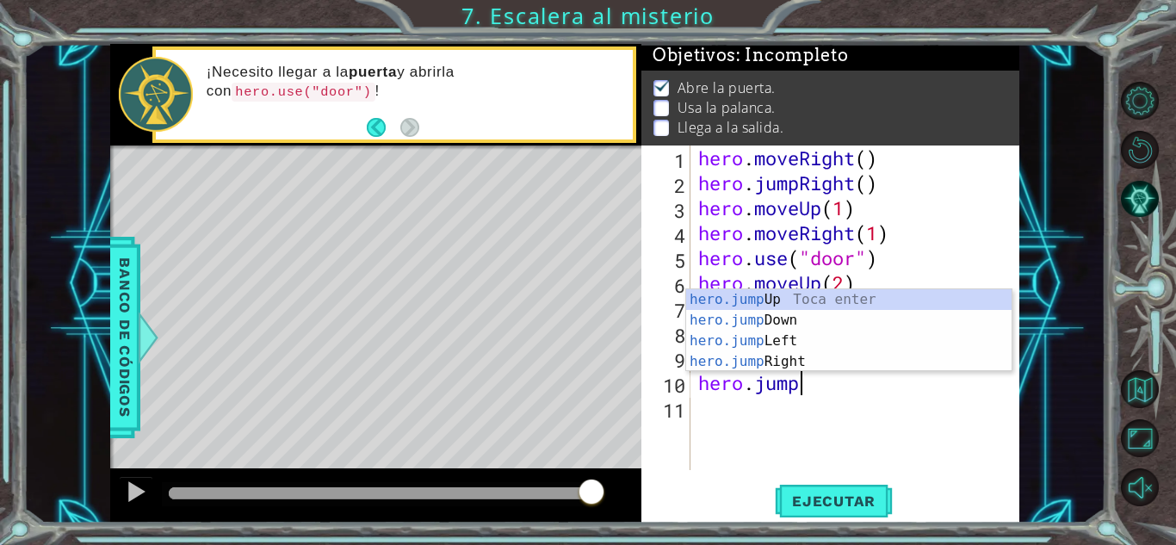
scroll to position [0, 4]
type textarea "hero.jumpU"
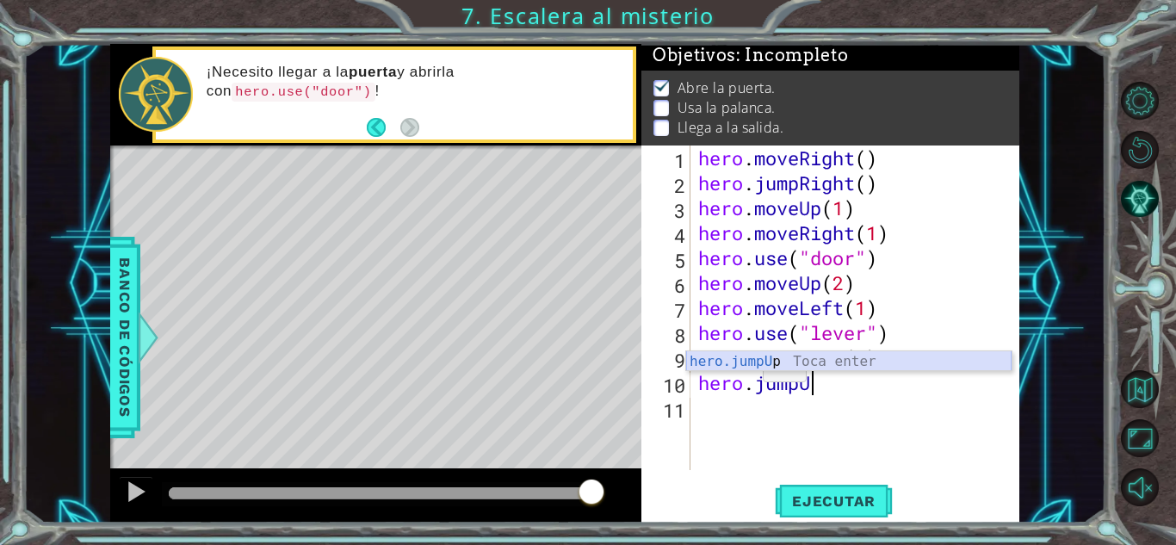
click at [746, 365] on div "hero.jumpU p Toca enter" at bounding box center [848, 382] width 325 height 62
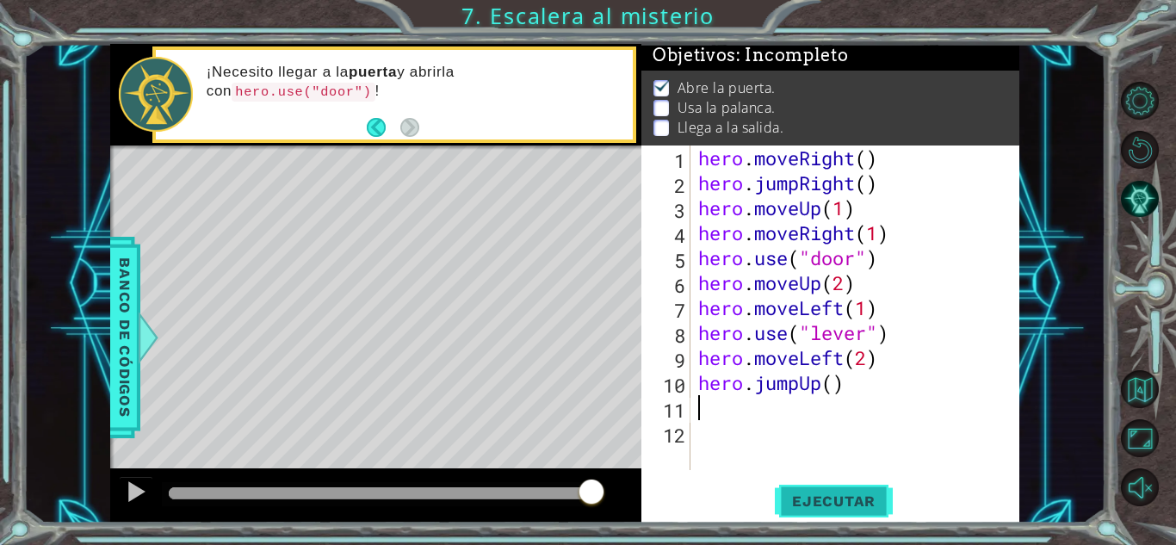
click at [857, 491] on button "Ejecutar" at bounding box center [834, 501] width 118 height 38
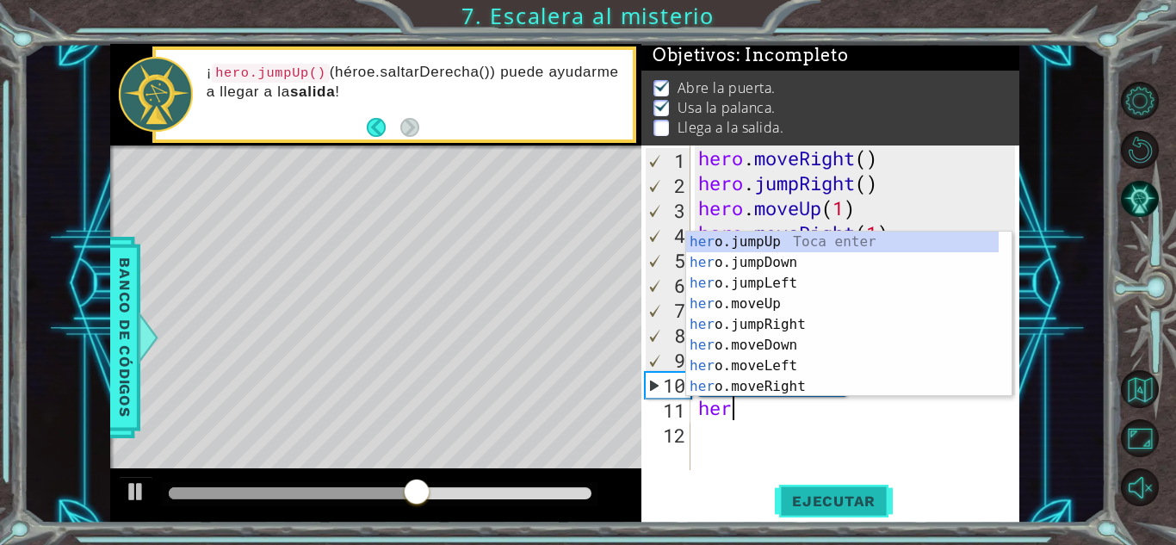
scroll to position [0, 1]
type textarea "hero."
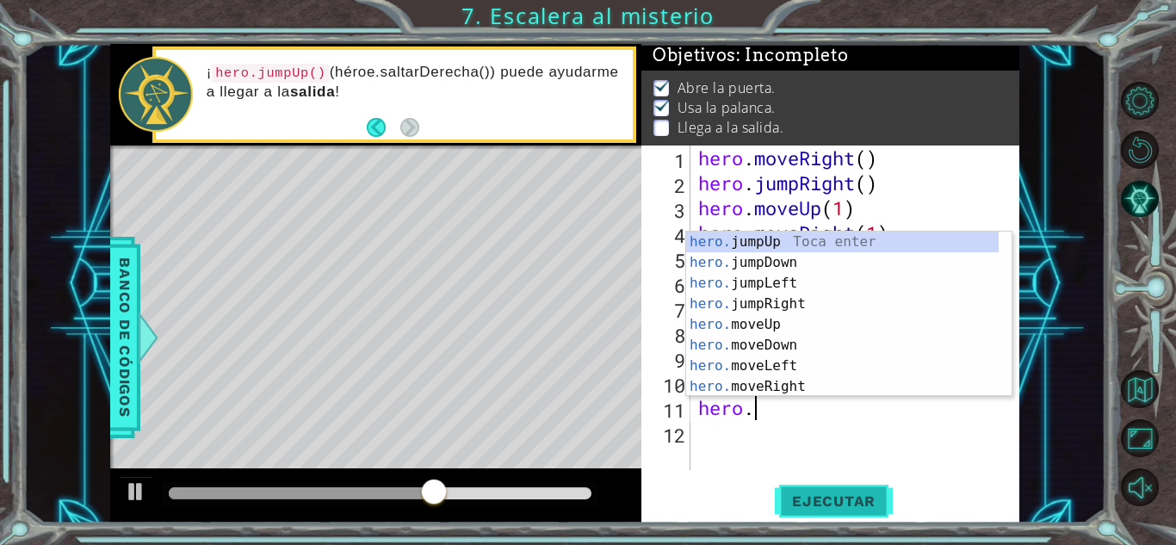
scroll to position [0, 2]
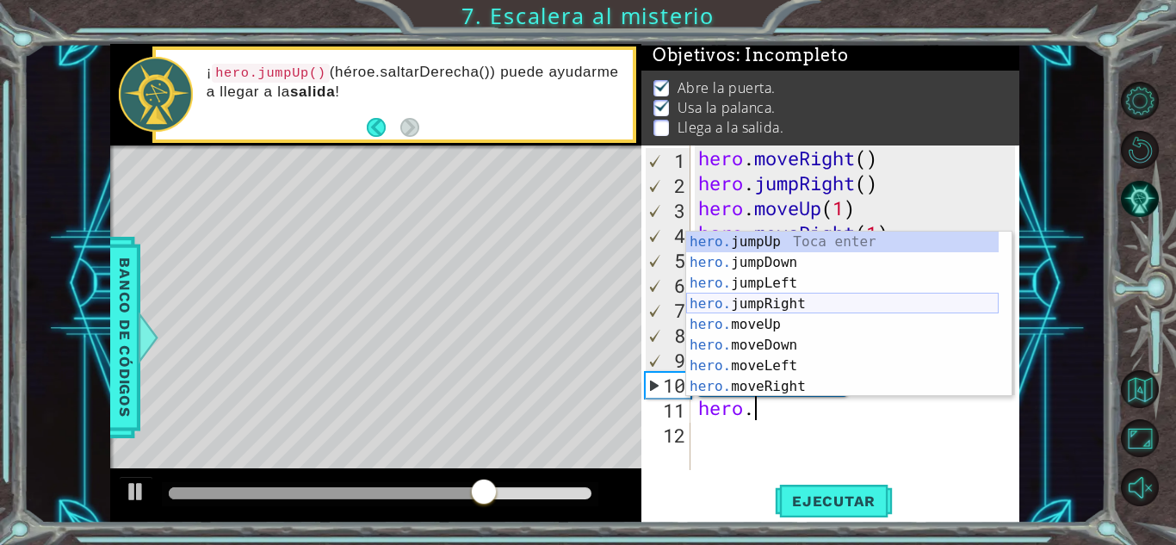
click at [808, 306] on div "hero. jumpUp Toca enter hero. jumpDown Toca enter hero. jumpLeft Toca enter her…" at bounding box center [842, 335] width 313 height 207
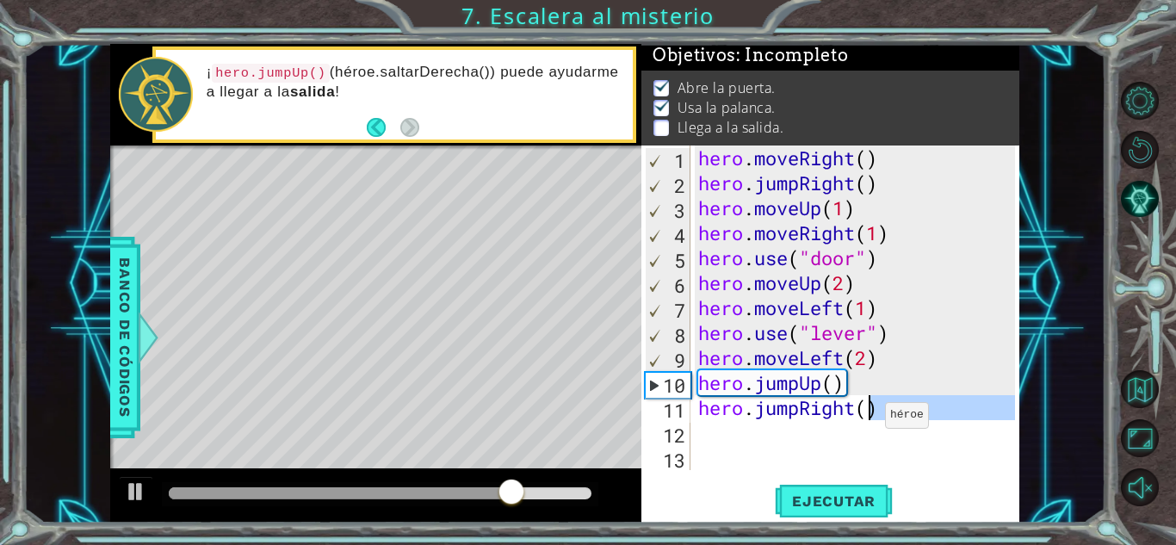
click at [870, 418] on div "hero . moveRight ( ) hero . jumpRight ( ) hero . moveUp ( 1 ) hero . moveRight …" at bounding box center [859, 332] width 329 height 374
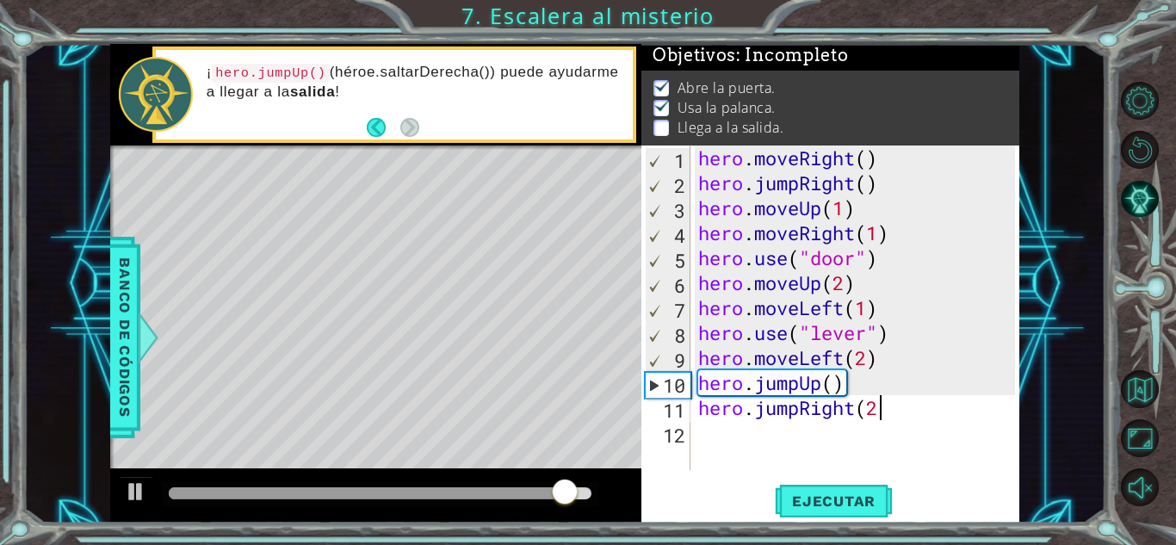
type textarea "hero.jumpRight(2)"
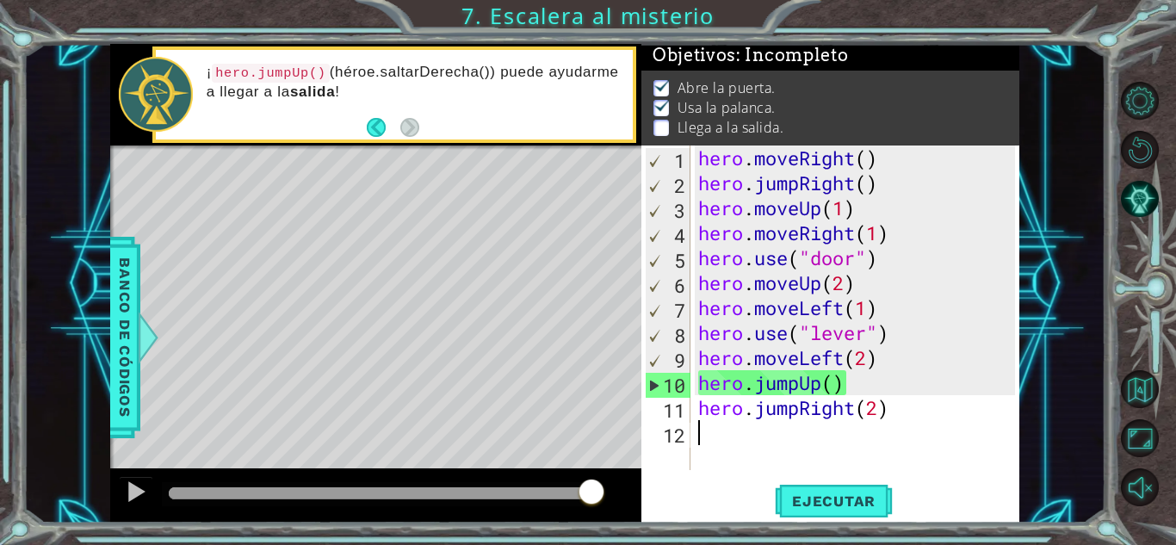
click at [757, 449] on div "hero . moveRight ( ) hero . jumpRight ( ) hero . moveUp ( 1 ) hero . moveRight …" at bounding box center [859, 332] width 329 height 374
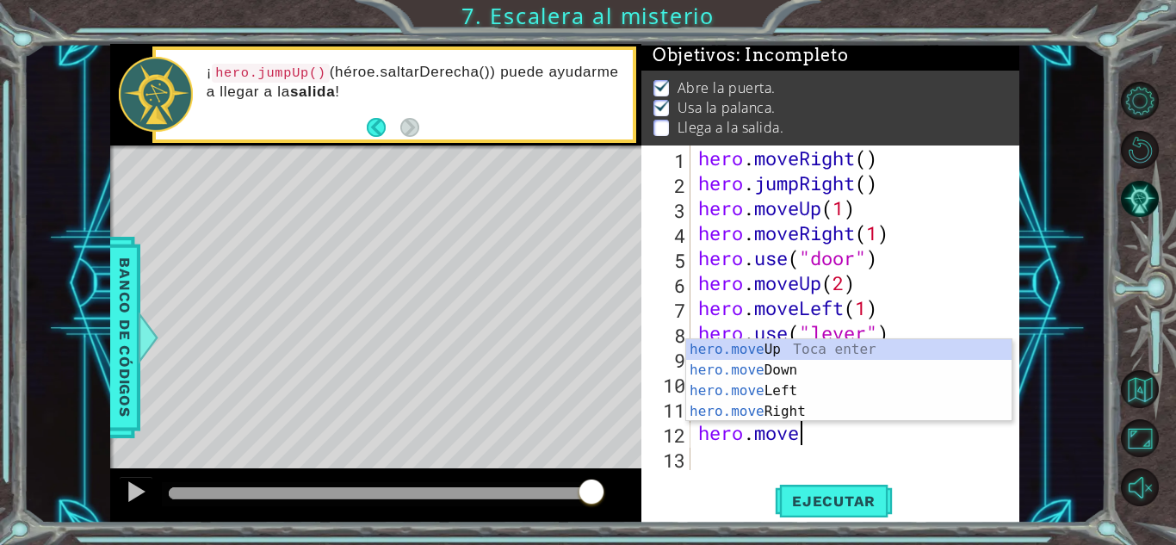
scroll to position [0, 3]
click at [801, 350] on div "hero.move Up Toca enter hero.move Down Toca enter hero.move Left Toca enter her…" at bounding box center [848, 401] width 325 height 124
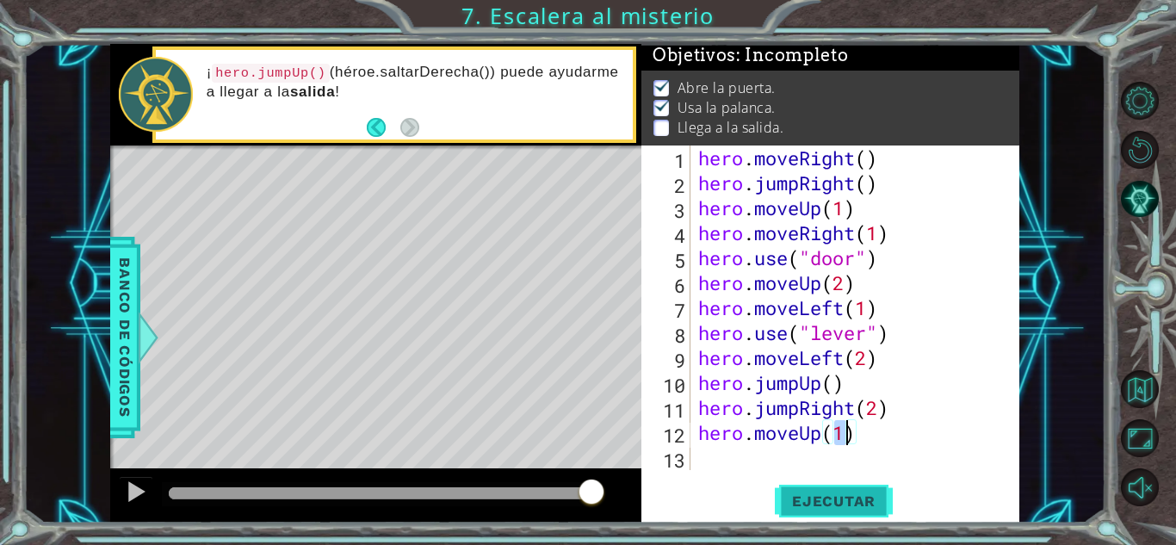
type textarea "hero.moveUp(1)"
click at [832, 498] on span "Ejecutar" at bounding box center [834, 500] width 118 height 17
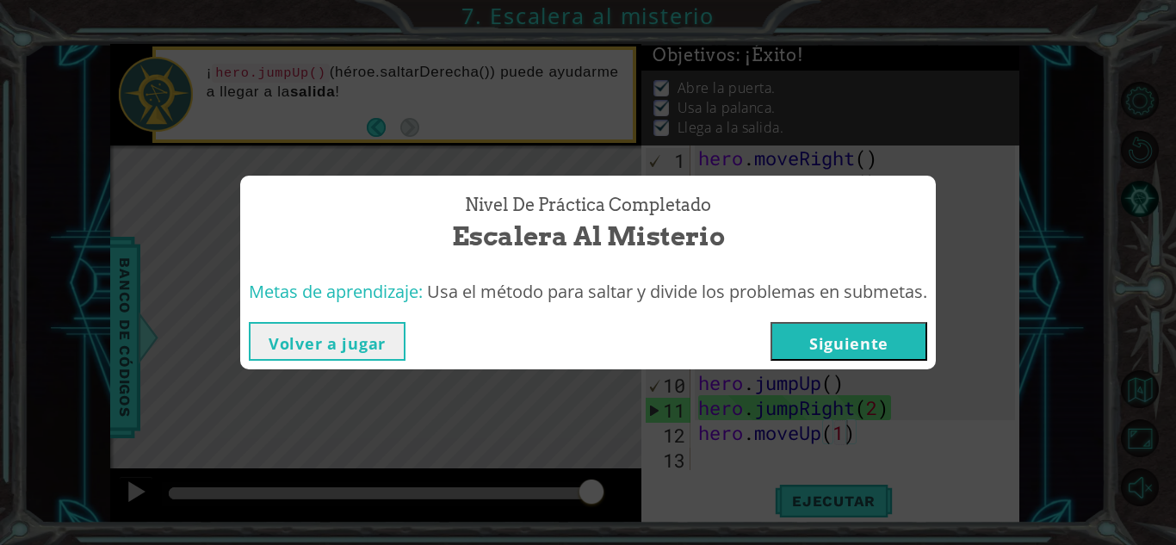
click at [832, 341] on button "Siguiente" at bounding box center [849, 341] width 157 height 39
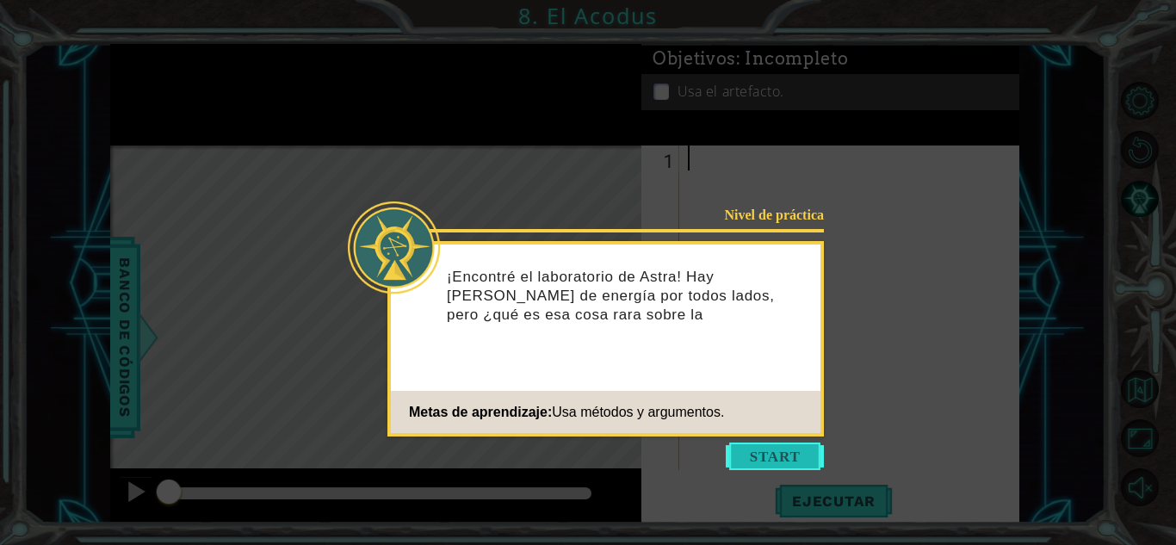
click at [785, 459] on button "Start" at bounding box center [775, 457] width 98 height 28
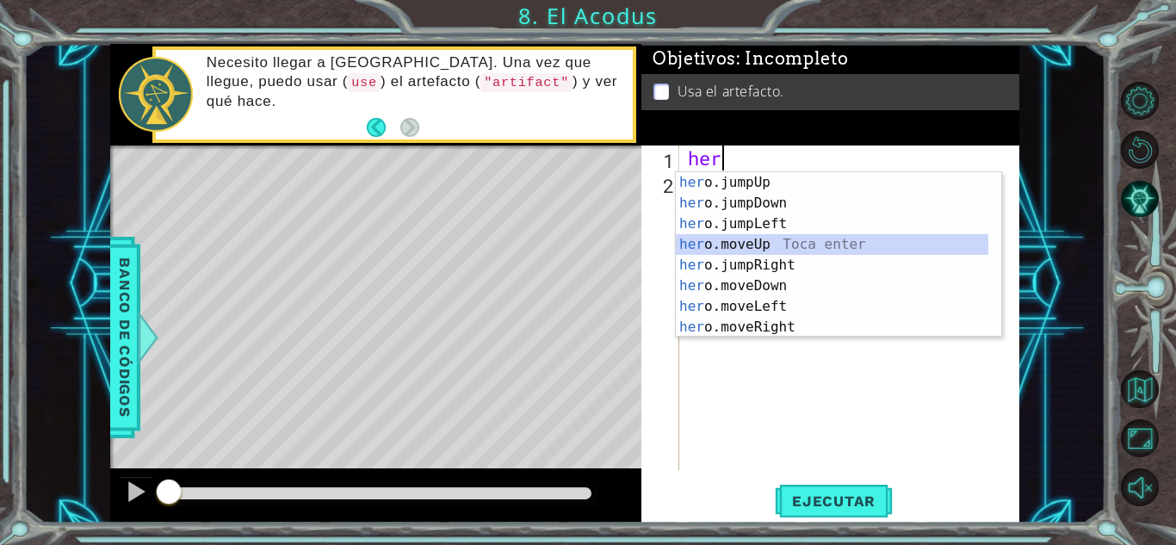
click at [747, 251] on div "her o.jumpUp Toca enter her o.jumpDown Toca enter her o.jumpLeft Toca enter her…" at bounding box center [832, 275] width 313 height 207
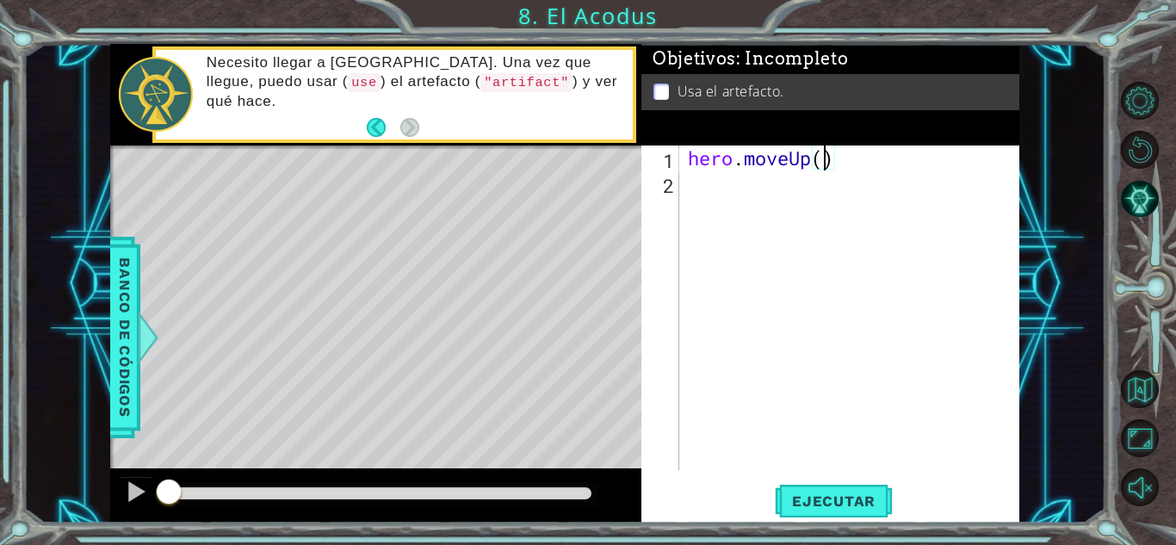
type textarea "hero.moveUp(2)"
click at [783, 207] on div "hero . moveUp ( 2 )" at bounding box center [853, 332] width 339 height 374
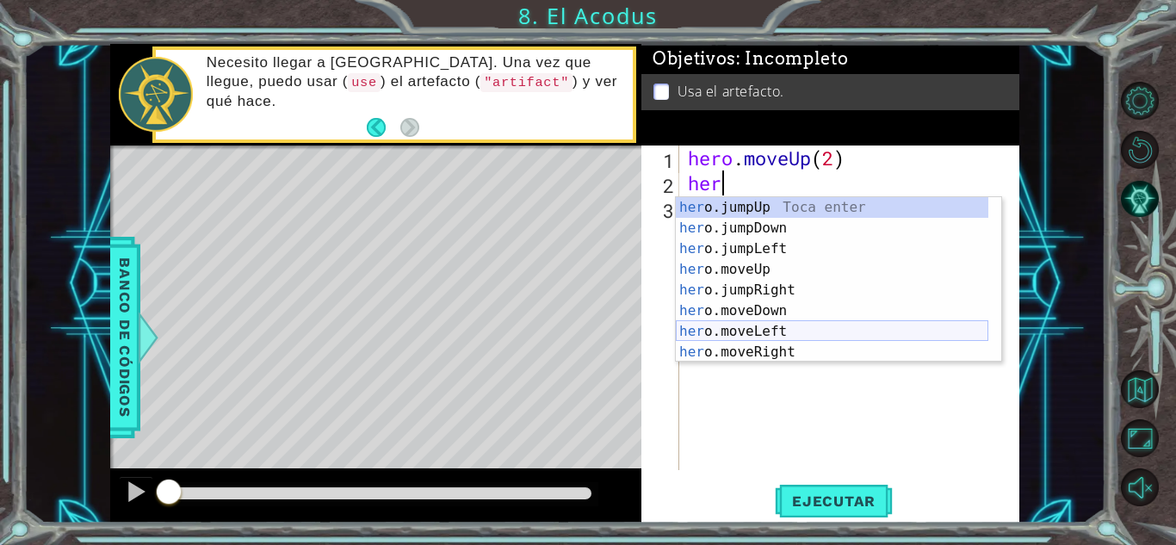
click at [794, 333] on div "her o.jumpUp Toca enter her o.jumpDown Toca enter her o.jumpLeft Toca enter her…" at bounding box center [832, 300] width 313 height 207
type textarea "hero.moveLeft(1)"
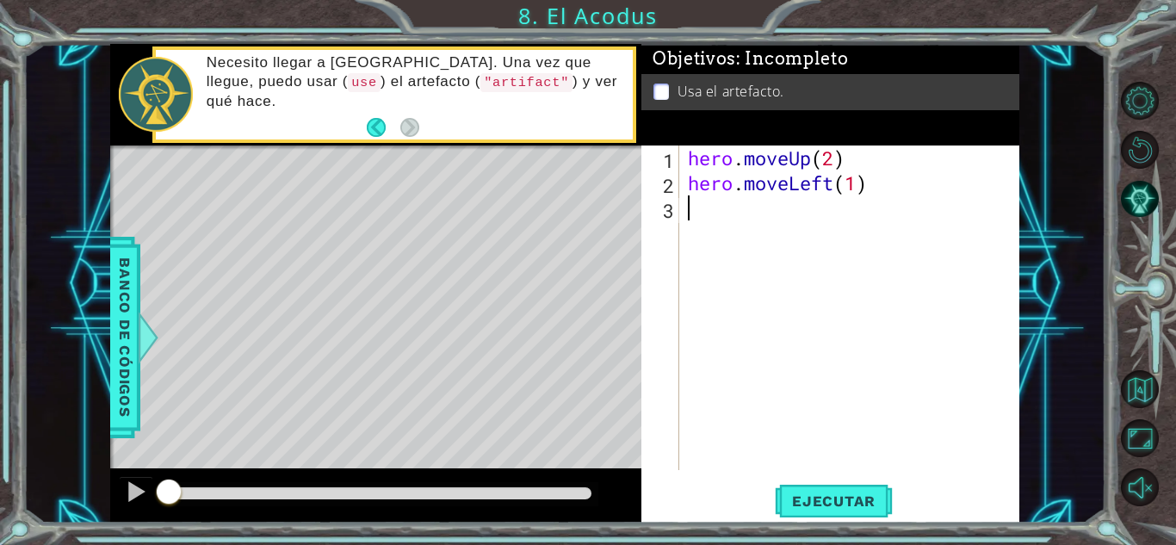
click at [754, 226] on div "hero . moveUp ( 2 ) hero . moveLeft ( 1 )" at bounding box center [853, 332] width 339 height 374
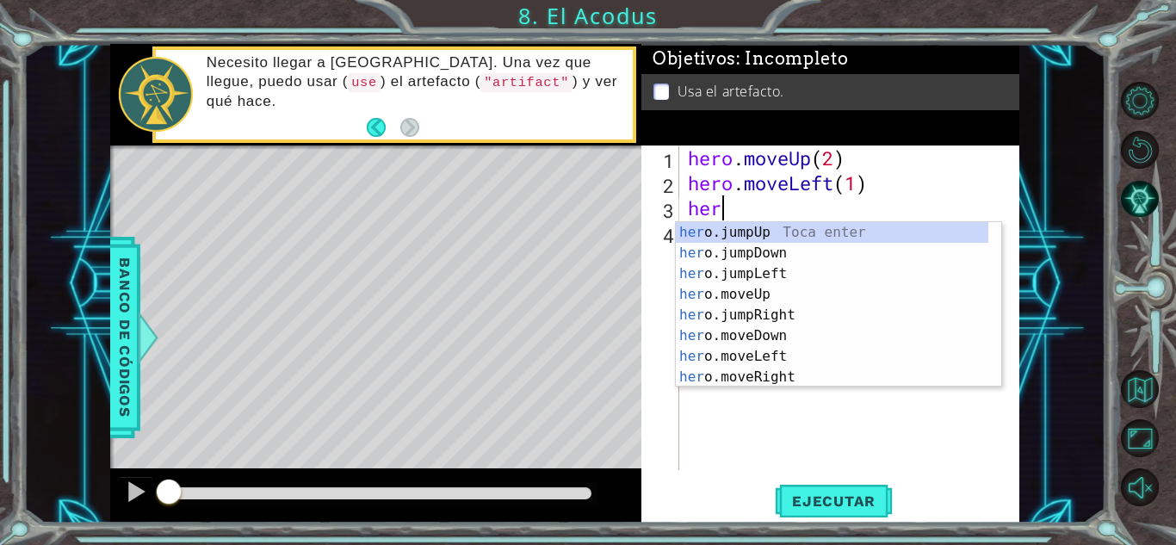
type textarea "hero"
click at [764, 257] on div "hero .jumpUp Toca enter hero .jumpDown Toca enter hero .jumpLeft Toca enter her…" at bounding box center [832, 325] width 313 height 207
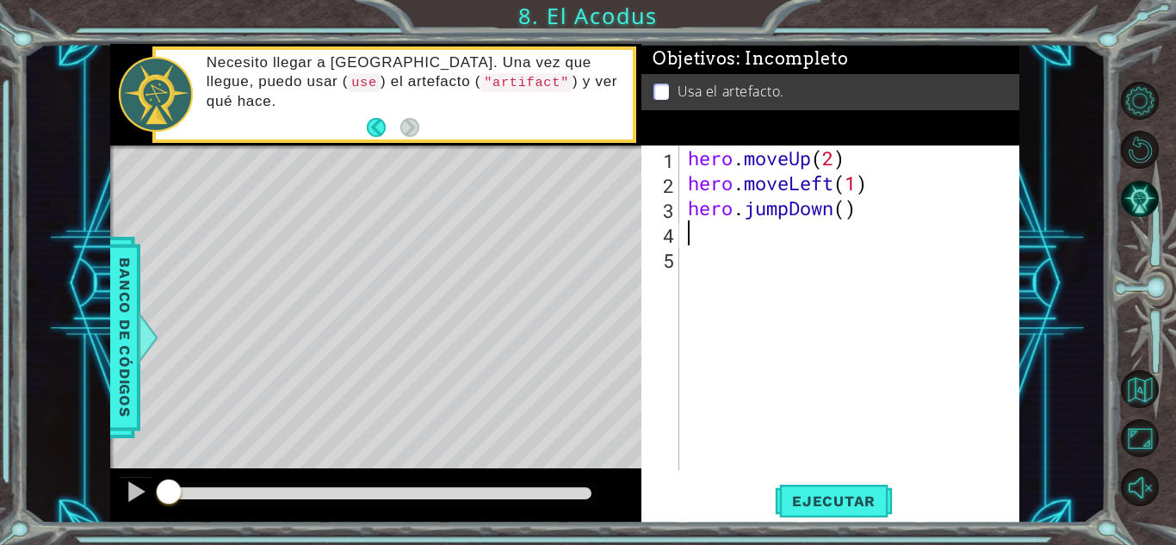
scroll to position [0, 0]
click at [847, 214] on div "hero . moveUp ( 2 ) hero . moveLeft ( 1 ) hero . jumpDown ( )" at bounding box center [853, 332] width 339 height 374
type textarea "hero.jumpDown(2)"
click at [823, 500] on span "Ejecutar" at bounding box center [834, 500] width 118 height 17
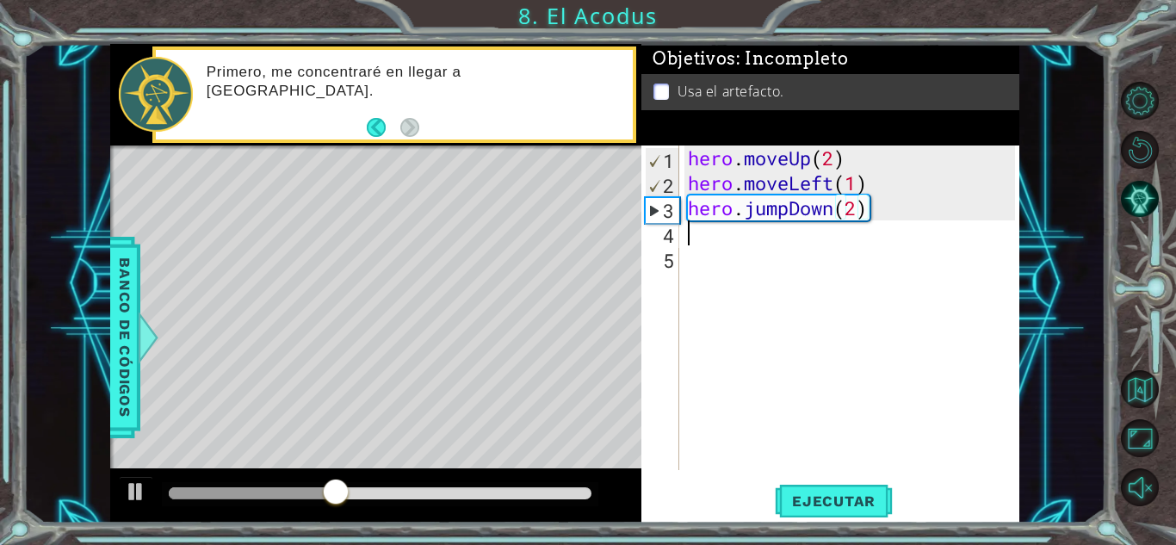
click at [731, 235] on div "hero . moveUp ( 2 ) hero . moveLeft ( 1 ) hero . jumpDown ( 2 )" at bounding box center [853, 332] width 339 height 374
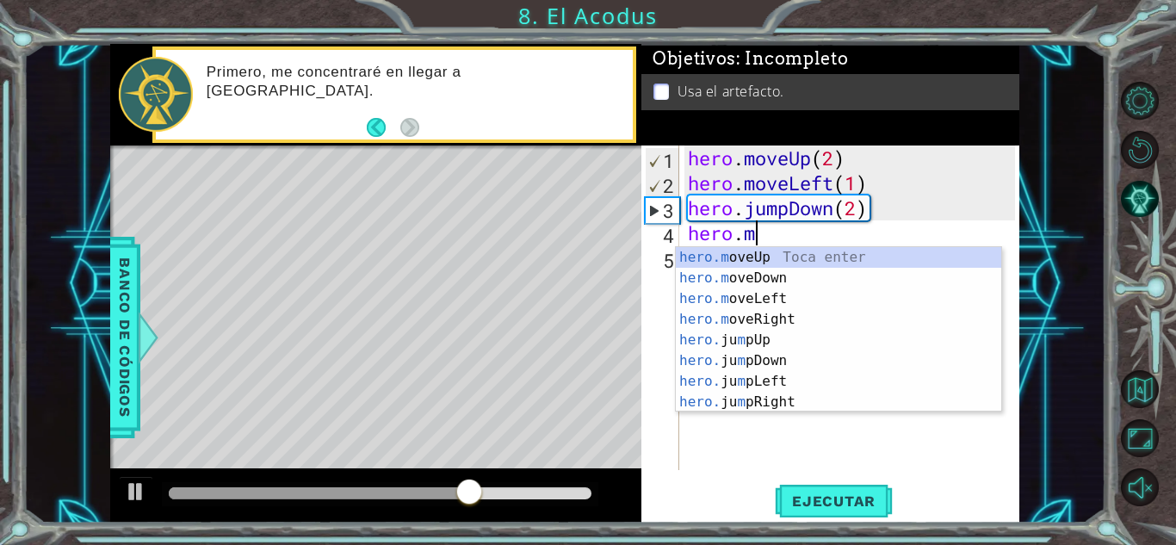
scroll to position [0, 2]
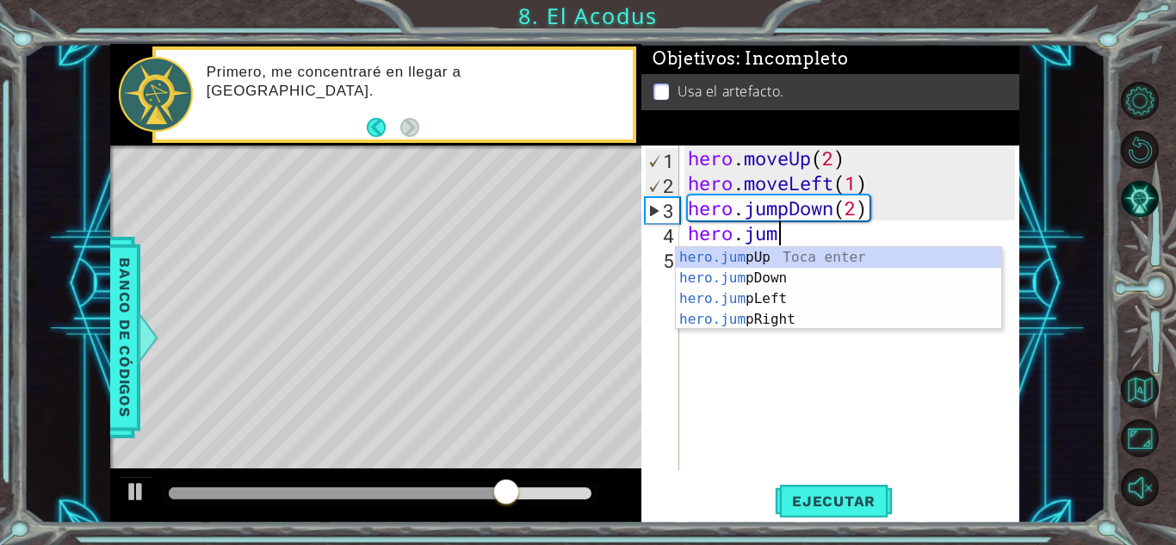
type textarea "hero.jump"
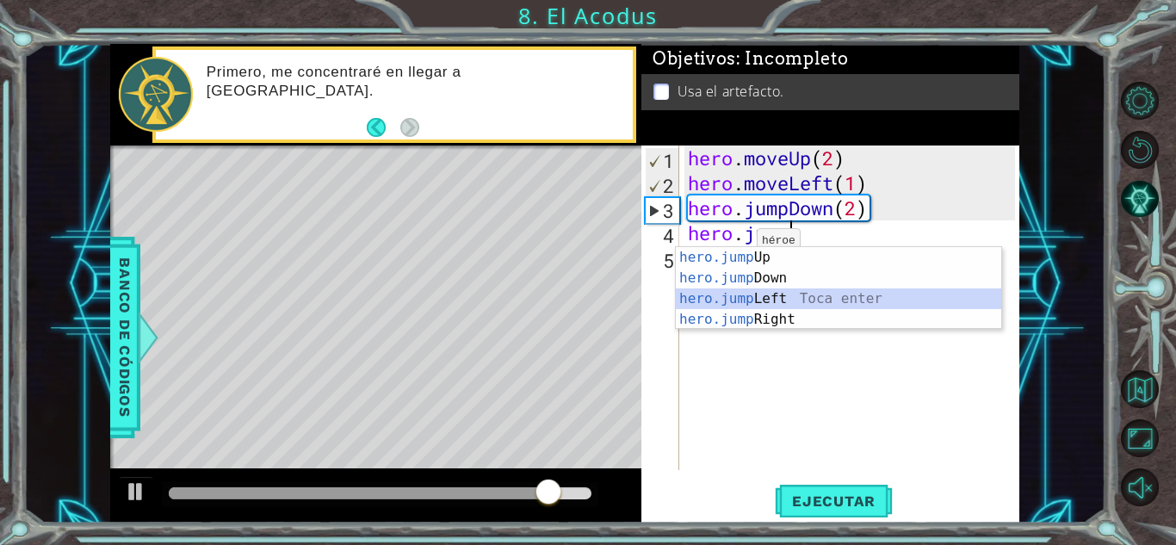
click at [755, 293] on div "hero.jump Up Toca enter hero.jump Down Toca enter hero.jump Left Toca enter her…" at bounding box center [838, 309] width 325 height 124
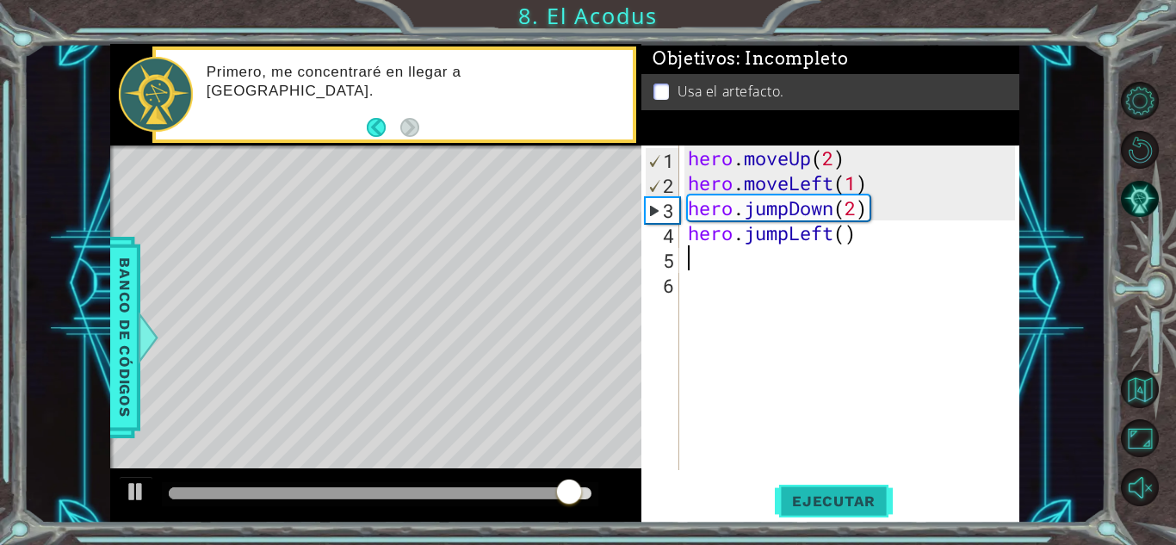
click at [828, 506] on span "Ejecutar" at bounding box center [834, 500] width 118 height 17
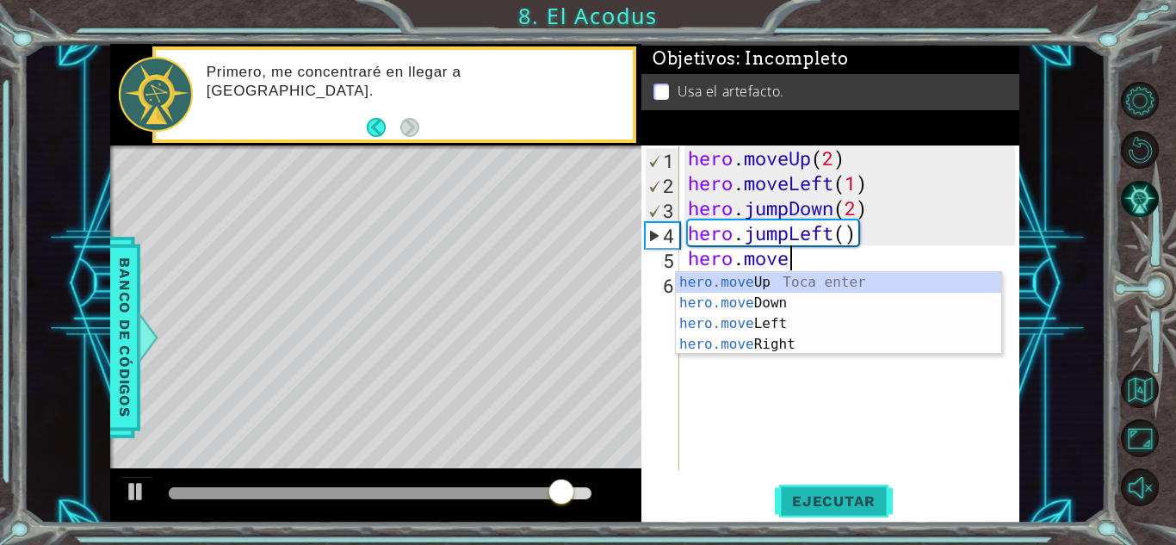
scroll to position [0, 3]
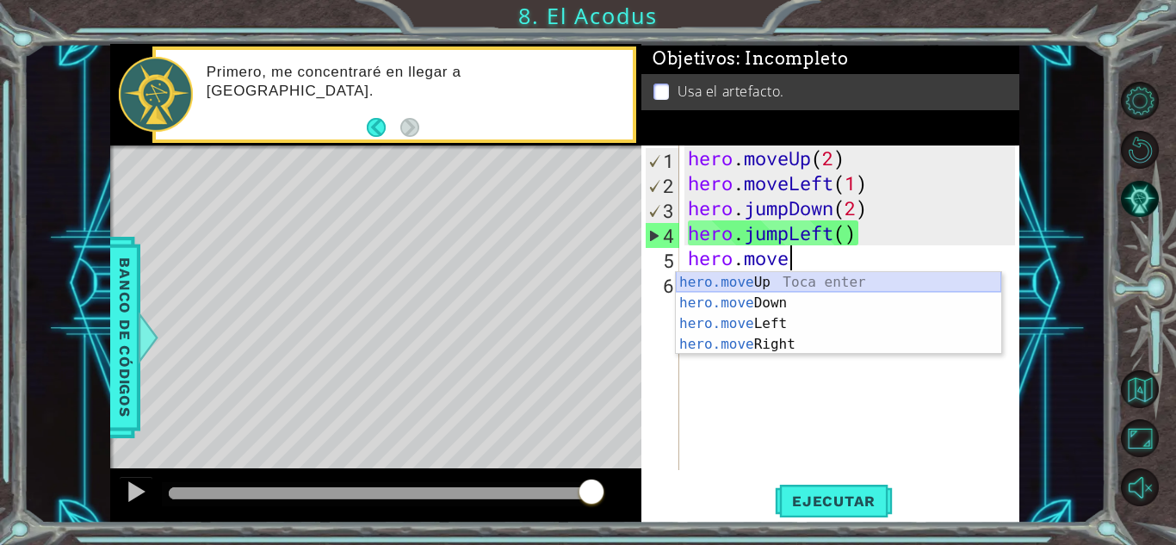
click at [712, 282] on div "hero.move Up Toca enter hero.move Down Toca enter hero.move Left Toca enter her…" at bounding box center [838, 334] width 325 height 124
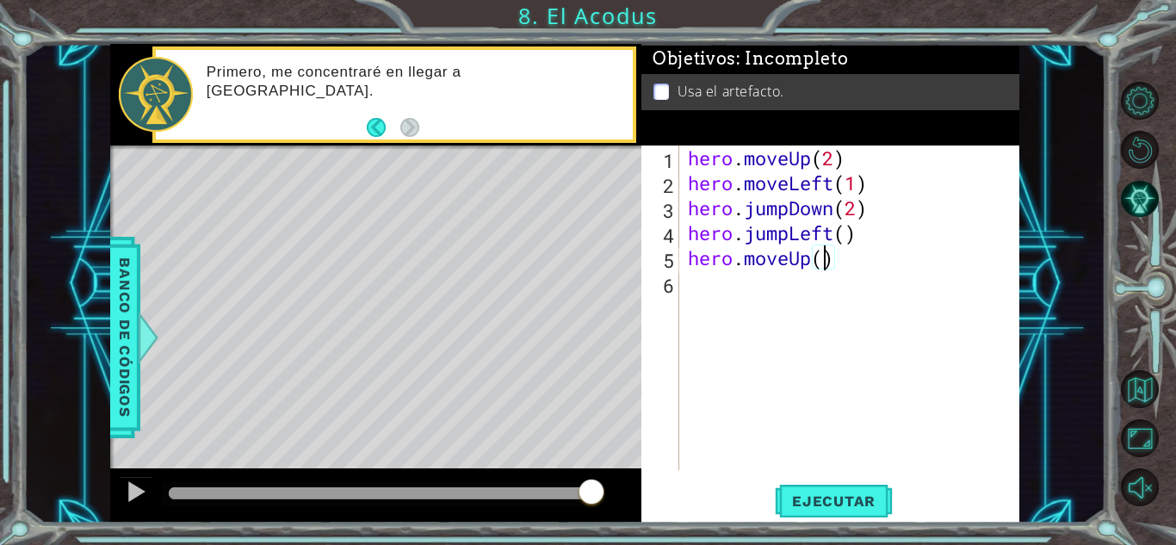
scroll to position [0, 6]
type textarea "hero.moveUp(2)"
click at [846, 504] on span "Ejecutar" at bounding box center [834, 500] width 118 height 17
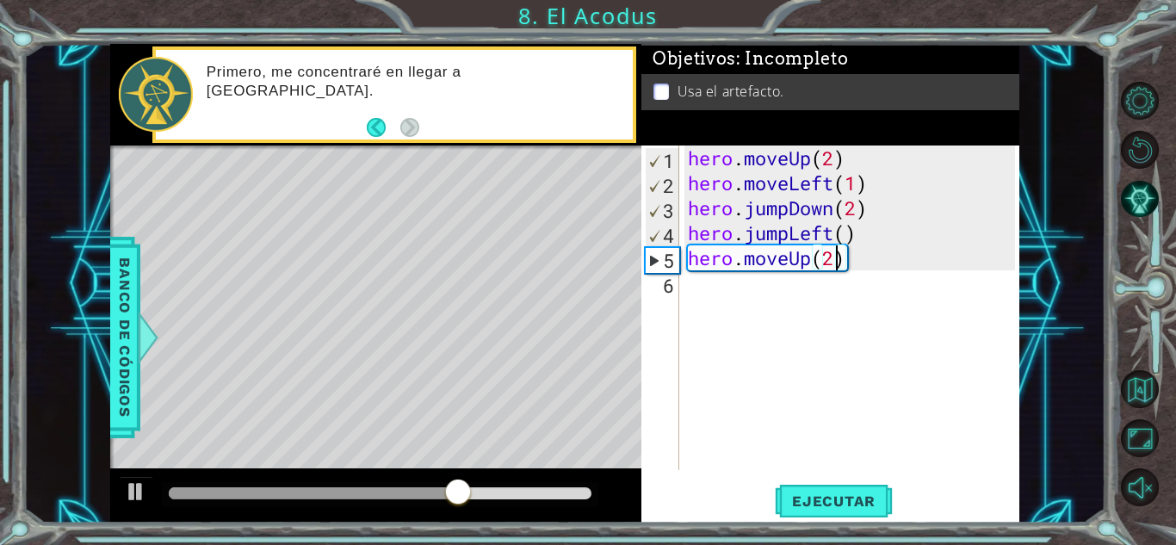
click at [738, 296] on div "hero . moveUp ( 2 ) hero . moveLeft ( 1 ) hero . jumpDown ( 2 ) hero . jumpLeft…" at bounding box center [853, 332] width 339 height 374
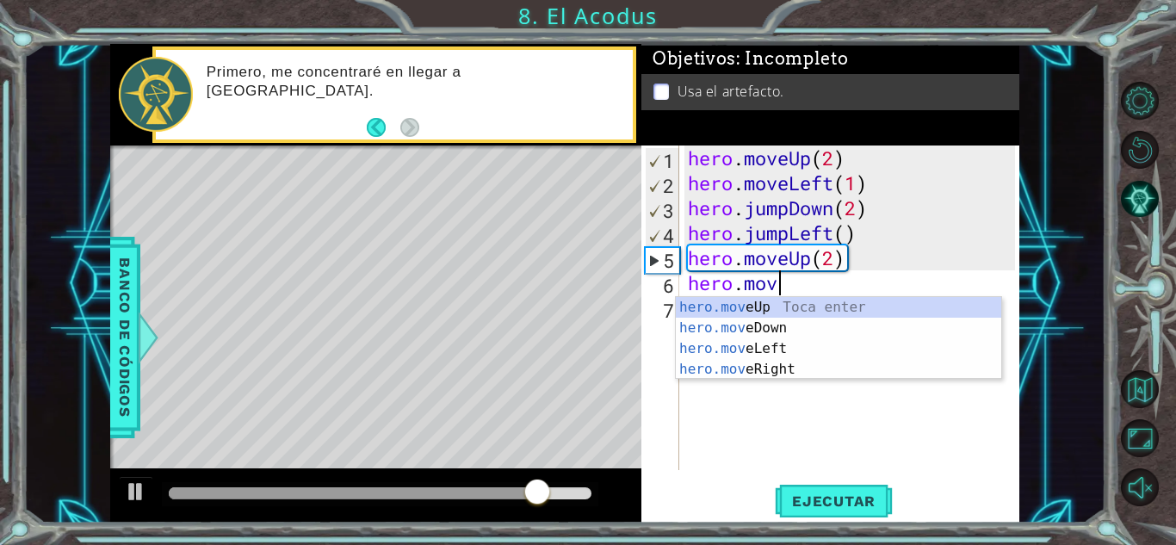
scroll to position [0, 3]
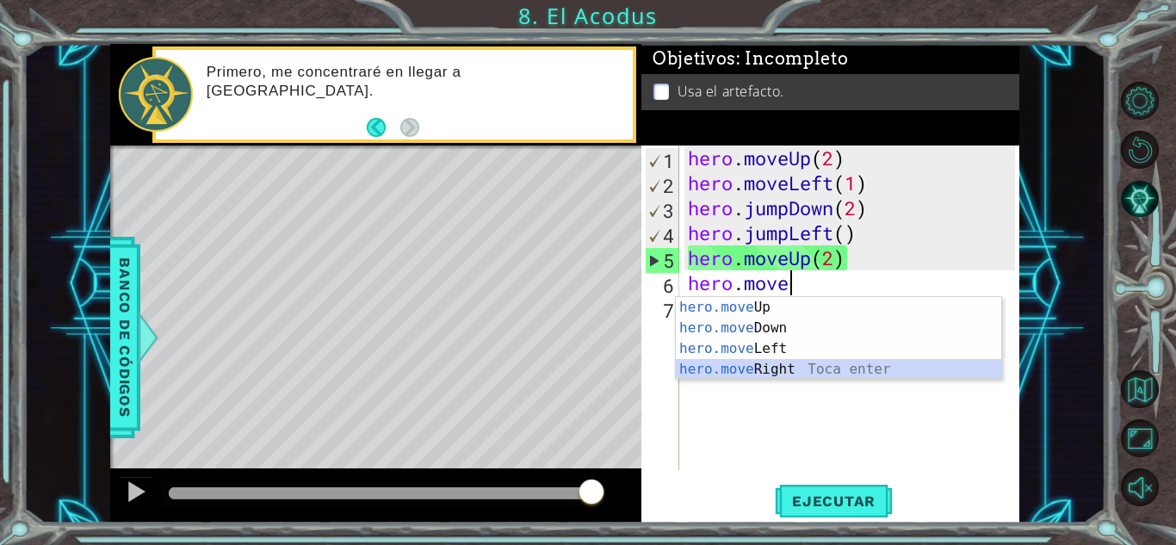
click at [805, 378] on div "hero.move Up Toca enter hero.move Down Toca enter hero.move Left Toca enter her…" at bounding box center [838, 359] width 325 height 124
type textarea "hero.moveRight(1)"
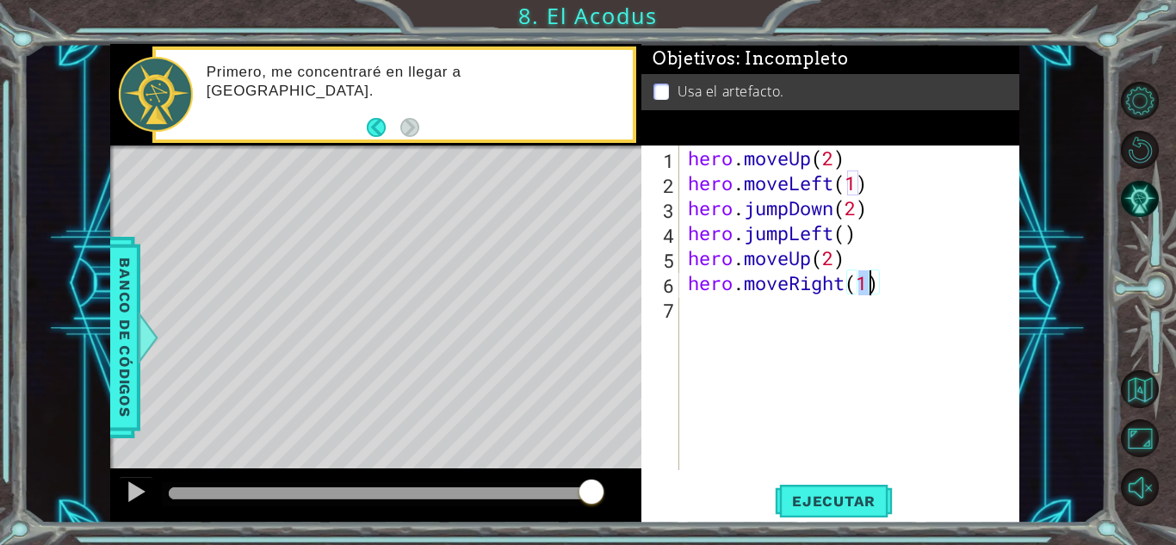
click at [762, 323] on div "hero . moveUp ( 2 ) hero . moveLeft ( 1 ) hero . jumpDown ( 2 ) hero . jumpLeft…" at bounding box center [853, 332] width 339 height 374
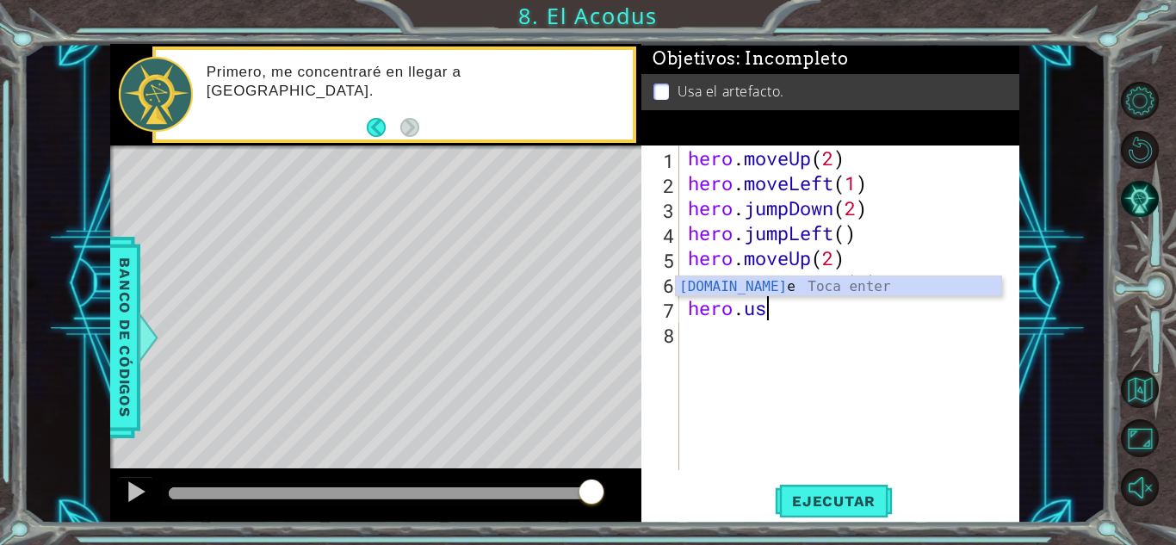
scroll to position [0, 3]
click at [748, 291] on div "hero.use Toca enter" at bounding box center [838, 307] width 325 height 62
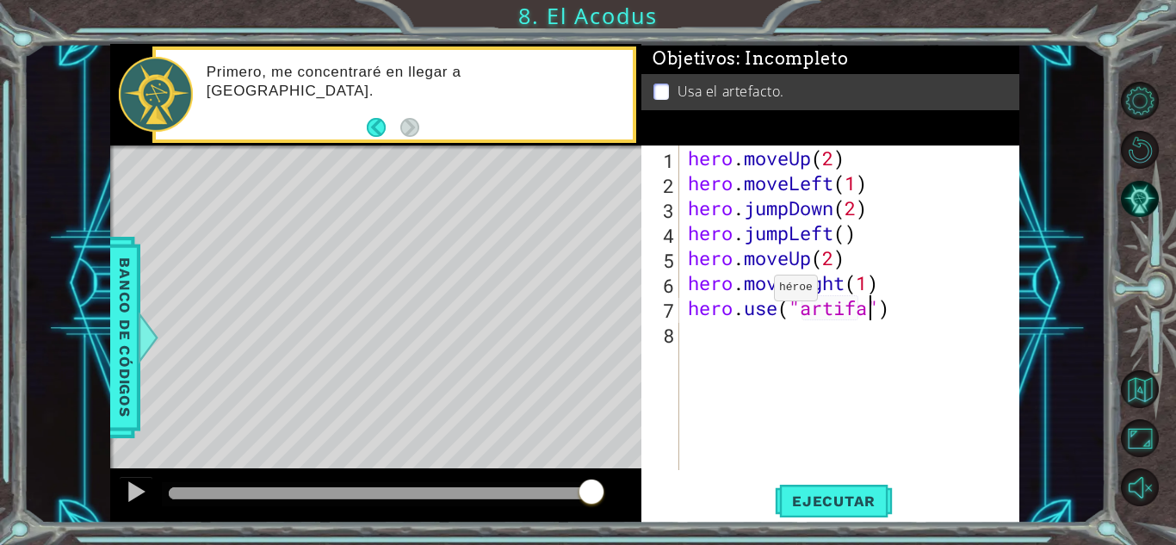
scroll to position [0, 9]
type textarea "hero.use("artifact")"
click at [867, 489] on button "Ejecutar" at bounding box center [834, 501] width 118 height 38
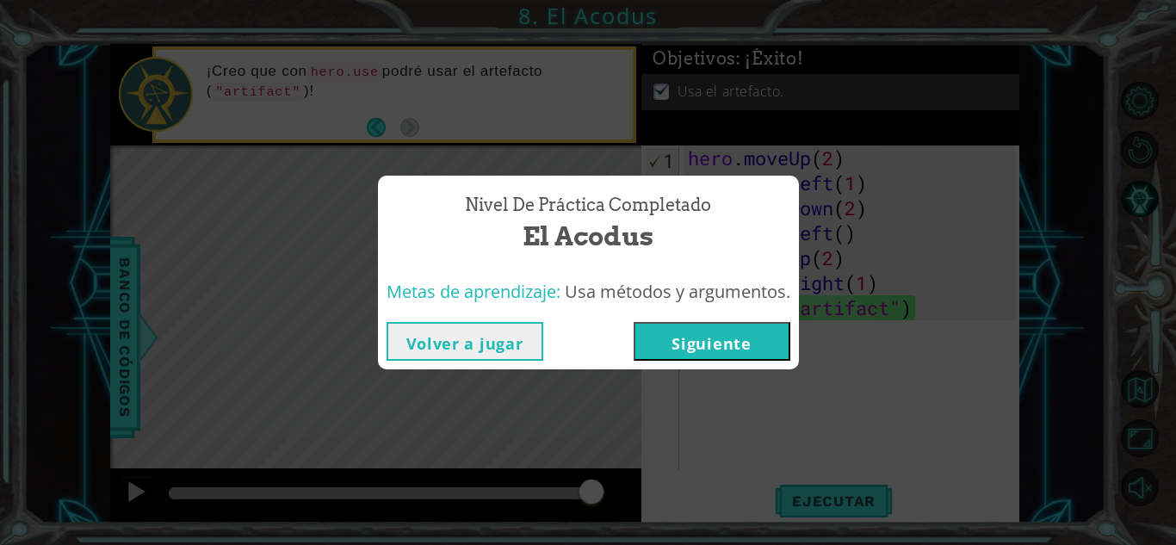
click at [719, 349] on button "Siguiente" at bounding box center [712, 341] width 157 height 39
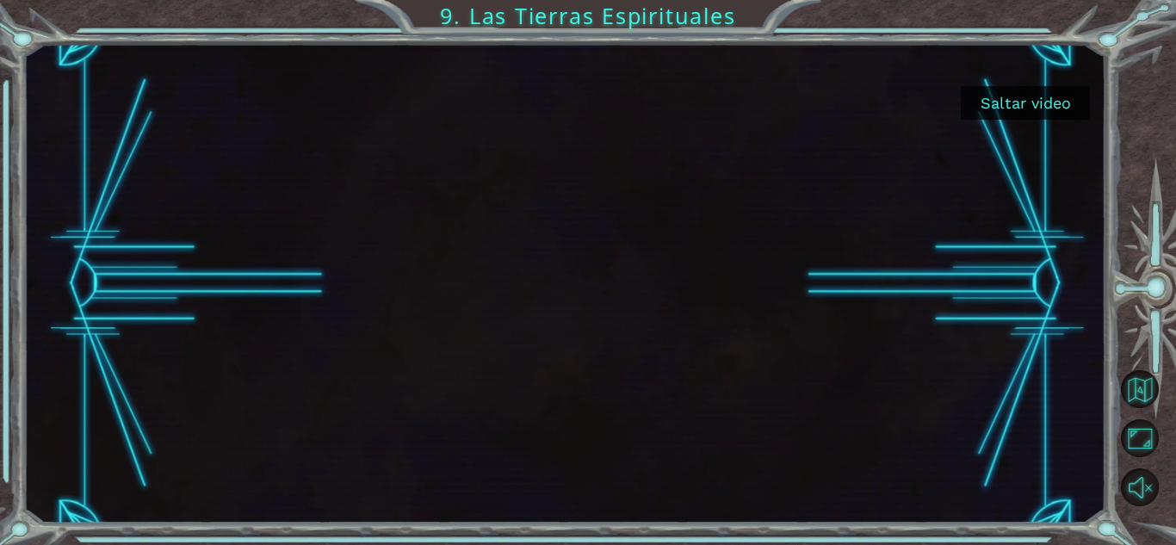
click at [1037, 106] on button "Saltar video" at bounding box center [1025, 103] width 129 height 34
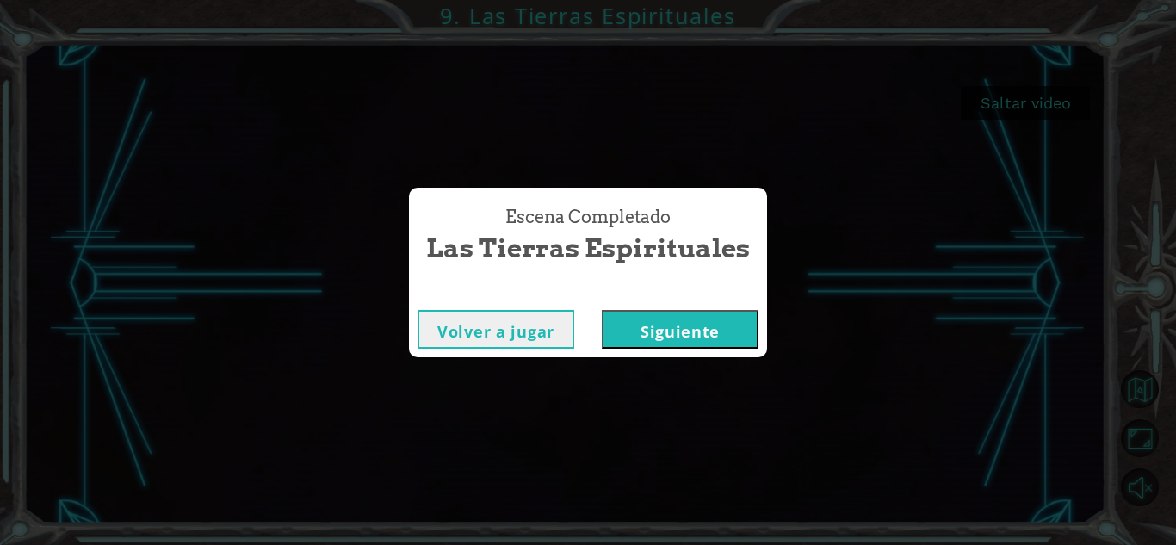
click at [729, 328] on button "Siguiente" at bounding box center [680, 329] width 157 height 39
